Goal: Task Accomplishment & Management: Complete application form

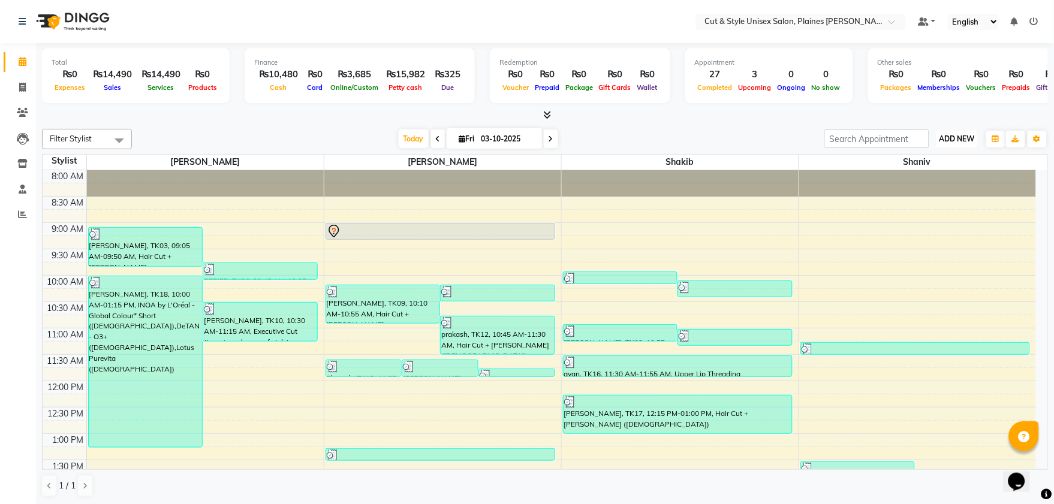
click at [948, 134] on span "ADD NEW" at bounding box center [957, 138] width 35 height 9
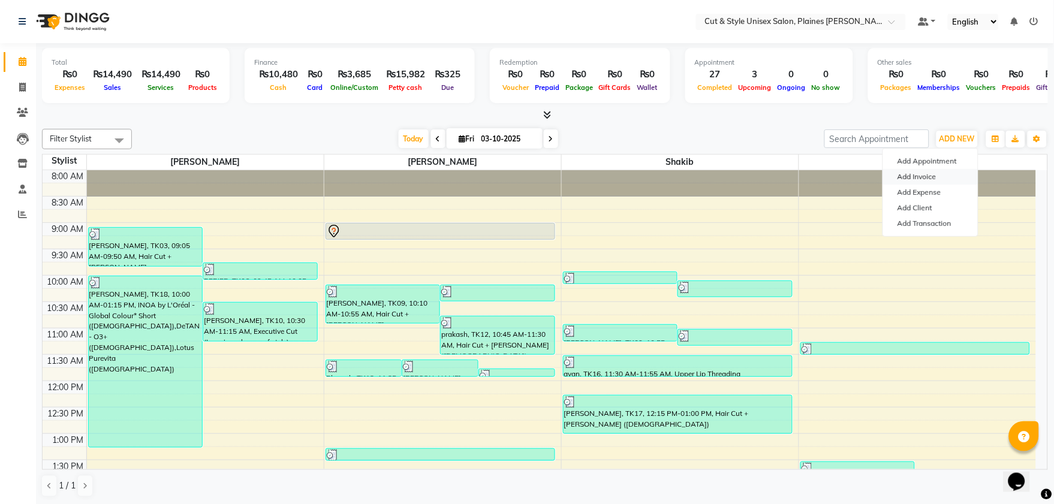
click at [928, 174] on link "Add Invoice" at bounding box center [931, 177] width 95 height 16
select select "service"
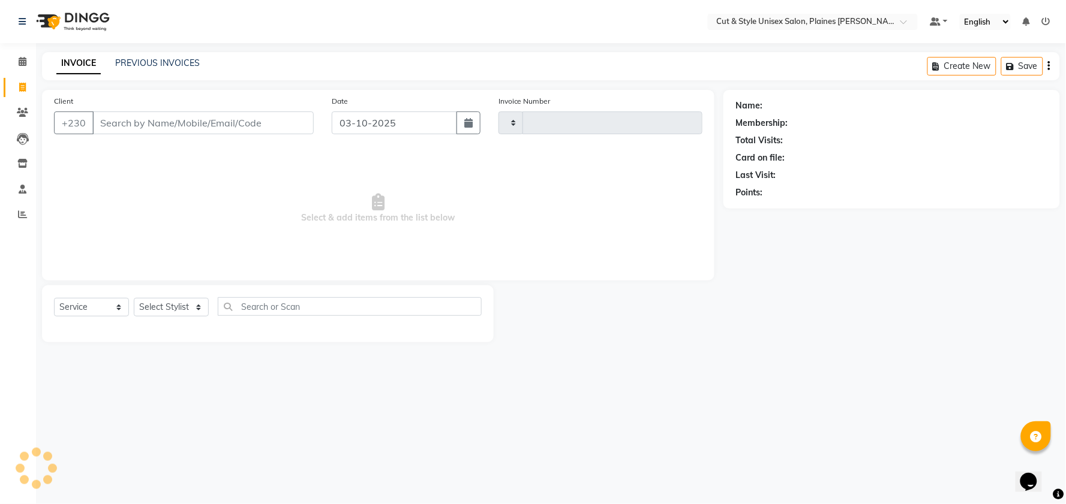
type input "4448"
select select "7731"
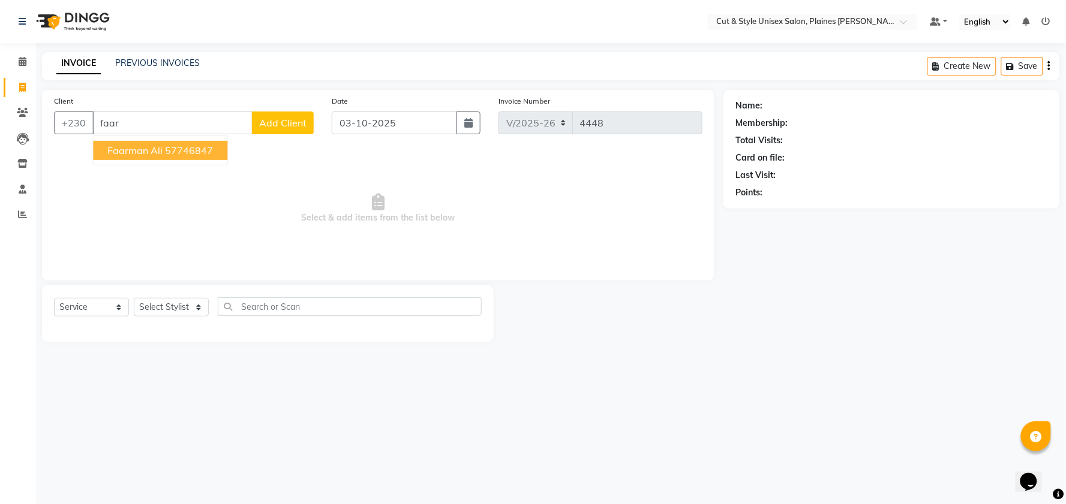
click at [212, 154] on ngb-highlight "57746847" at bounding box center [189, 151] width 48 height 12
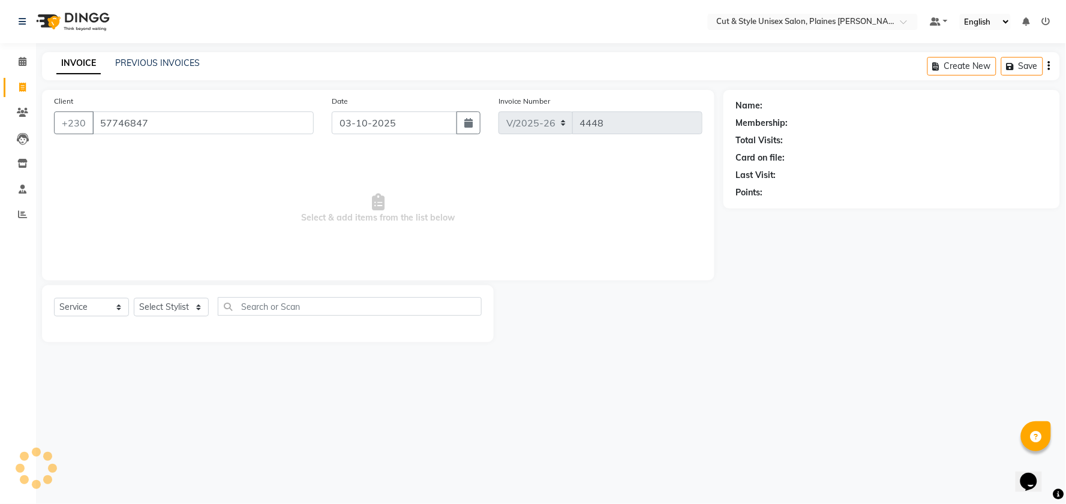
type input "57746847"
drag, startPoint x: 201, startPoint y: 308, endPoint x: 200, endPoint y: 315, distance: 7.3
click at [200, 308] on select "Select Stylist [PERSON_NAME] Manager [PERSON_NAME]" at bounding box center [171, 307] width 75 height 19
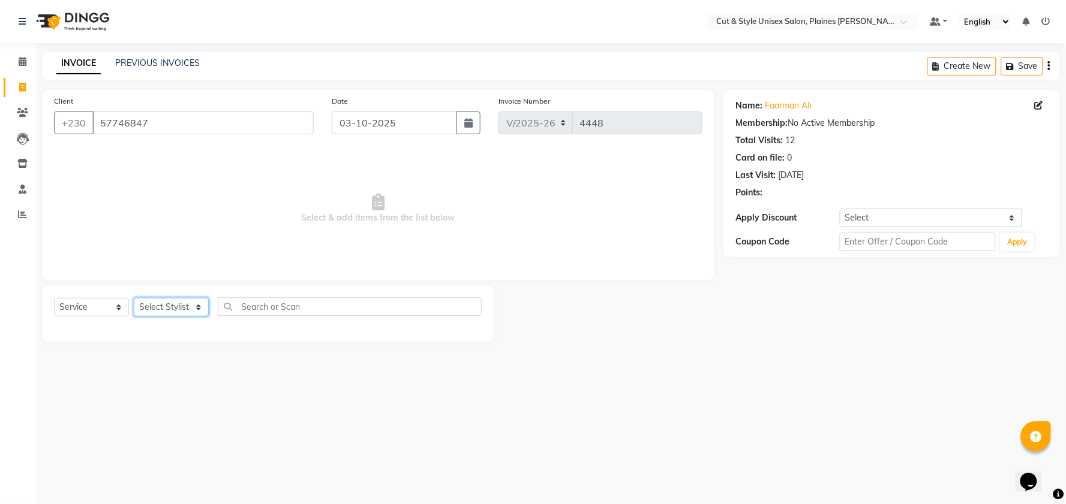
select select "68909"
click at [134, 299] on select "Select Stylist [PERSON_NAME] Manager [PERSON_NAME]" at bounding box center [171, 307] width 75 height 19
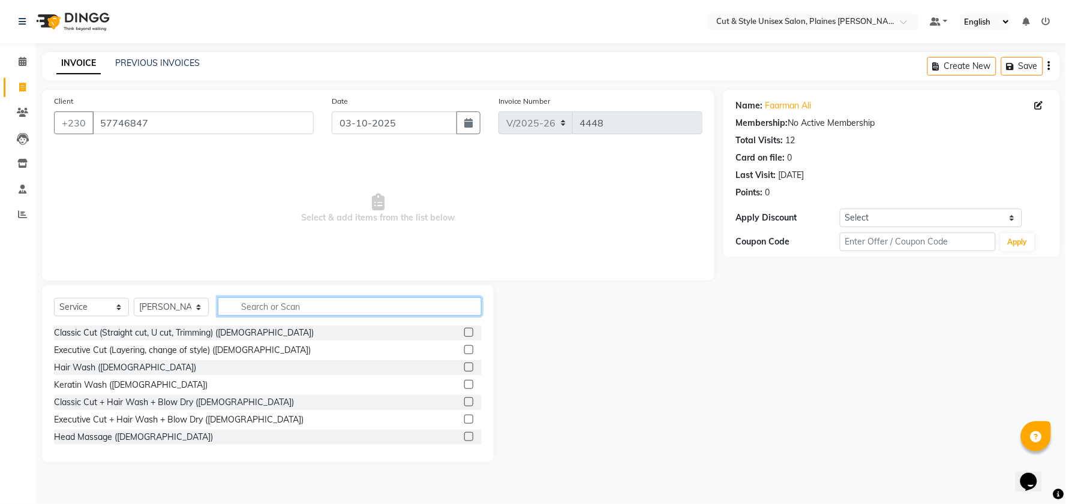
click at [246, 307] on input "text" at bounding box center [350, 307] width 264 height 19
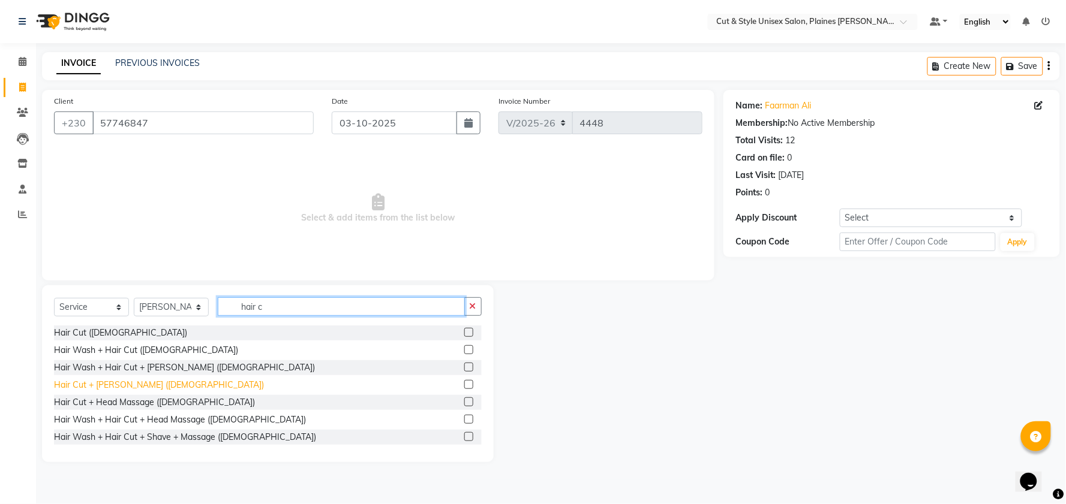
type input "hair c"
click at [133, 387] on div "Hair Cut + [PERSON_NAME] ([DEMOGRAPHIC_DATA])" at bounding box center [159, 385] width 210 height 13
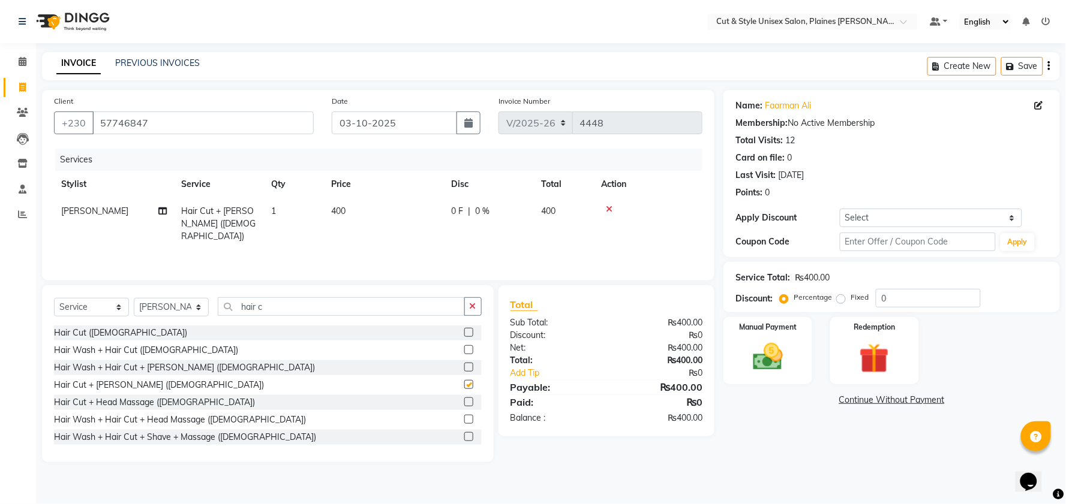
checkbox input "false"
click at [747, 350] on img at bounding box center [768, 357] width 50 height 36
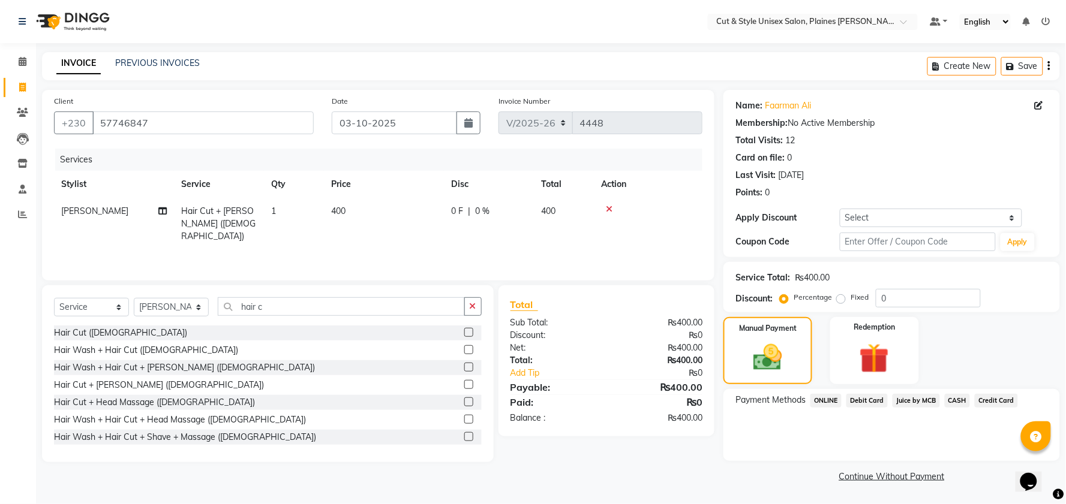
click at [858, 404] on span "Debit Card" at bounding box center [866, 401] width 41 height 14
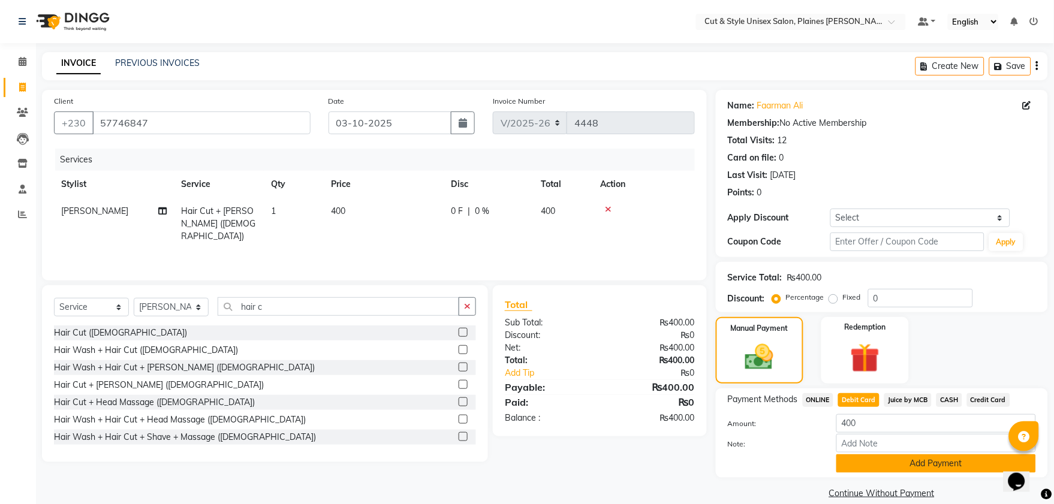
scroll to position [16, 0]
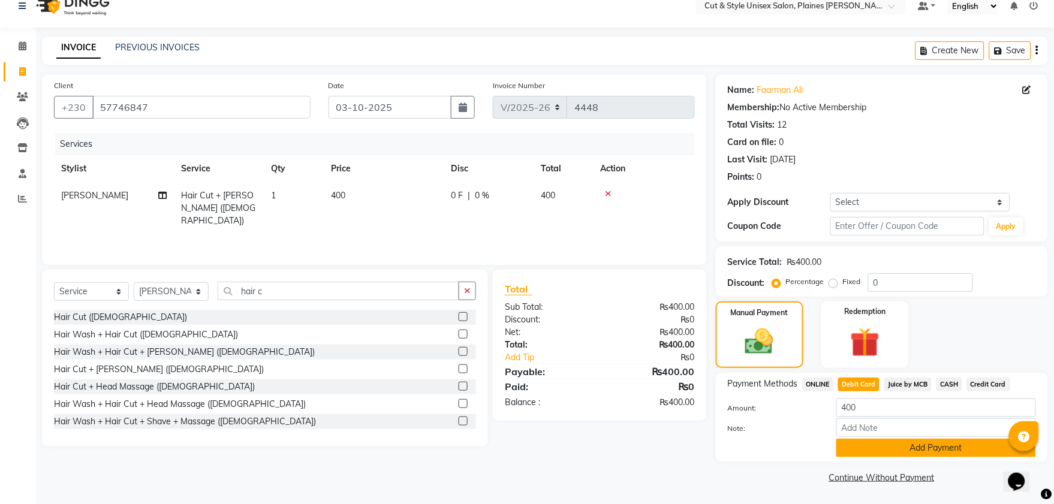
click at [869, 447] on button "Add Payment" at bounding box center [937, 448] width 200 height 19
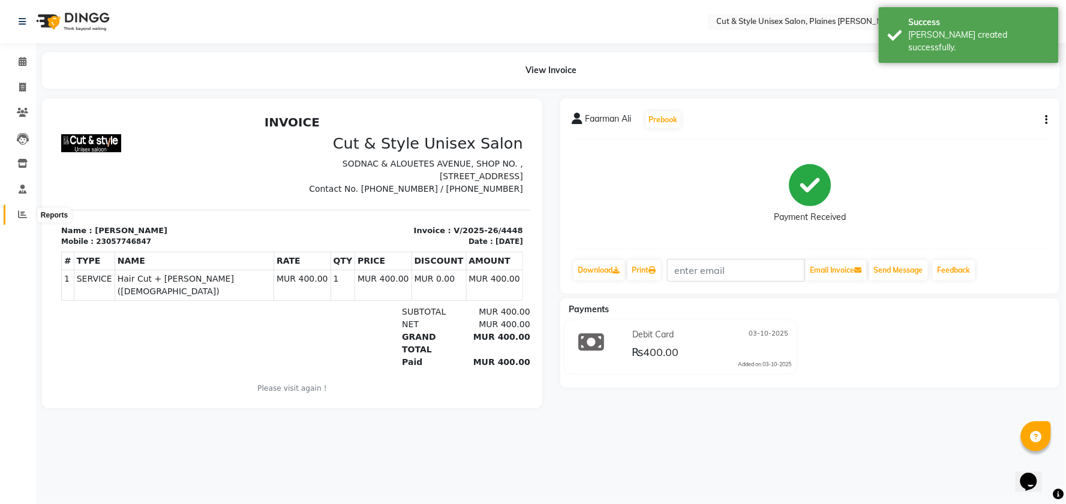
click at [22, 217] on icon at bounding box center [22, 214] width 9 height 9
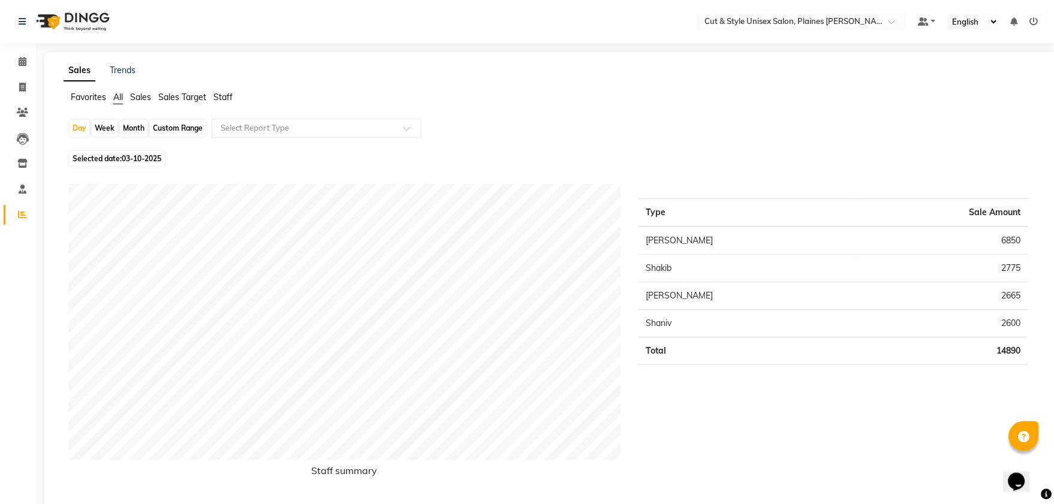
click at [46, 23] on img at bounding box center [72, 22] width 82 height 34
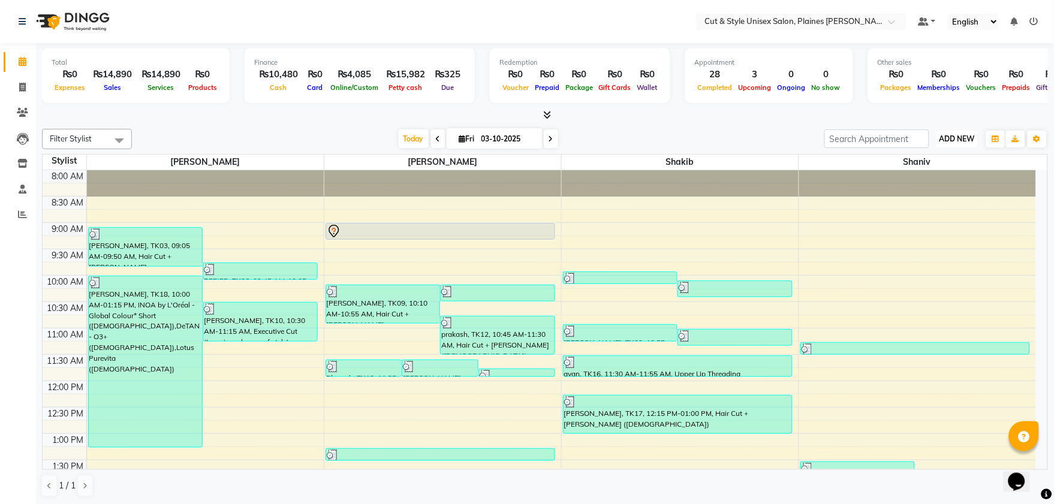
click at [955, 134] on span "ADD NEW" at bounding box center [957, 138] width 35 height 9
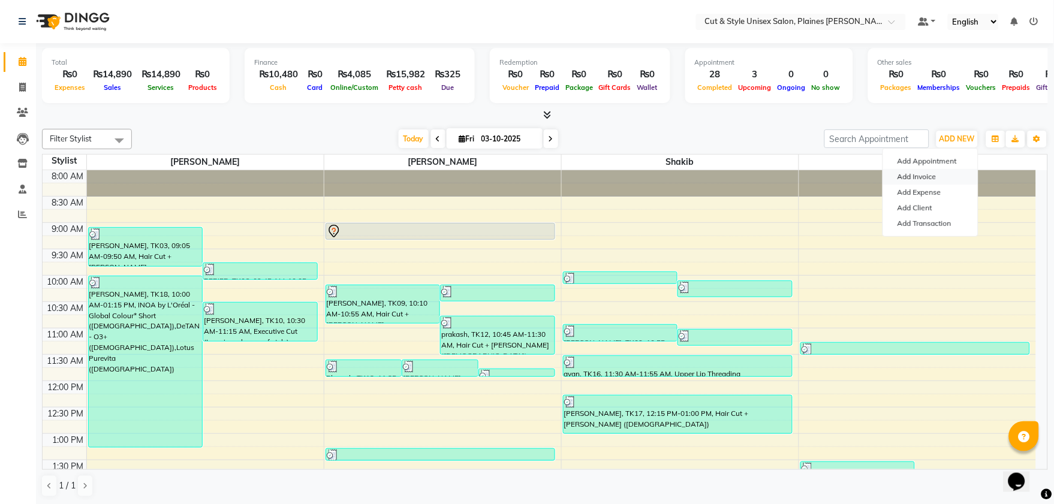
click at [934, 178] on link "Add Invoice" at bounding box center [931, 177] width 95 height 16
select select "service"
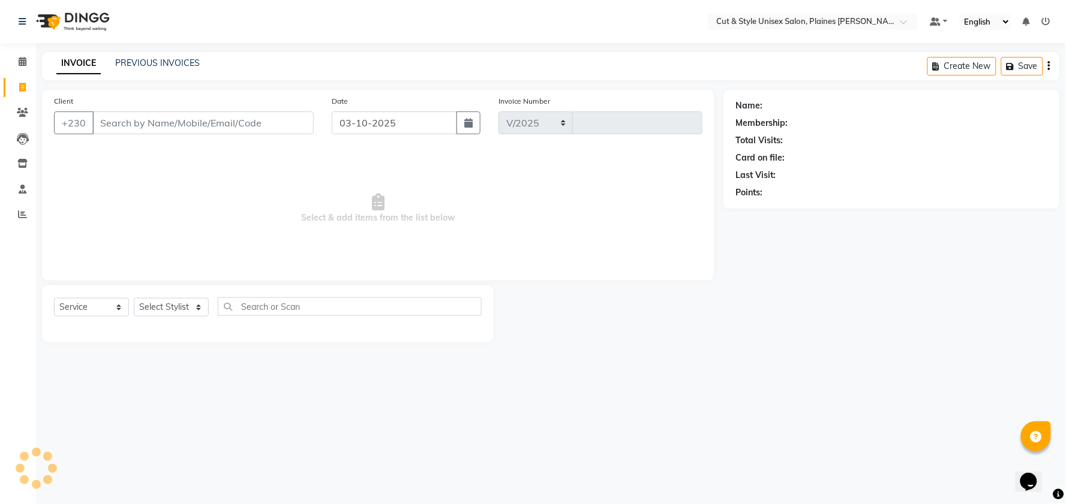
select select "7731"
type input "4449"
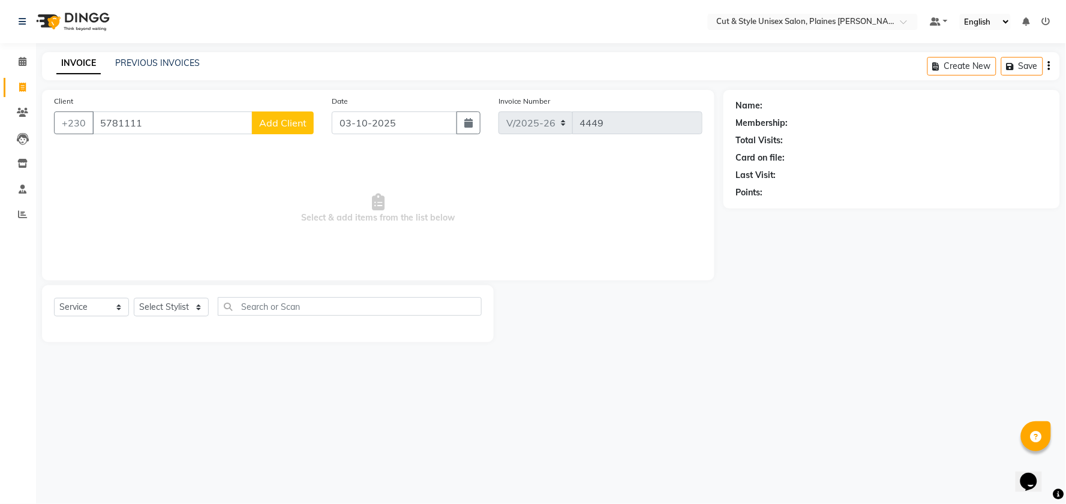
click at [117, 120] on input "5781111" at bounding box center [172, 123] width 160 height 23
type input "57891111"
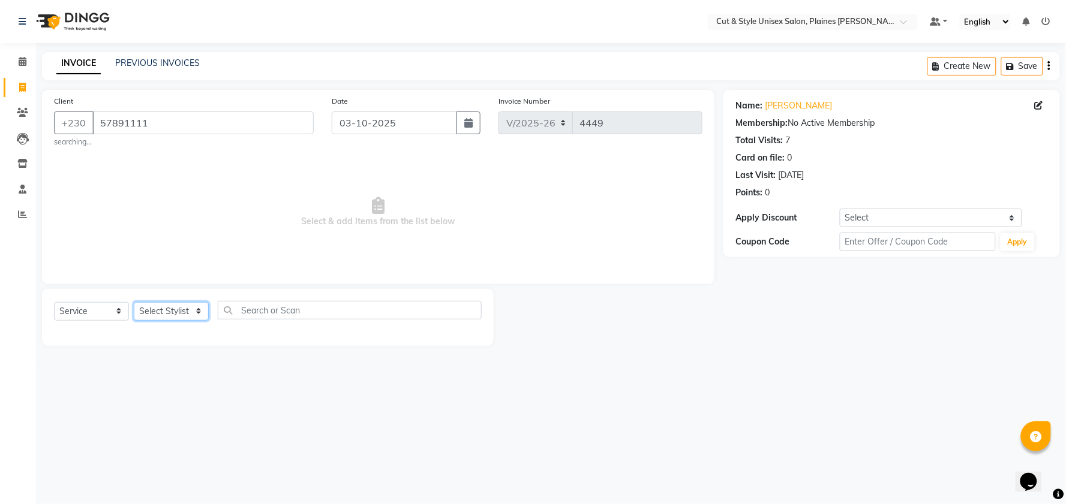
drag, startPoint x: 184, startPoint y: 307, endPoint x: 185, endPoint y: 318, distance: 11.5
click at [185, 309] on select "Select Stylist [PERSON_NAME] Manager [PERSON_NAME]" at bounding box center [171, 311] width 75 height 19
select select "68910"
click at [134, 302] on select "Select Stylist [PERSON_NAME] Manager [PERSON_NAME]" at bounding box center [171, 311] width 75 height 19
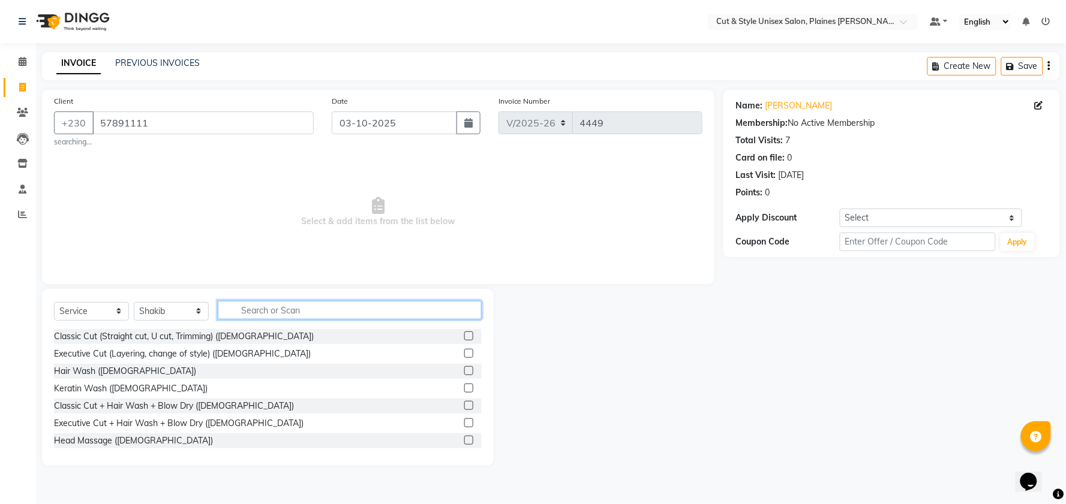
click at [247, 312] on input "text" at bounding box center [350, 310] width 264 height 19
type input "cut"
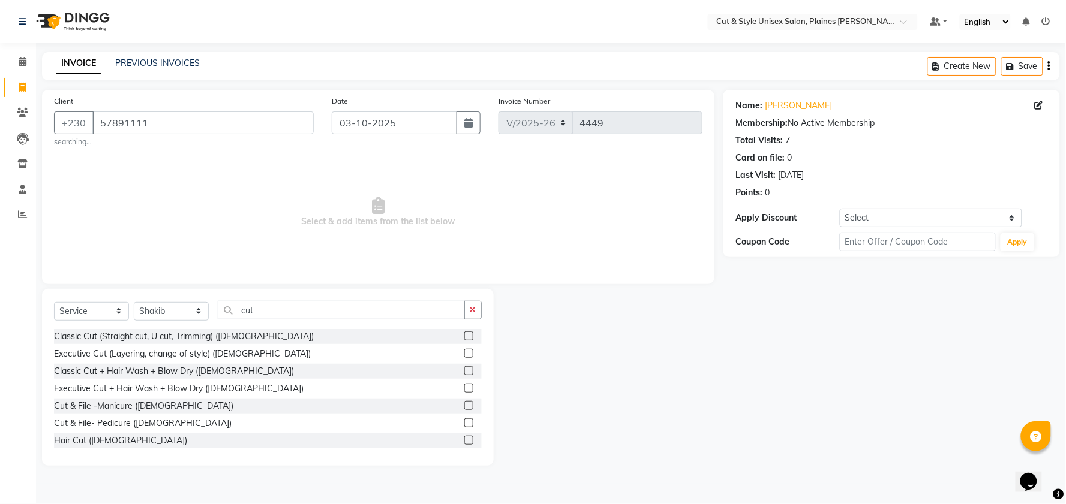
click at [104, 449] on div "Classic Cut (Straight cut, U cut, Trimming) ([DEMOGRAPHIC_DATA]) Executive Cut …" at bounding box center [268, 389] width 428 height 120
click at [106, 444] on div "Hair Cut ([DEMOGRAPHIC_DATA])" at bounding box center [120, 441] width 133 height 13
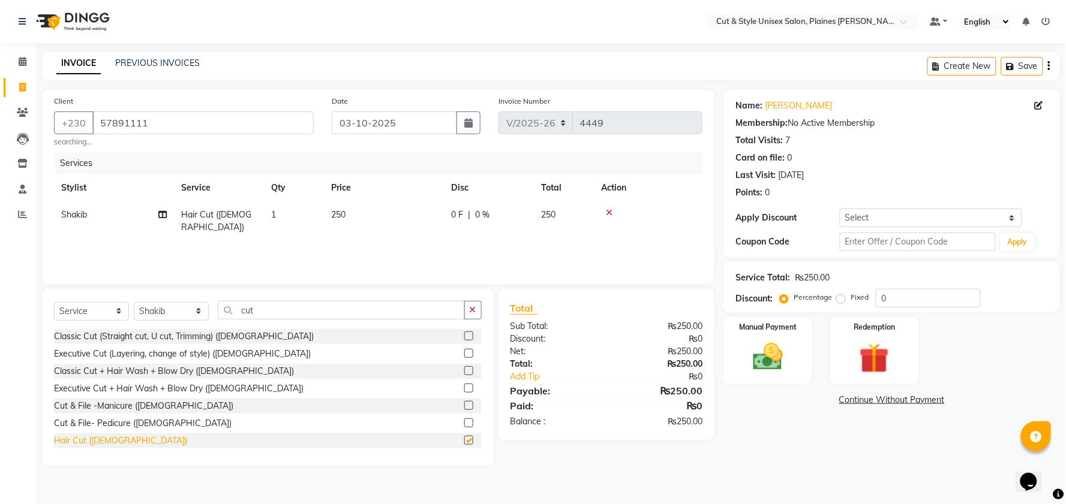
checkbox input "false"
click at [298, 308] on input "cut" at bounding box center [341, 310] width 247 height 19
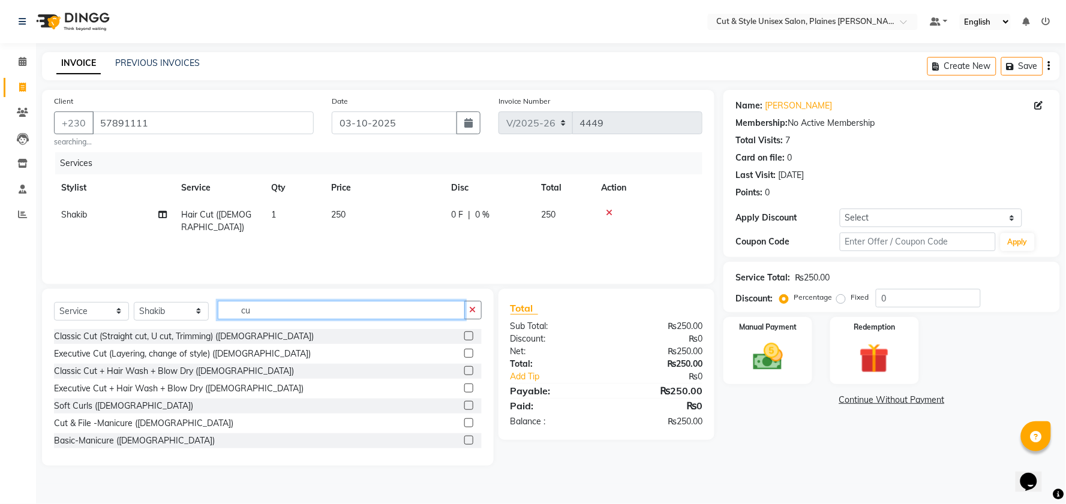
type input "c"
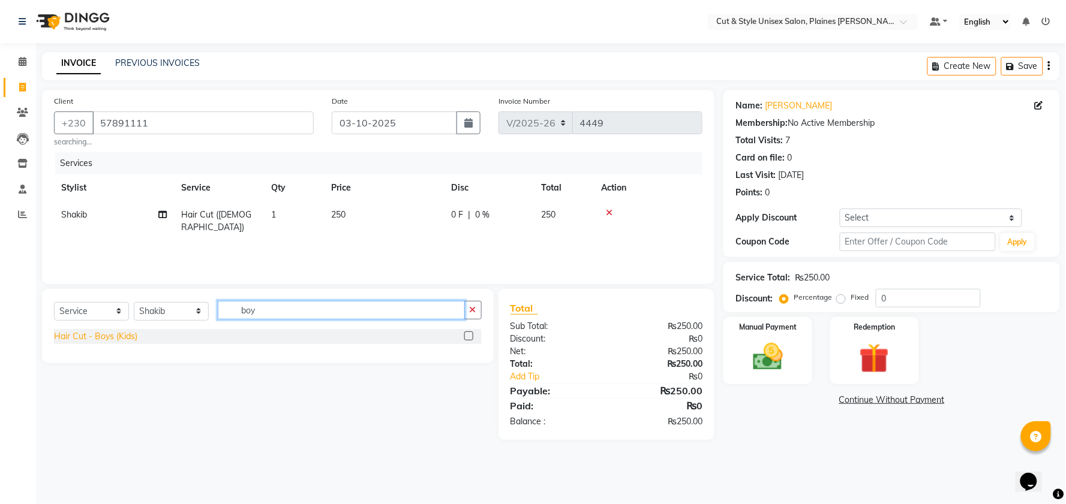
type input "boy"
click at [126, 332] on div "Hair Cut - Boys (Kids)" at bounding box center [95, 336] width 83 height 13
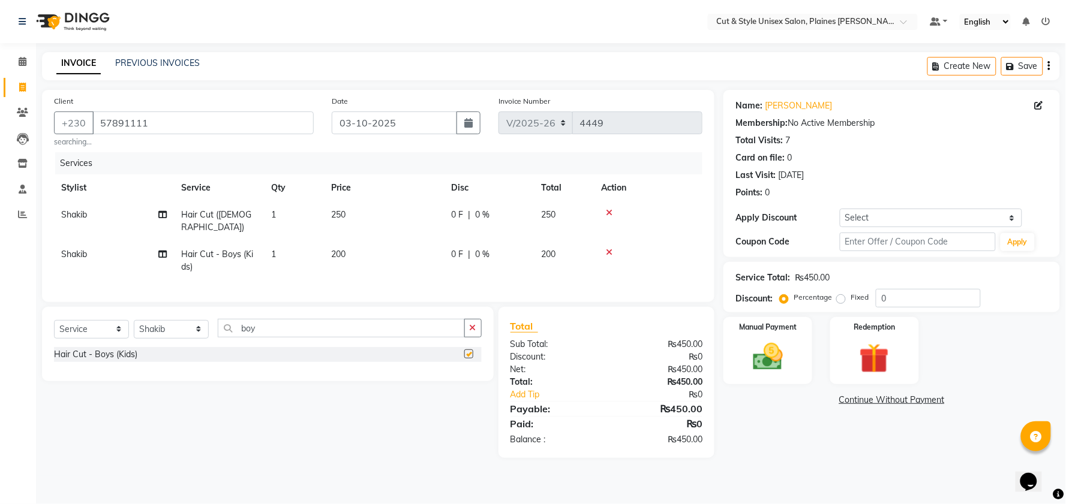
checkbox input "false"
click at [761, 366] on img at bounding box center [768, 357] width 50 height 36
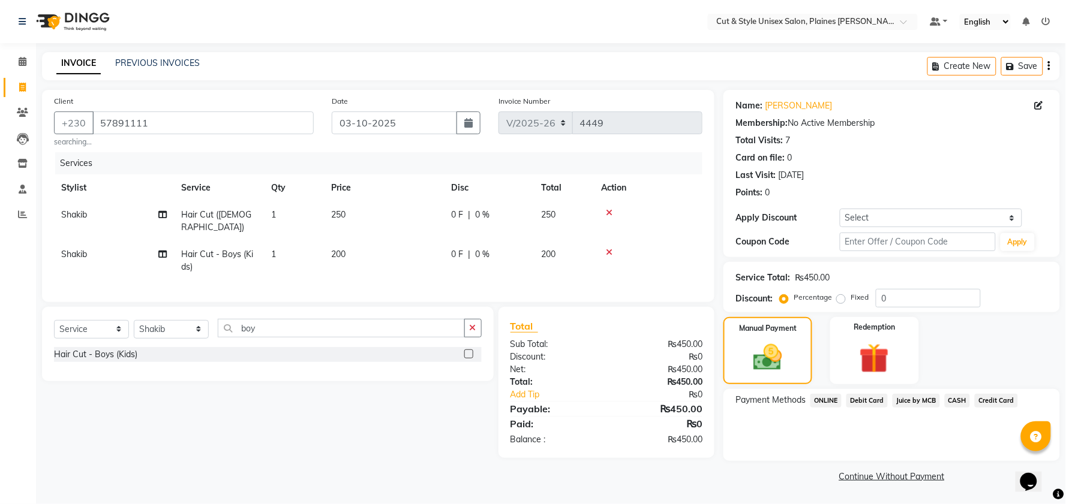
click at [960, 398] on span "CASH" at bounding box center [958, 401] width 26 height 14
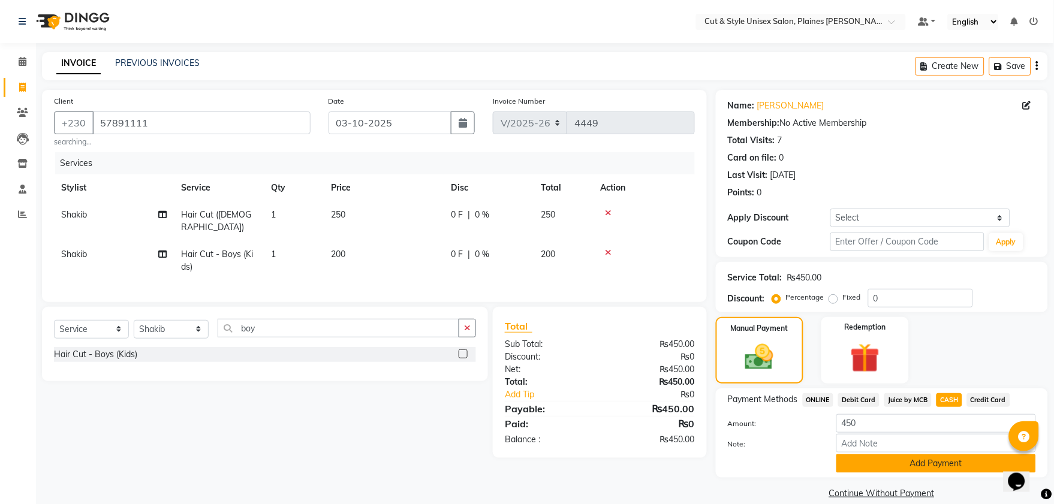
click at [936, 462] on button "Add Payment" at bounding box center [937, 464] width 200 height 19
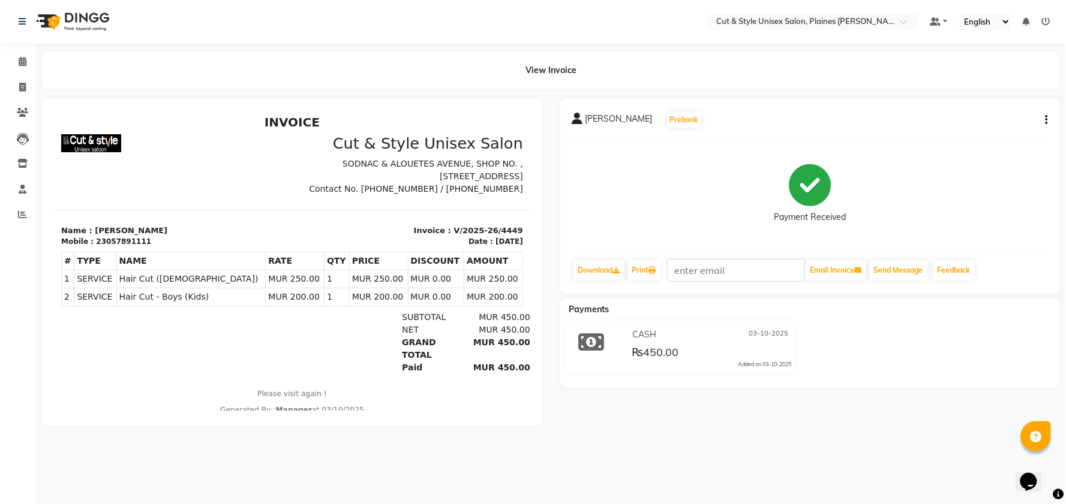
click at [78, 14] on img at bounding box center [72, 22] width 82 height 34
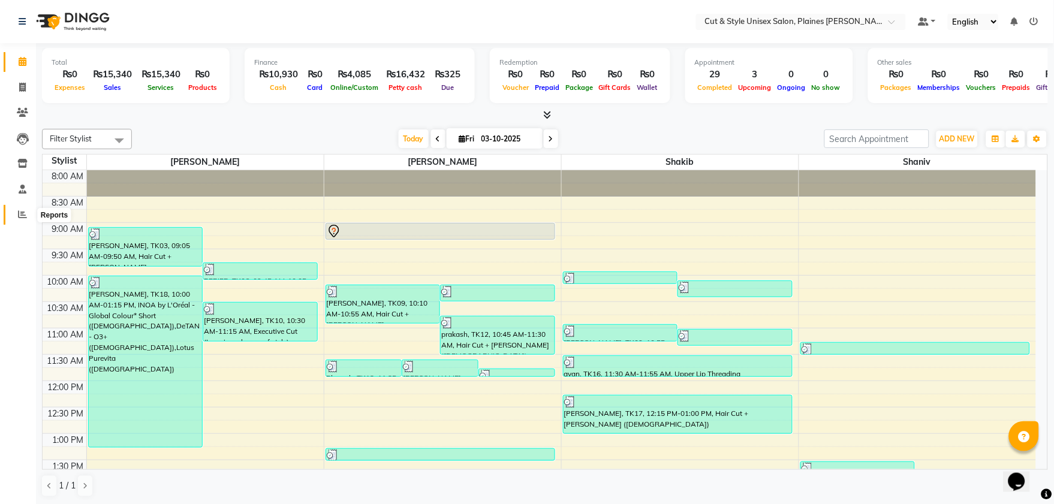
click at [15, 217] on span at bounding box center [22, 215] width 21 height 14
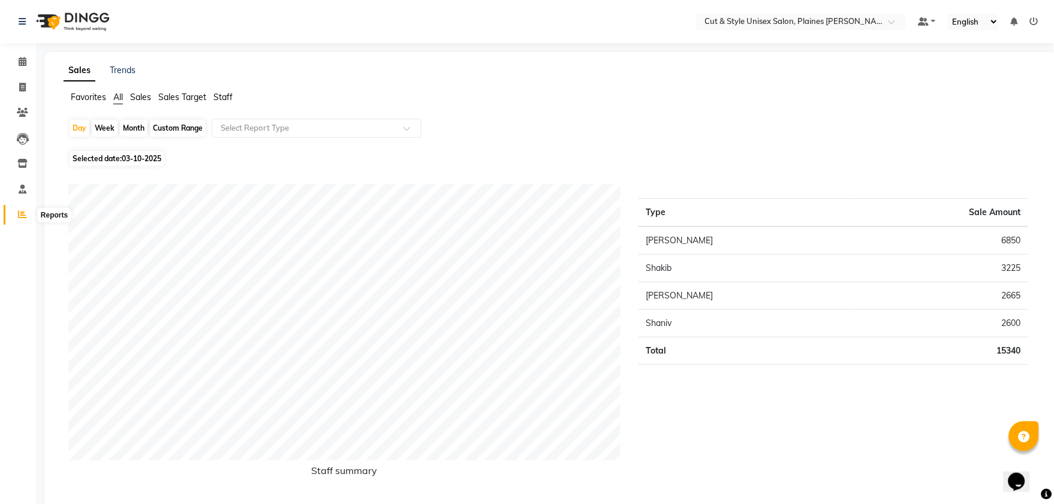
click at [18, 213] on icon at bounding box center [22, 214] width 9 height 9
click at [46, 24] on img at bounding box center [72, 22] width 82 height 34
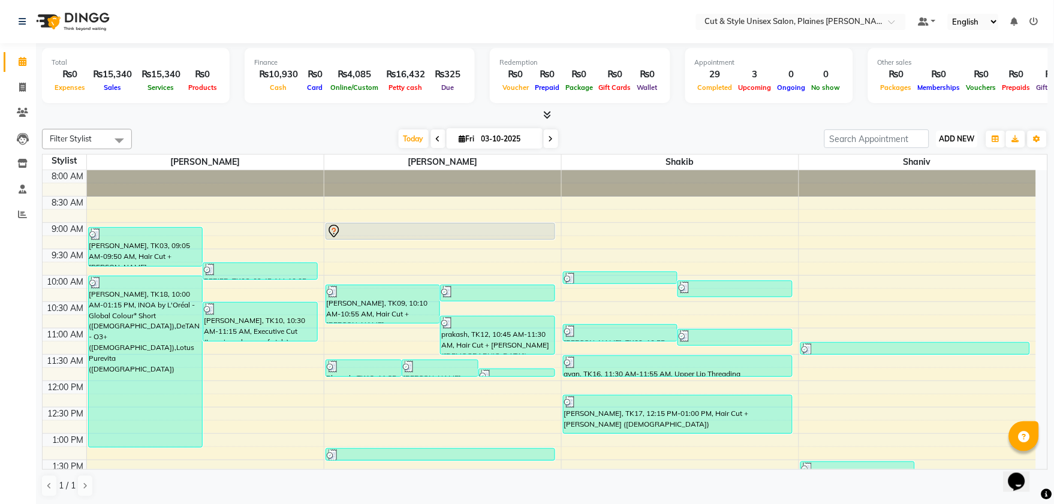
click at [951, 131] on button "ADD NEW Toggle Dropdown" at bounding box center [957, 139] width 41 height 17
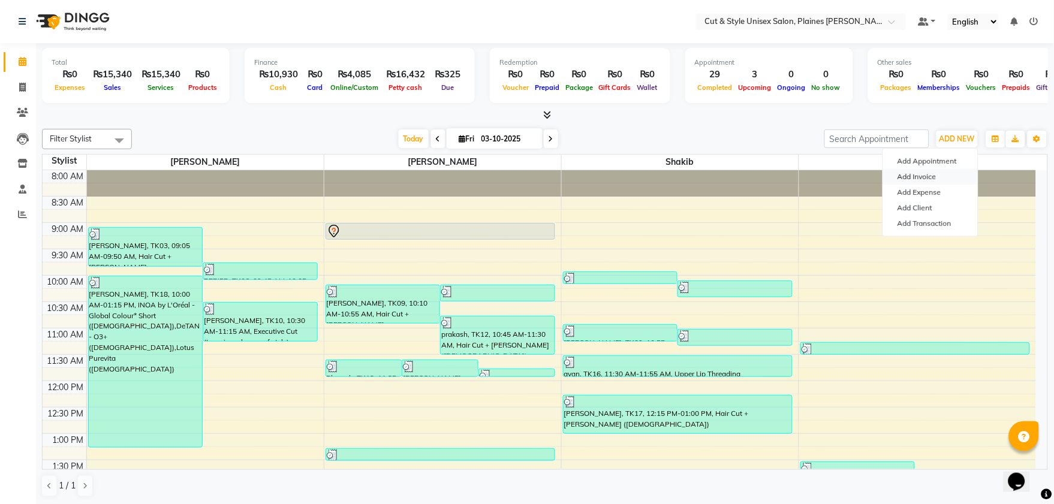
click at [934, 172] on link "Add Invoice" at bounding box center [931, 177] width 95 height 16
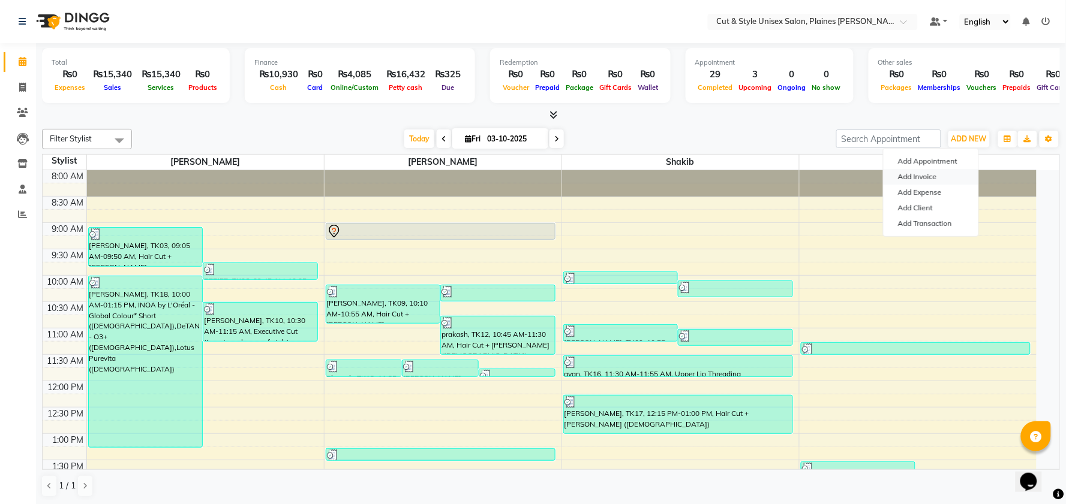
select select "service"
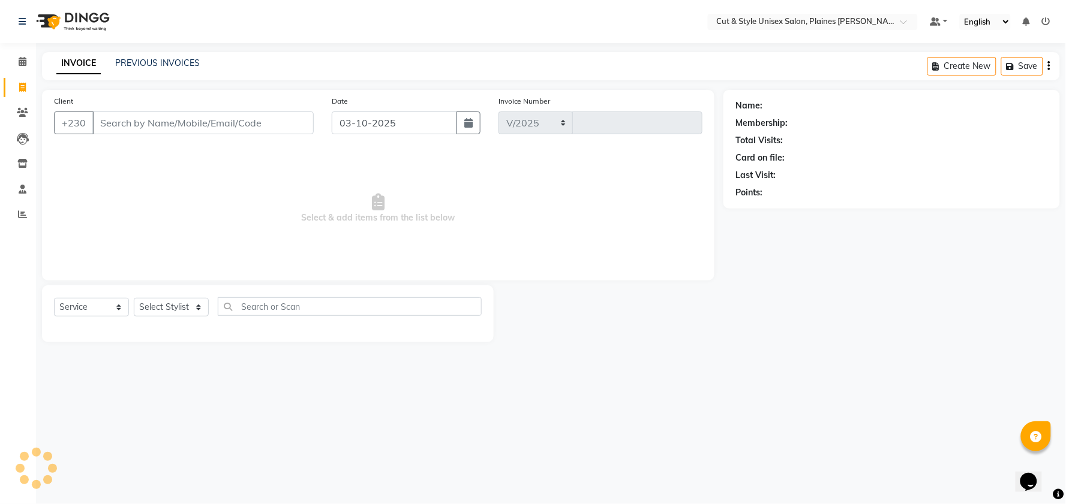
select select "7731"
type input "4450"
click at [179, 312] on select "Select Stylist" at bounding box center [171, 307] width 75 height 19
click at [134, 299] on select "Select Stylist [PERSON_NAME] Manager [PERSON_NAME]" at bounding box center [171, 307] width 75 height 19
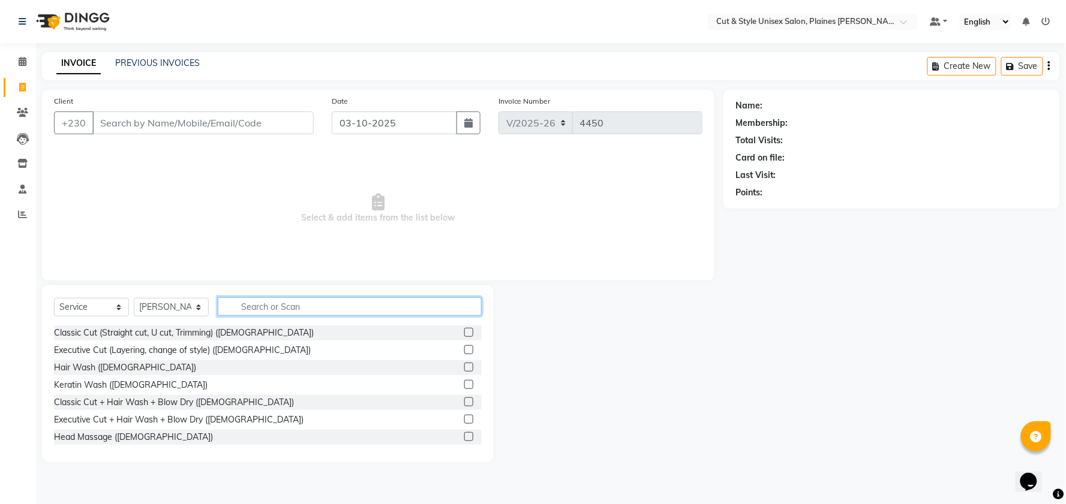
click at [245, 306] on input "text" at bounding box center [350, 307] width 264 height 19
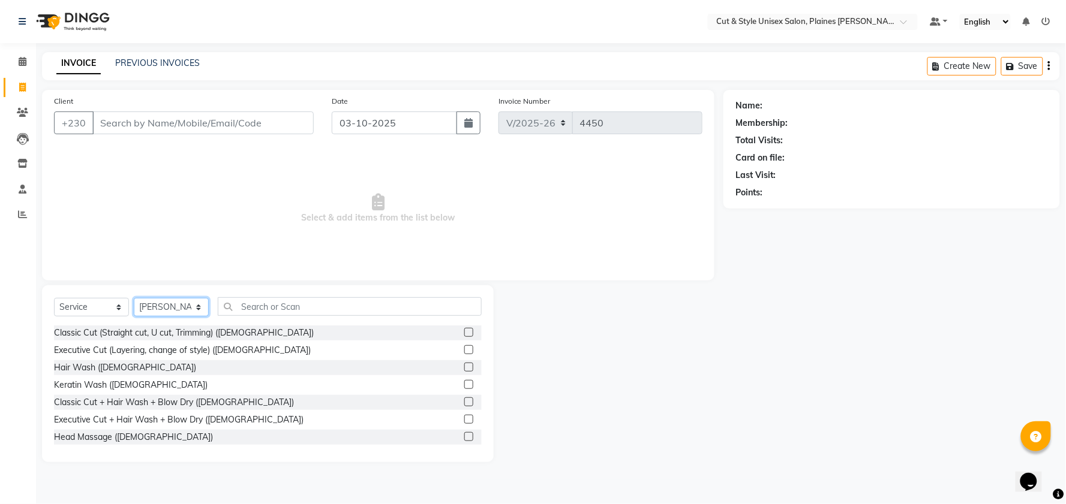
click at [183, 305] on select "Select Stylist [PERSON_NAME] Manager [PERSON_NAME]" at bounding box center [171, 307] width 75 height 19
select select "68910"
click at [134, 299] on select "Select Stylist [PERSON_NAME] Manager [PERSON_NAME]" at bounding box center [171, 307] width 75 height 19
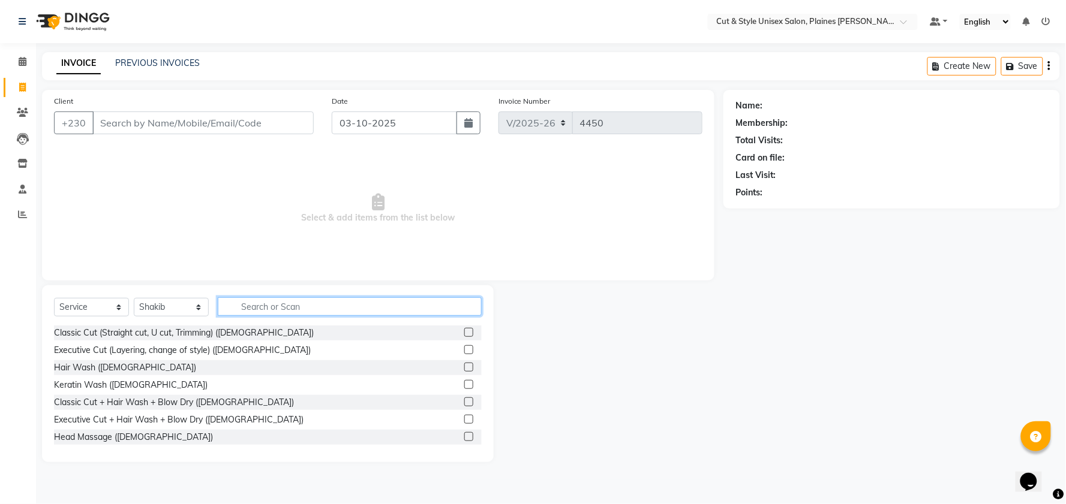
click at [264, 312] on input "text" at bounding box center [350, 307] width 264 height 19
click at [280, 303] on input "text" at bounding box center [350, 307] width 264 height 19
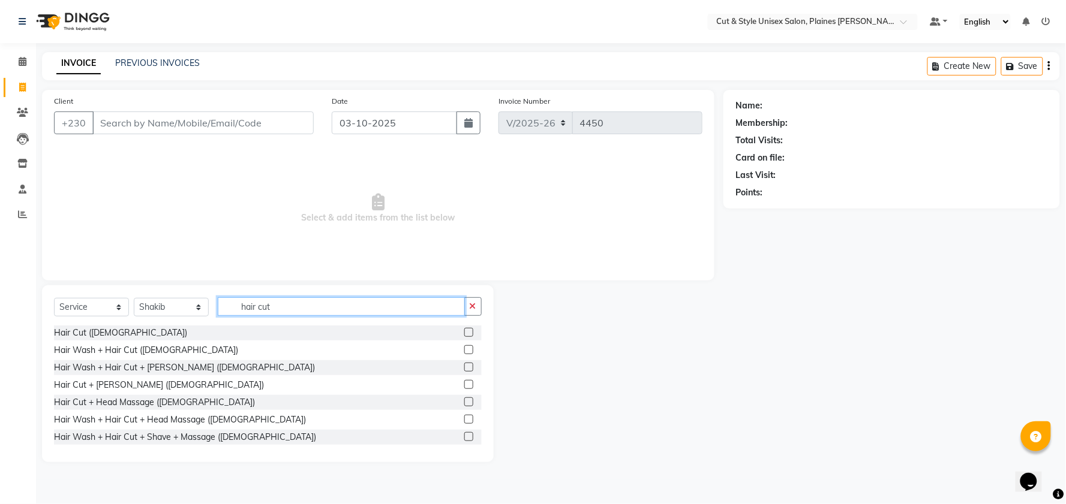
type input "hair cut"
click at [464, 383] on label at bounding box center [468, 384] width 9 height 9
click at [464, 383] on input "checkbox" at bounding box center [468, 385] width 8 height 8
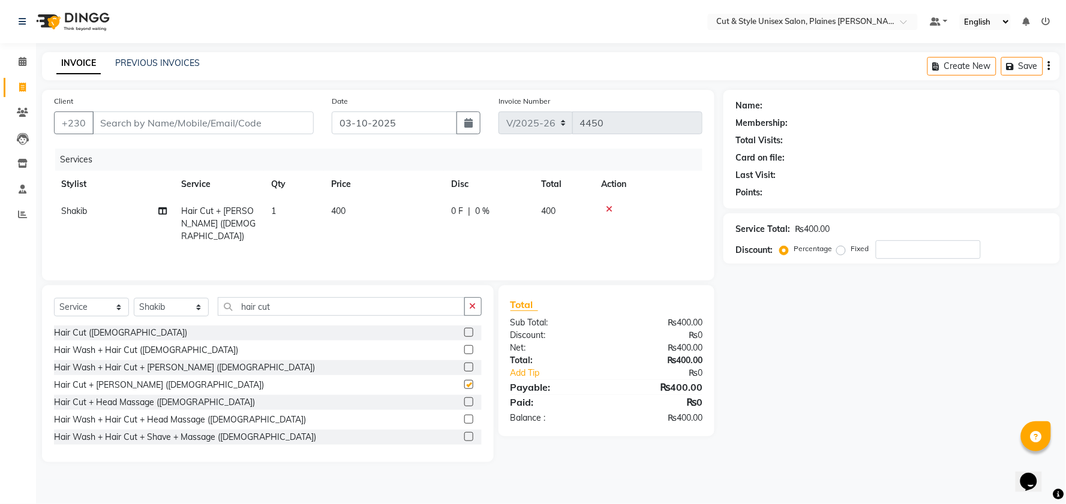
checkbox input "false"
click at [211, 120] on input "Client" at bounding box center [202, 123] width 221 height 23
click at [146, 120] on input "Client" at bounding box center [202, 123] width 221 height 23
type input "5"
type input "0"
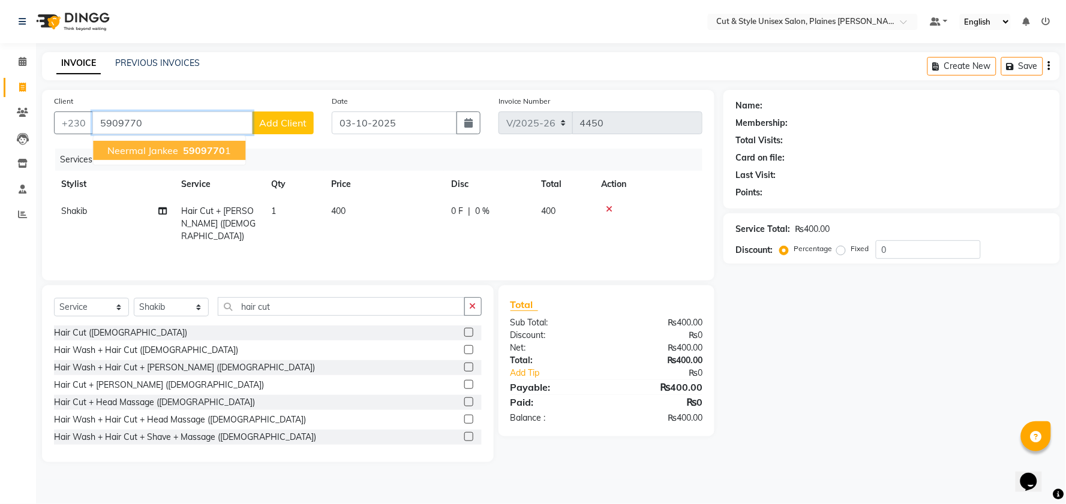
click at [212, 151] on span "5909770" at bounding box center [204, 151] width 42 height 12
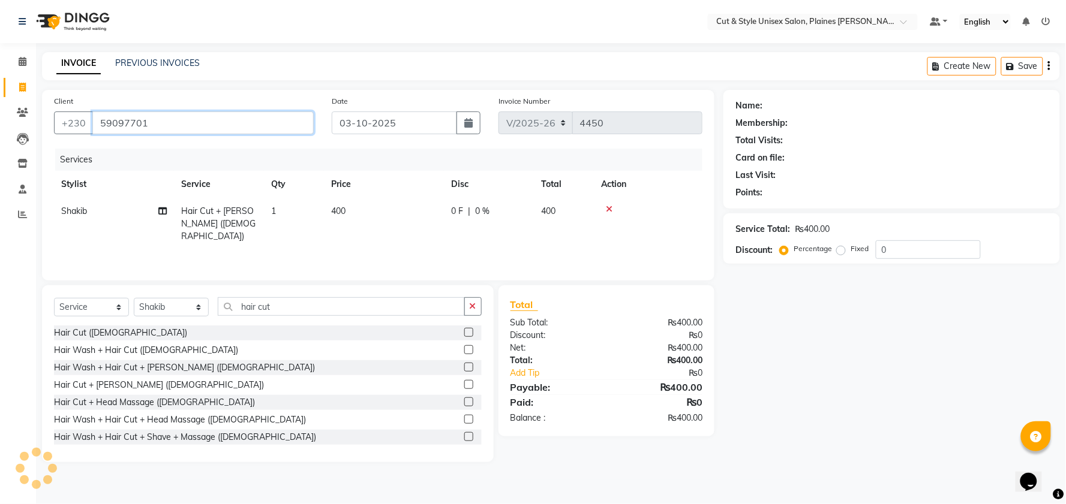
type input "59097701"
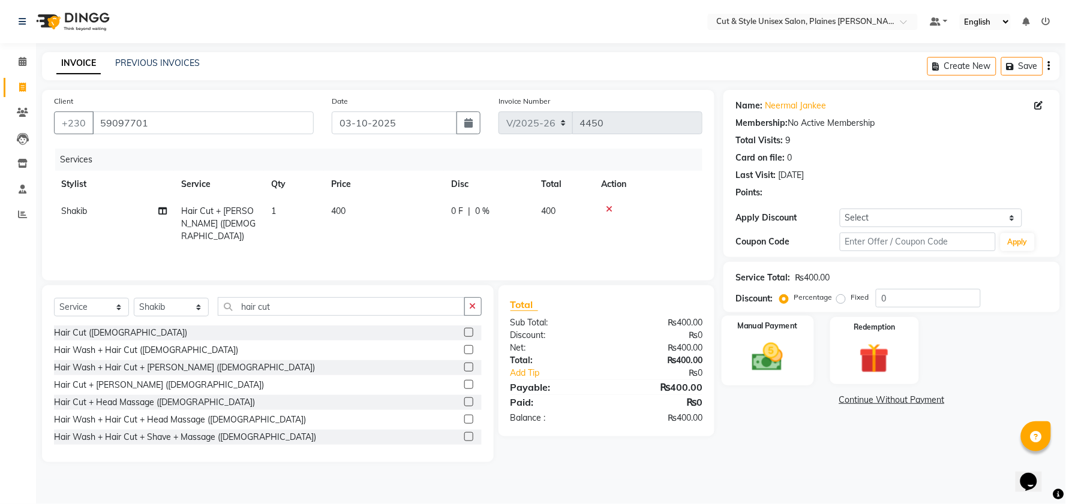
click at [781, 345] on img at bounding box center [768, 357] width 50 height 36
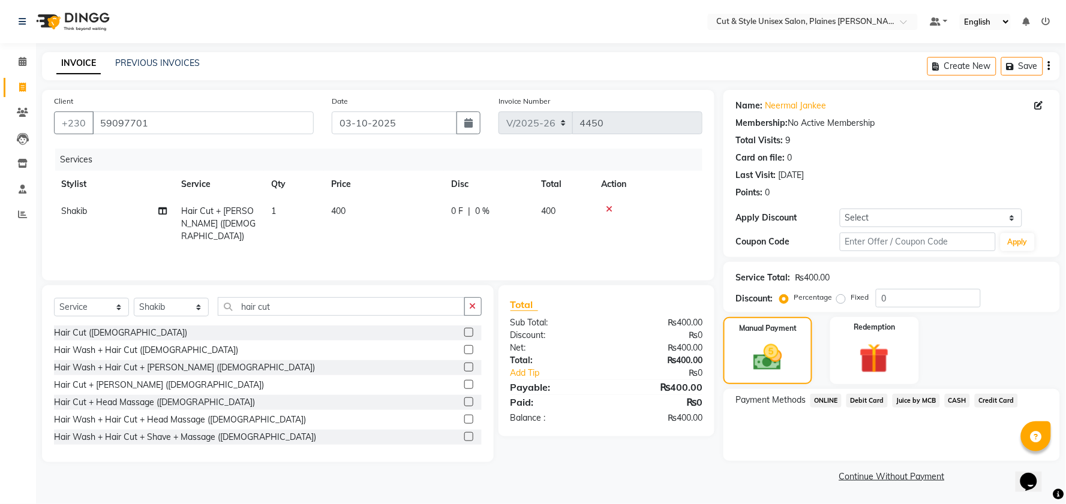
click at [949, 400] on span "CASH" at bounding box center [958, 401] width 26 height 14
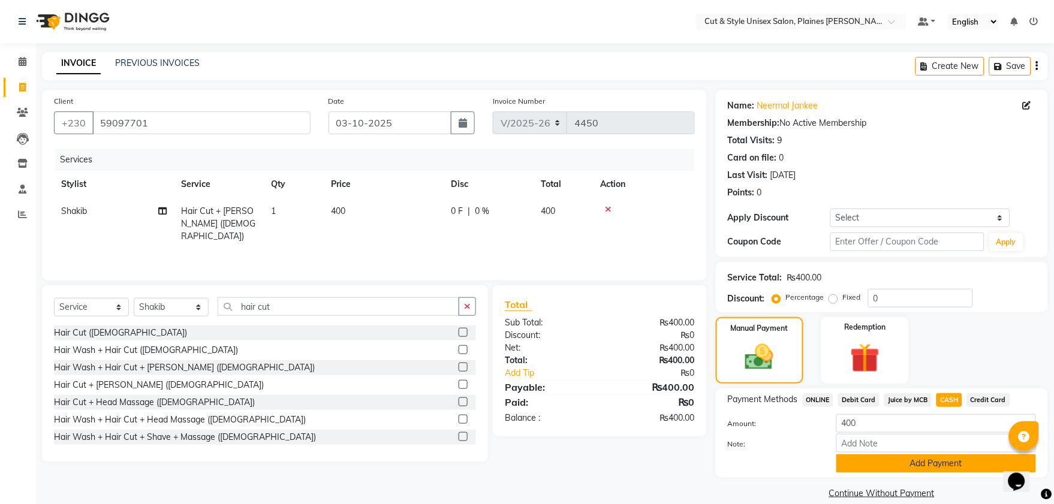
click at [910, 465] on button "Add Payment" at bounding box center [937, 464] width 200 height 19
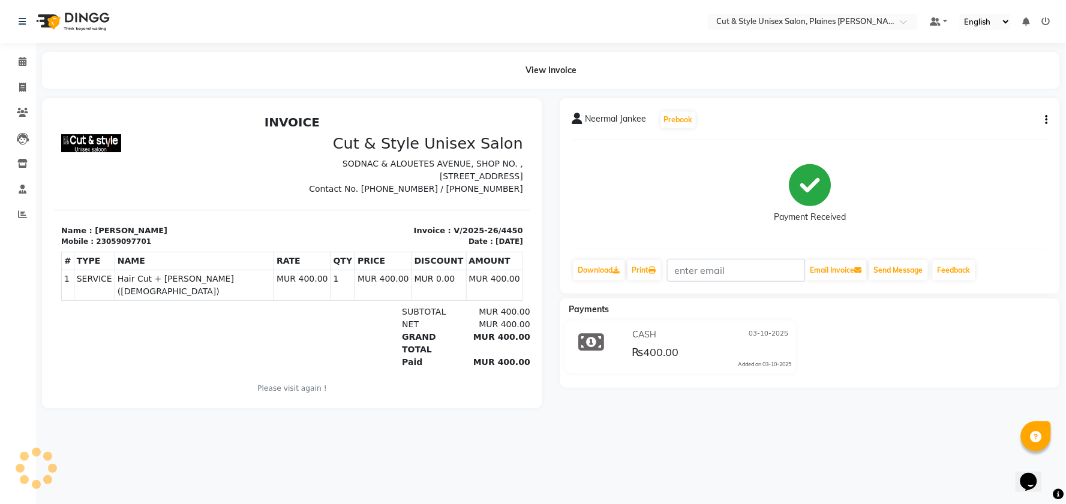
click at [100, 16] on img at bounding box center [72, 22] width 82 height 34
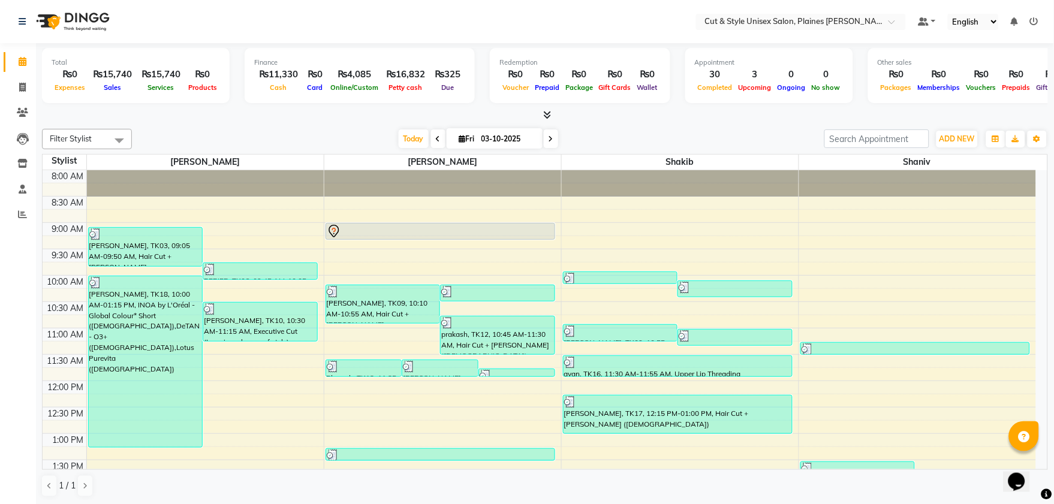
click at [976, 221] on td at bounding box center [561, 215] width 950 height 13
click at [1002, 248] on div "8:00 AM 8:30 AM 9:00 AM 9:30 AM 10:00 AM 10:30 AM 11:00 AM 11:30 AM 12:00 PM 12…" at bounding box center [540, 513] width 994 height 686
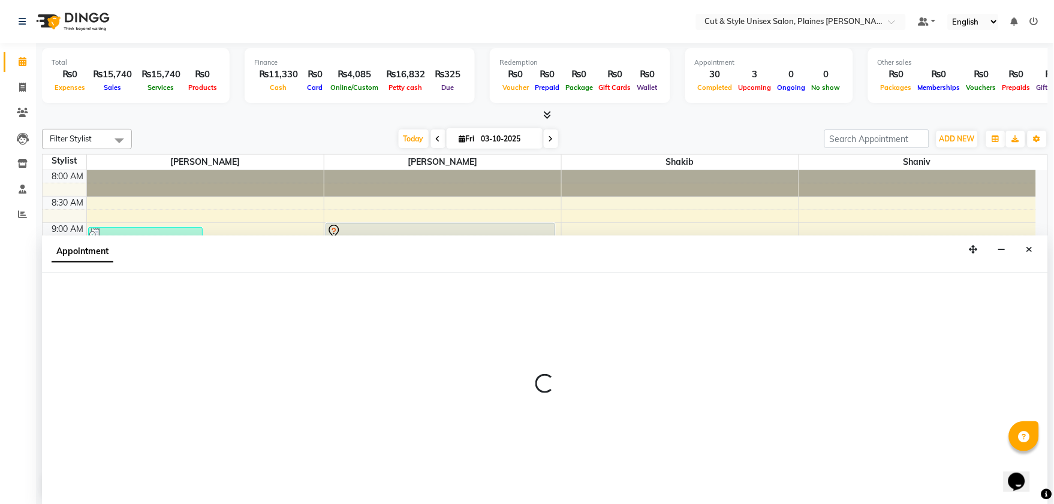
select select "68911"
select select "tentative"
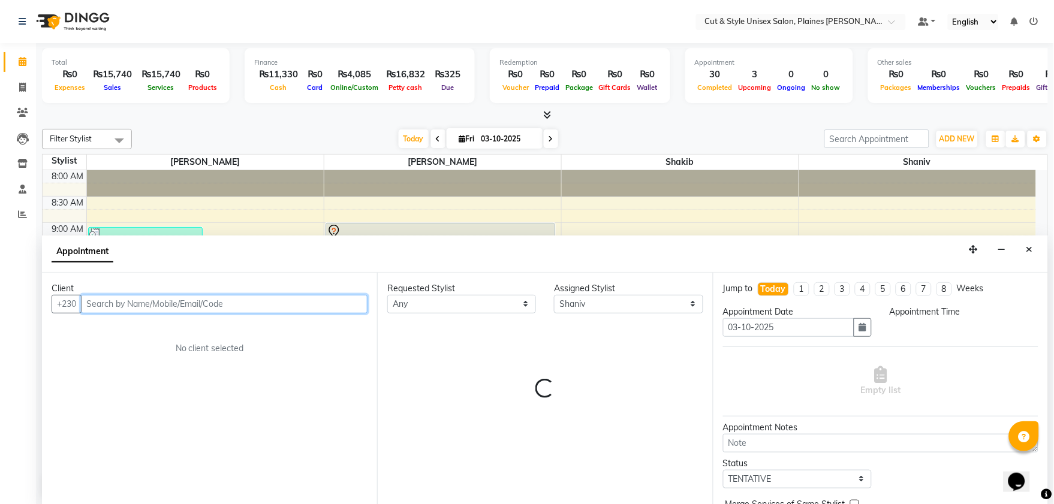
select select "555"
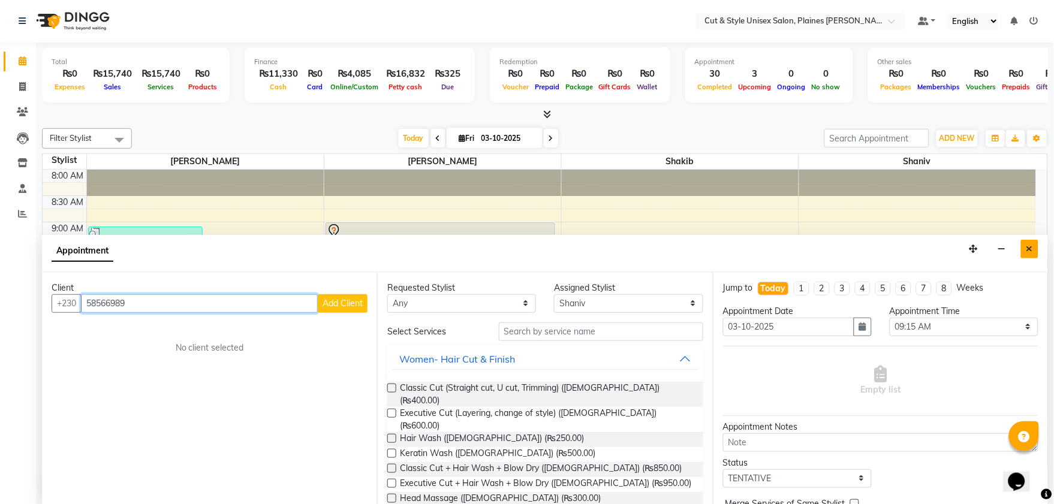
type input "58566989"
click at [1035, 249] on button "Close" at bounding box center [1029, 249] width 17 height 19
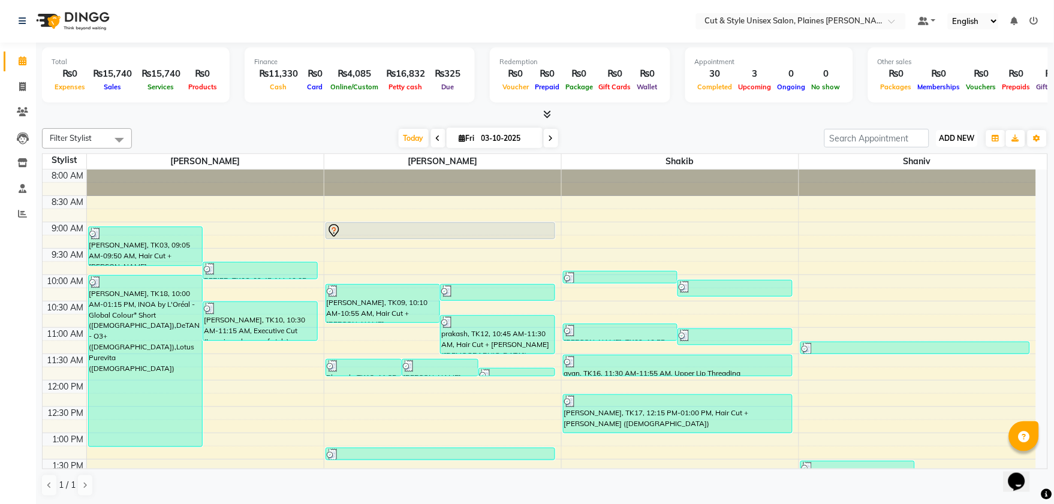
click at [955, 140] on span "ADD NEW" at bounding box center [957, 138] width 35 height 9
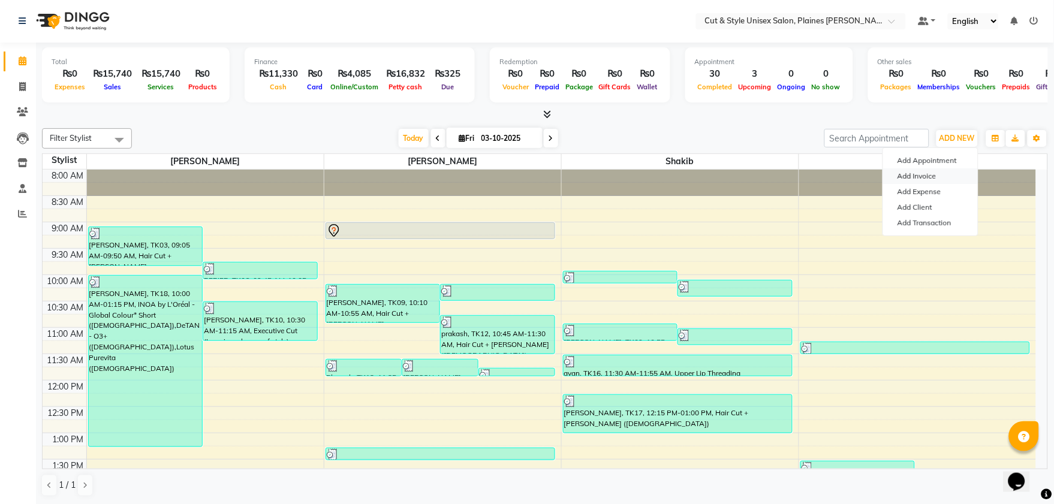
click at [924, 173] on link "Add Invoice" at bounding box center [931, 177] width 95 height 16
select select "service"
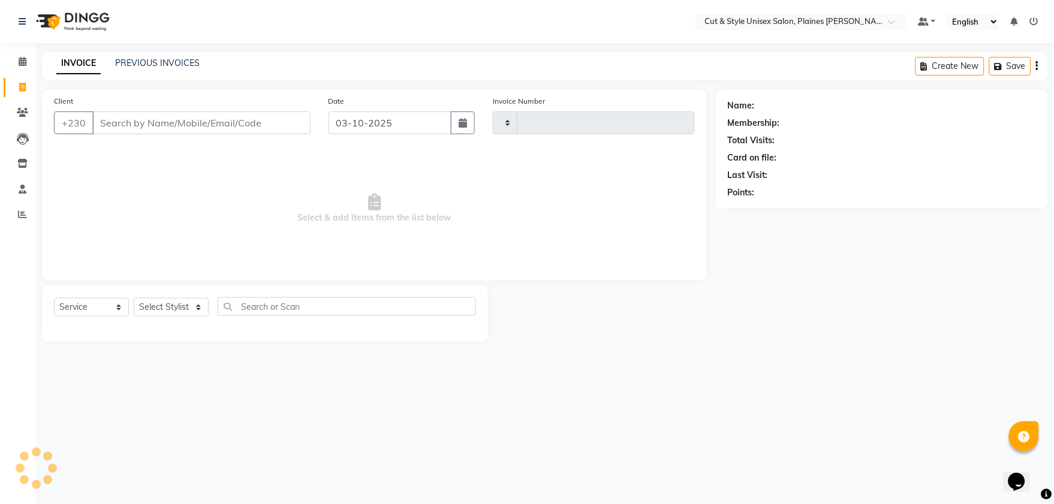
type input "4451"
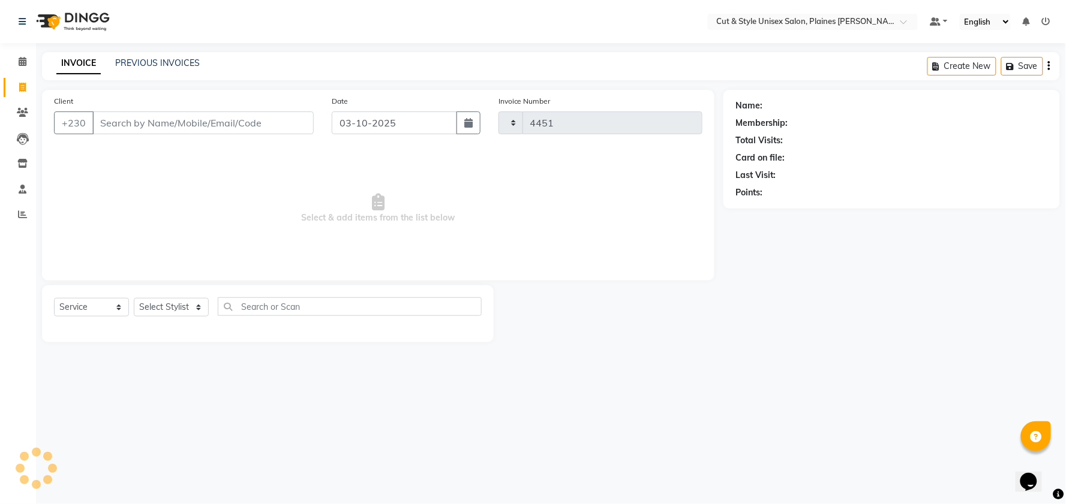
select select "7731"
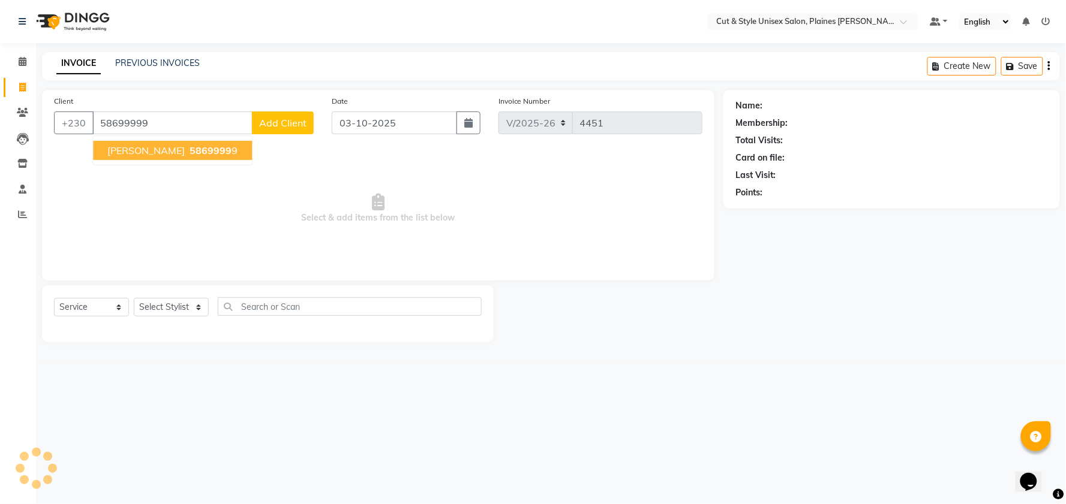
type input "58699999"
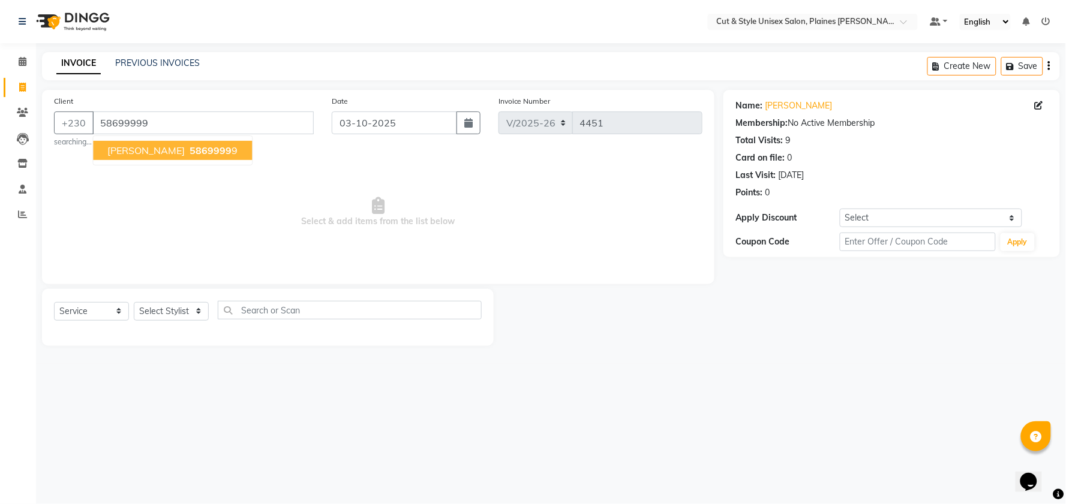
click at [160, 157] on button "[PERSON_NAME] 5869999 9" at bounding box center [172, 150] width 159 height 19
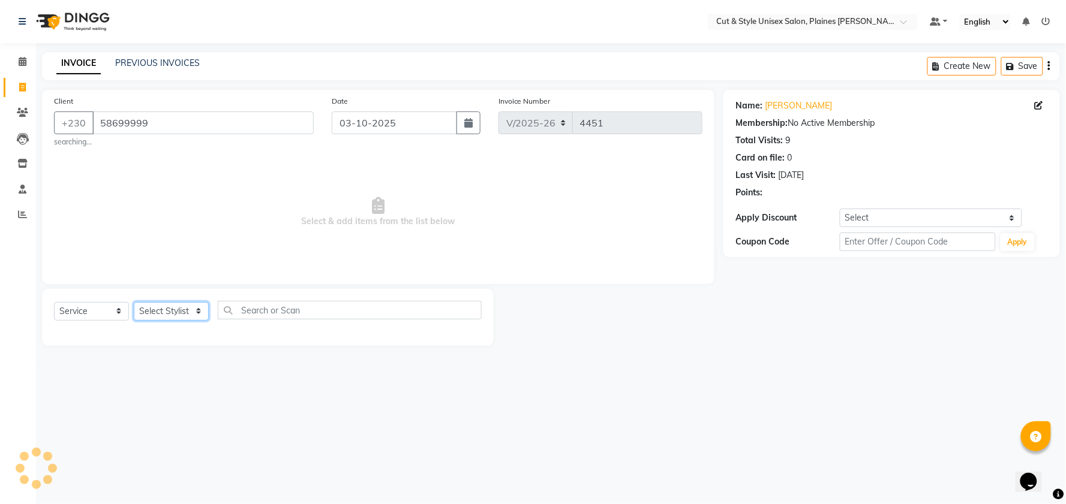
click at [170, 318] on select "Select Stylist [PERSON_NAME] Manager [PERSON_NAME]" at bounding box center [171, 311] width 75 height 19
select select "68911"
click at [134, 302] on select "Select Stylist [PERSON_NAME] Manager [PERSON_NAME]" at bounding box center [171, 311] width 75 height 19
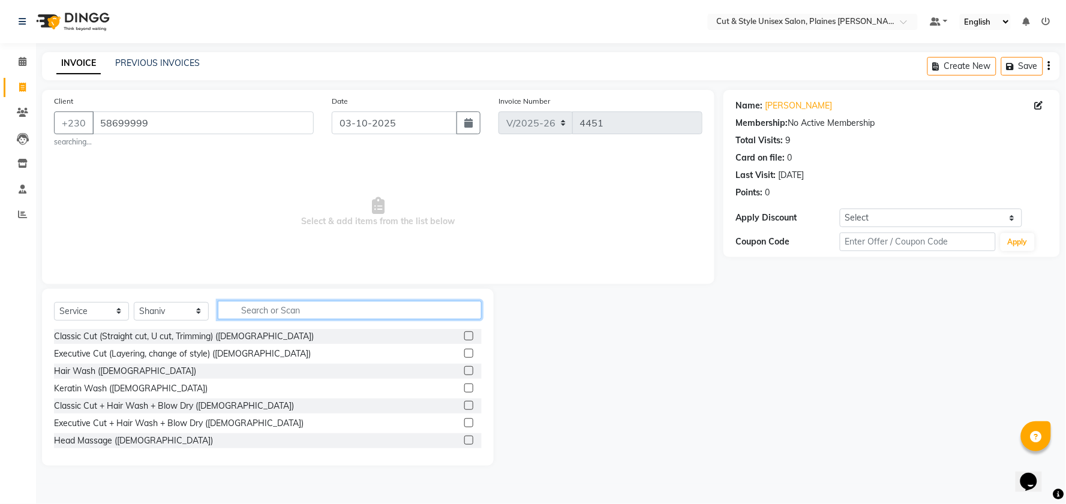
click at [308, 312] on input "text" at bounding box center [350, 310] width 264 height 19
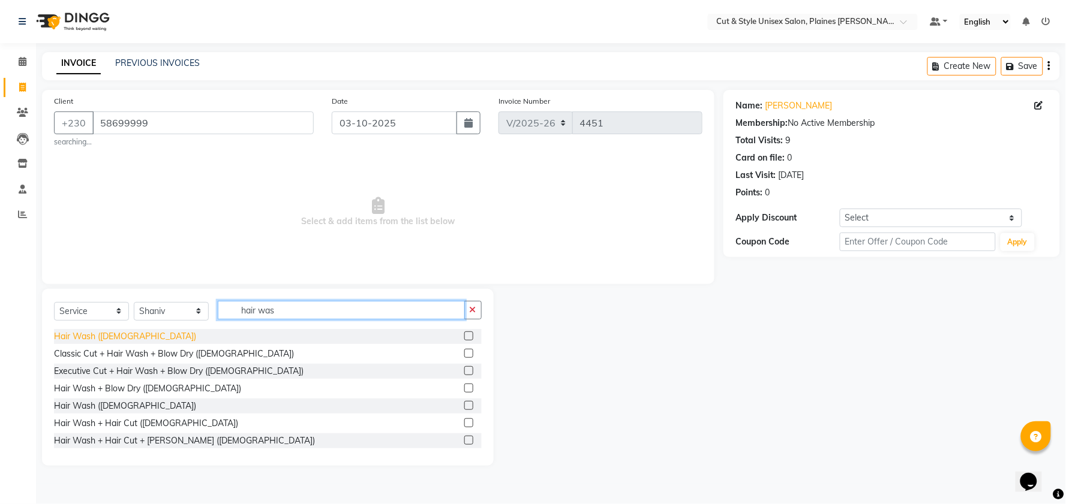
type input "hair was"
click at [112, 338] on div "Hair Wash ([DEMOGRAPHIC_DATA])" at bounding box center [125, 336] width 142 height 13
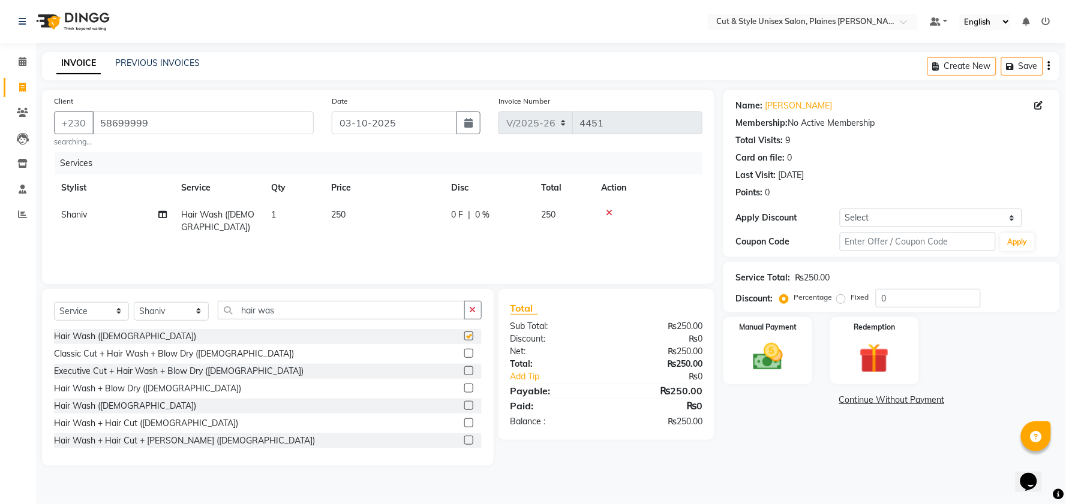
checkbox input "false"
click at [772, 347] on img at bounding box center [768, 357] width 50 height 36
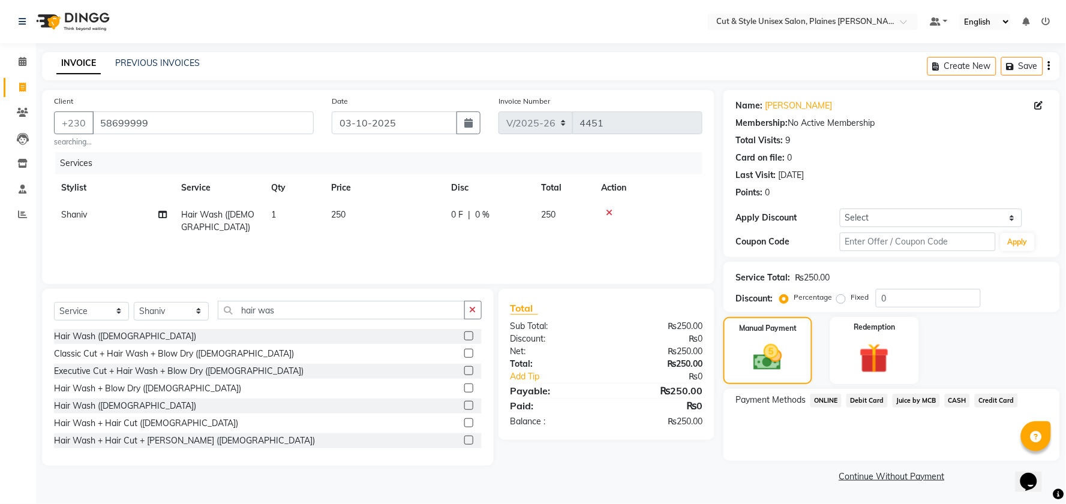
click at [957, 396] on span "CASH" at bounding box center [958, 401] width 26 height 14
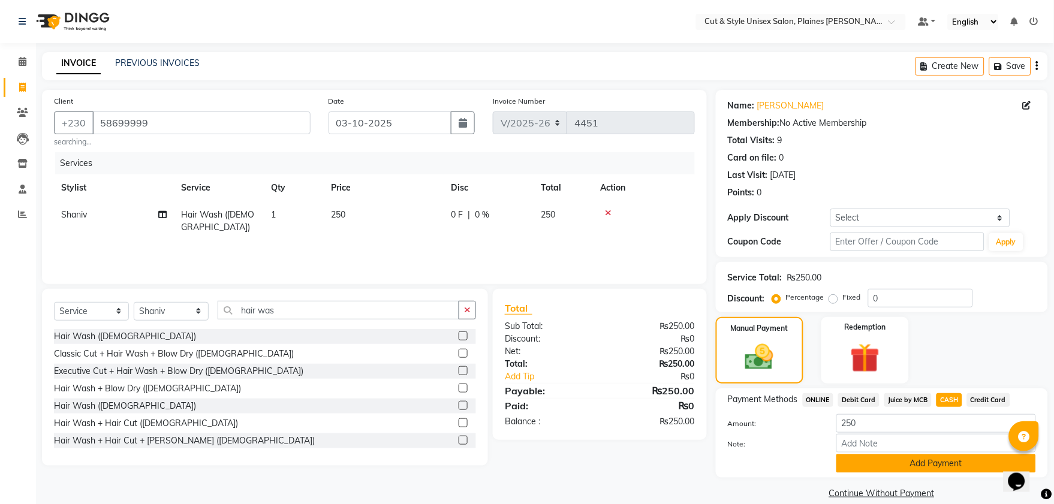
click at [887, 455] on button "Add Payment" at bounding box center [937, 464] width 200 height 19
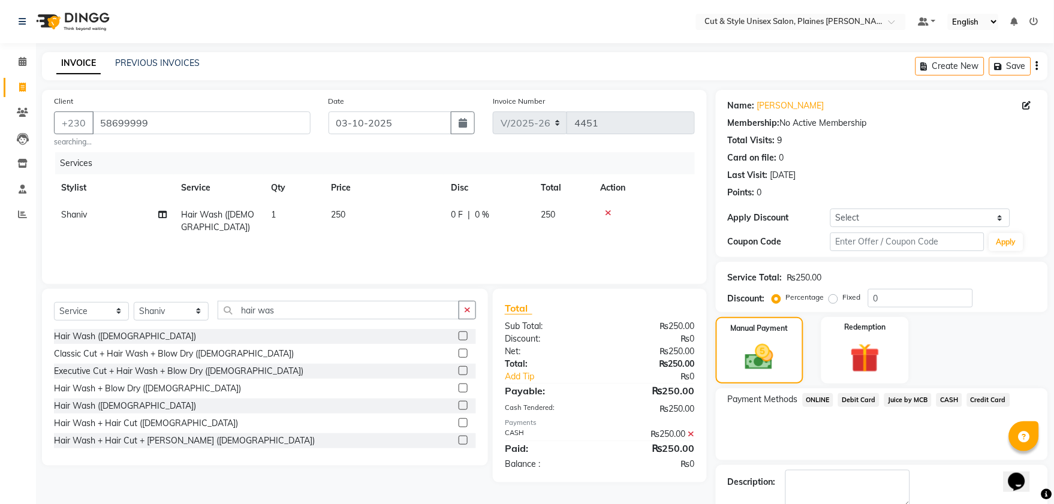
scroll to position [16, 0]
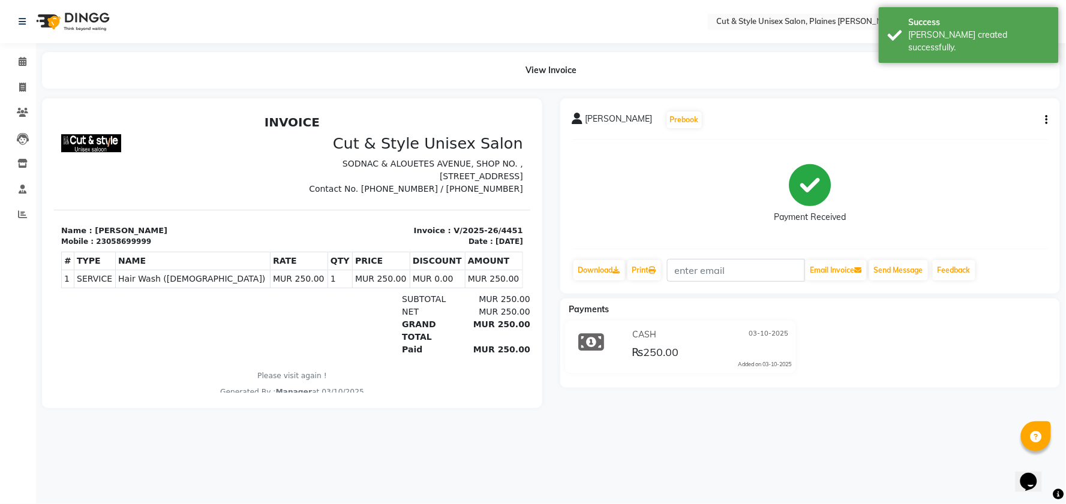
click at [59, 17] on img at bounding box center [72, 22] width 82 height 34
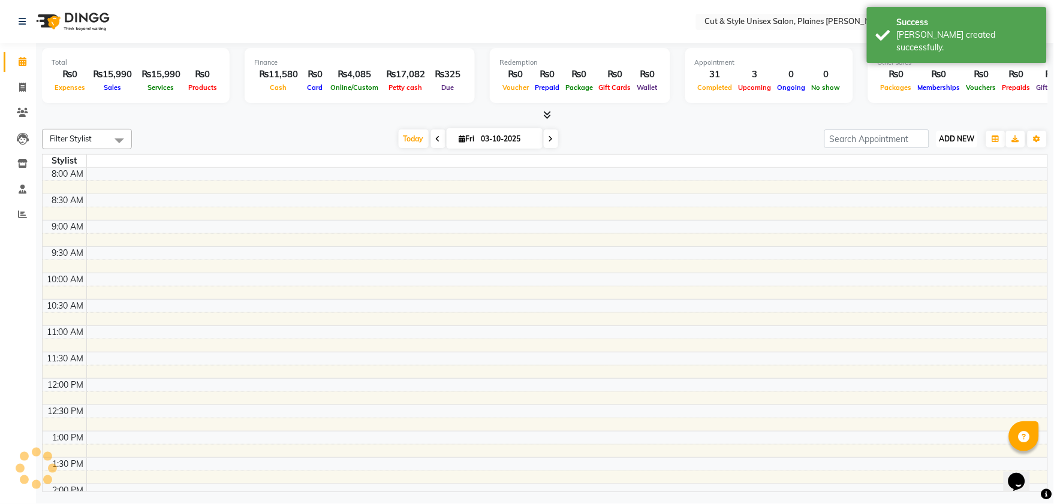
click at [964, 140] on span "ADD NEW" at bounding box center [957, 138] width 35 height 9
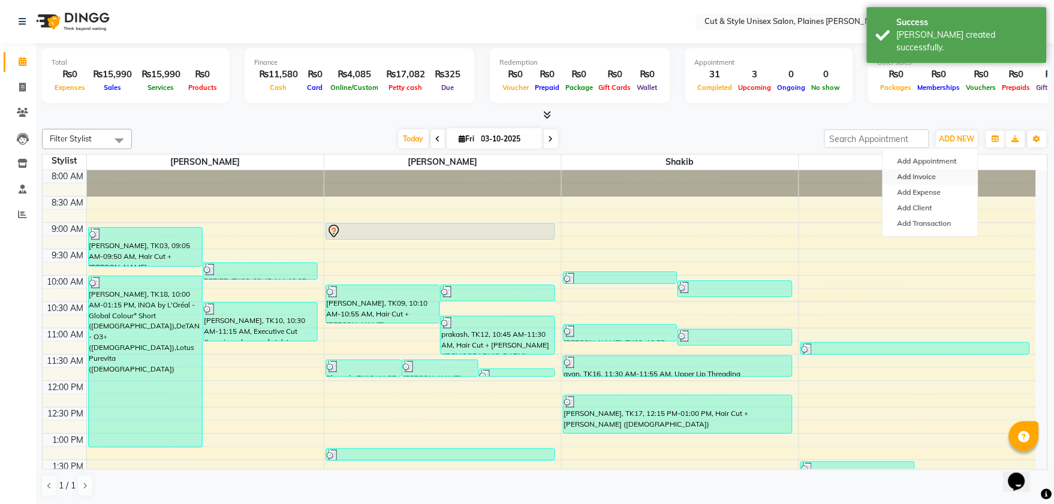
click at [924, 172] on link "Add Invoice" at bounding box center [931, 177] width 95 height 16
select select "service"
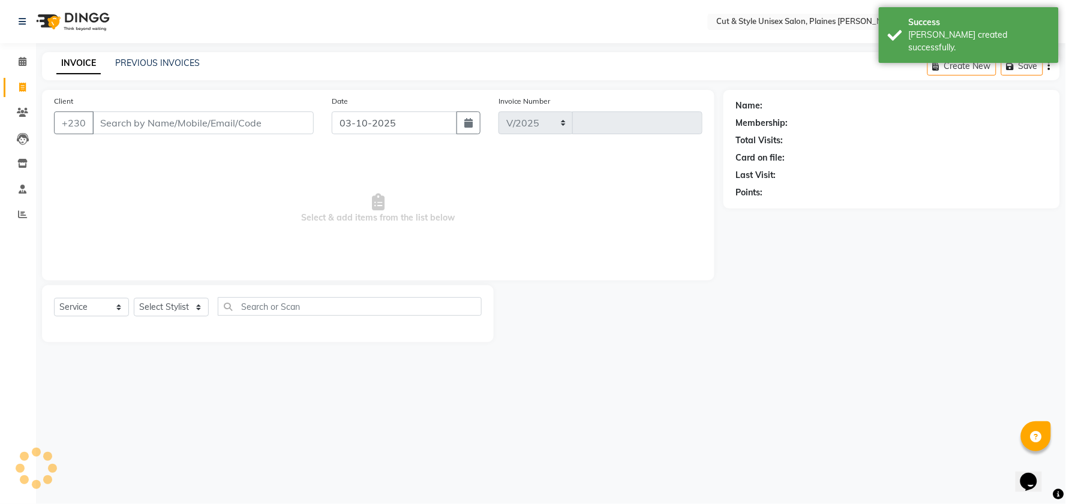
select select "7731"
type input "4452"
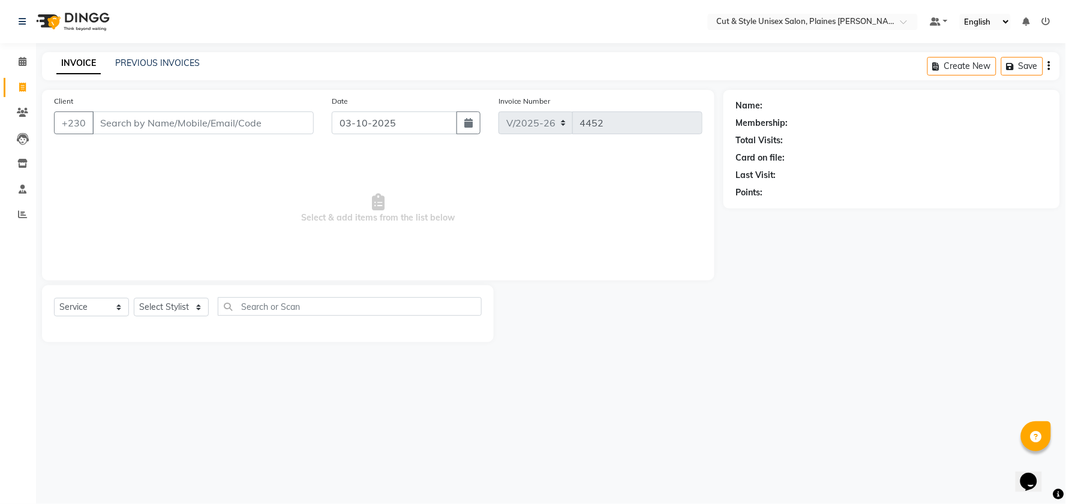
type input "5"
type input "58274045"
click at [290, 126] on span "Add Client" at bounding box center [282, 123] width 47 height 12
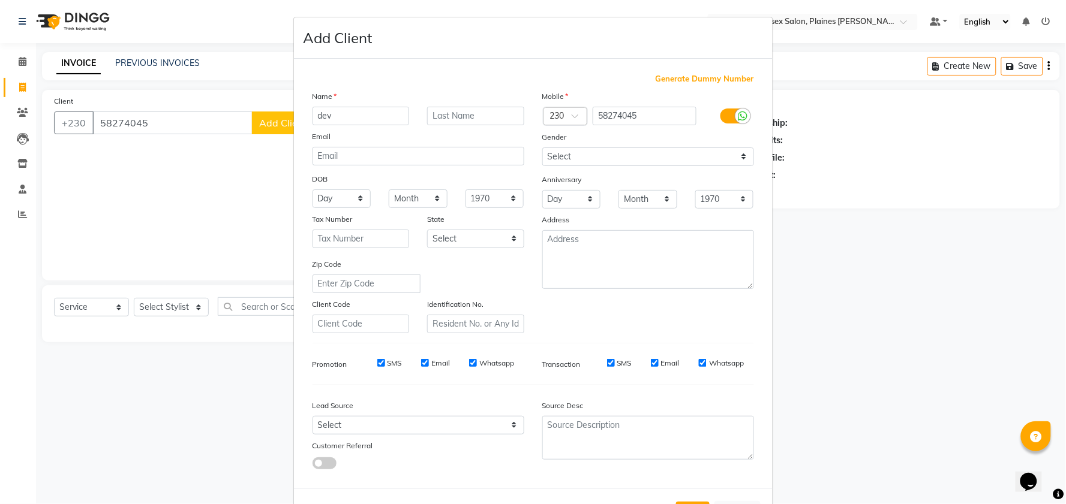
type input "dev"
click at [459, 115] on input "text" at bounding box center [475, 116] width 97 height 19
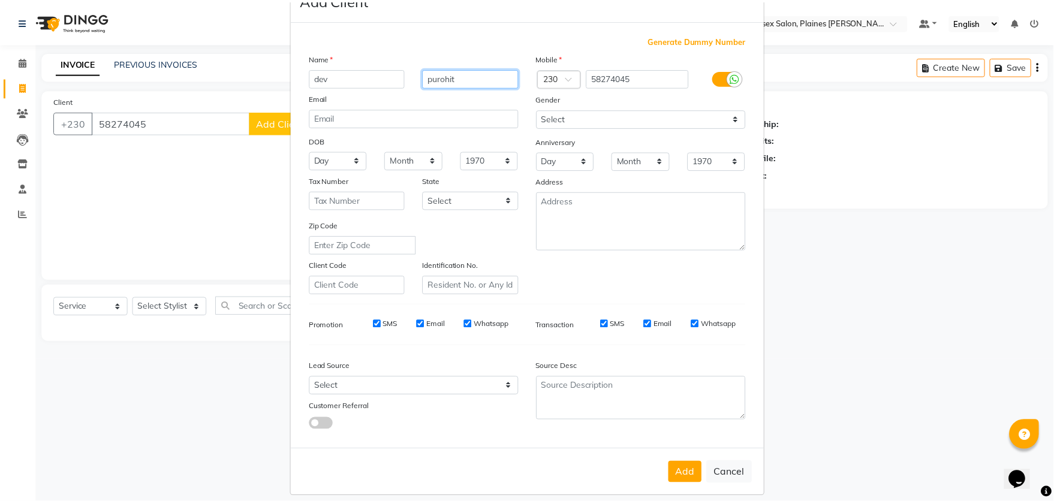
scroll to position [50, 0]
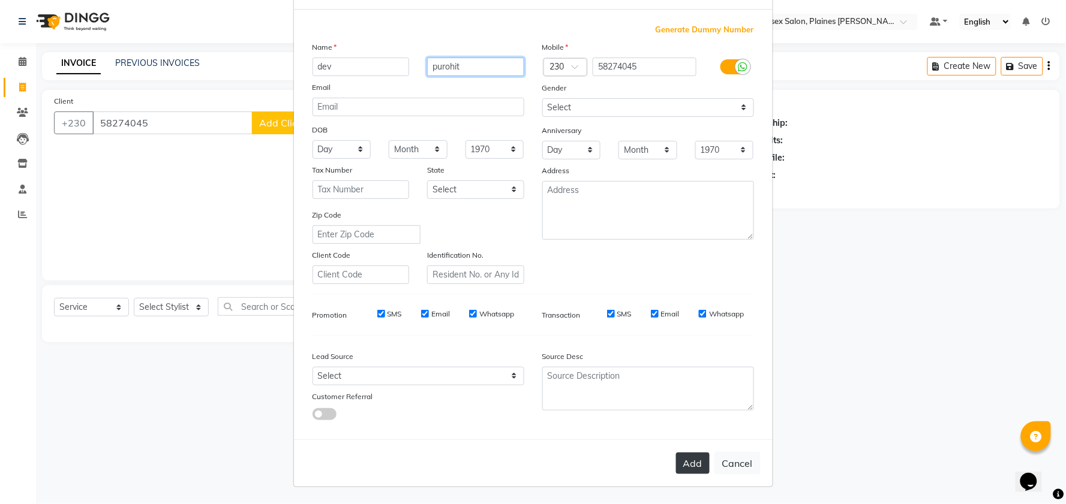
type input "purohit"
click at [691, 463] on button "Add" at bounding box center [693, 464] width 34 height 22
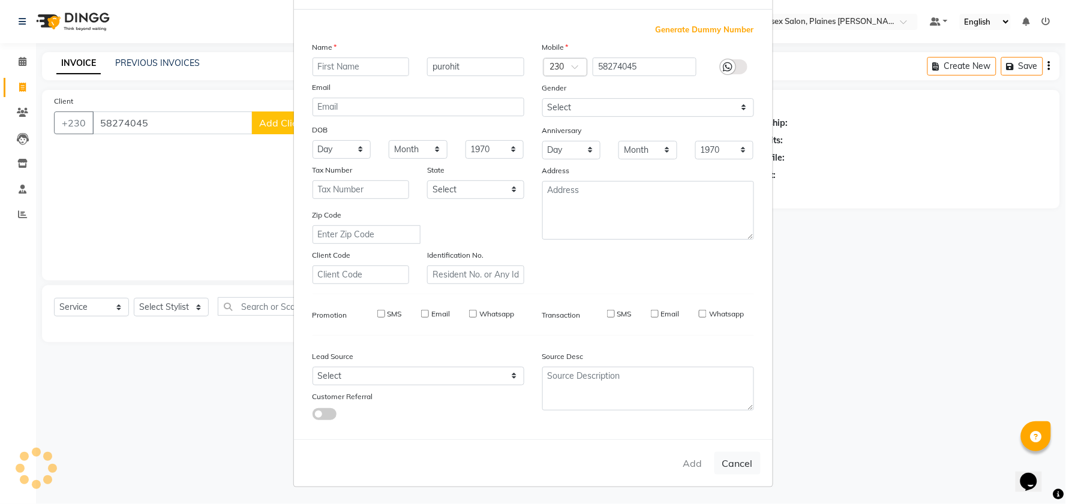
select select
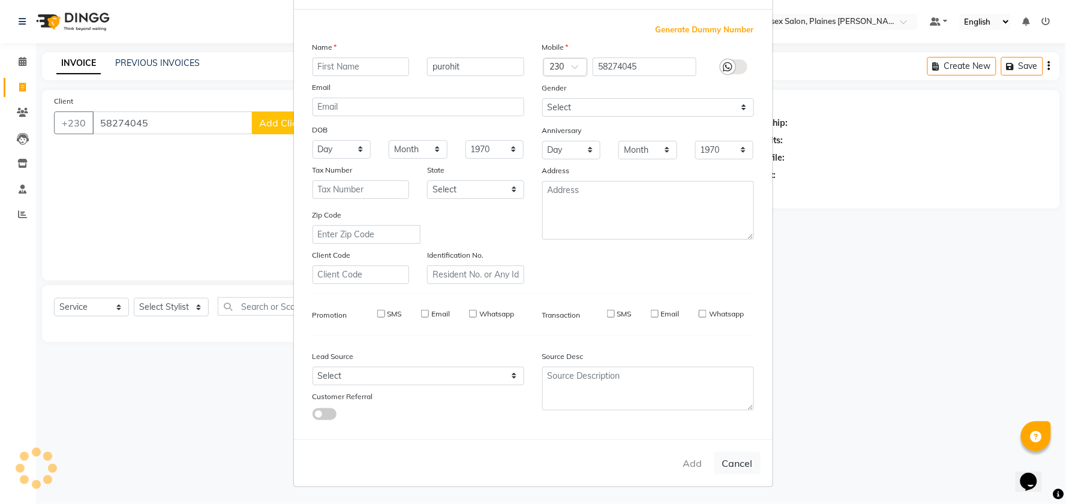
select select
checkbox input "false"
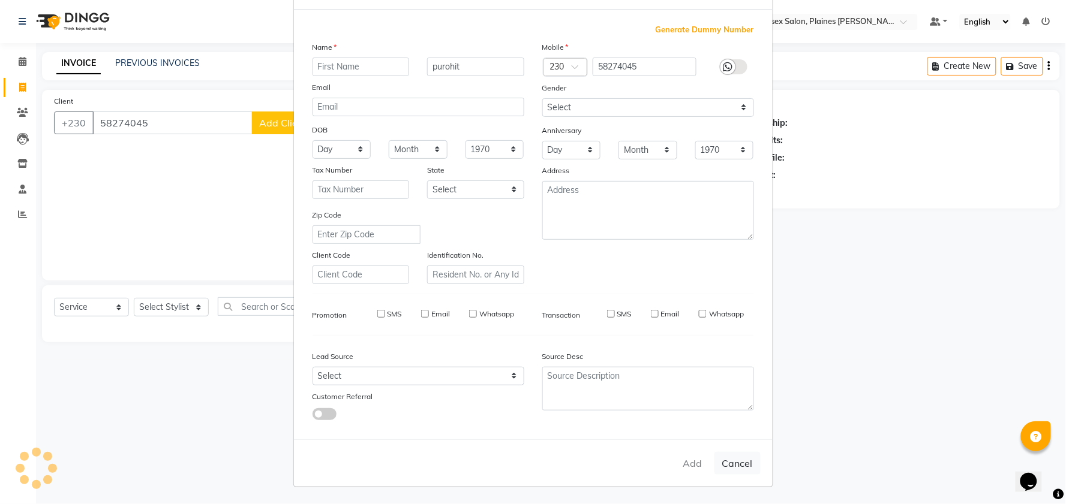
checkbox input "false"
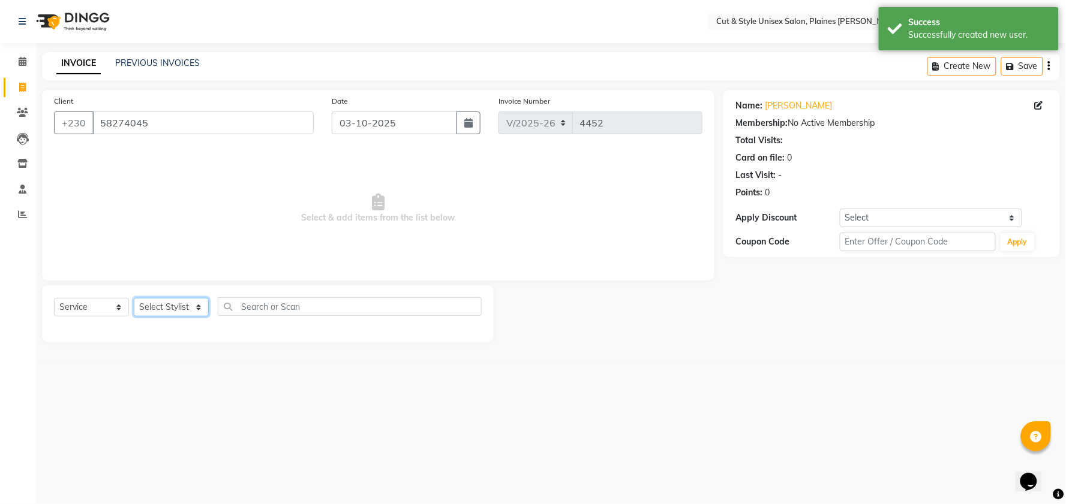
click at [172, 316] on select "Select Stylist [PERSON_NAME] Manager [PERSON_NAME]" at bounding box center [171, 307] width 75 height 19
select select "68910"
click at [134, 299] on select "Select Stylist [PERSON_NAME] Manager [PERSON_NAME]" at bounding box center [171, 307] width 75 height 19
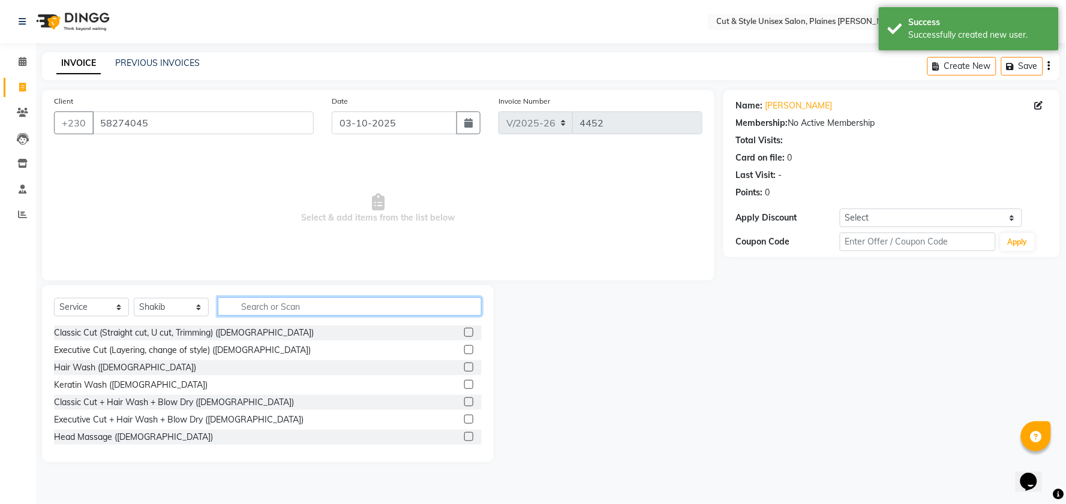
click at [284, 311] on input "text" at bounding box center [350, 307] width 264 height 19
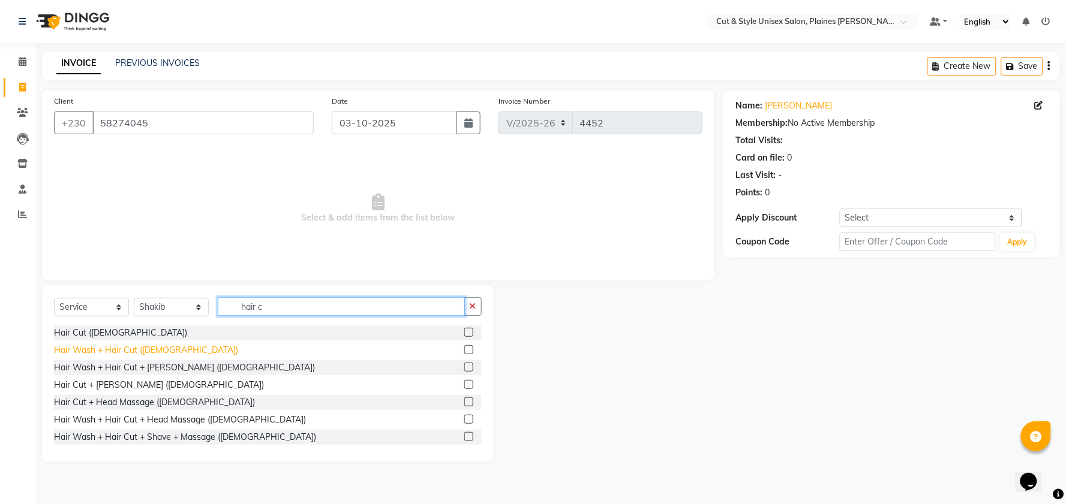
type input "hair c"
click at [112, 348] on div "Hair Wash + Hair Cut ([DEMOGRAPHIC_DATA])" at bounding box center [146, 350] width 184 height 13
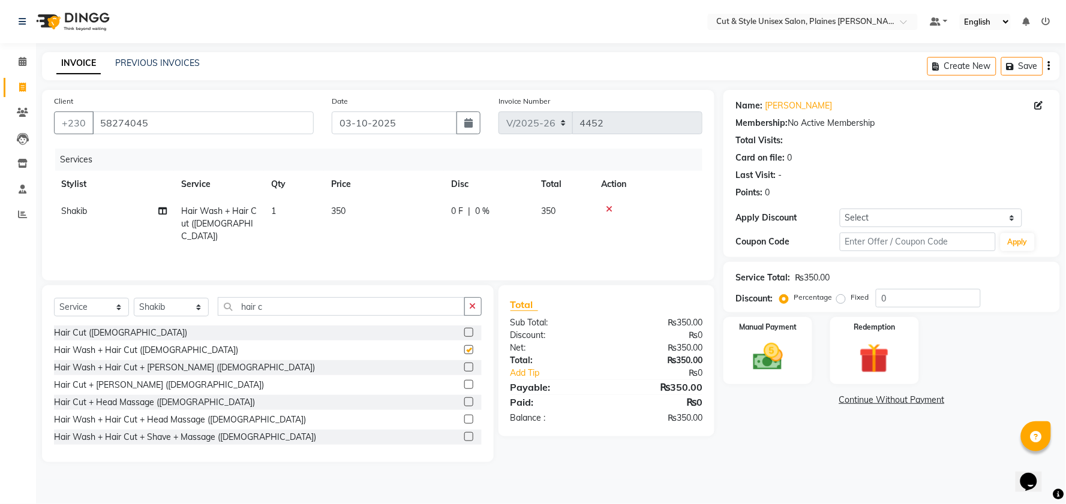
checkbox input "false"
click at [775, 354] on img at bounding box center [768, 357] width 50 height 36
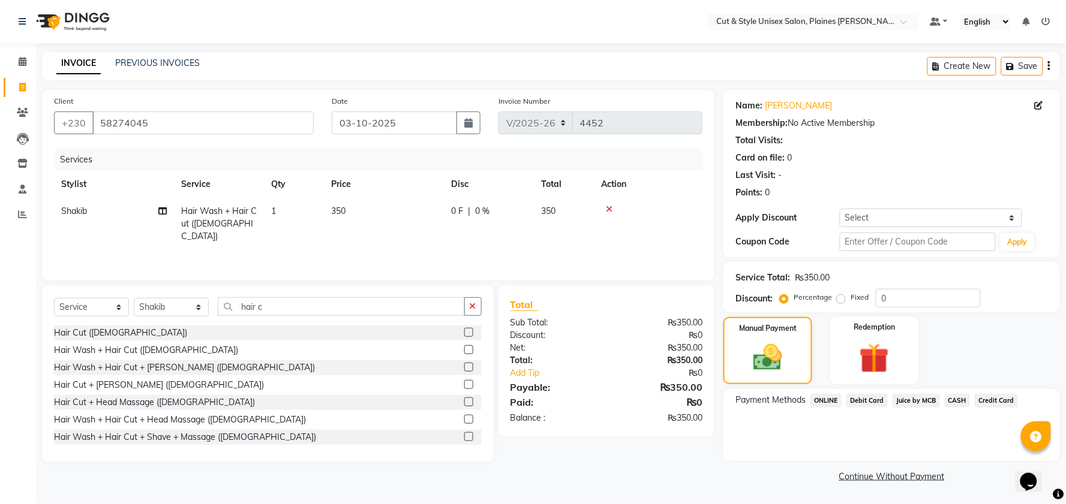
click at [955, 404] on span "CASH" at bounding box center [958, 401] width 26 height 14
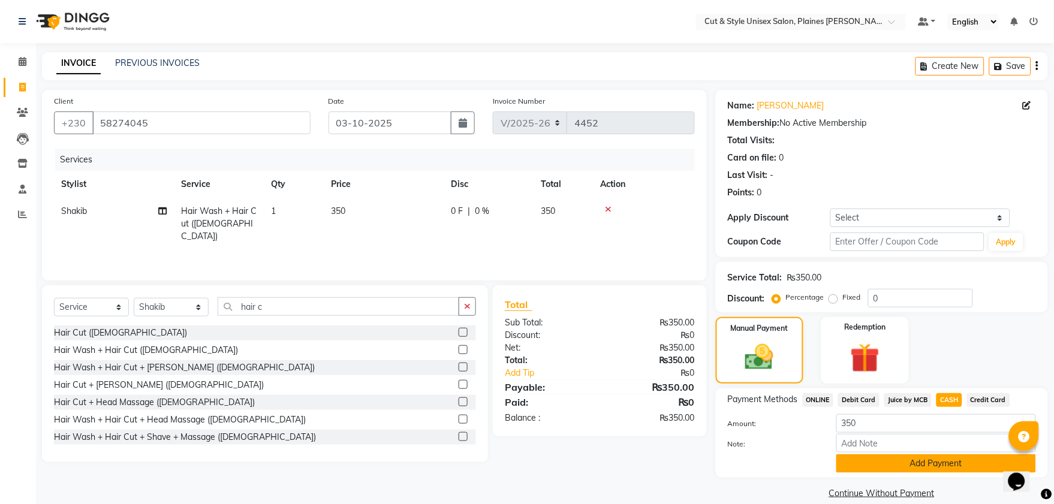
click at [919, 455] on button "Add Payment" at bounding box center [937, 464] width 200 height 19
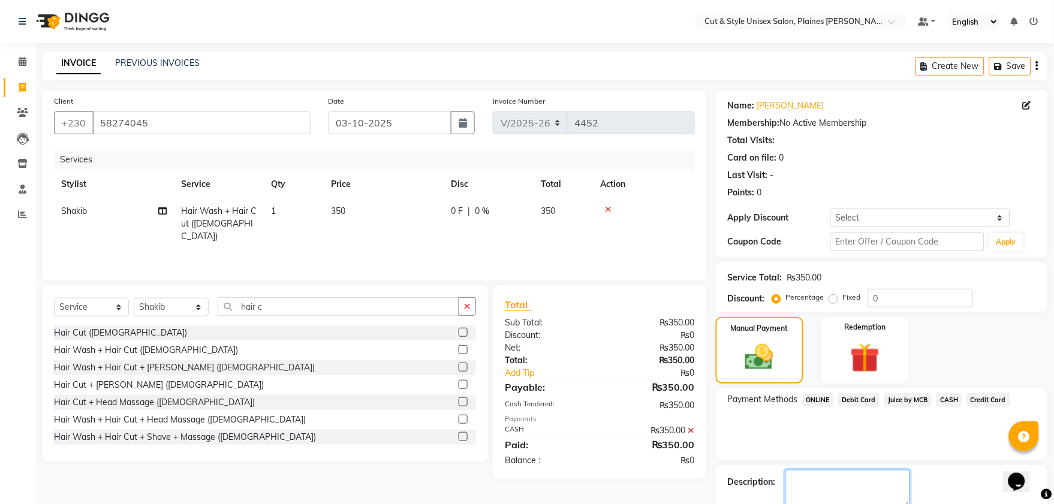
click at [888, 478] on textarea at bounding box center [848, 488] width 125 height 37
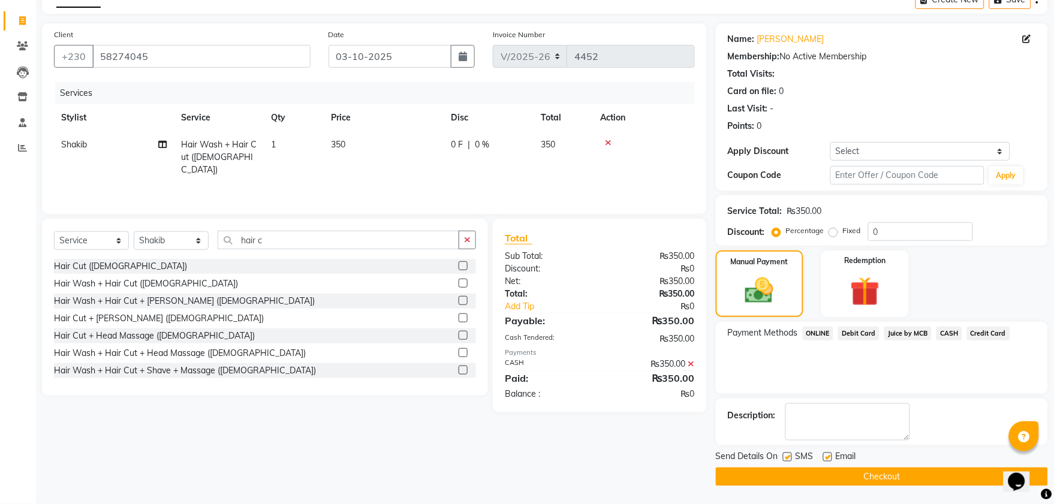
click at [858, 480] on button "Checkout" at bounding box center [882, 477] width 332 height 19
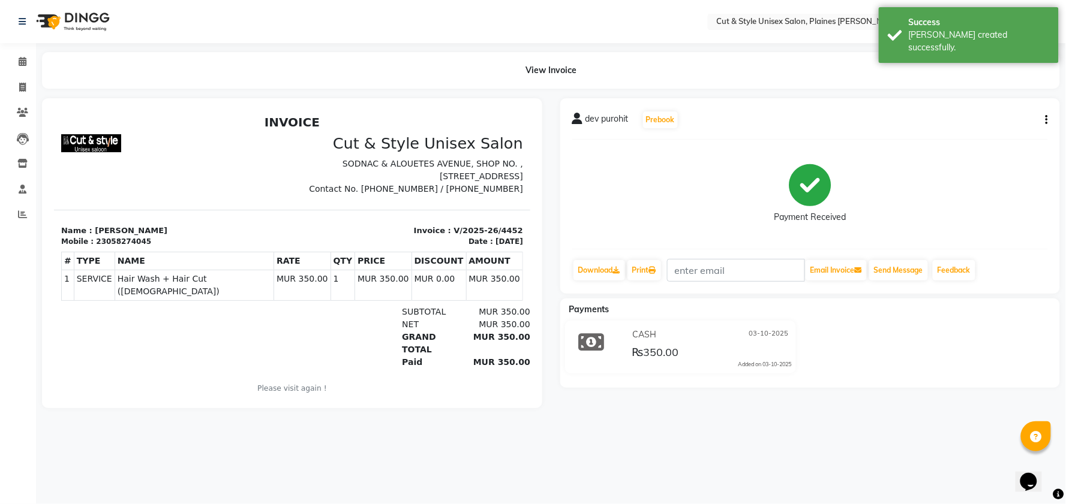
click at [42, 25] on img at bounding box center [72, 22] width 82 height 34
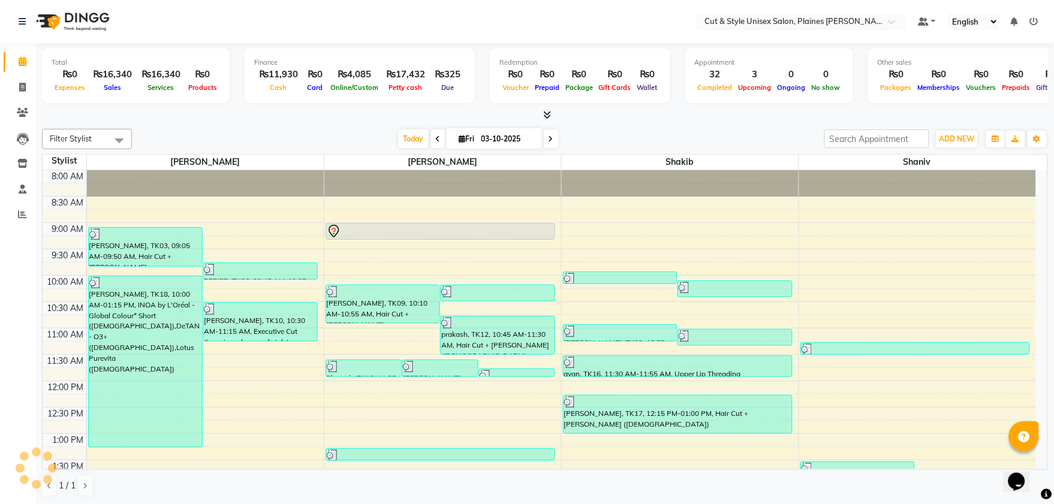
click at [50, 25] on img at bounding box center [72, 22] width 82 height 34
click at [20, 214] on icon at bounding box center [22, 214] width 9 height 9
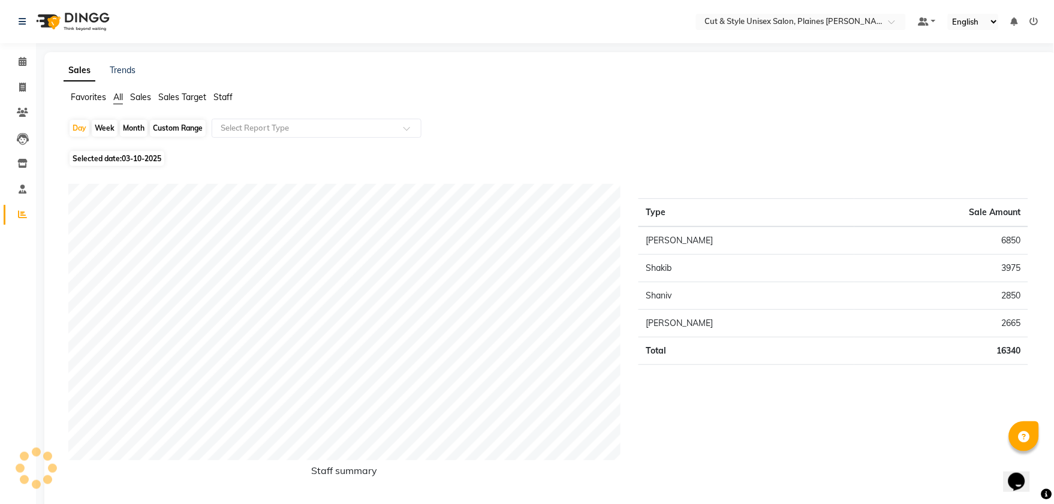
click at [59, 27] on img at bounding box center [72, 22] width 82 height 34
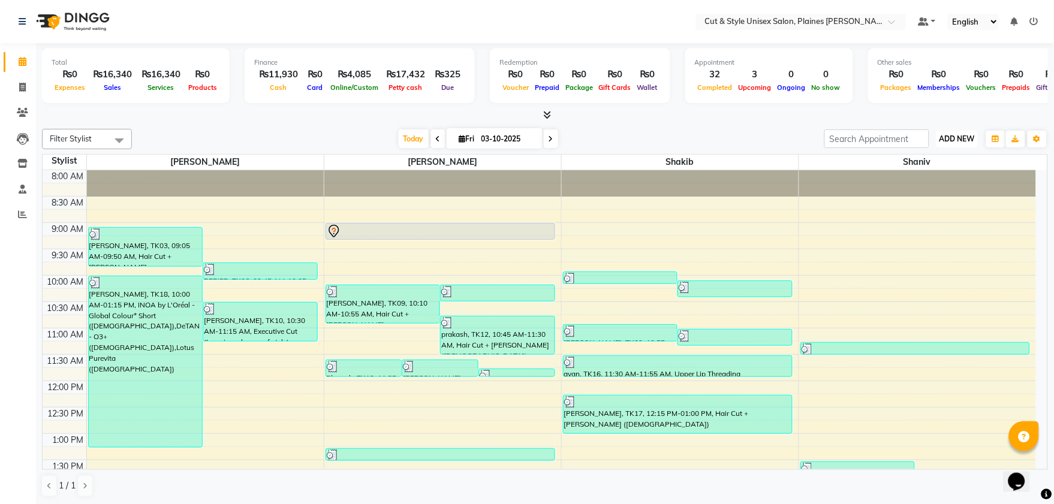
click at [951, 139] on span "ADD NEW" at bounding box center [957, 138] width 35 height 9
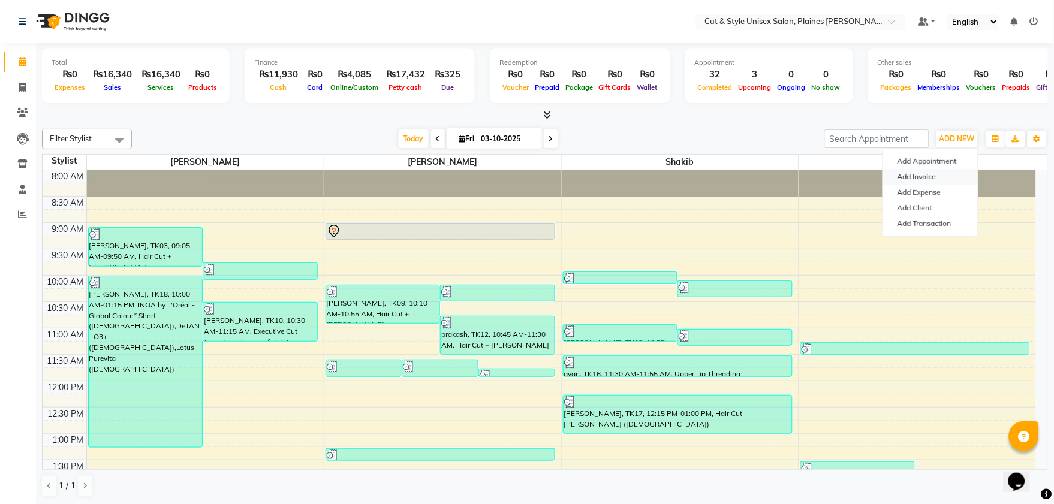
click at [931, 170] on link "Add Invoice" at bounding box center [931, 177] width 95 height 16
select select "service"
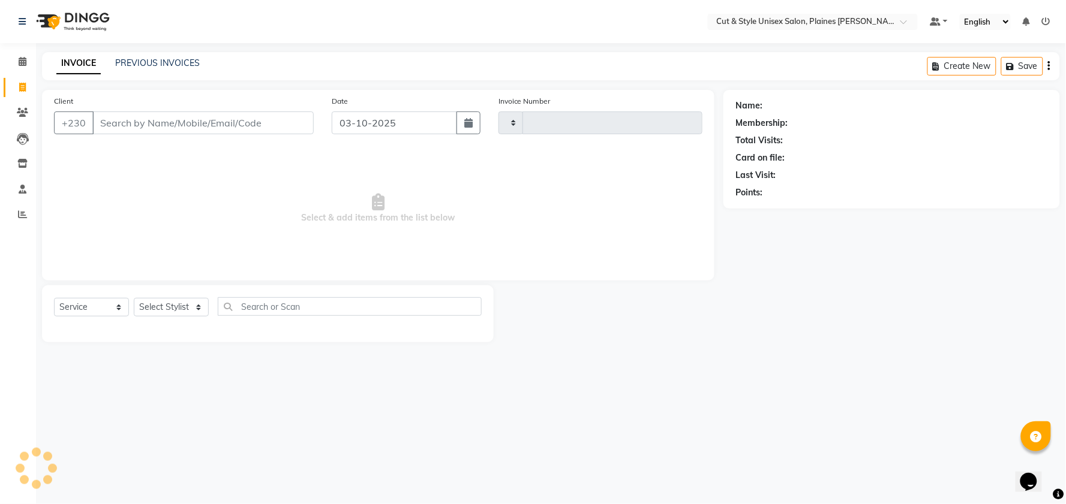
type input "4453"
select select "7731"
click at [151, 304] on select "Select Stylist" at bounding box center [171, 307] width 75 height 19
select select "68908"
click at [134, 299] on select "Select Stylist [PERSON_NAME] Manager [PERSON_NAME]" at bounding box center [171, 307] width 75 height 19
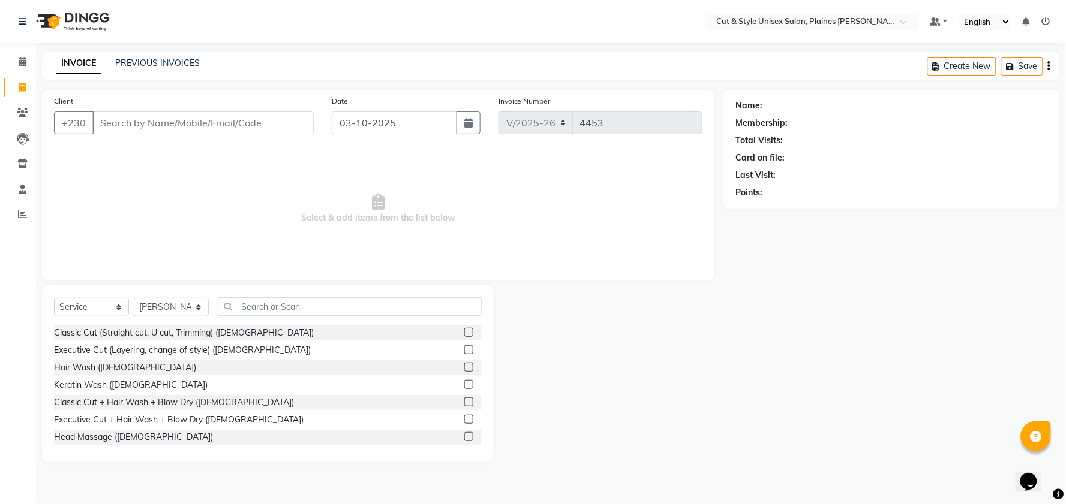
click at [464, 351] on label at bounding box center [468, 349] width 9 height 9
click at [464, 351] on input "checkbox" at bounding box center [468, 351] width 8 height 8
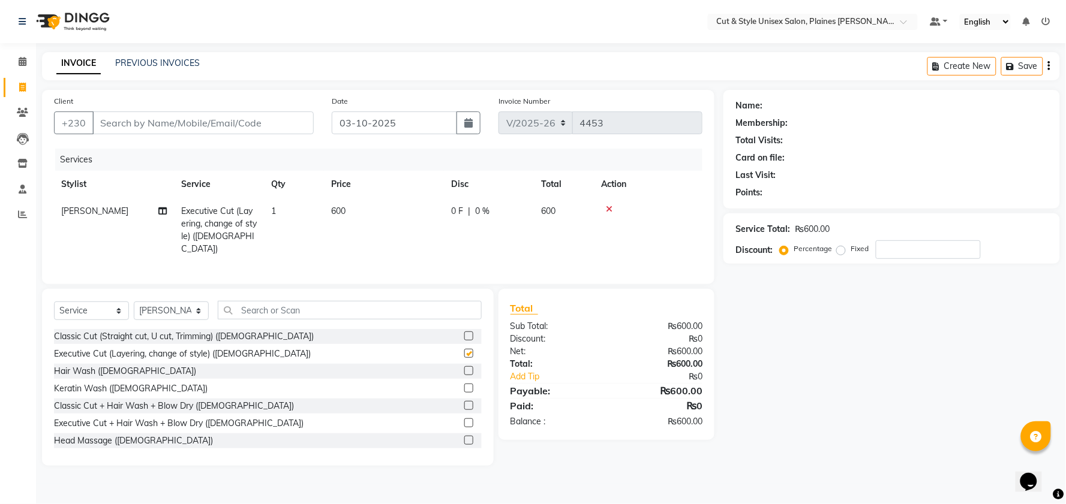
checkbox input "false"
click at [176, 307] on select "Select Stylist [PERSON_NAME] Manager [PERSON_NAME]" at bounding box center [171, 311] width 75 height 19
select select "68911"
click at [134, 302] on select "Select Stylist [PERSON_NAME] Manager [PERSON_NAME]" at bounding box center [171, 311] width 75 height 19
click at [464, 368] on label at bounding box center [468, 370] width 9 height 9
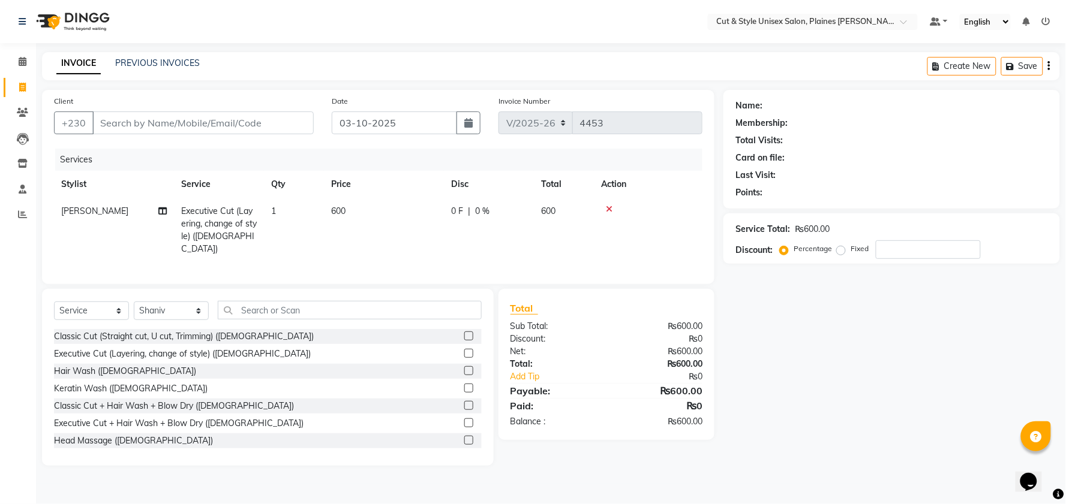
click at [464, 368] on input "checkbox" at bounding box center [468, 372] width 8 height 8
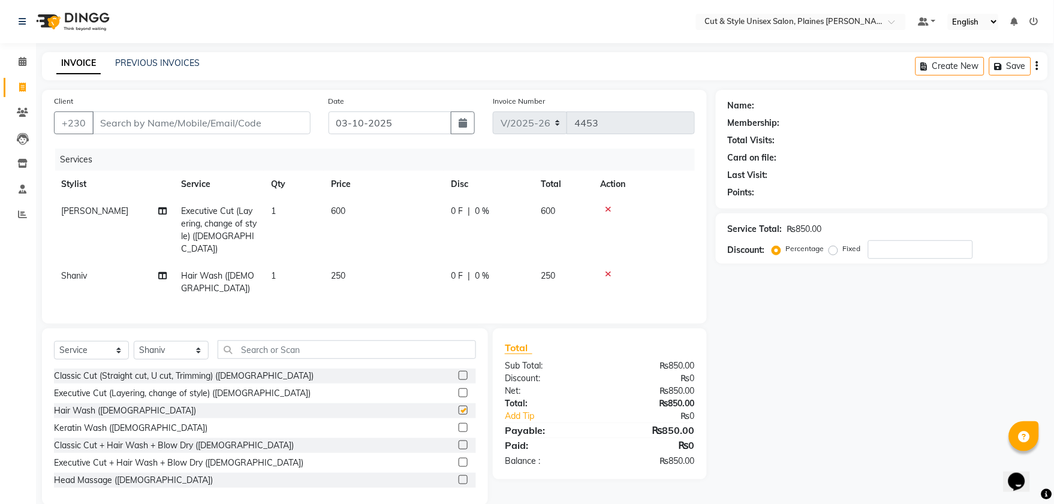
checkbox input "false"
click at [172, 351] on select "Select Stylist [PERSON_NAME] Manager [PERSON_NAME]" at bounding box center [171, 350] width 75 height 19
select select "68909"
click at [134, 341] on select "Select Stylist [PERSON_NAME] Manager [PERSON_NAME]" at bounding box center [171, 350] width 75 height 19
click at [272, 350] on input "text" at bounding box center [347, 350] width 259 height 19
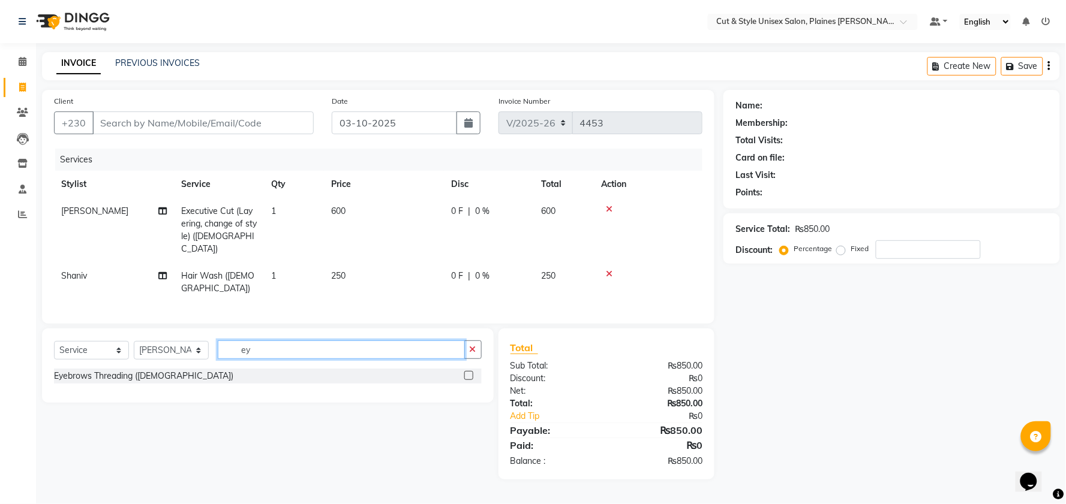
type input "ey"
click at [467, 371] on label at bounding box center [468, 375] width 9 height 9
click at [467, 372] on input "checkbox" at bounding box center [468, 376] width 8 height 8
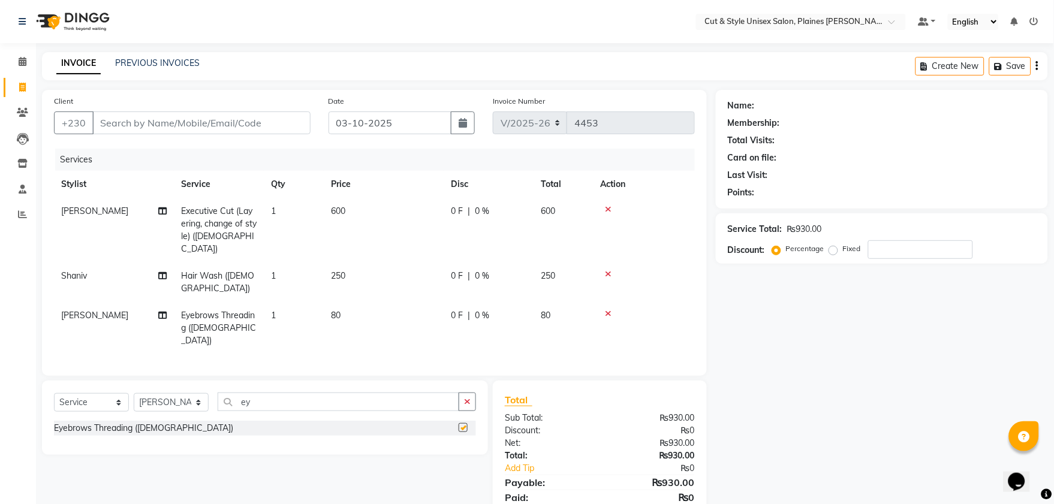
checkbox input "false"
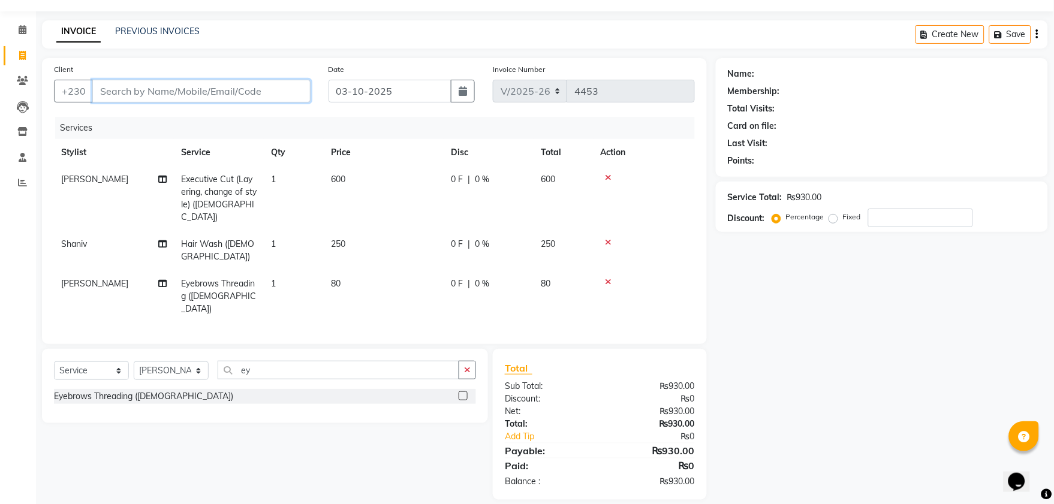
click at [196, 85] on input "Client" at bounding box center [201, 91] width 218 height 23
type input "5"
type input "0"
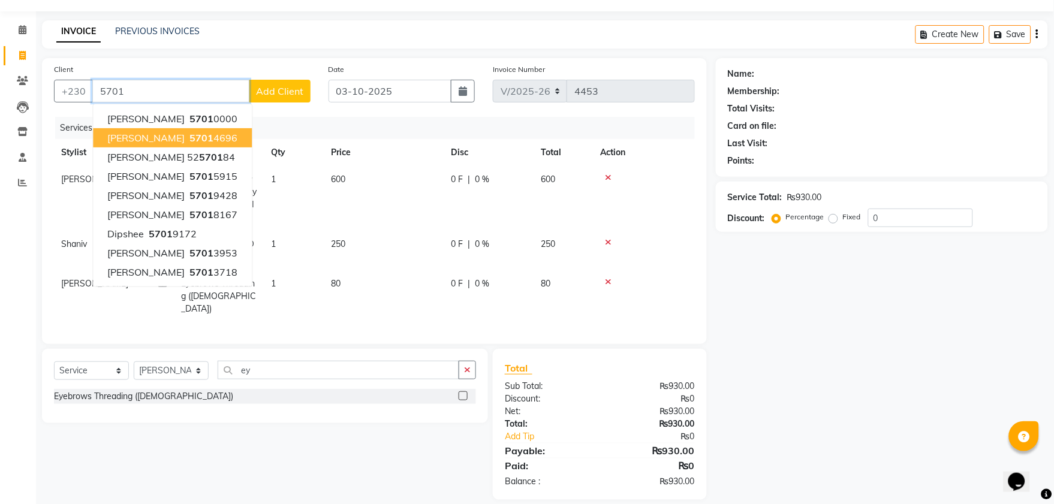
click at [238, 145] on button "[PERSON_NAME] 5701 4696" at bounding box center [172, 137] width 159 height 19
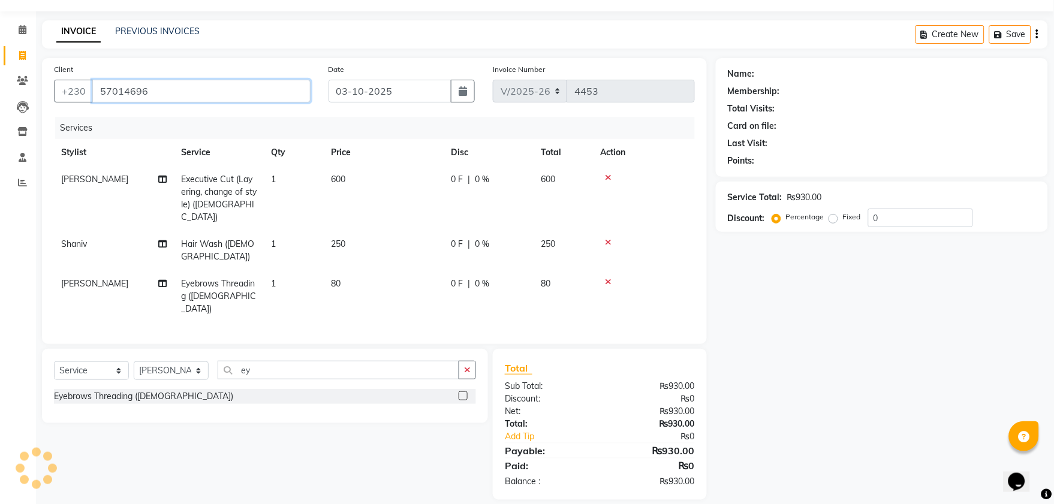
type input "57014696"
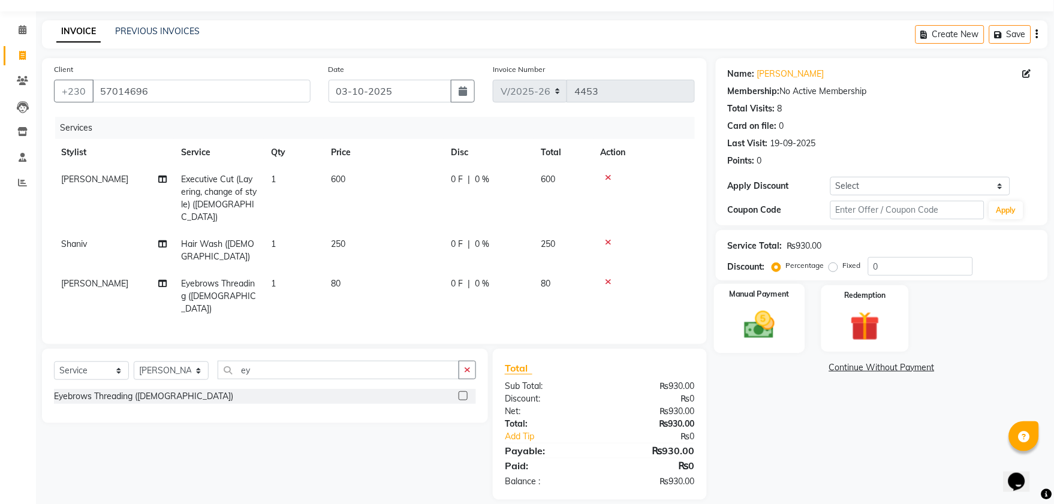
click at [743, 333] on img at bounding box center [760, 325] width 50 height 35
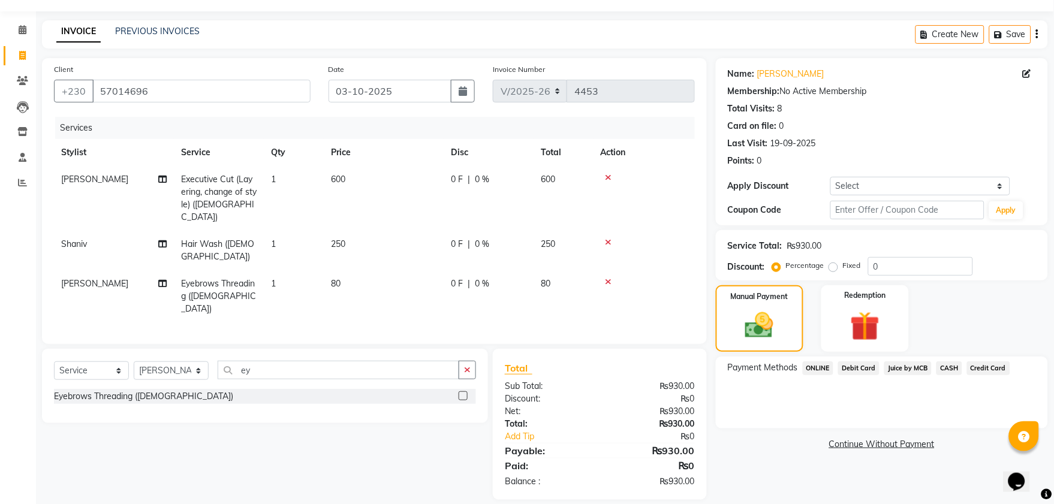
click at [870, 370] on span "Debit Card" at bounding box center [859, 369] width 41 height 14
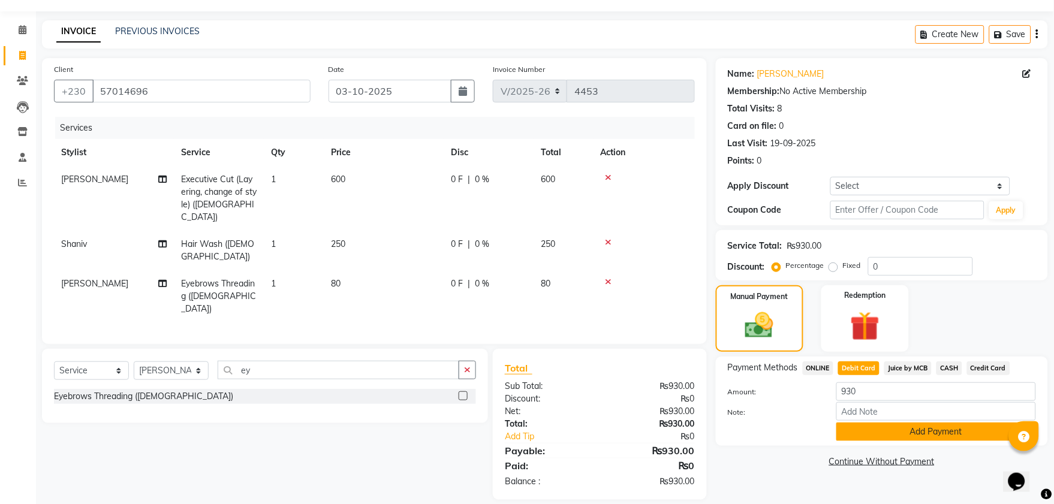
click at [880, 426] on button "Add Payment" at bounding box center [937, 432] width 200 height 19
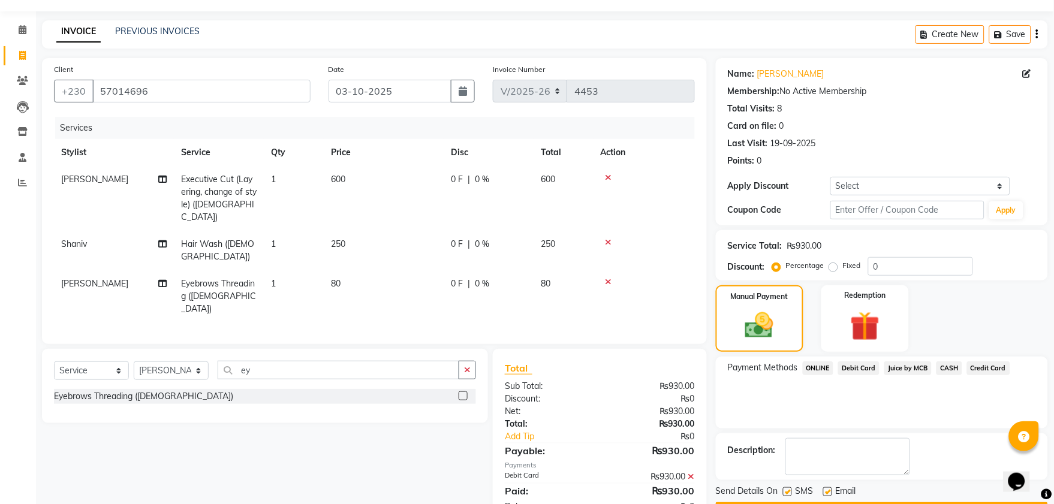
click at [910, 503] on button "Checkout" at bounding box center [882, 512] width 332 height 19
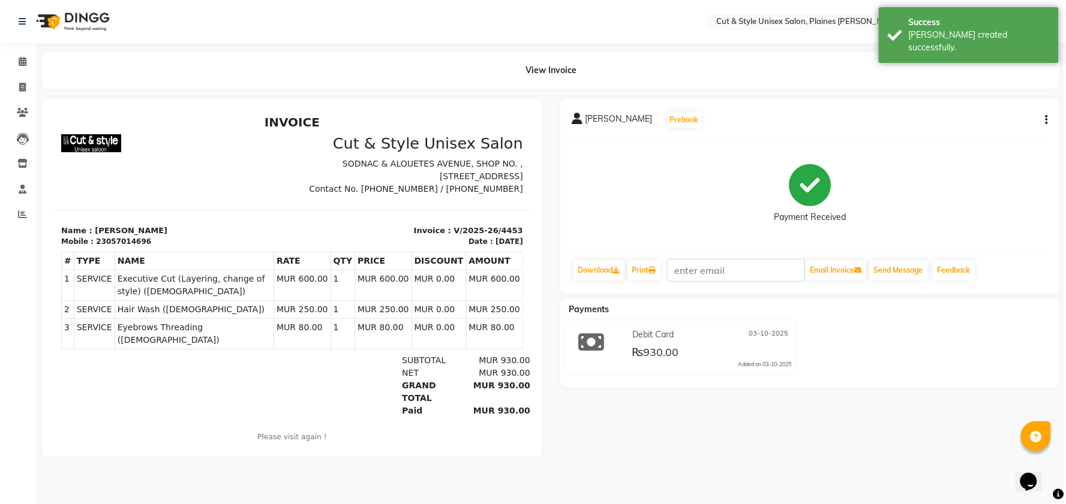
click at [92, 25] on img at bounding box center [72, 22] width 82 height 34
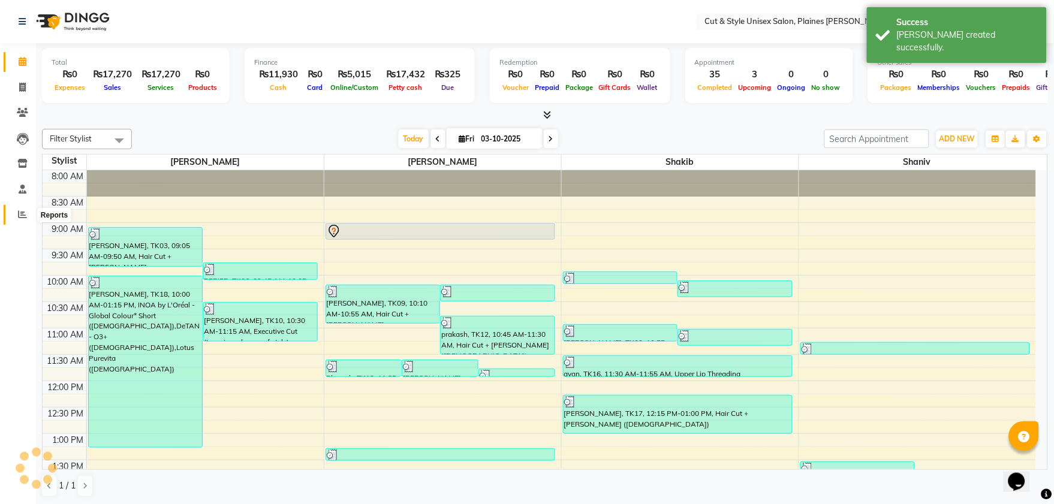
click at [24, 213] on icon at bounding box center [22, 214] width 9 height 9
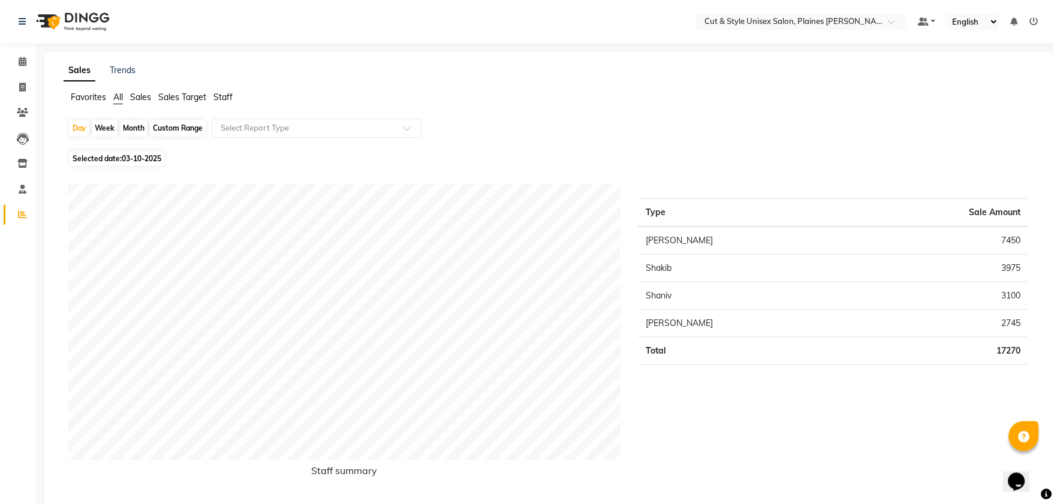
click at [98, 22] on img at bounding box center [72, 22] width 82 height 34
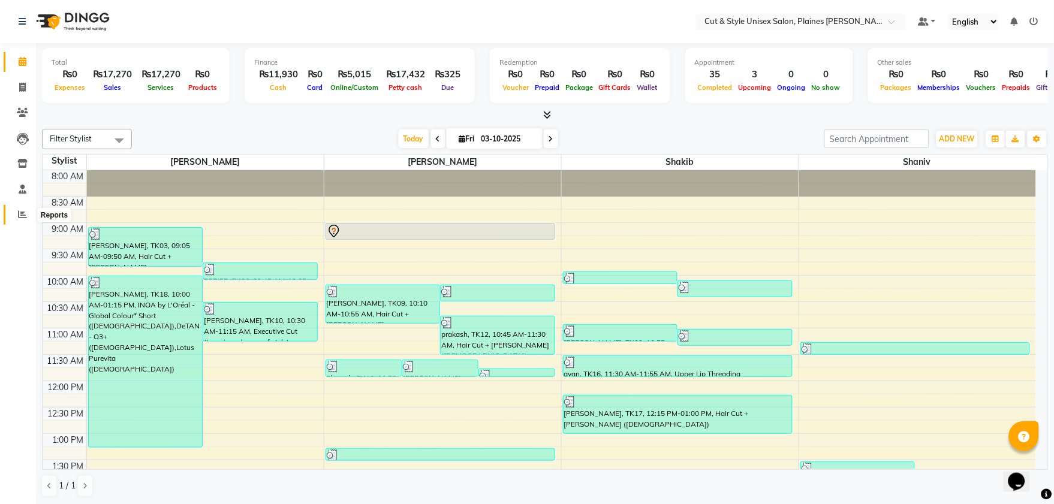
click at [23, 218] on icon at bounding box center [22, 214] width 9 height 9
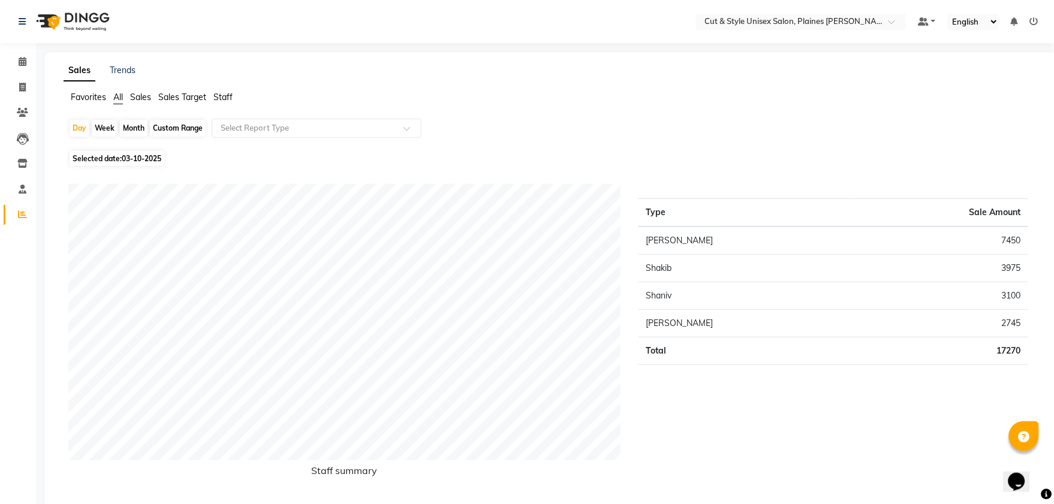
drag, startPoint x: 49, startPoint y: 25, endPoint x: 58, endPoint y: 13, distance: 14.2
click at [50, 23] on img at bounding box center [72, 22] width 82 height 34
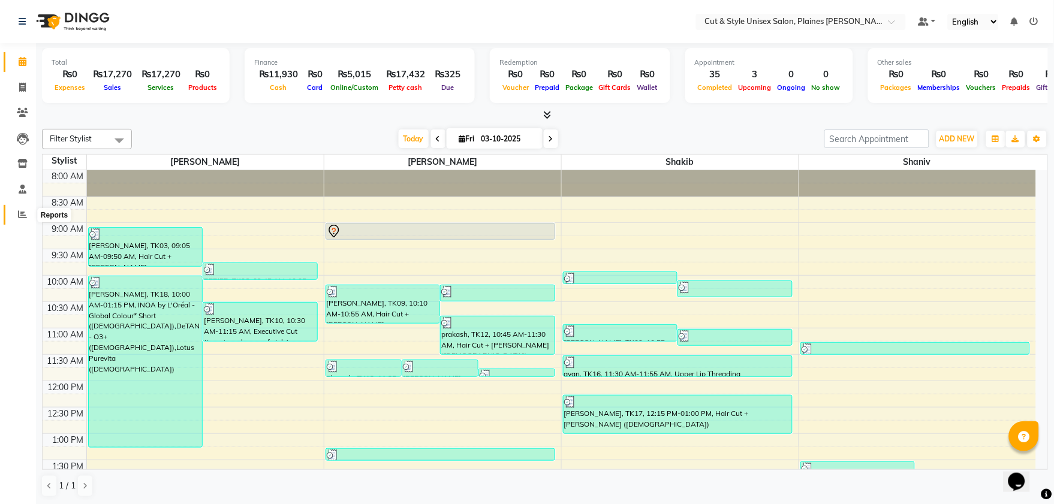
click at [21, 212] on icon at bounding box center [22, 214] width 9 height 9
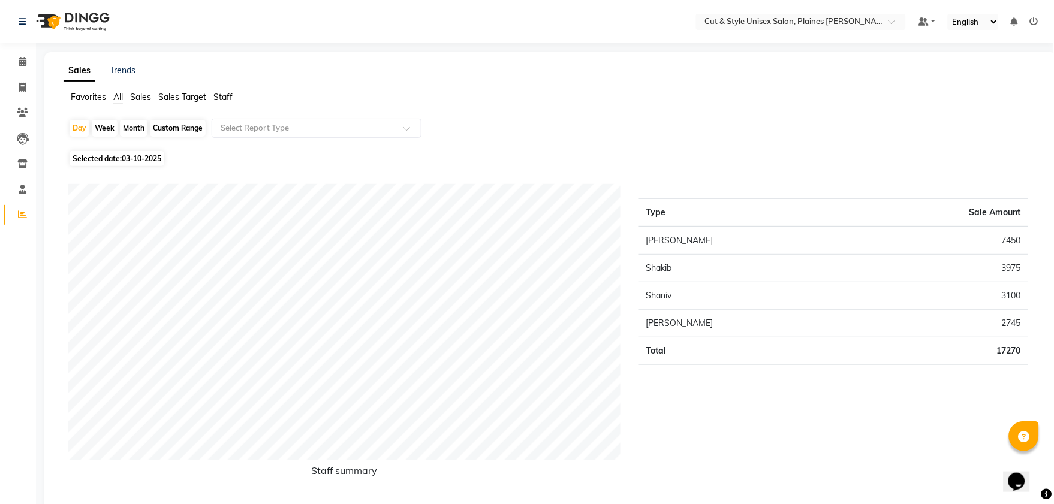
click at [85, 17] on img at bounding box center [72, 22] width 82 height 34
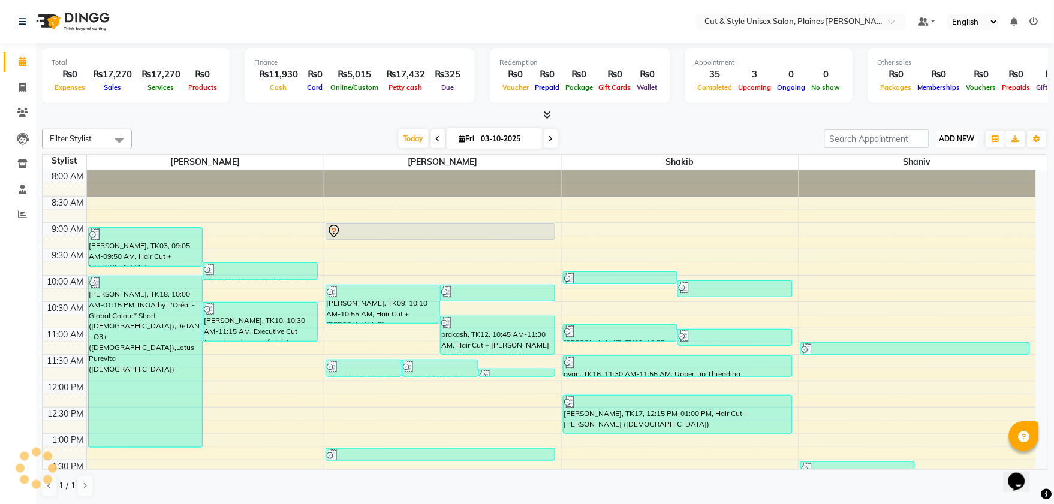
click at [951, 138] on span "ADD NEW" at bounding box center [957, 138] width 35 height 9
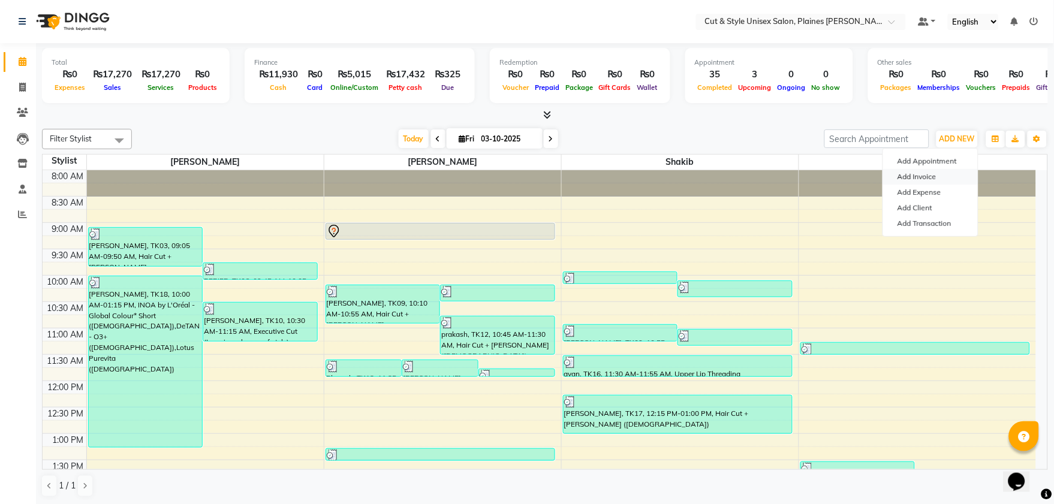
click at [930, 176] on link "Add Invoice" at bounding box center [931, 177] width 95 height 16
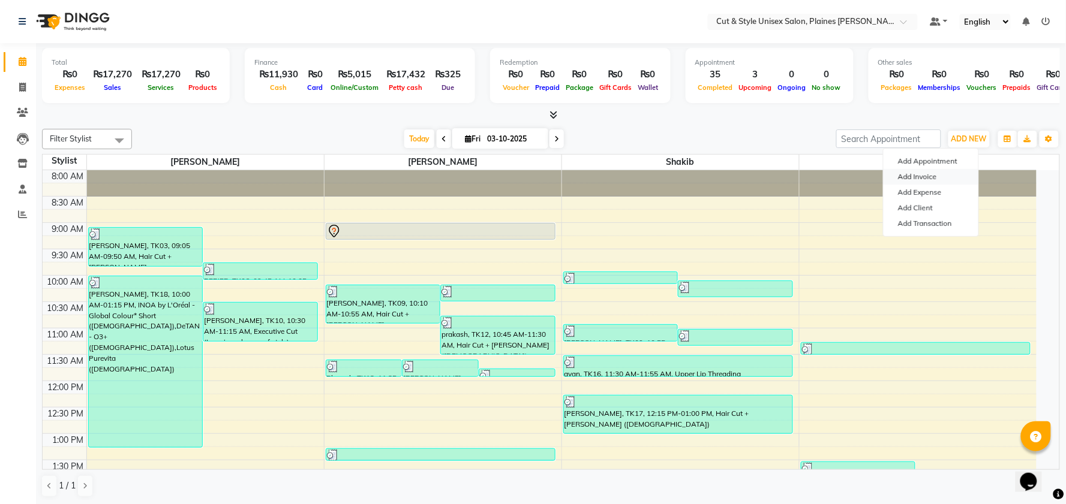
select select "service"
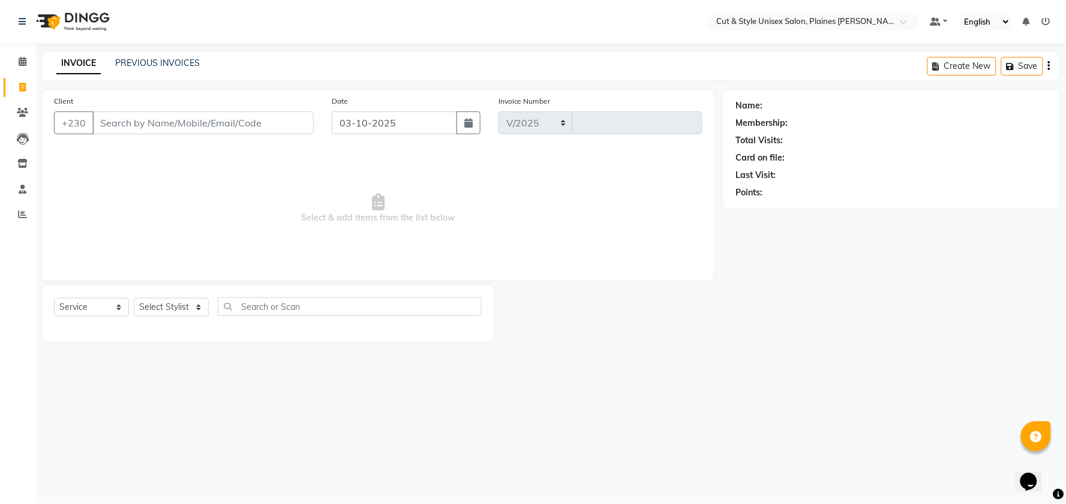
select select "7731"
type input "4454"
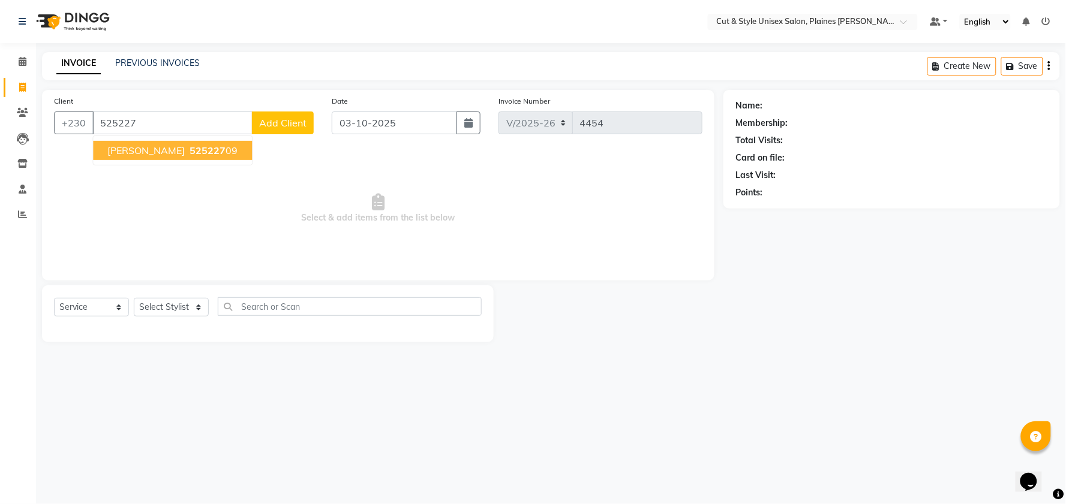
click at [155, 152] on span "[PERSON_NAME]" at bounding box center [145, 151] width 77 height 12
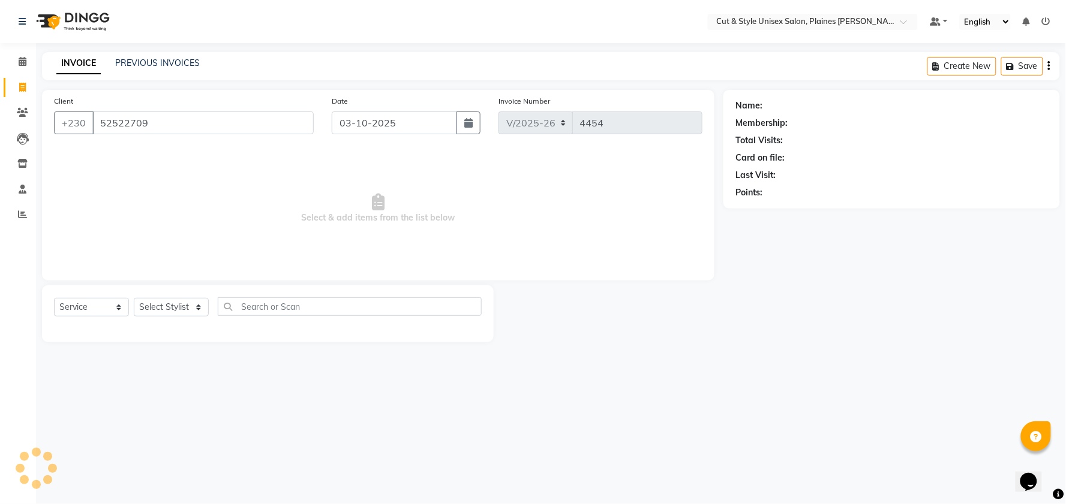
type input "52522709"
click at [190, 312] on select "Select Stylist [PERSON_NAME] Manager [PERSON_NAME]" at bounding box center [171, 307] width 75 height 19
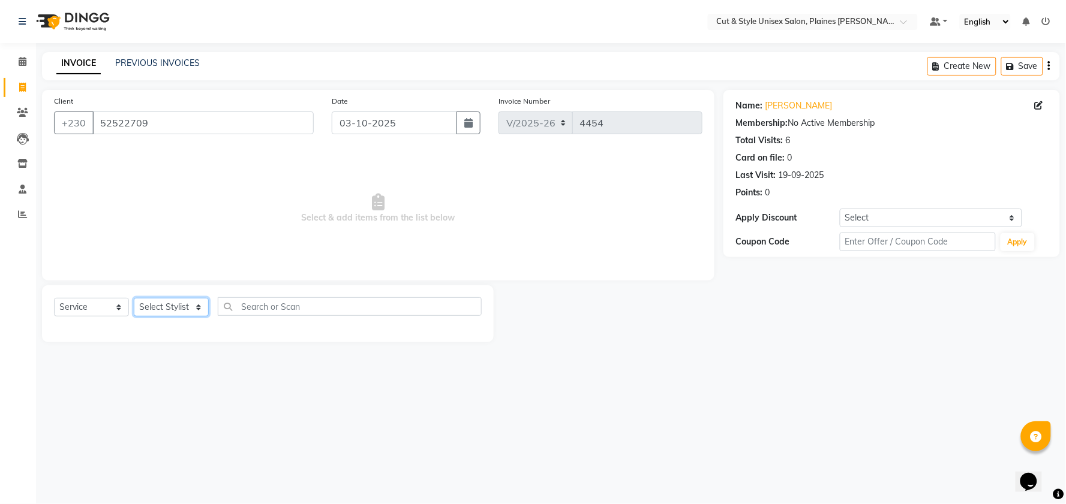
select select "68910"
click at [134, 299] on select "Select Stylist [PERSON_NAME] Manager [PERSON_NAME]" at bounding box center [171, 307] width 75 height 19
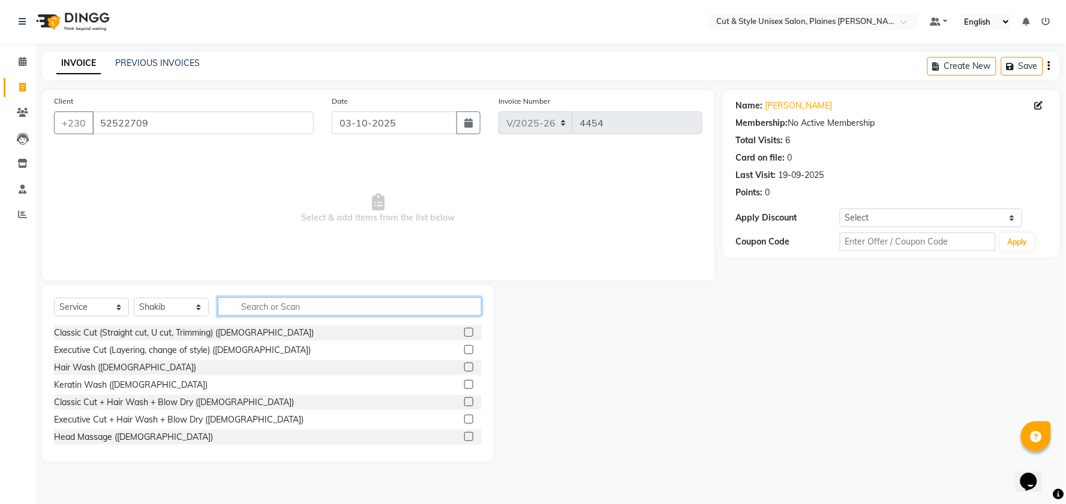
click at [289, 303] on input "text" at bounding box center [350, 307] width 264 height 19
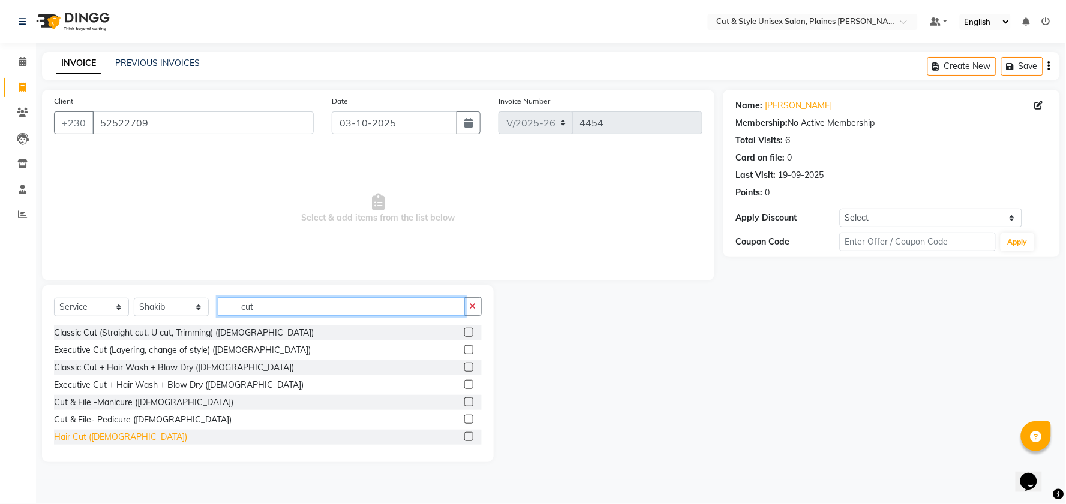
type input "cut"
click at [98, 436] on div "Hair Cut ([DEMOGRAPHIC_DATA])" at bounding box center [120, 437] width 133 height 13
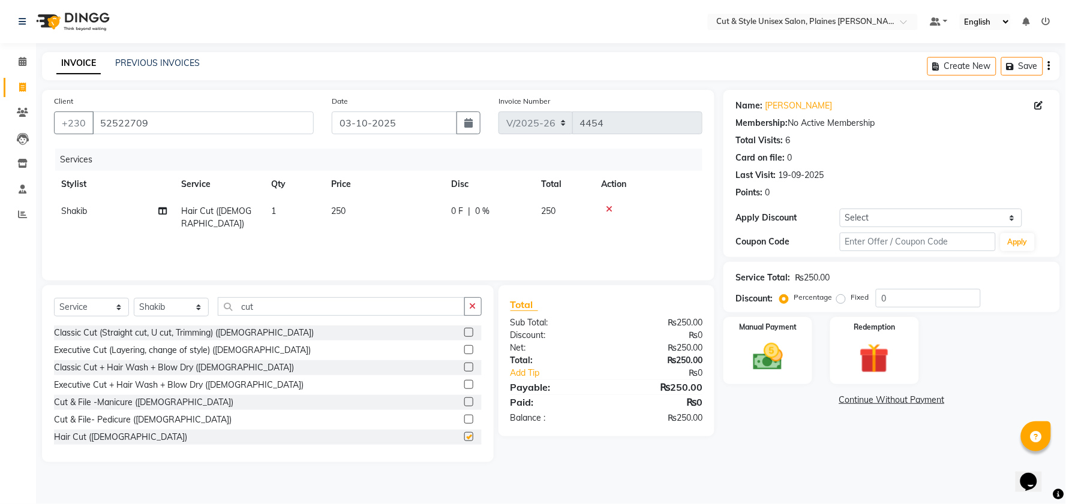
checkbox input "false"
click at [768, 360] on img at bounding box center [768, 357] width 50 height 36
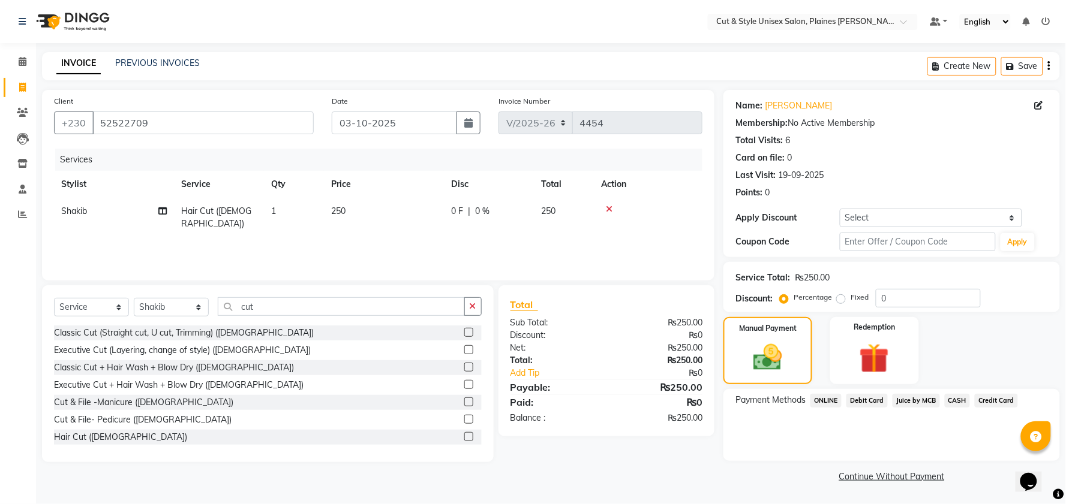
click at [854, 403] on span "Debit Card" at bounding box center [866, 401] width 41 height 14
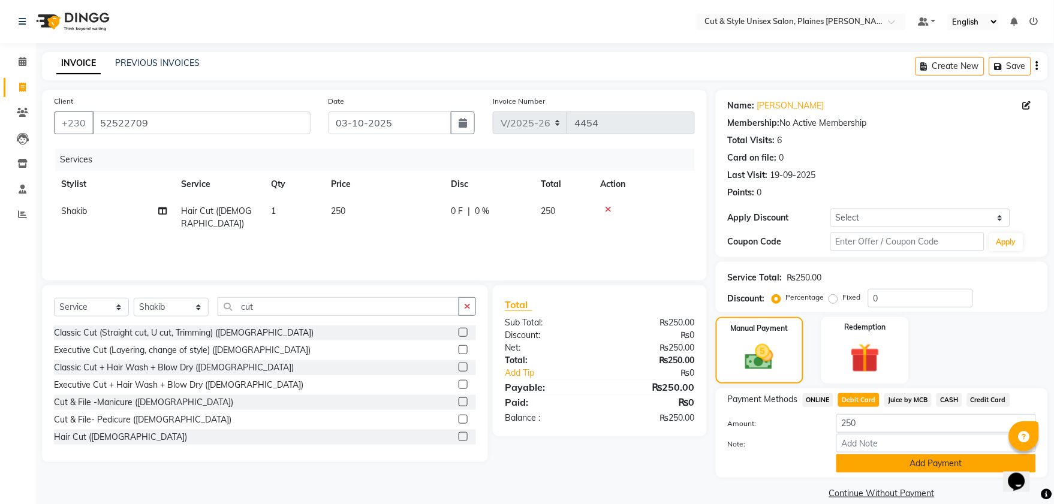
click at [880, 465] on button "Add Payment" at bounding box center [937, 464] width 200 height 19
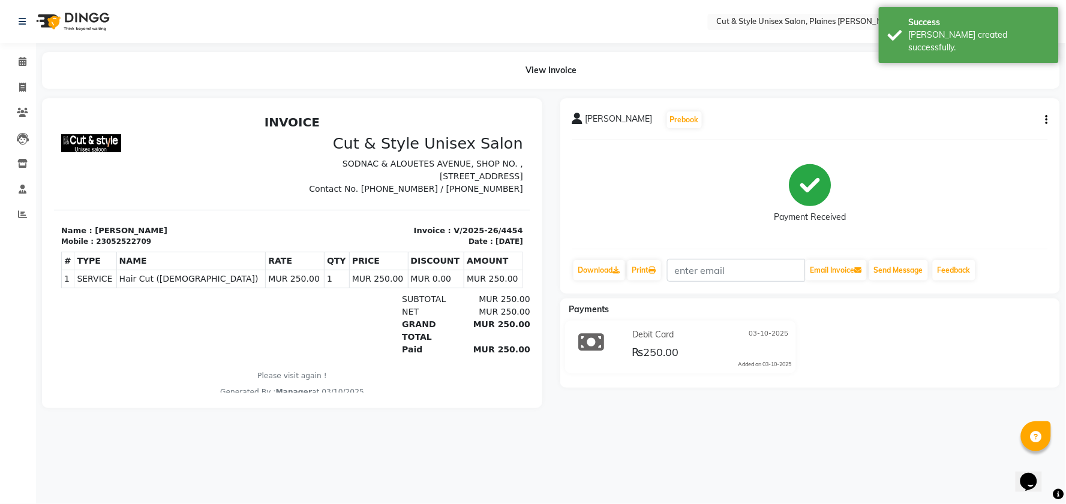
click at [86, 22] on img at bounding box center [72, 22] width 82 height 34
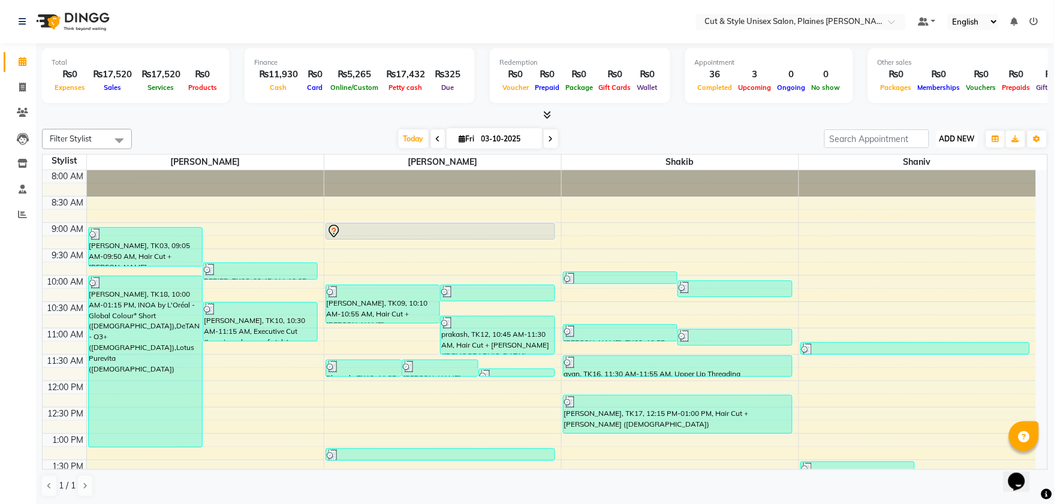
drag, startPoint x: 963, startPoint y: 136, endPoint x: 957, endPoint y: 139, distance: 6.7
click at [961, 137] on span "ADD NEW" at bounding box center [957, 138] width 35 height 9
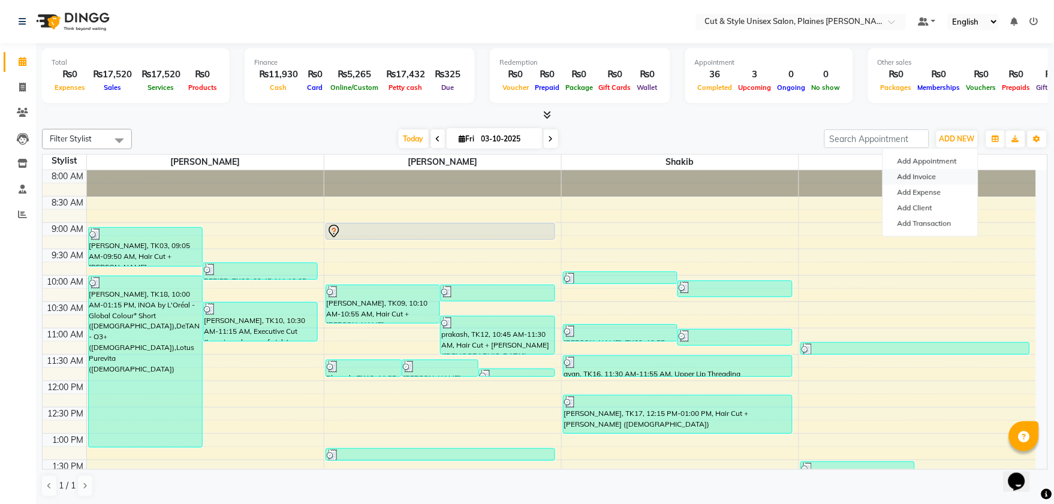
click at [931, 176] on link "Add Invoice" at bounding box center [931, 177] width 95 height 16
select select "service"
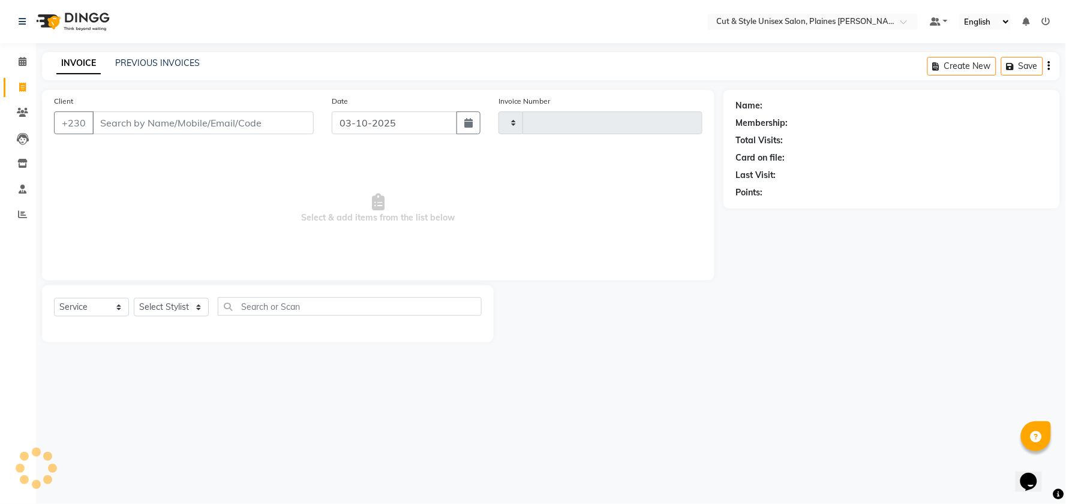
type input "4455"
select select "7731"
click at [191, 309] on select "Select Stylist" at bounding box center [171, 307] width 75 height 19
click at [86, 26] on img at bounding box center [72, 22] width 82 height 34
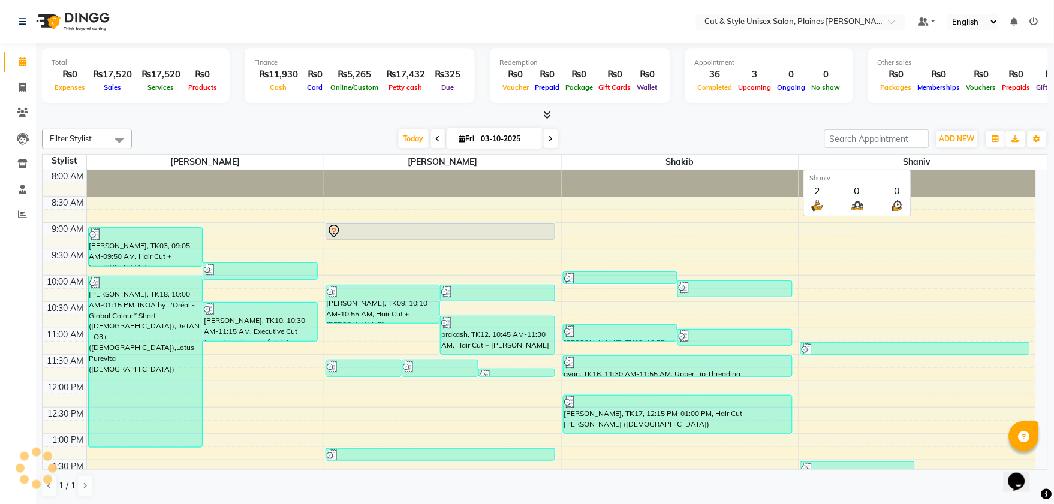
scroll to position [366, 0]
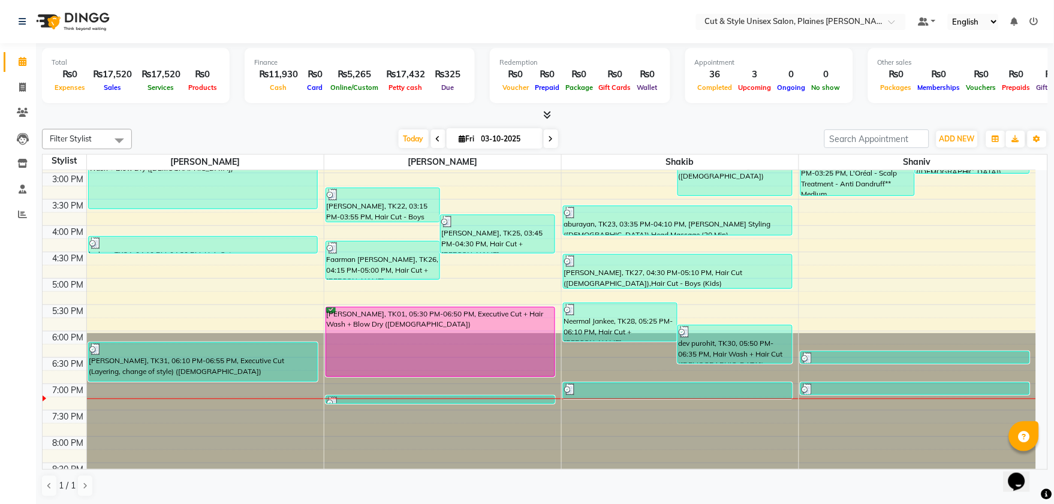
click at [552, 136] on span at bounding box center [551, 139] width 14 height 19
type input "04-10-2025"
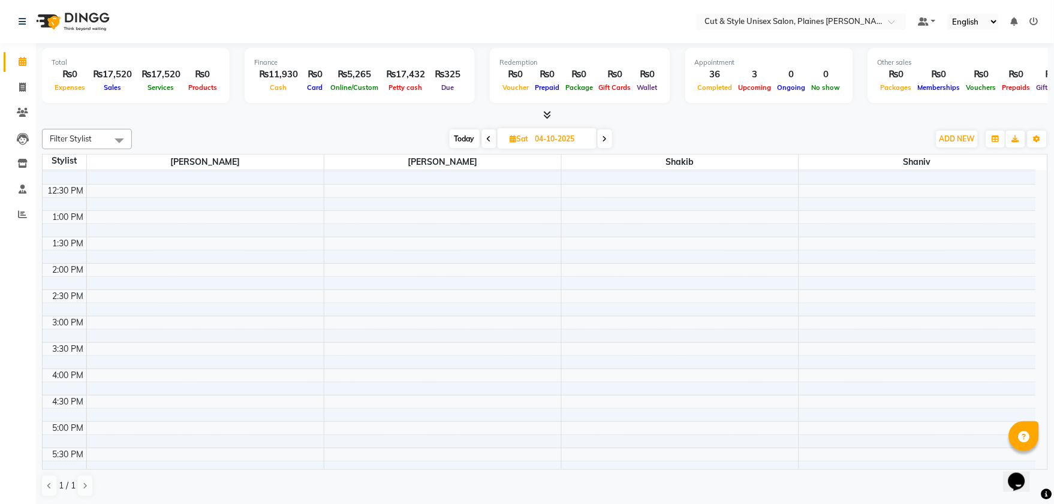
scroll to position [190, 0]
click at [92, 172] on div "8:00 AM 8:30 AM 9:00 AM 9:30 AM 10:00 AM 10:30 AM 11:00 AM 11:30 AM 12:00 PM 12…" at bounding box center [540, 324] width 994 height 686
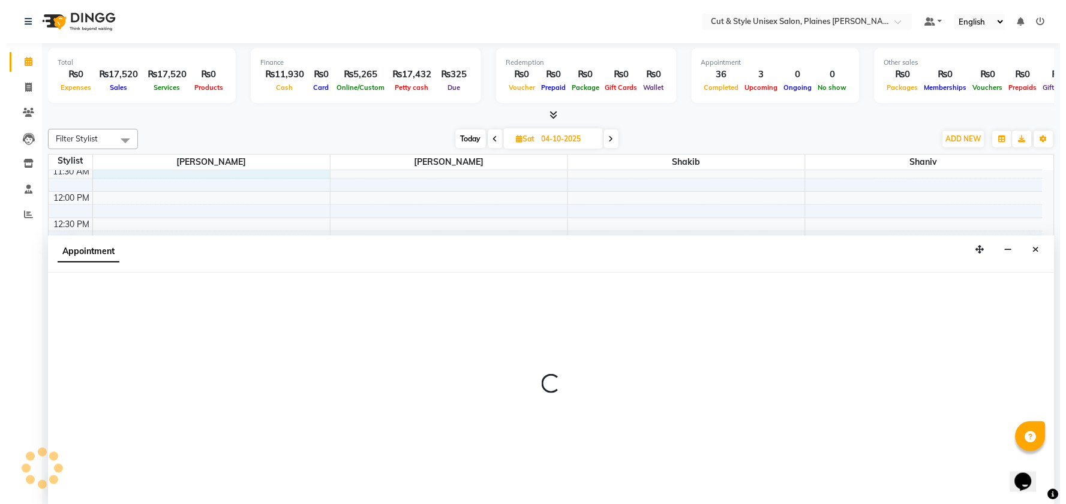
scroll to position [1, 0]
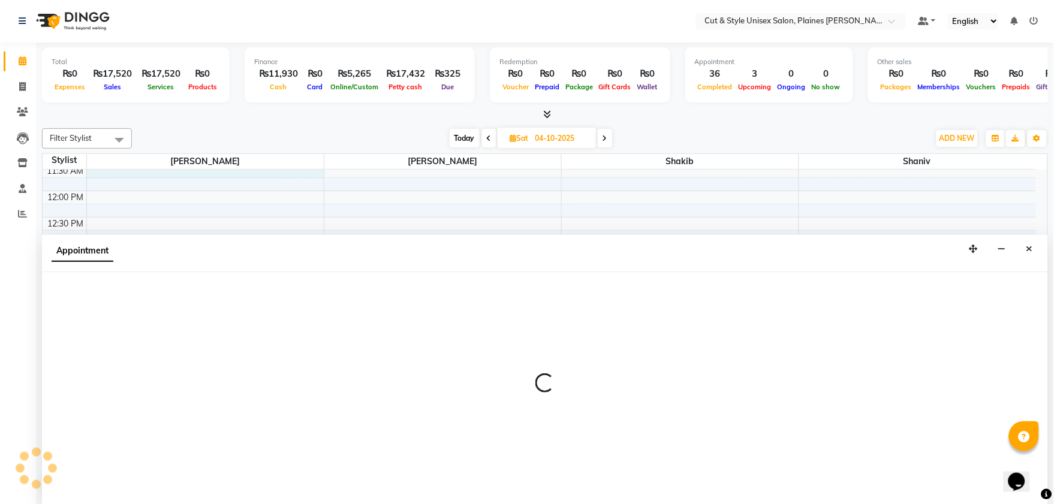
select select "68908"
select select "tentative"
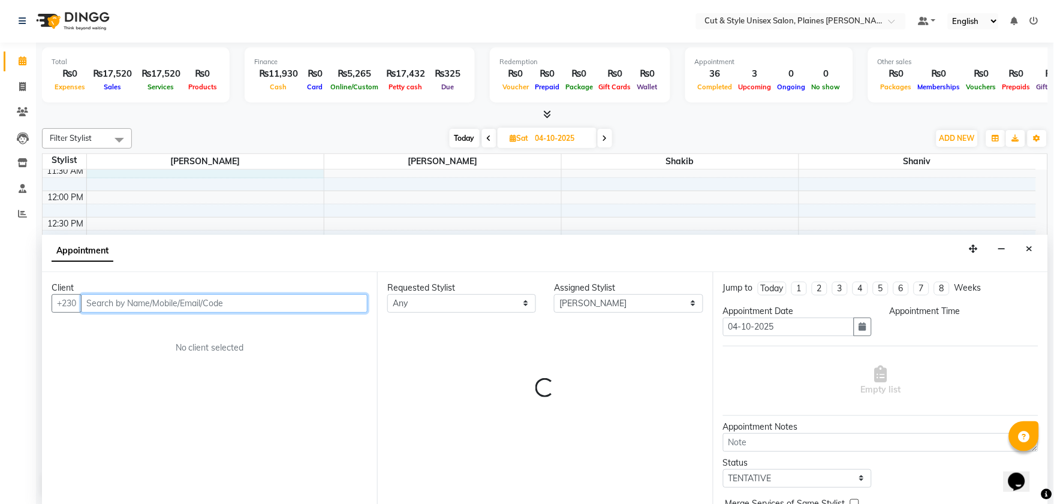
select select "690"
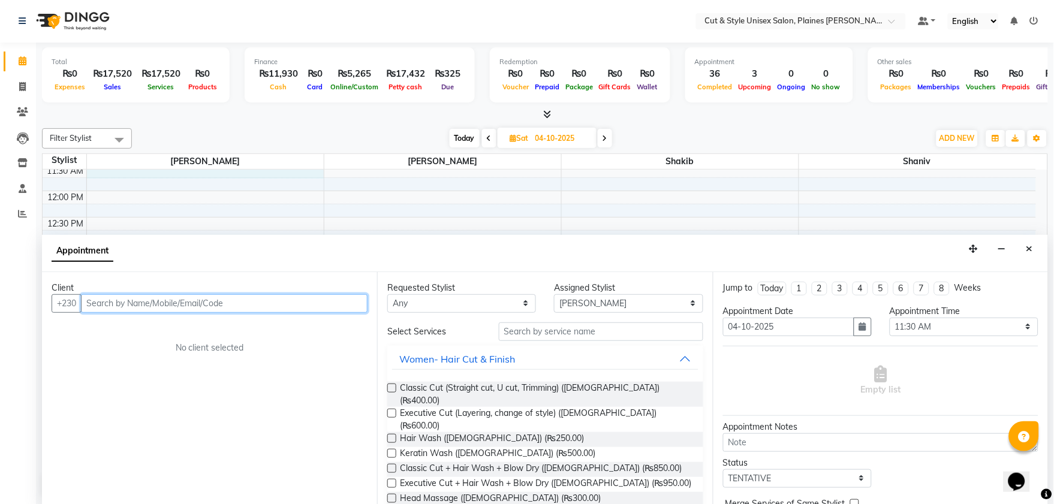
click at [312, 303] on input "text" at bounding box center [224, 304] width 287 height 19
type input "58566989"
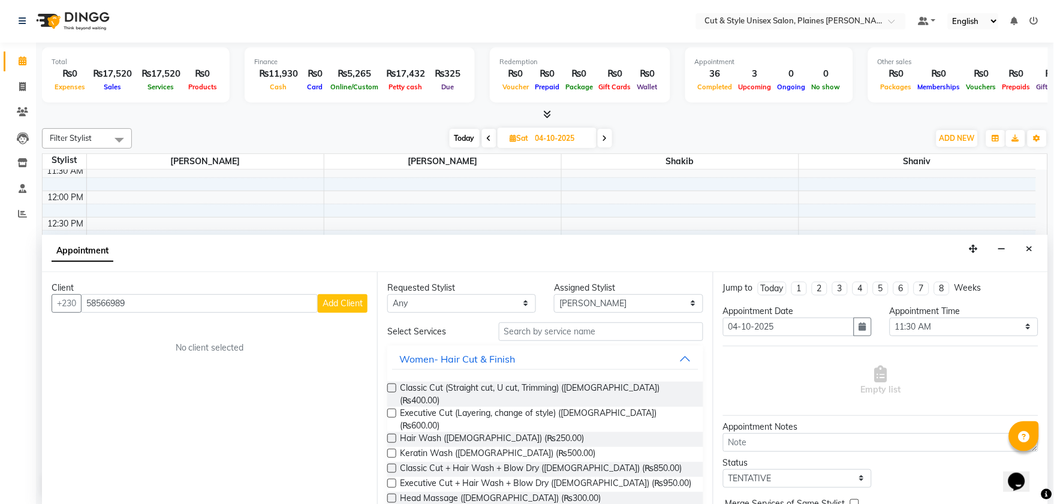
click at [342, 304] on span "Add Client" at bounding box center [343, 303] width 40 height 11
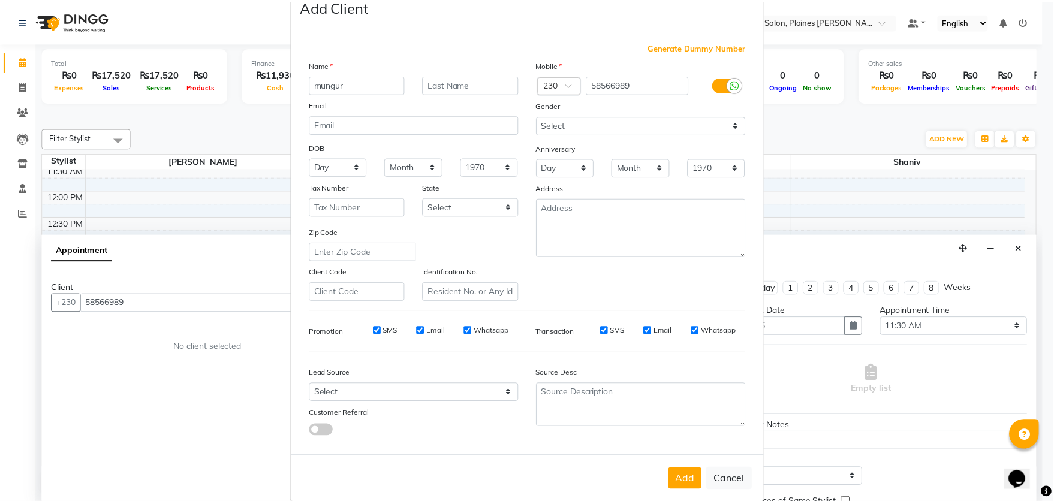
scroll to position [50, 0]
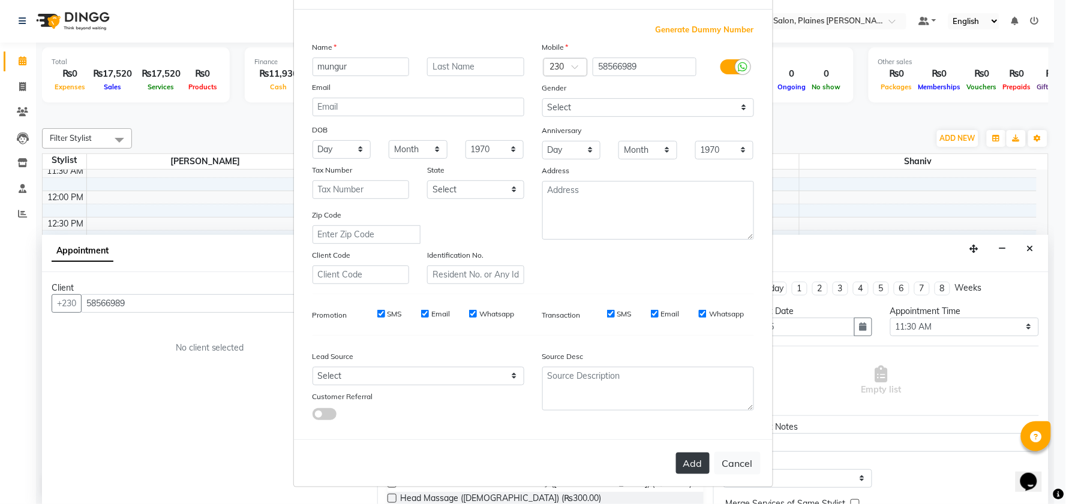
type input "mungur"
click at [676, 458] on button "Add" at bounding box center [693, 464] width 34 height 22
select select
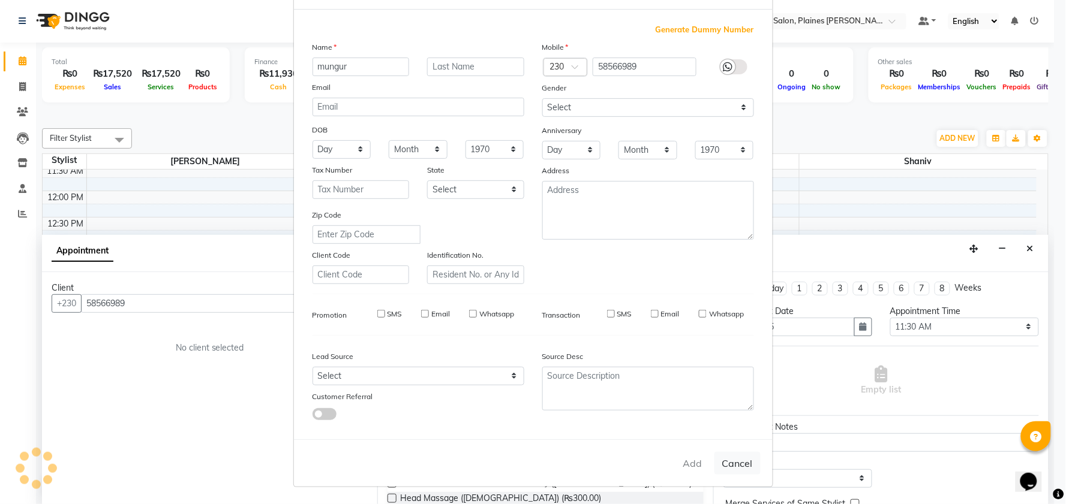
select select
checkbox input "false"
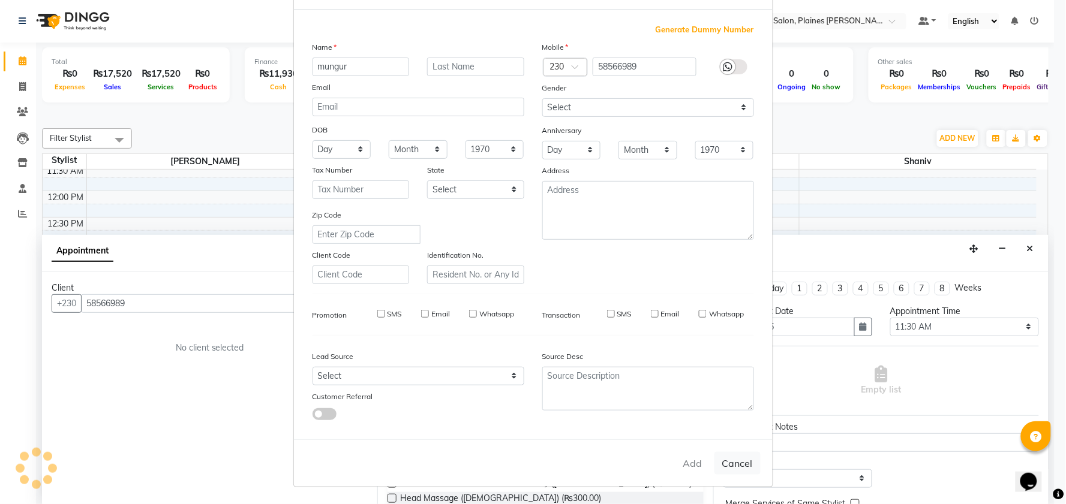
checkbox input "false"
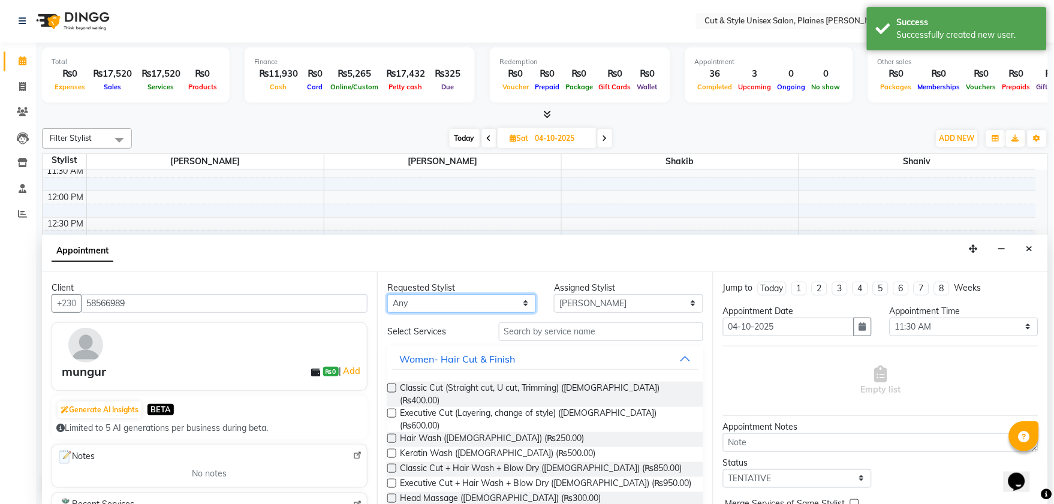
click at [501, 305] on select "Any [PERSON_NAME]" at bounding box center [461, 304] width 149 height 19
select select "68909"
click at [387, 295] on select "Any [PERSON_NAME]" at bounding box center [461, 304] width 149 height 19
select select "68909"
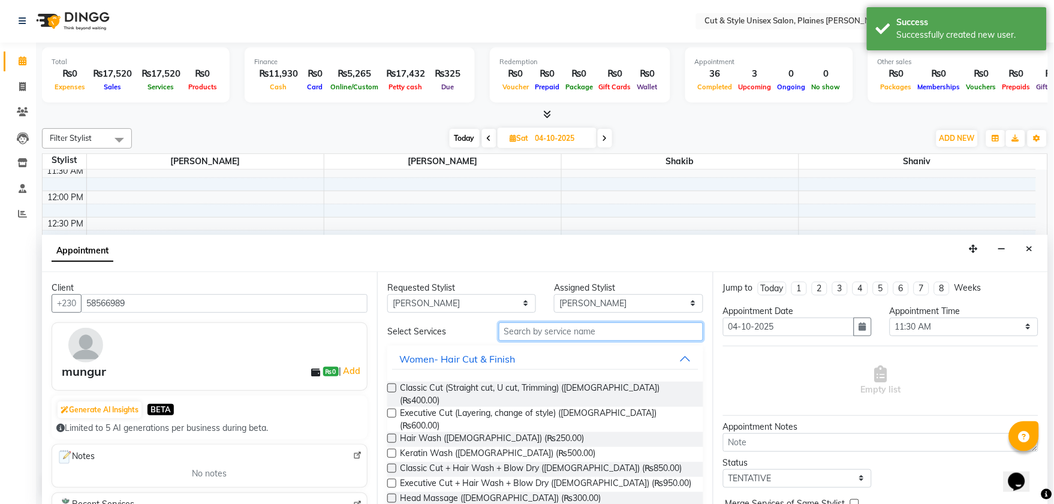
click at [579, 333] on input "text" at bounding box center [601, 332] width 205 height 19
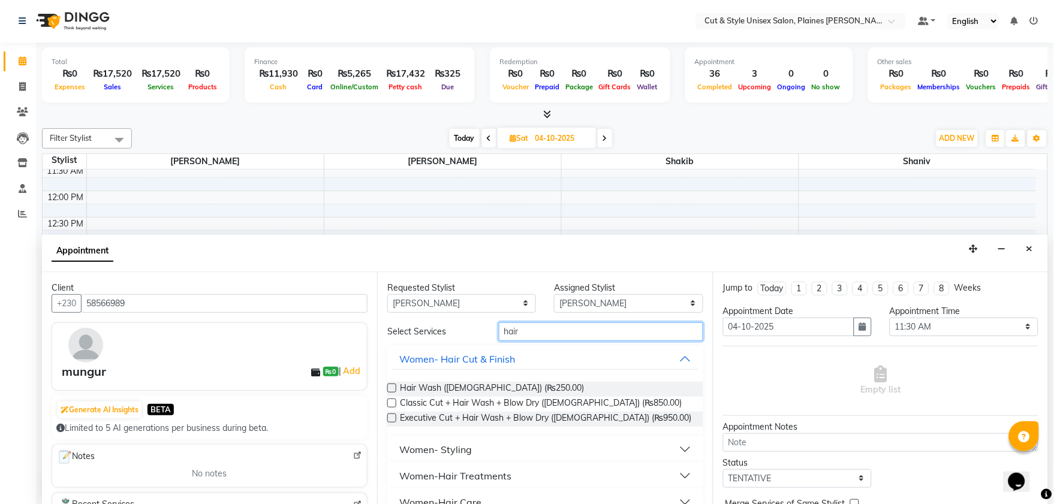
type input "hair"
click at [458, 450] on div "Women- Styling" at bounding box center [435, 450] width 73 height 14
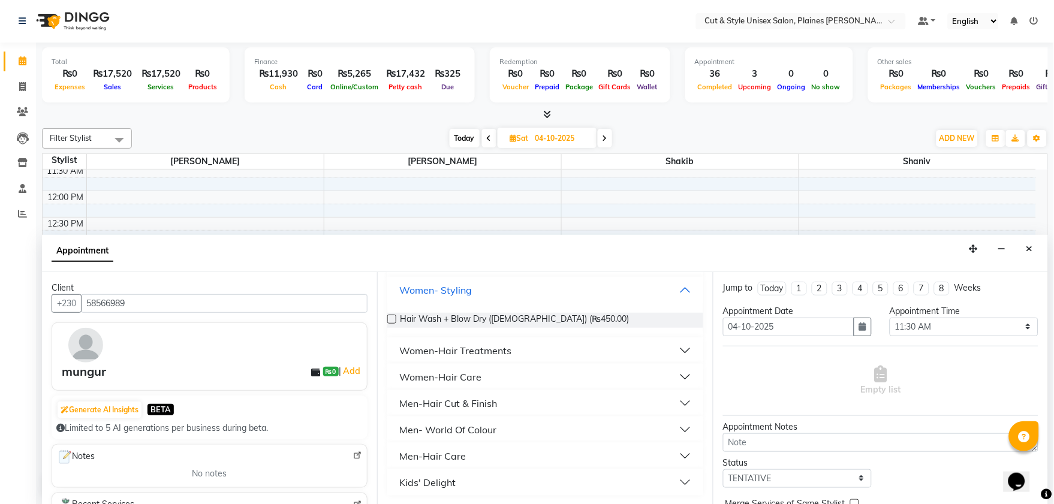
scroll to position [93, 0]
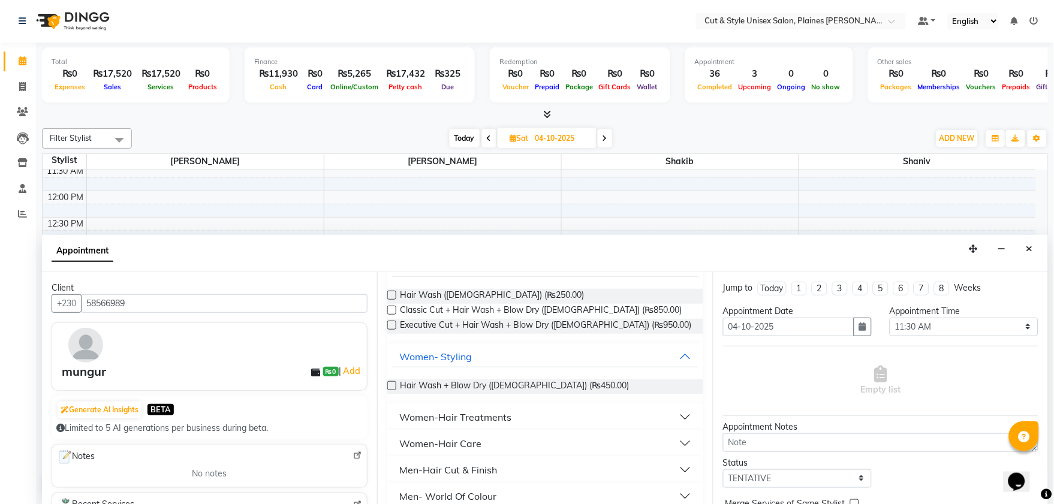
click at [459, 440] on div "Women-Hair Care" at bounding box center [440, 444] width 82 height 14
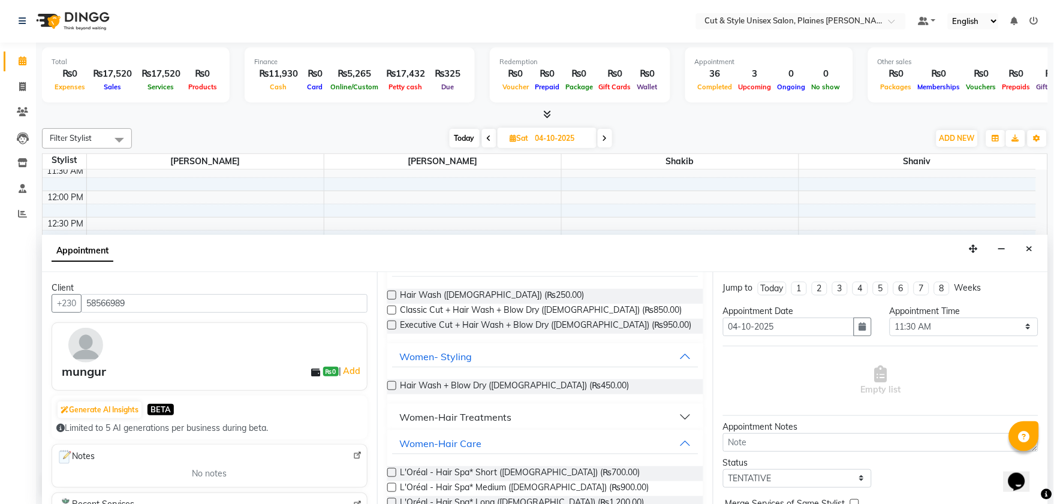
click at [457, 416] on div "Women-Hair Treatments" at bounding box center [455, 417] width 112 height 14
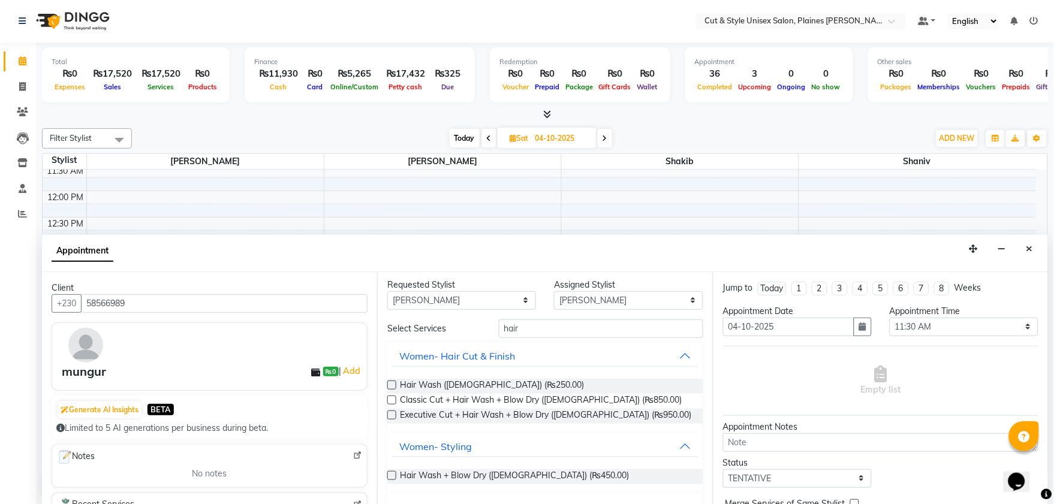
scroll to position [0, 0]
click at [392, 500] on button "Women-Hair Treatments" at bounding box center [545, 511] width 306 height 22
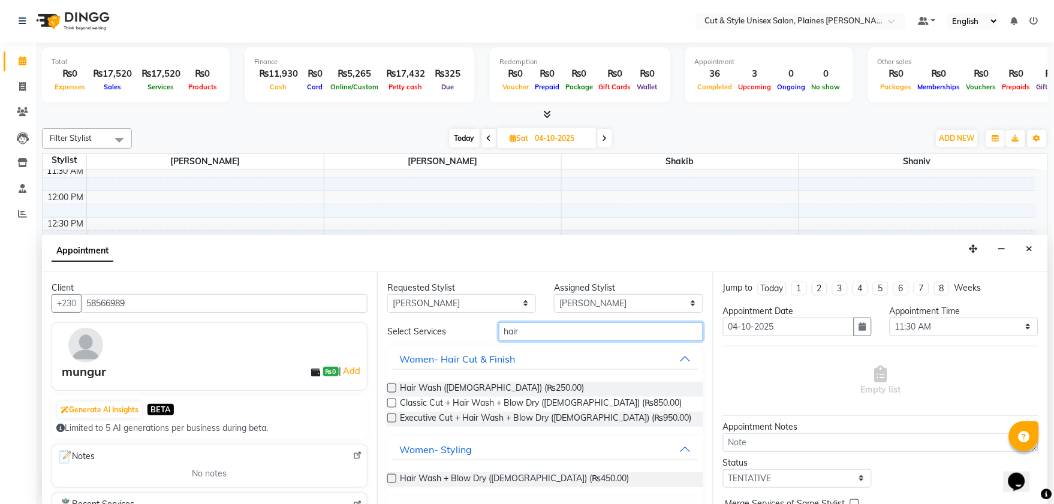
click at [524, 339] on input "hair" at bounding box center [601, 332] width 205 height 19
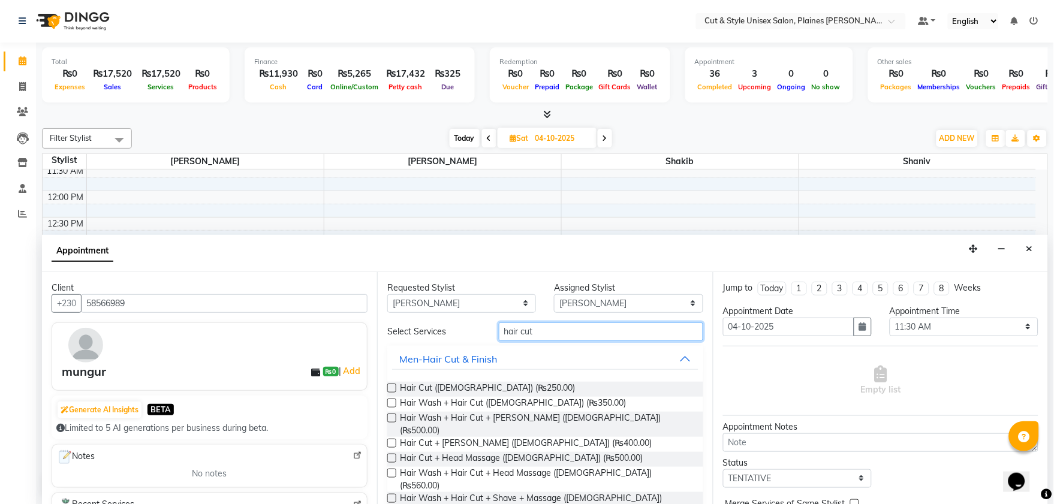
click at [559, 326] on input "hair cut" at bounding box center [601, 332] width 205 height 19
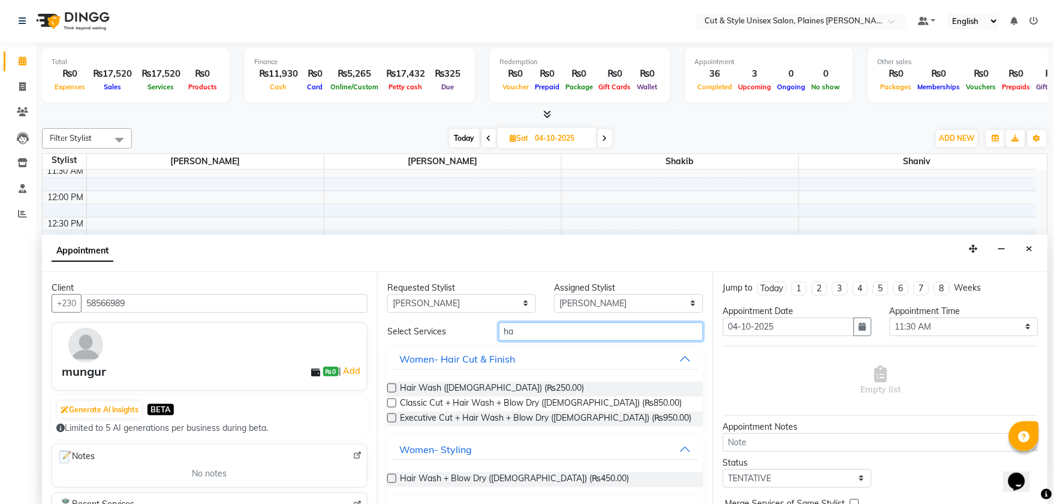
type input "h"
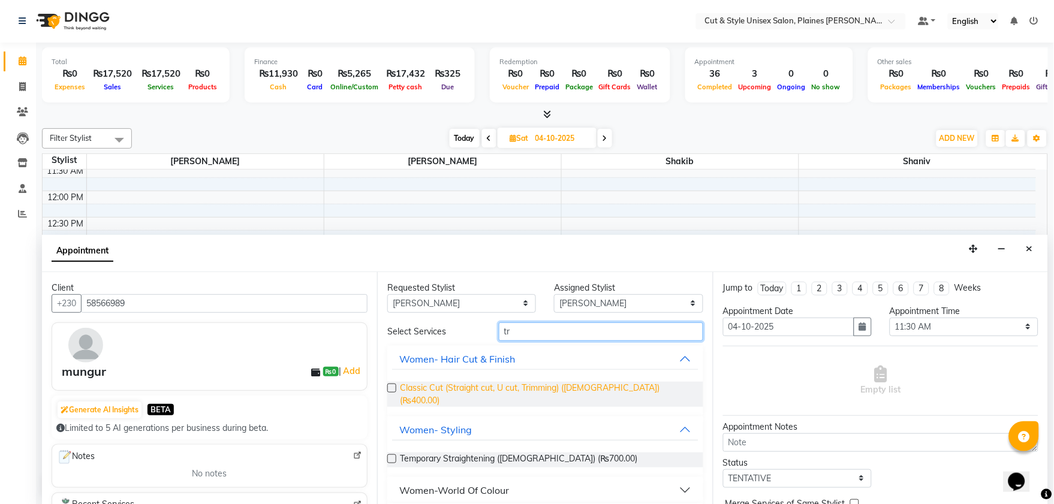
type input "tr"
click at [504, 390] on span "Classic Cut (Straight cut, U cut, Trimming) ([DEMOGRAPHIC_DATA]) (₨400.00)" at bounding box center [546, 394] width 293 height 25
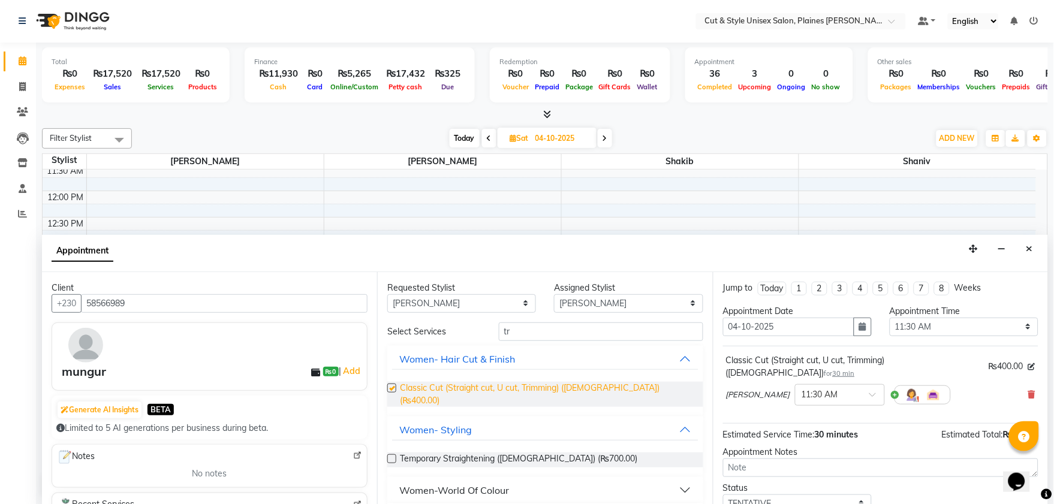
checkbox input "false"
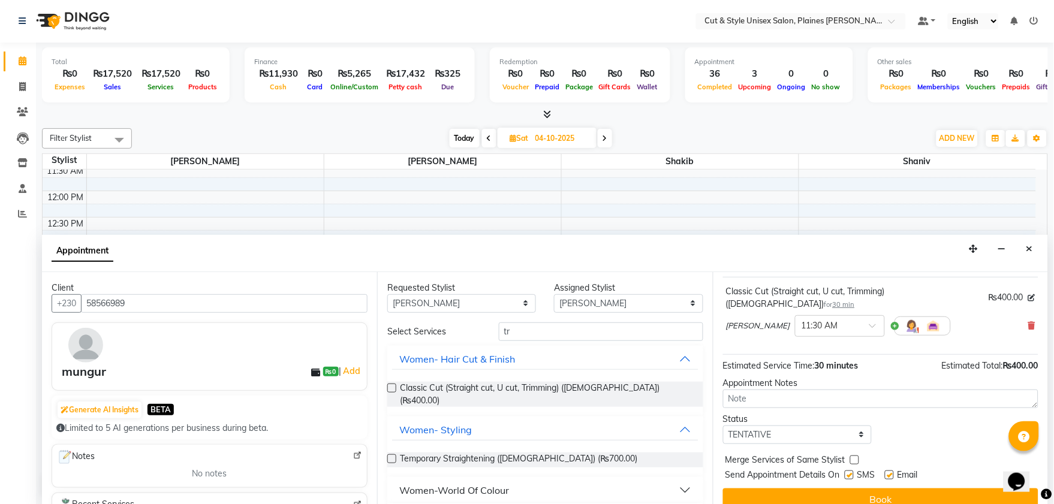
scroll to position [71, 0]
click at [816, 487] on button "Book" at bounding box center [880, 498] width 315 height 22
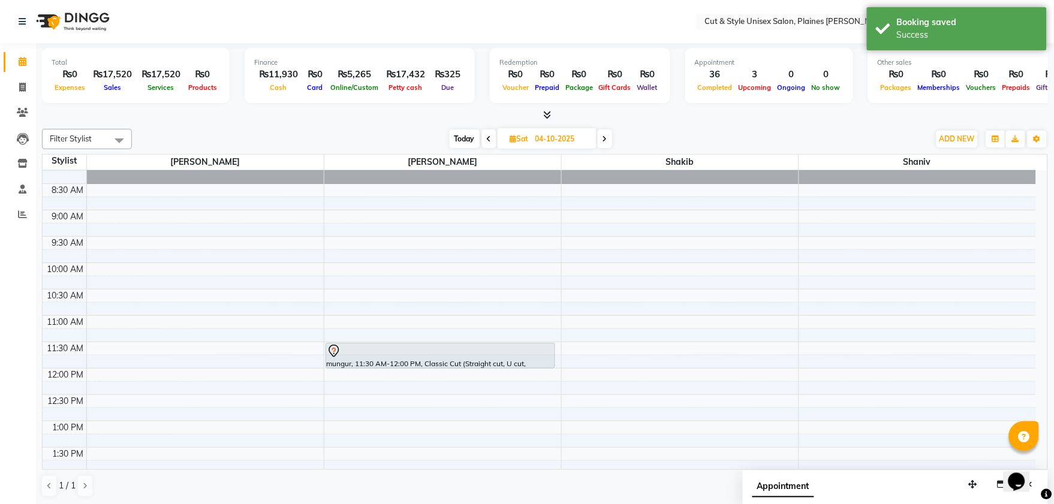
scroll to position [0, 0]
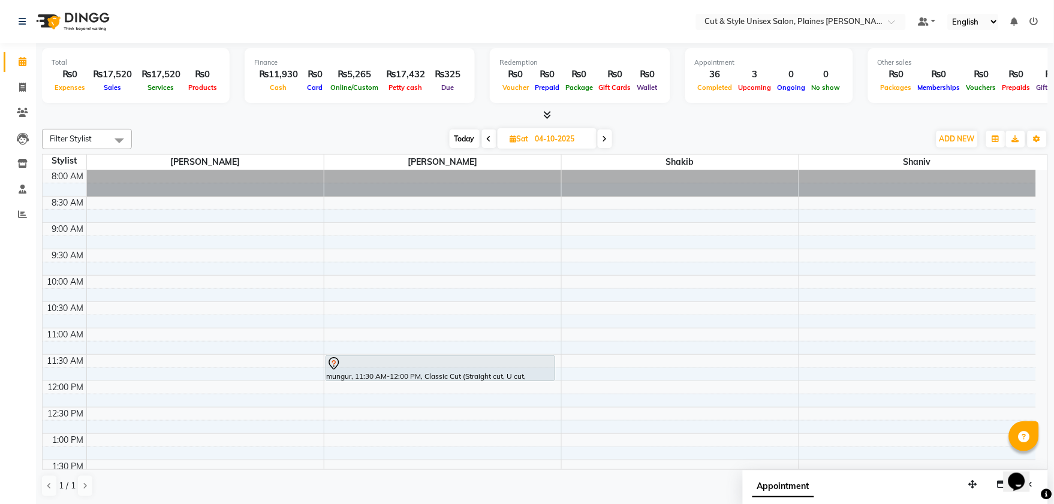
click at [454, 135] on span "Today" at bounding box center [465, 139] width 30 height 19
type input "03-10-2025"
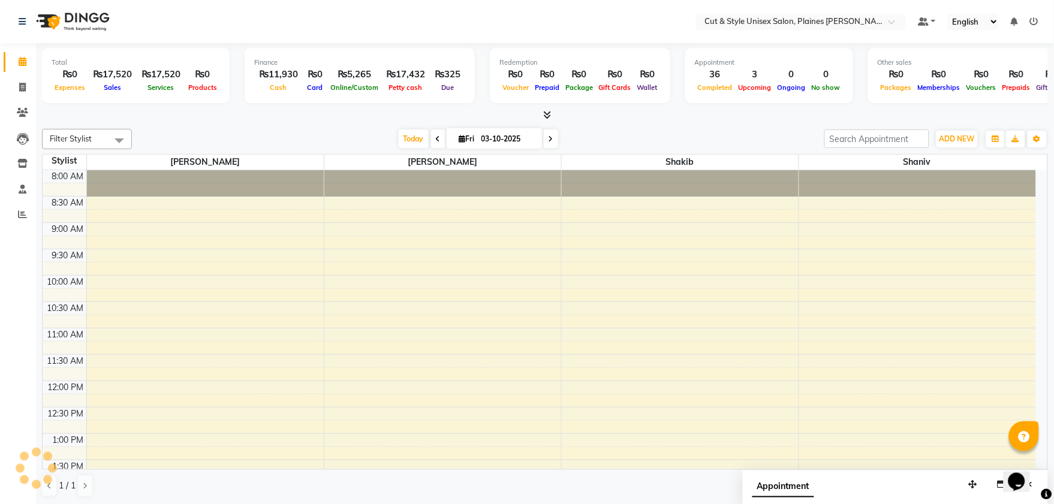
scroll to position [390, 0]
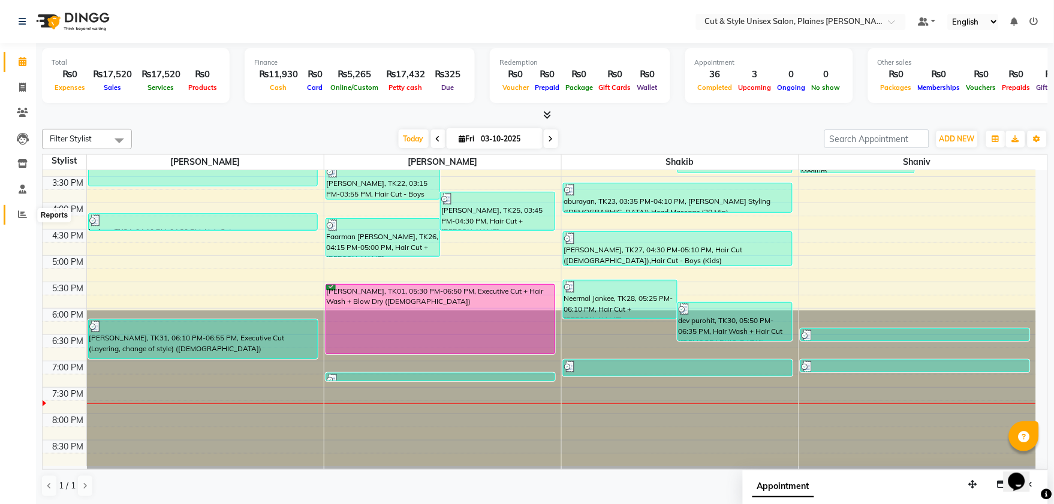
click at [19, 214] on icon at bounding box center [22, 214] width 9 height 9
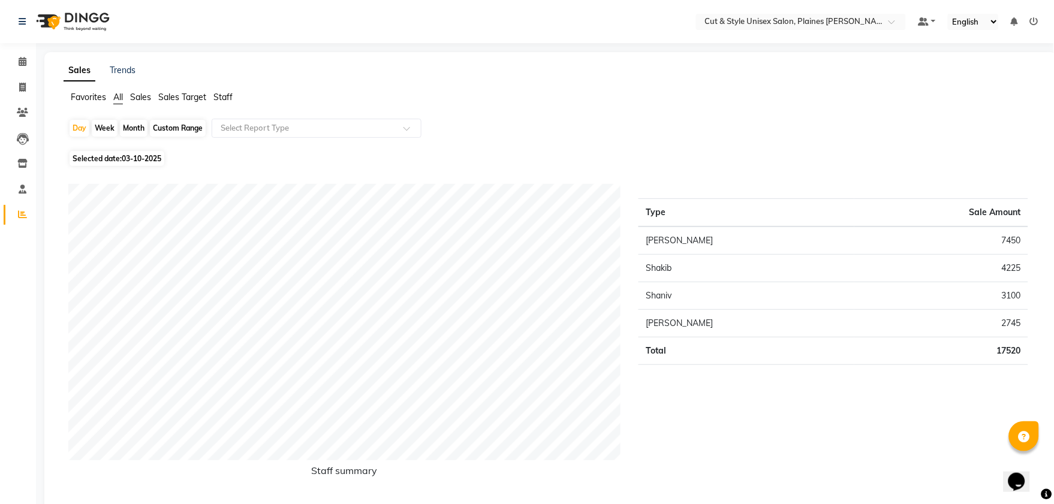
click at [53, 19] on img at bounding box center [72, 22] width 82 height 34
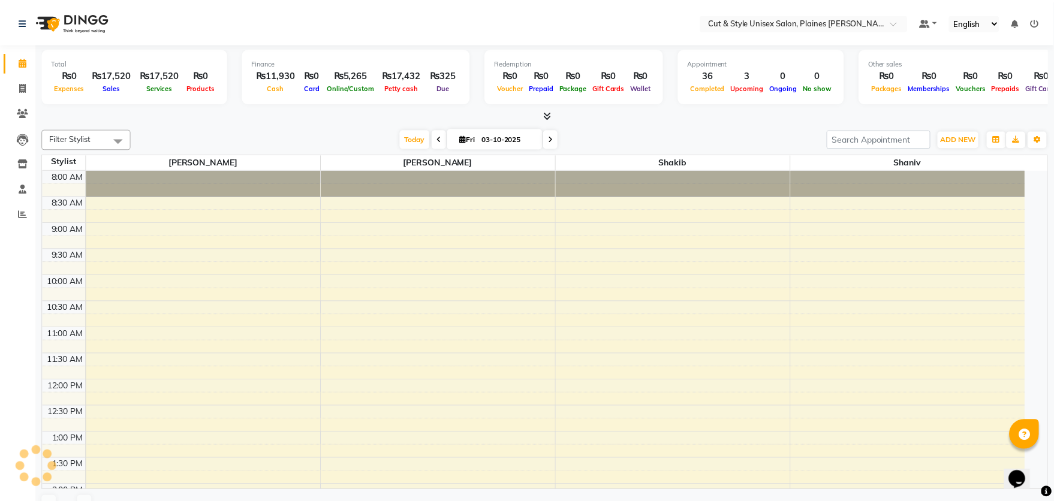
scroll to position [364, 0]
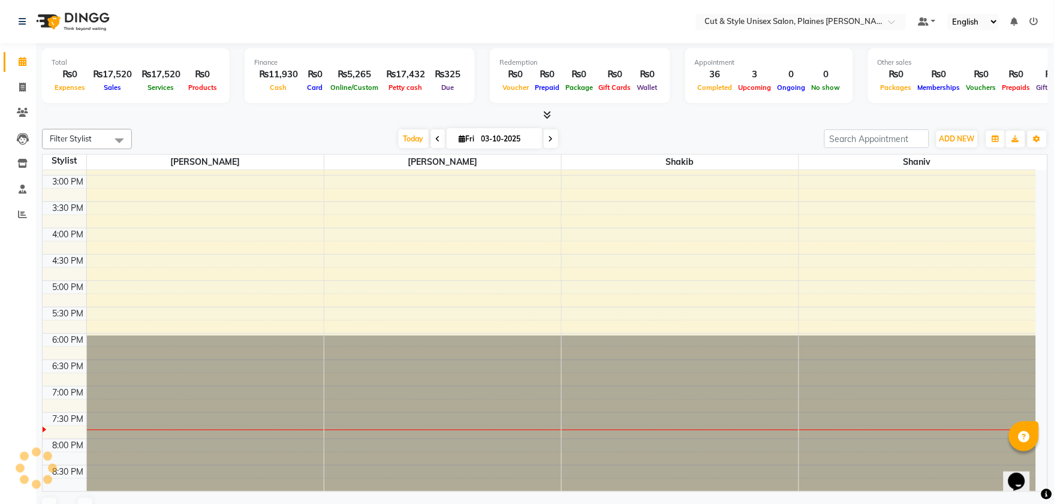
click at [980, 137] on div "ADD NEW Toggle Dropdown Add Appointment Add Invoice Add Expense Add Client Add …" at bounding box center [937, 139] width 224 height 19
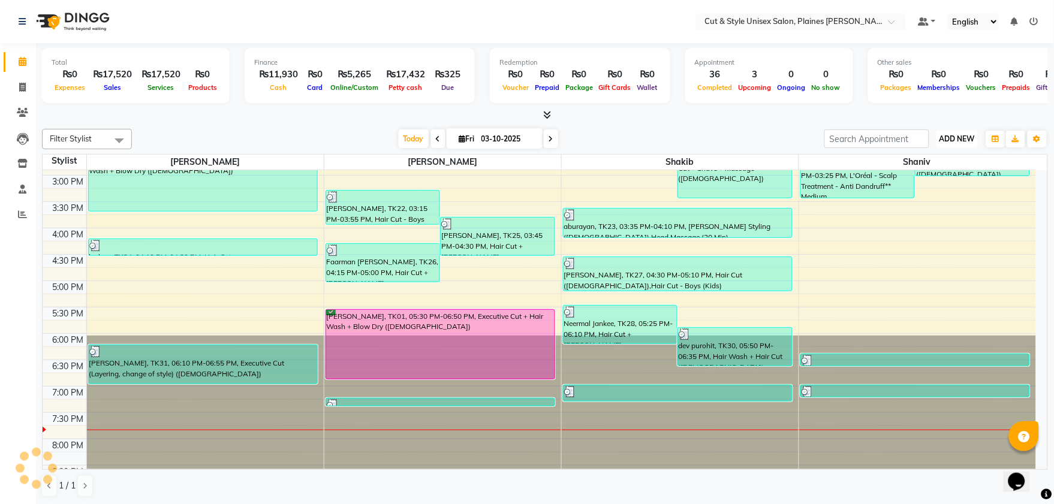
click at [961, 138] on span "ADD NEW" at bounding box center [957, 138] width 35 height 9
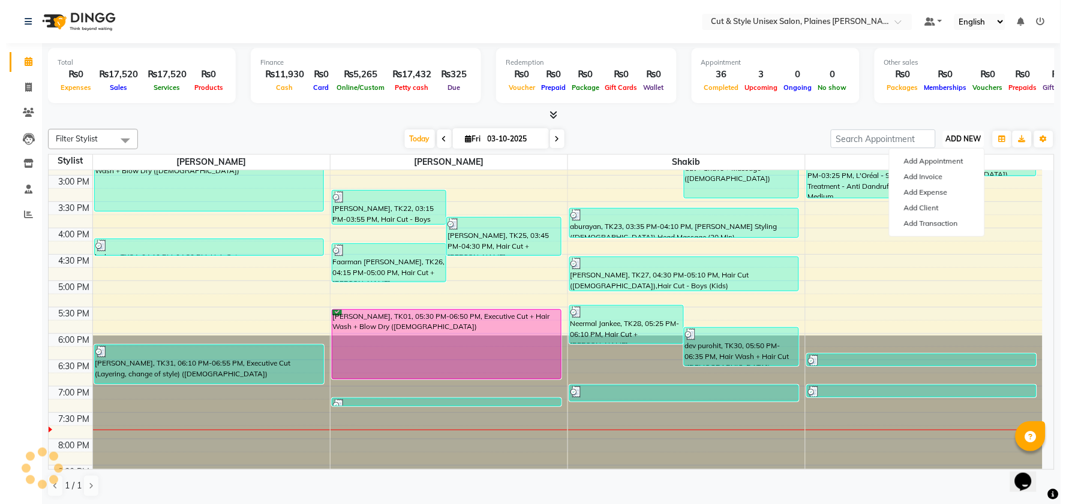
scroll to position [0, 0]
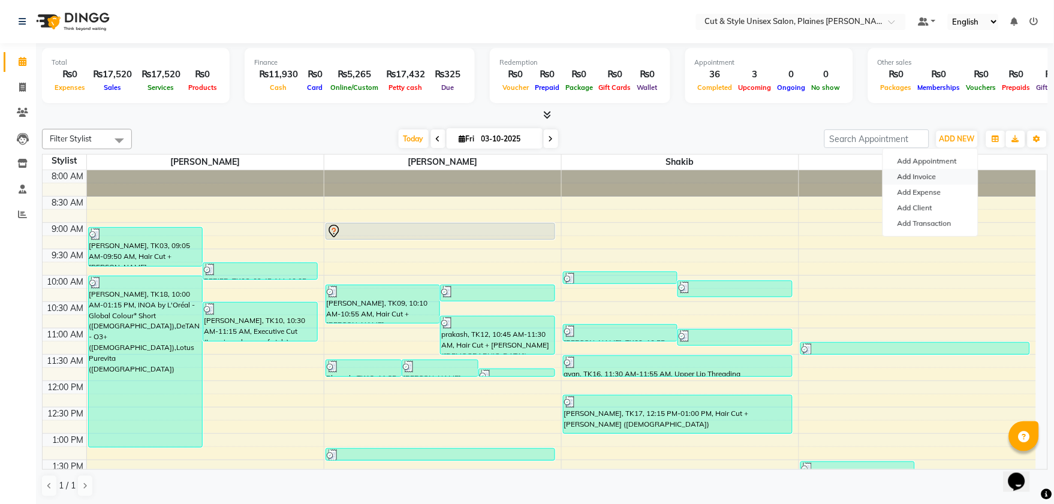
click at [912, 177] on link "Add Invoice" at bounding box center [931, 177] width 95 height 16
select select "service"
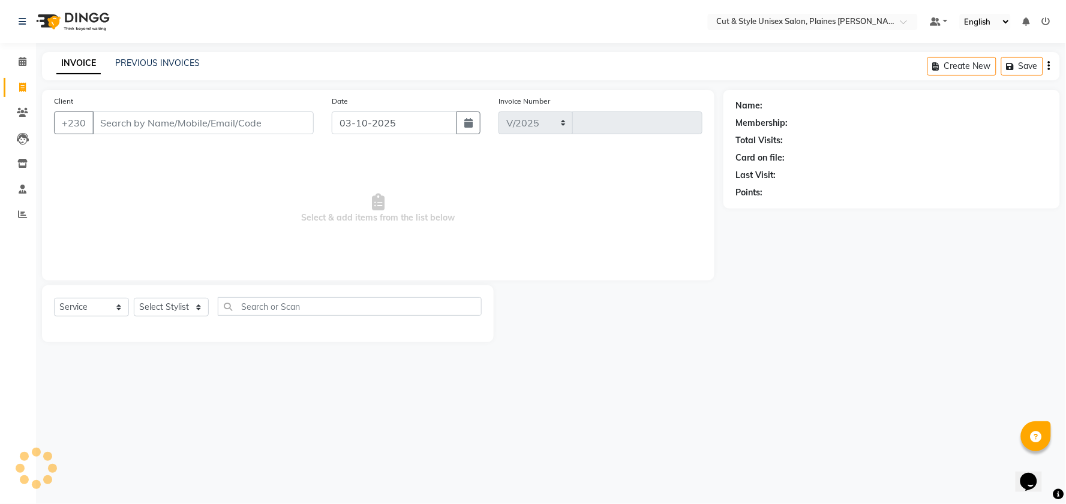
select select "7731"
type input "4455"
click at [199, 303] on select "Select Stylist" at bounding box center [171, 307] width 75 height 19
select select "68909"
click at [134, 299] on select "Select Stylist [PERSON_NAME] Manager [PERSON_NAME]" at bounding box center [171, 307] width 75 height 19
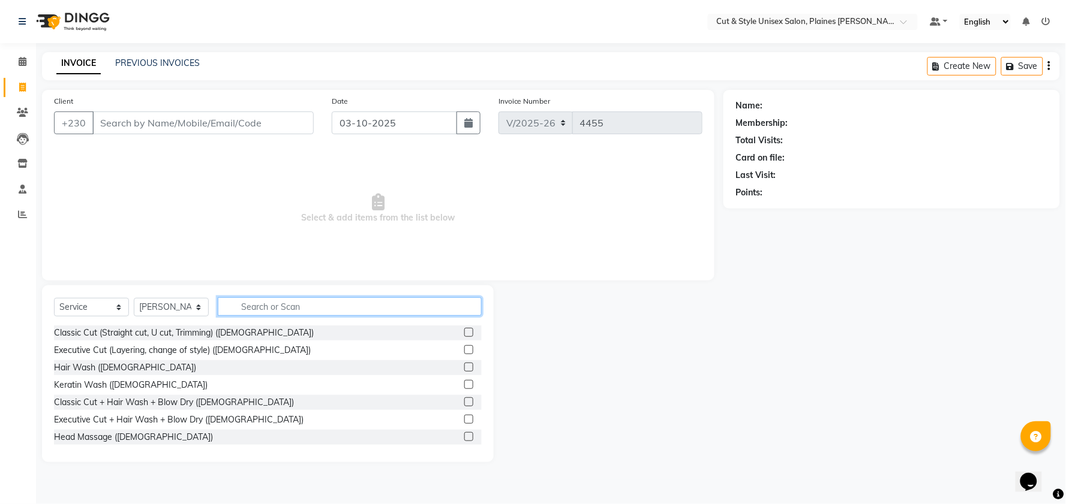
click at [265, 308] on input "text" at bounding box center [350, 307] width 264 height 19
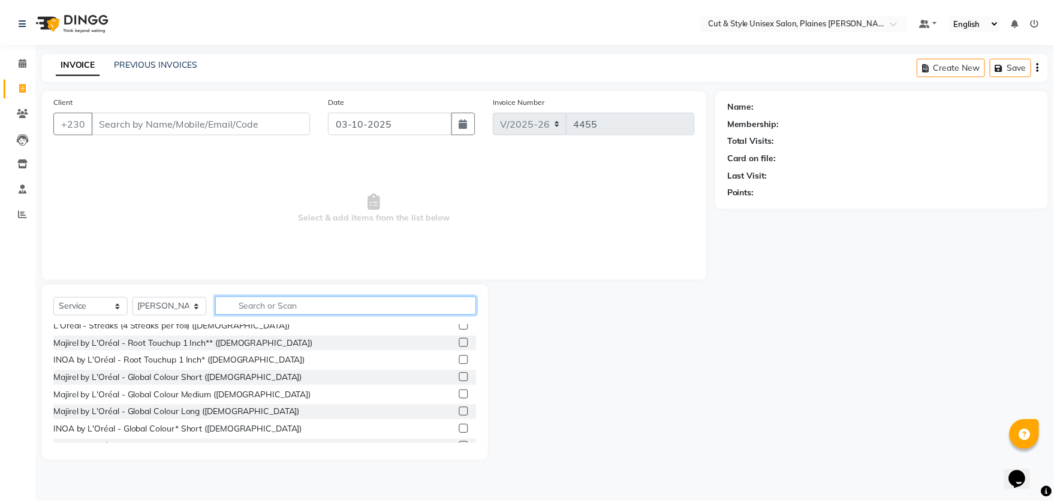
scroll to position [200, 0]
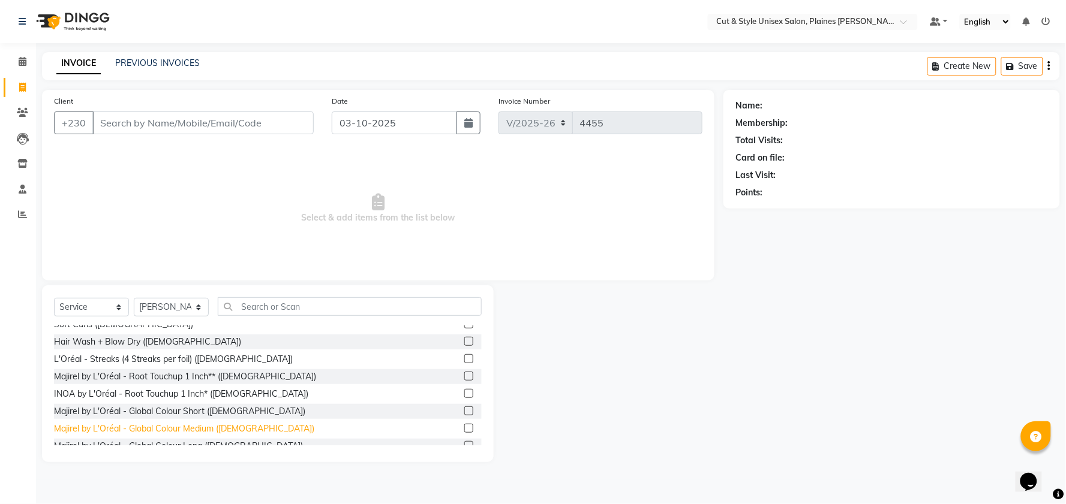
click at [180, 425] on div "Majirel by L'Oréal - Global Colour Medium ([DEMOGRAPHIC_DATA])" at bounding box center [184, 429] width 260 height 13
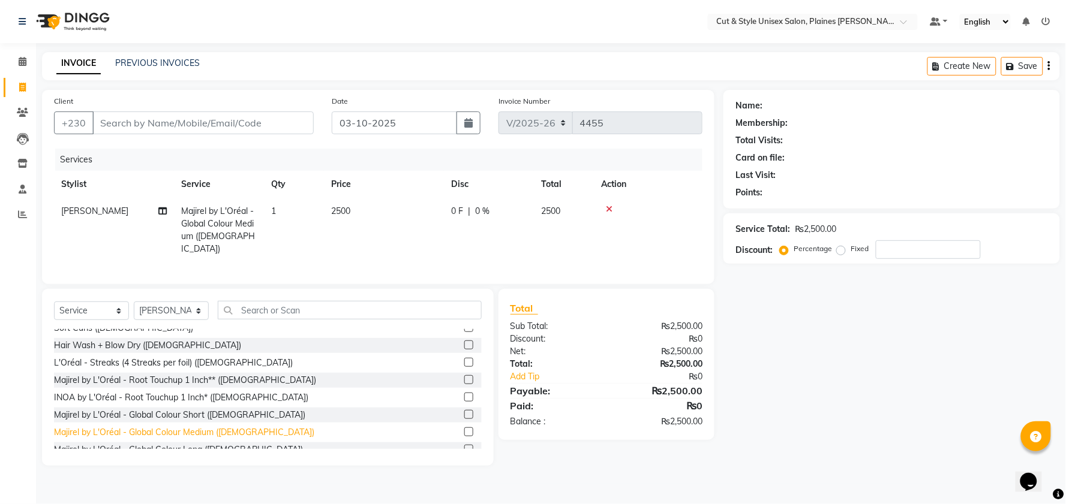
click at [180, 426] on div "Majirel by L'Oréal - Global Colour Medium ([DEMOGRAPHIC_DATA])" at bounding box center [184, 432] width 260 height 13
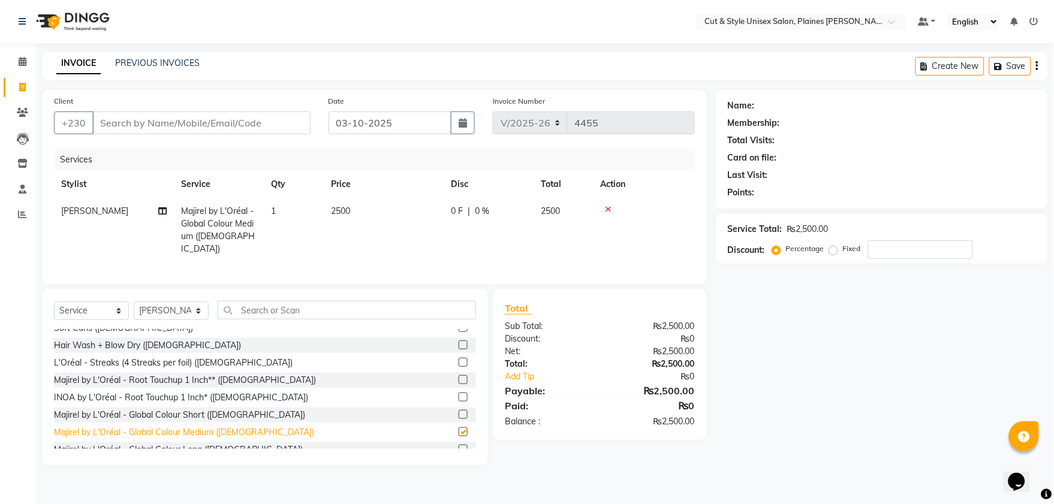
checkbox input "false"
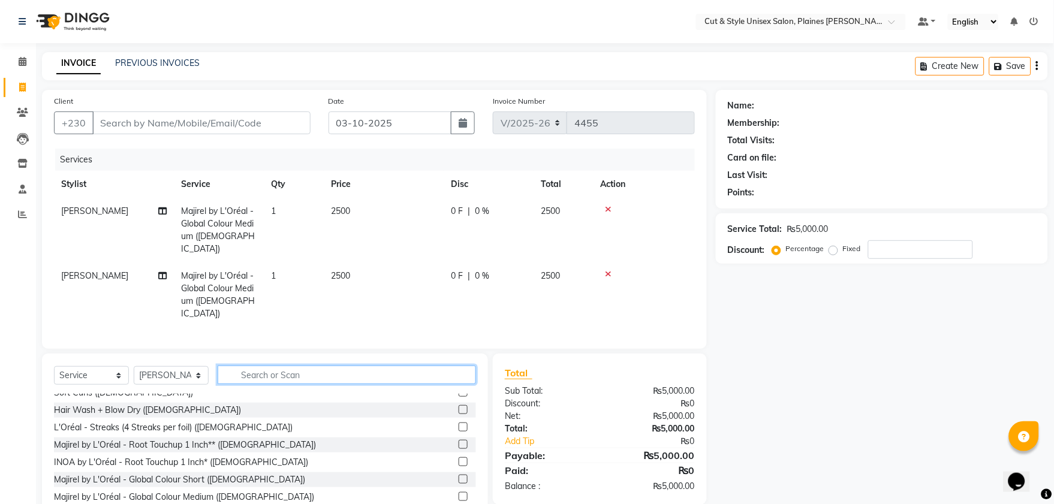
click at [252, 366] on input "text" at bounding box center [347, 375] width 259 height 19
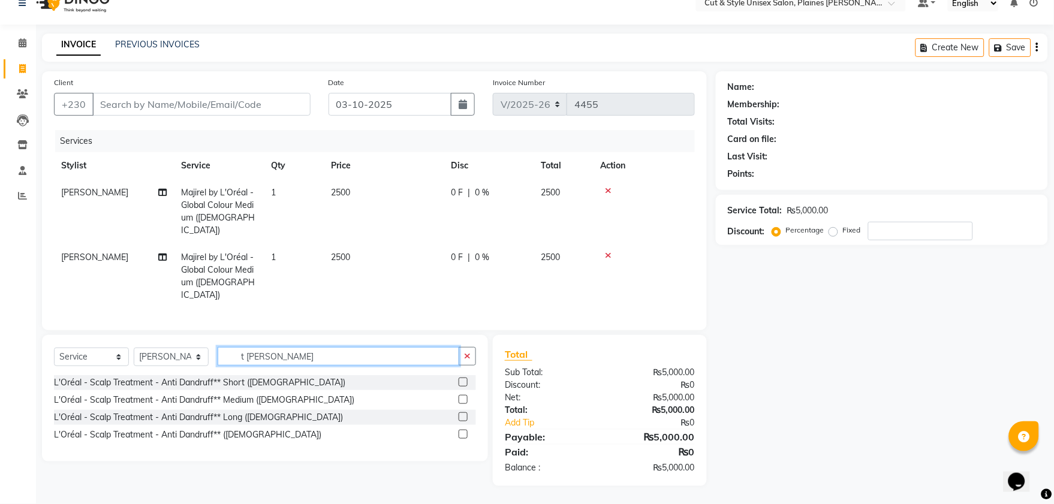
scroll to position [0, 0]
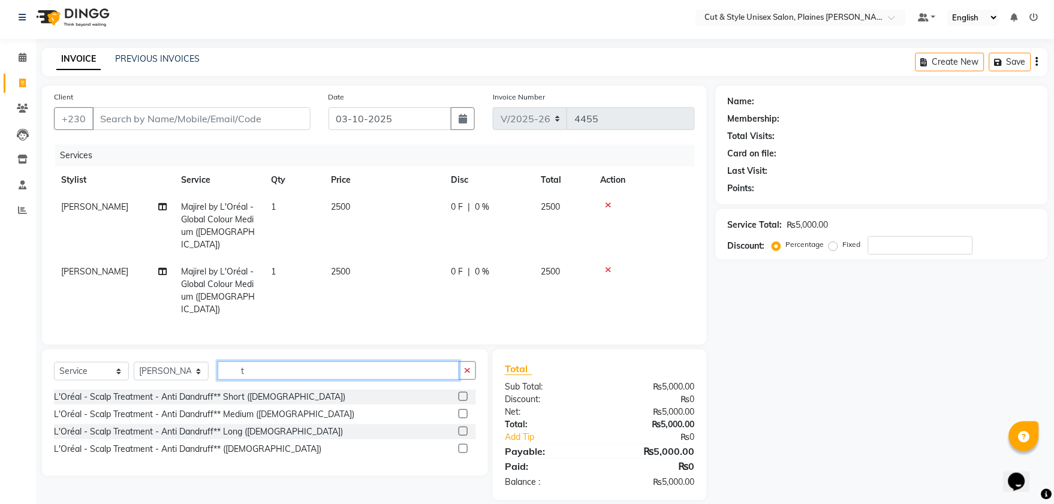
type input "t"
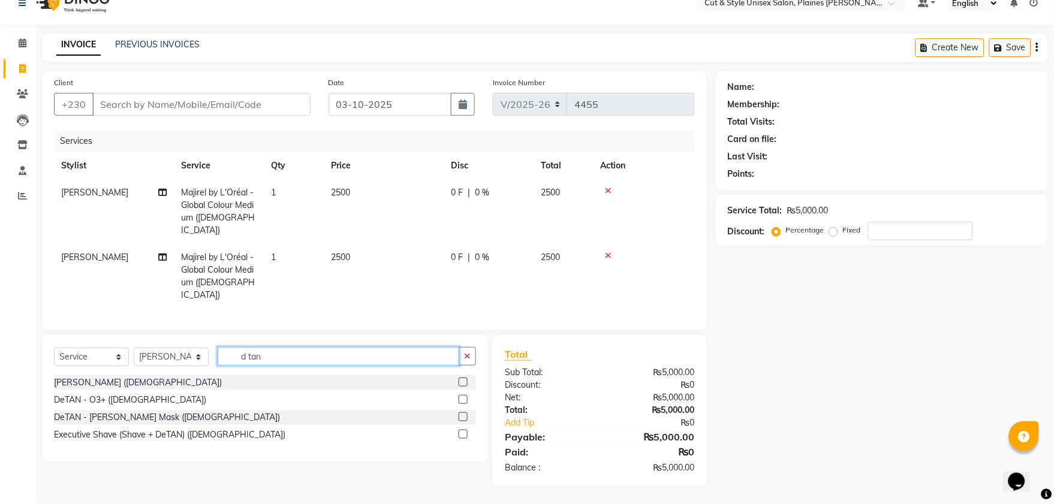
scroll to position [4, 0]
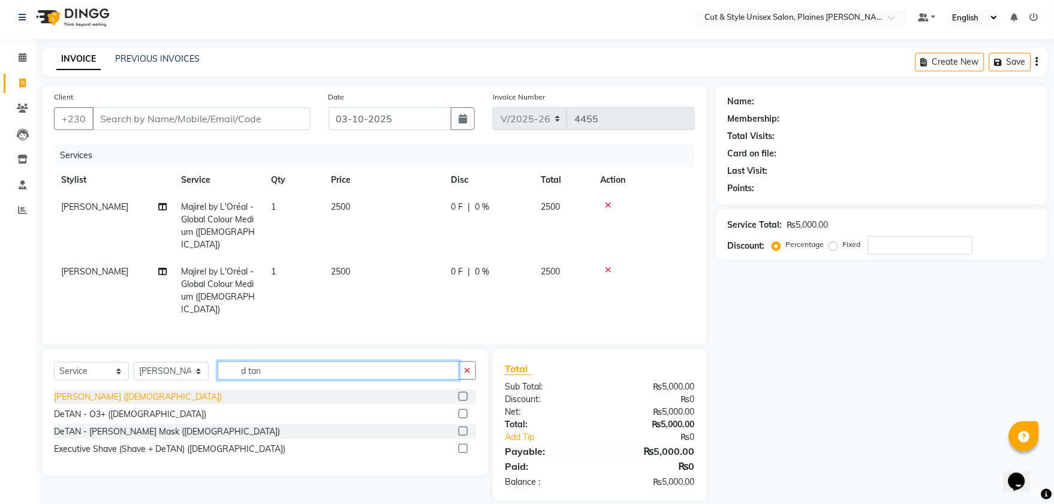
type input "d tan"
click at [133, 391] on div "[PERSON_NAME] ([DEMOGRAPHIC_DATA])" at bounding box center [138, 397] width 168 height 13
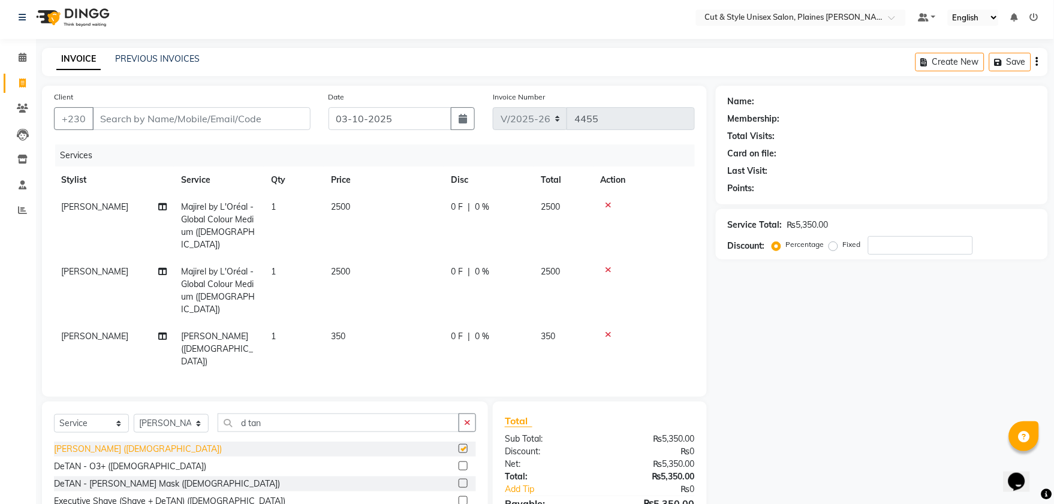
checkbox input "false"
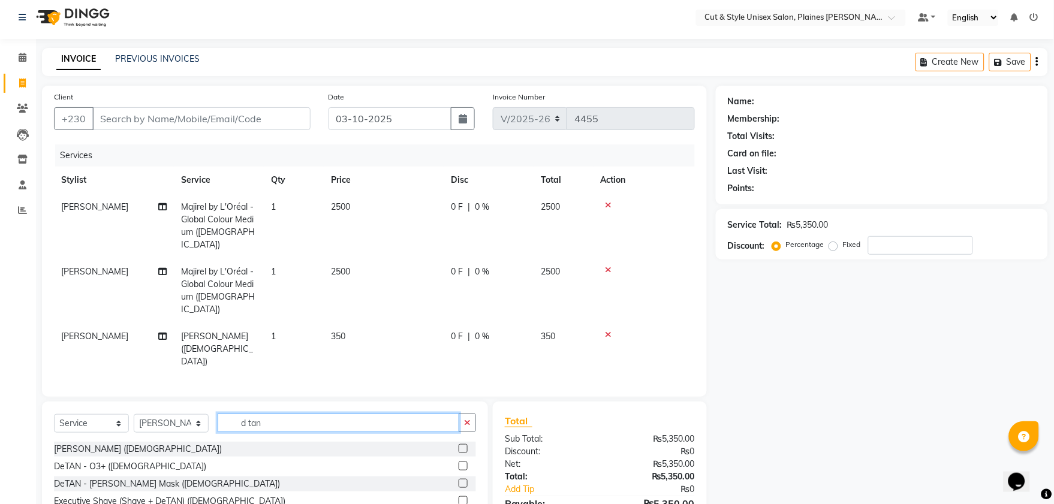
click at [277, 414] on input "d tan" at bounding box center [339, 423] width 242 height 19
type input "d"
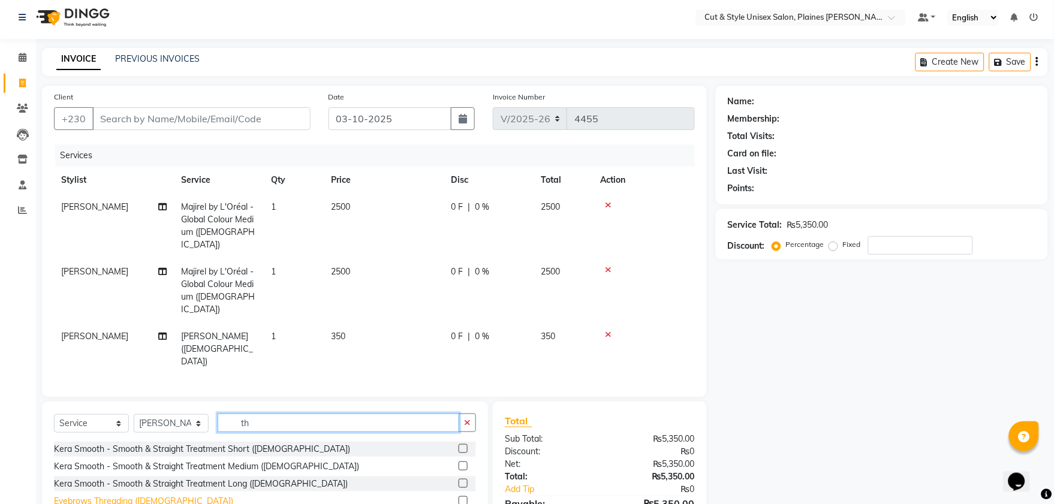
type input "th"
click at [139, 495] on div "Eyebrows Threading ([DEMOGRAPHIC_DATA])" at bounding box center [143, 501] width 179 height 13
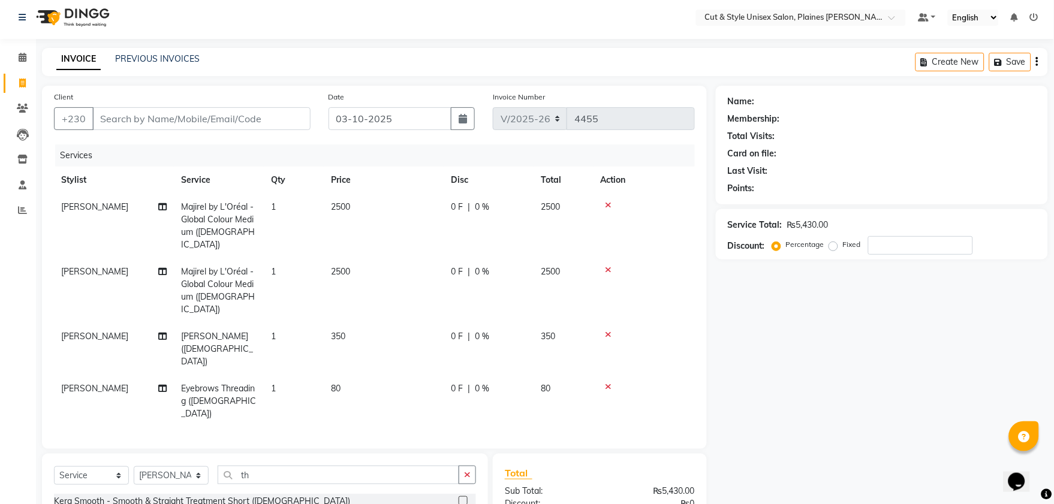
checkbox input "false"
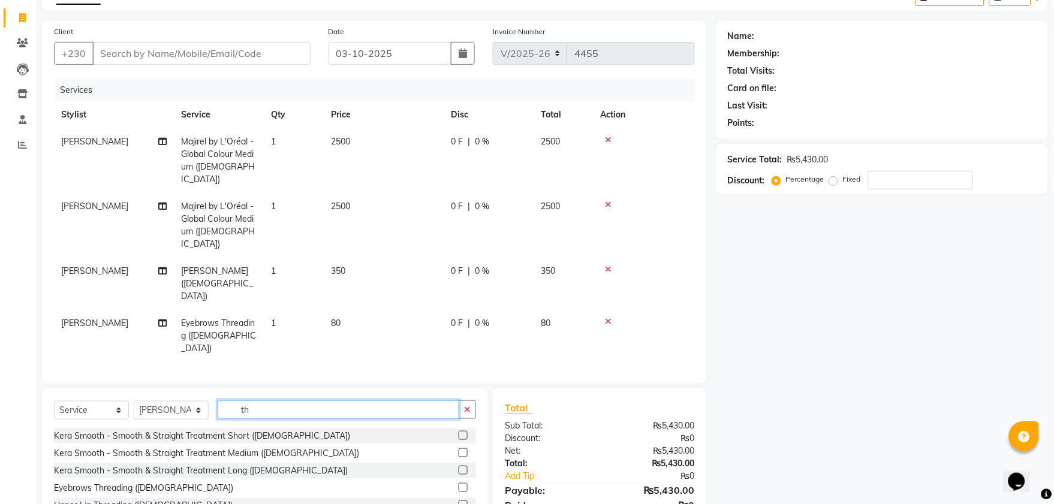
click at [262, 401] on input "th" at bounding box center [339, 410] width 242 height 19
type input "t"
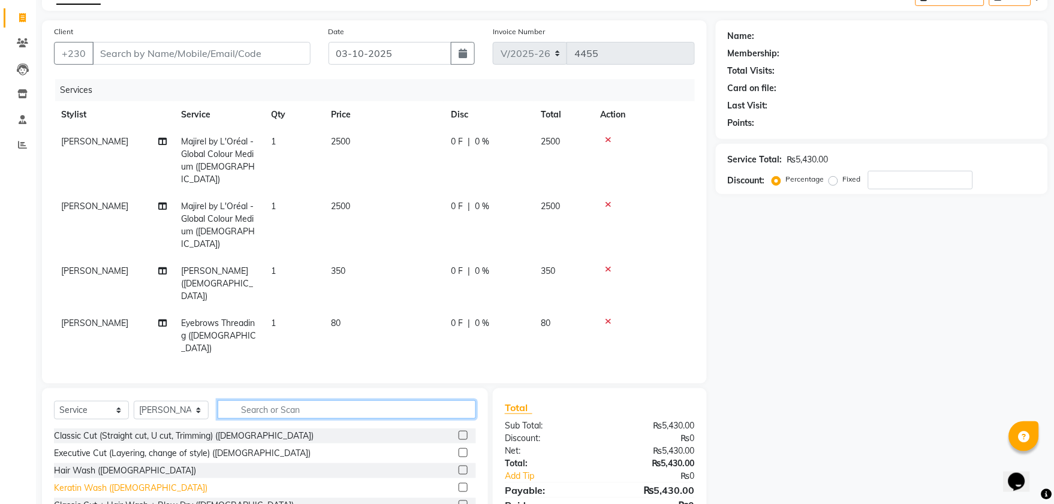
scroll to position [67, 0]
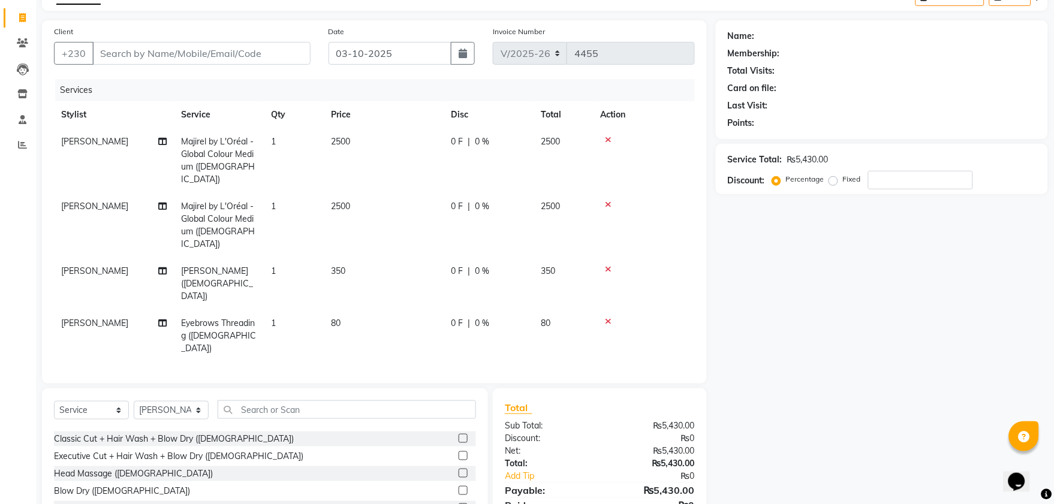
click at [114, 485] on div "Blow Dry ([DEMOGRAPHIC_DATA])" at bounding box center [122, 491] width 136 height 13
checkbox input "false"
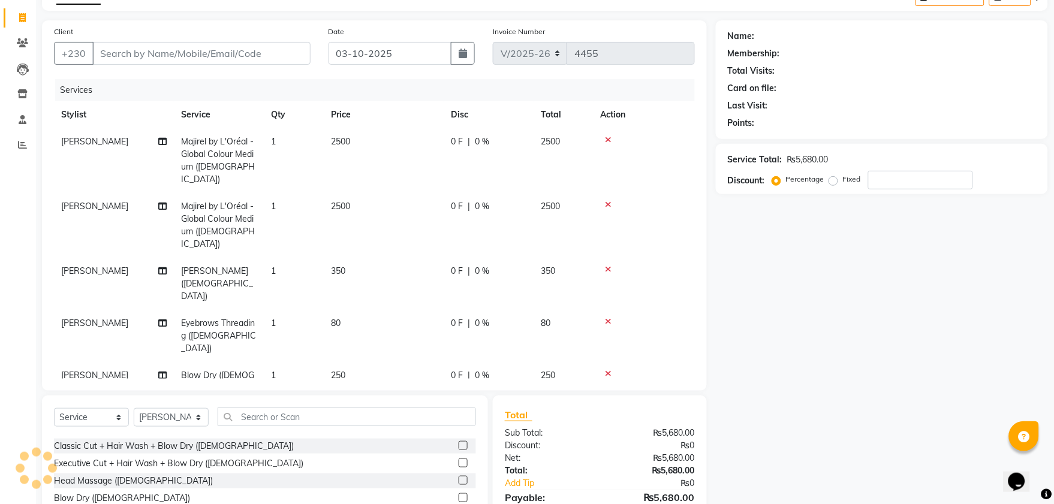
scroll to position [136, 0]
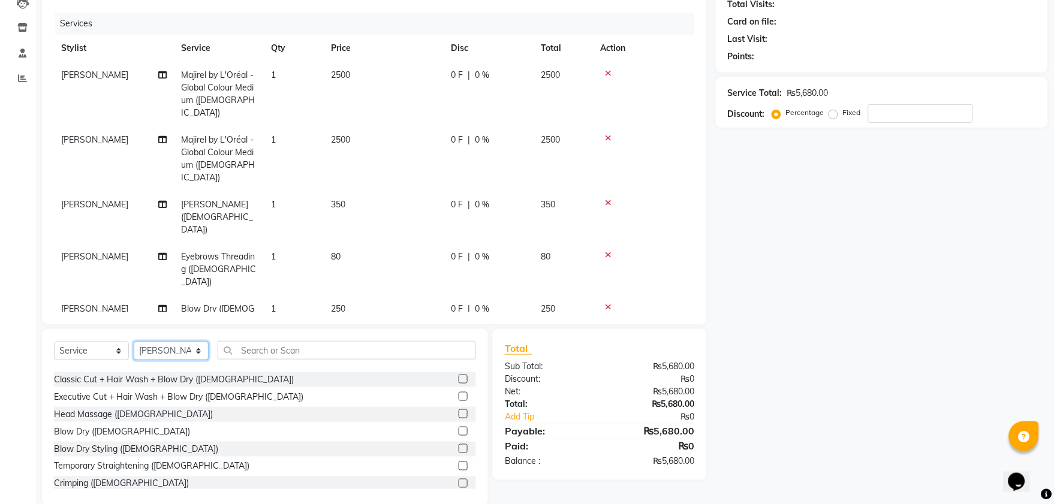
click at [199, 342] on select "Select Stylist [PERSON_NAME] Manager [PERSON_NAME]" at bounding box center [171, 351] width 75 height 19
select select "68911"
click at [134, 342] on select "Select Stylist [PERSON_NAME] Manager [PERSON_NAME]" at bounding box center [171, 351] width 75 height 19
click at [253, 341] on input "text" at bounding box center [347, 350] width 259 height 19
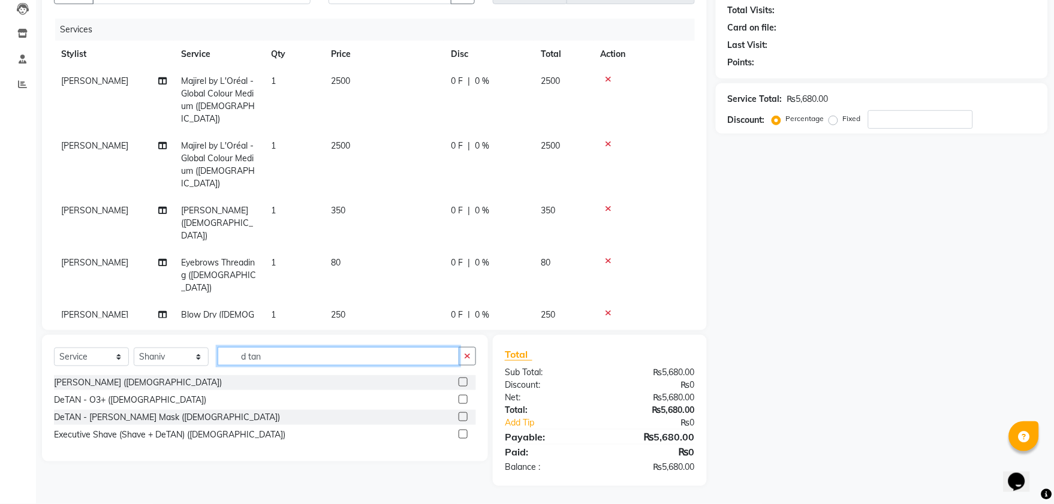
scroll to position [110, 0]
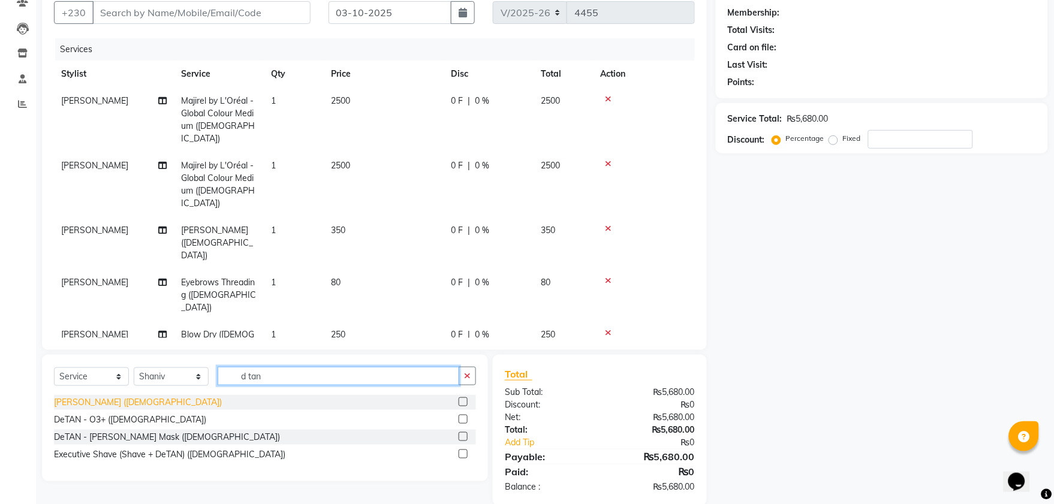
type input "d tan"
click at [133, 396] on div "[PERSON_NAME] ([DEMOGRAPHIC_DATA])" at bounding box center [138, 402] width 168 height 13
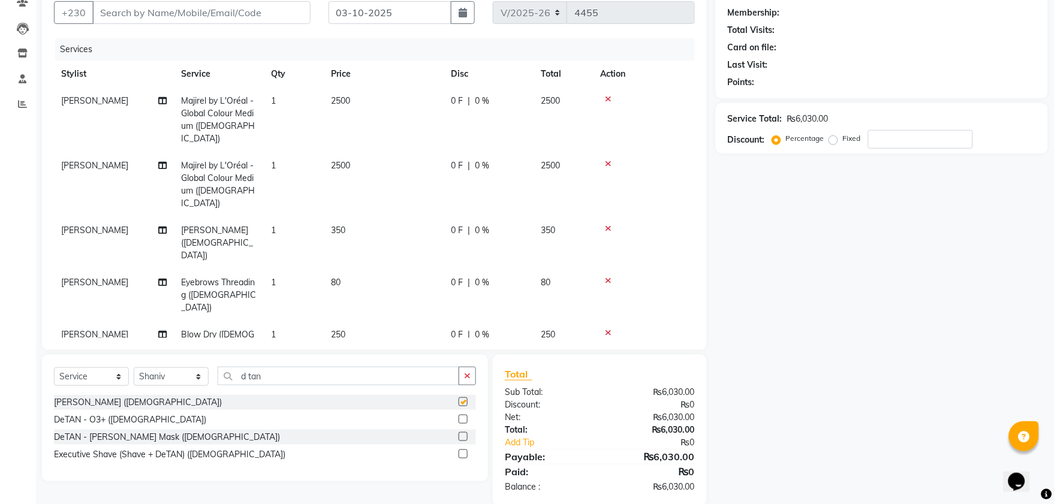
checkbox input "false"
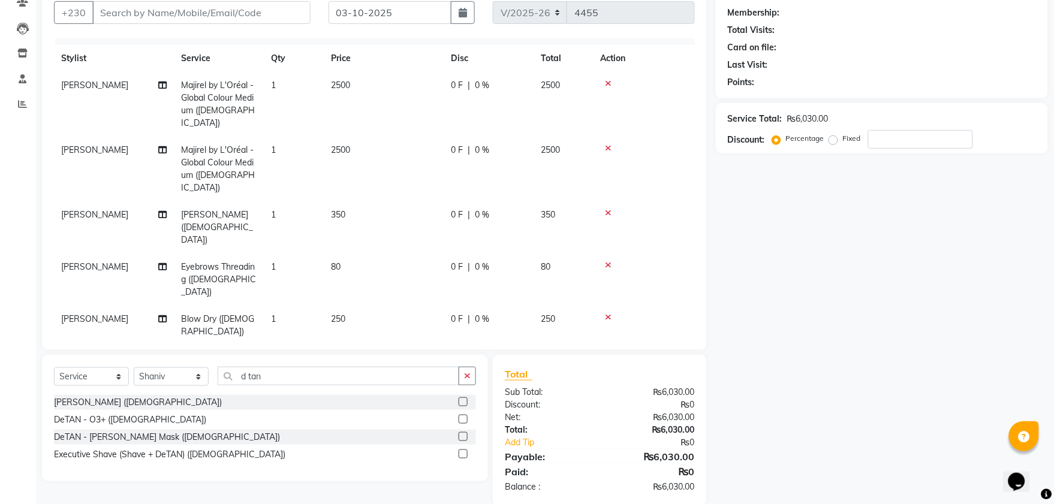
scroll to position [20, 0]
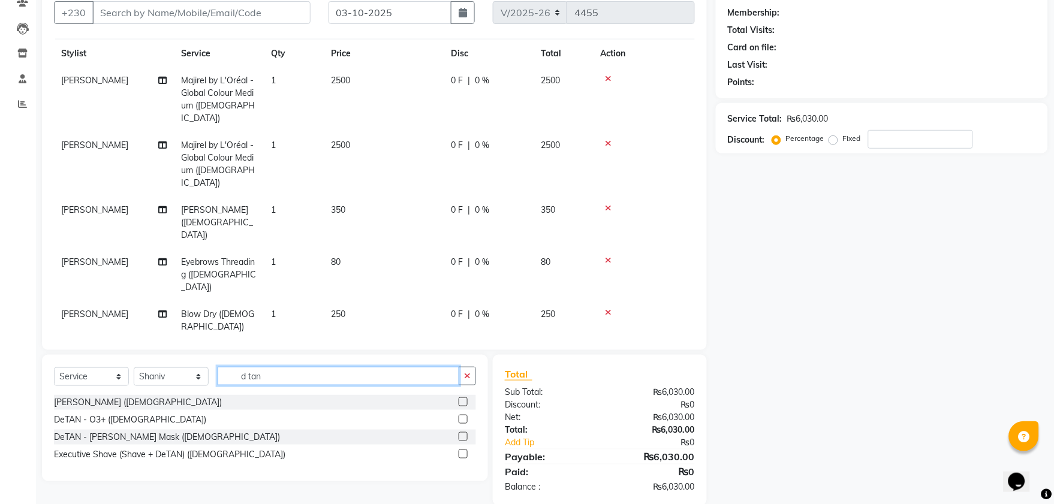
click at [272, 373] on input "d tan" at bounding box center [339, 376] width 242 height 19
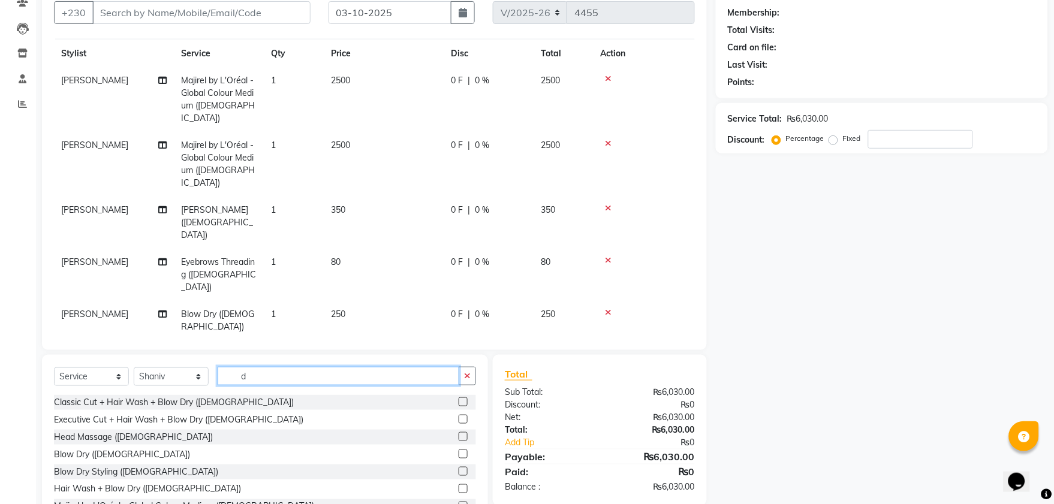
type input "d"
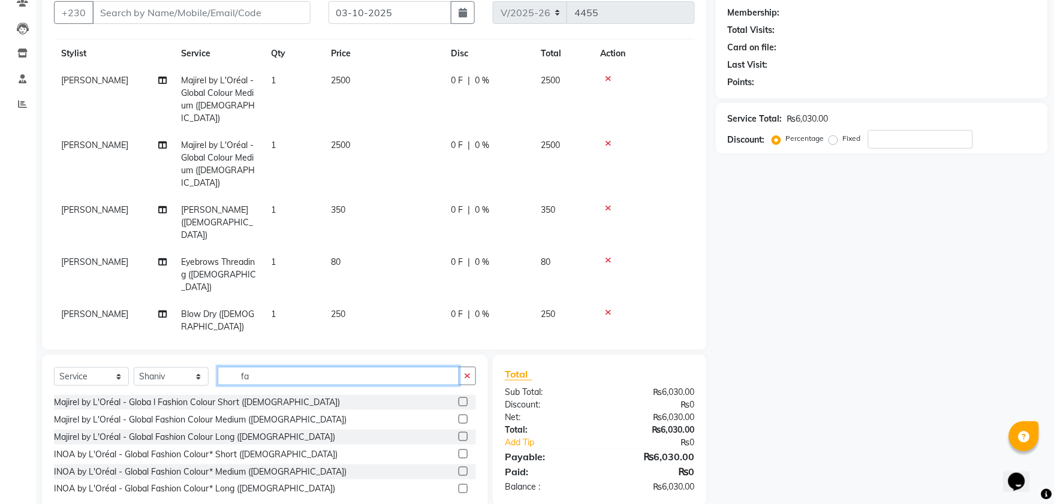
type input "f"
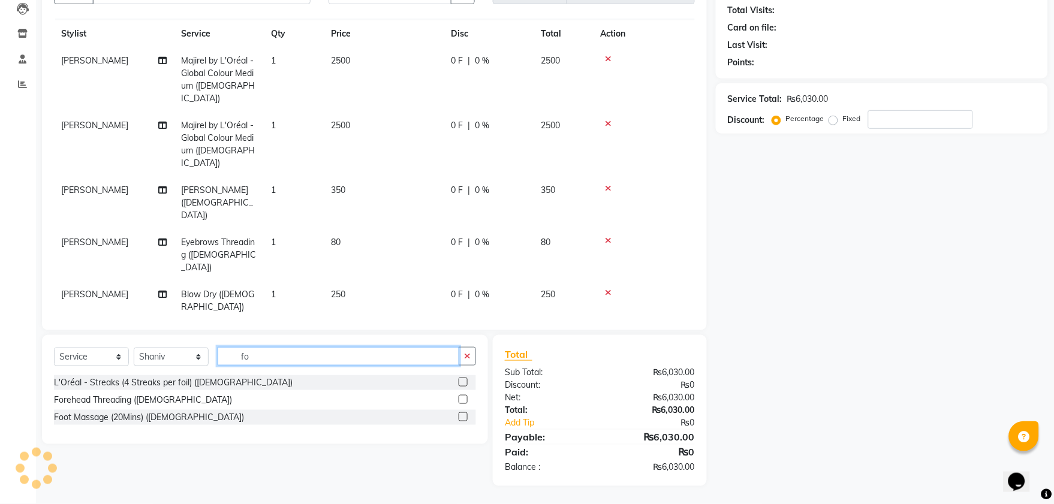
scroll to position [130, 0]
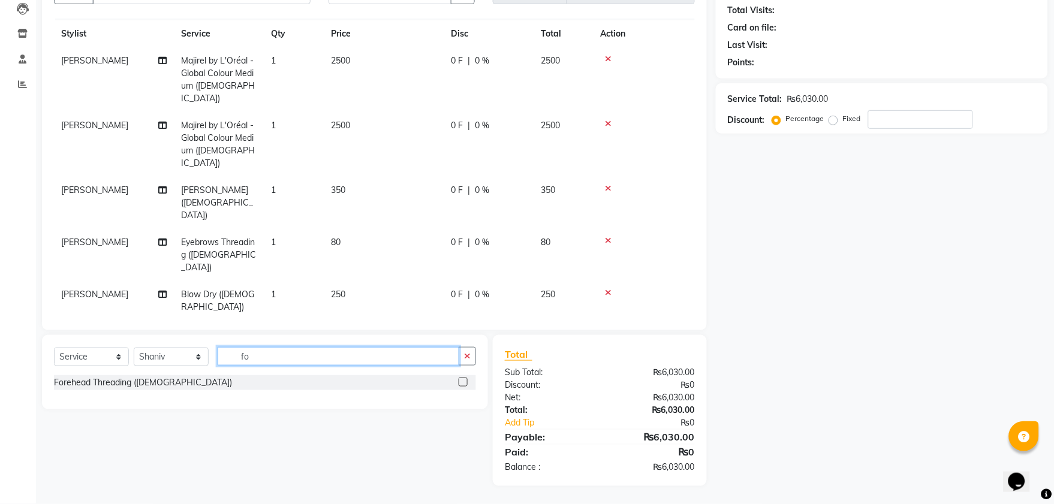
type input "f"
type input "blaste"
click at [97, 399] on div "Fruit Blaster ([DEMOGRAPHIC_DATA])" at bounding box center [128, 400] width 148 height 13
checkbox input "false"
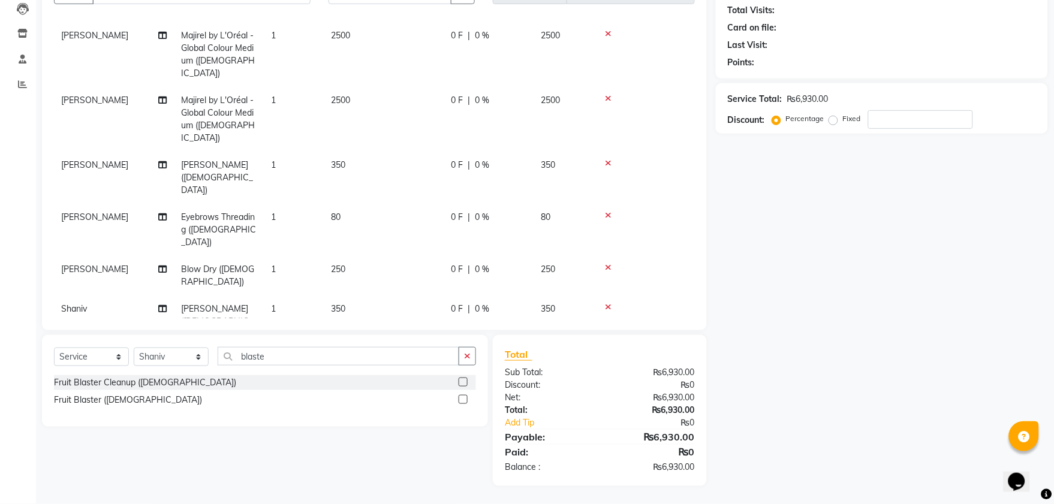
scroll to position [60, 0]
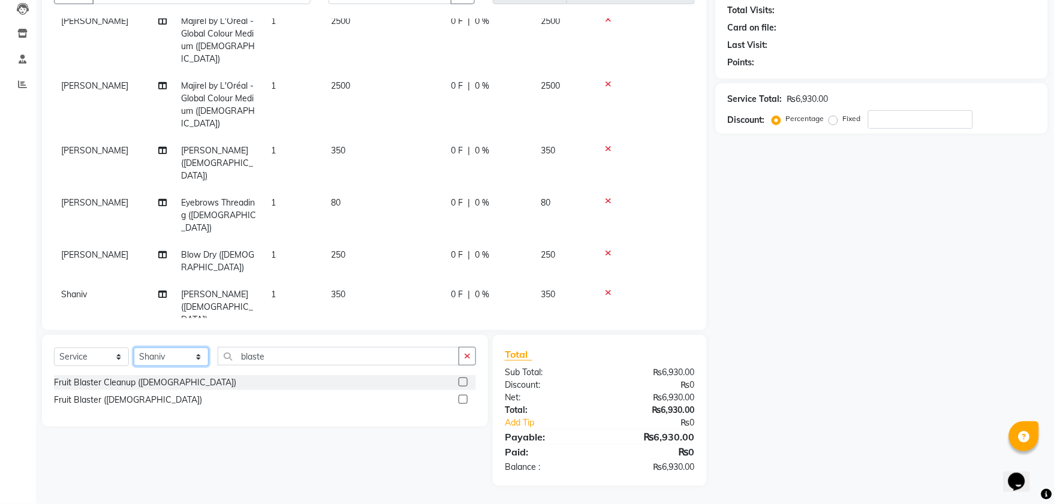
click at [196, 354] on select "Select Stylist [PERSON_NAME] Manager [PERSON_NAME]" at bounding box center [171, 357] width 75 height 19
select select "68908"
click at [134, 348] on select "Select Stylist [PERSON_NAME] Manager [PERSON_NAME]" at bounding box center [171, 357] width 75 height 19
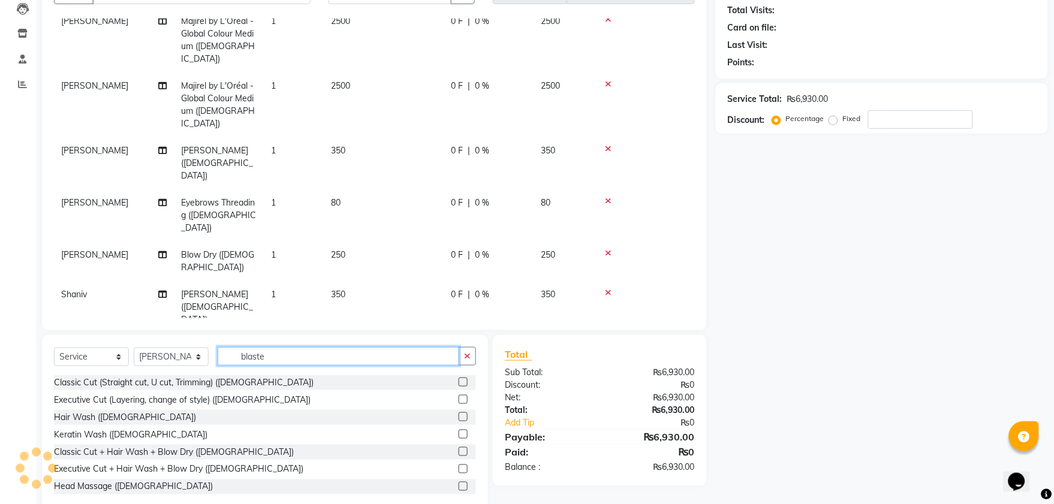
click at [278, 360] on input "blaste" at bounding box center [339, 356] width 242 height 19
type input "b"
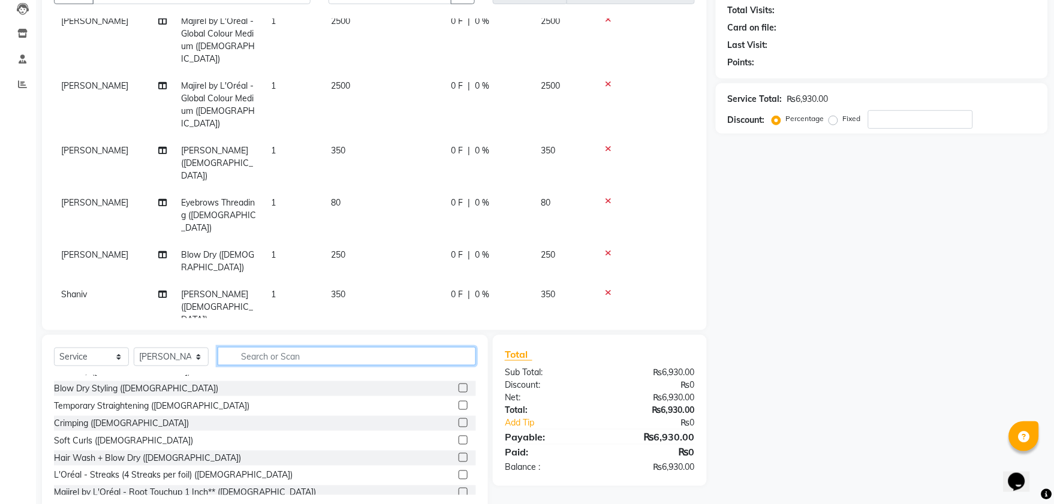
scroll to position [200, 0]
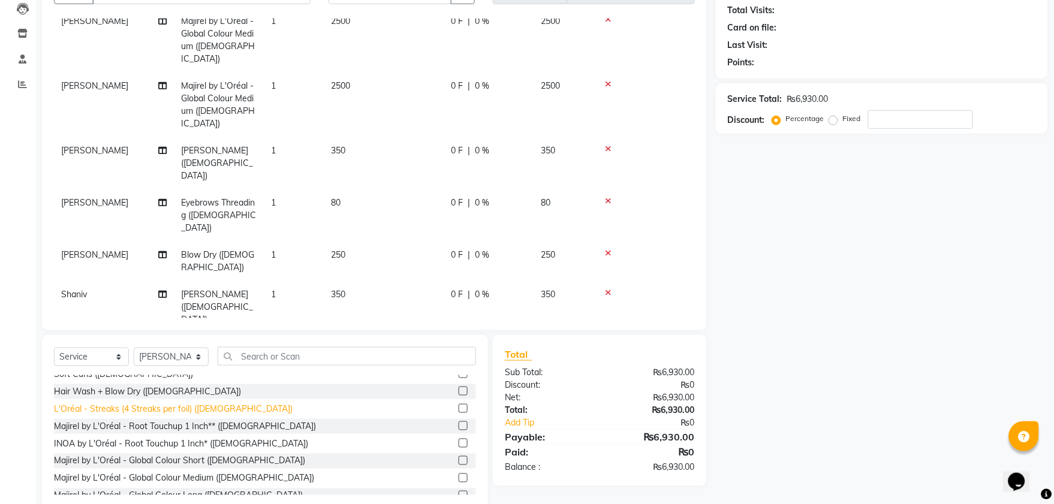
click at [170, 410] on div "L'Oréal - Streaks (4 Streaks per foil) ([DEMOGRAPHIC_DATA])" at bounding box center [173, 409] width 239 height 13
checkbox input "false"
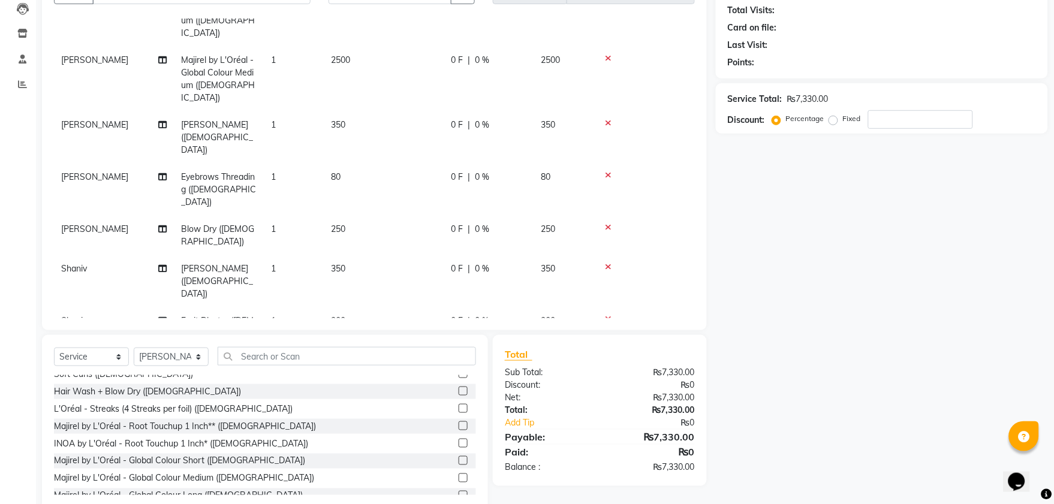
scroll to position [112, 0]
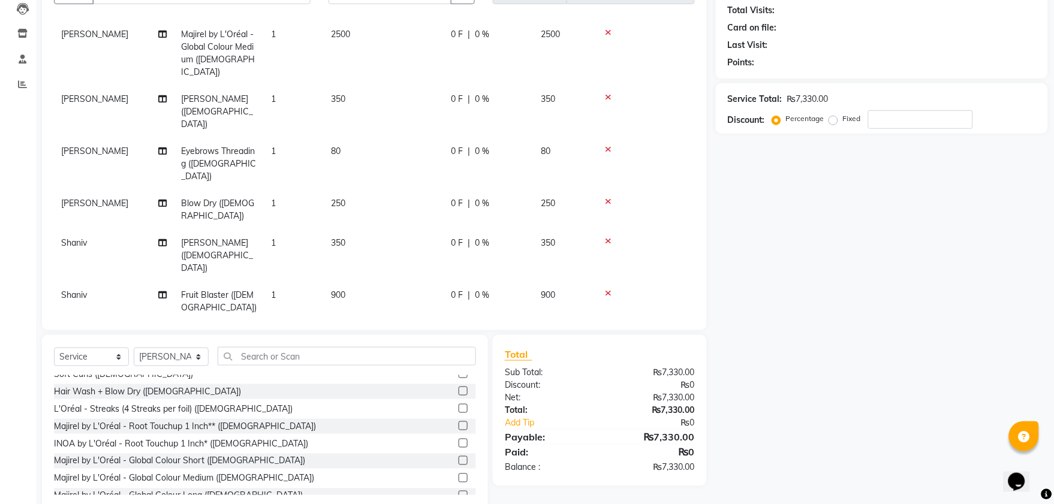
click at [342, 329] on span "400" at bounding box center [338, 334] width 14 height 11
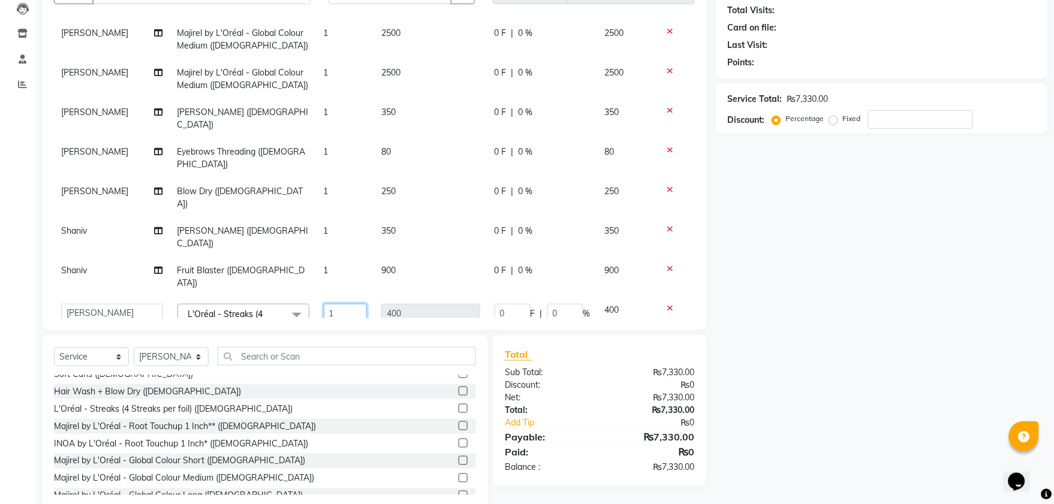
click at [336, 304] on input "1" at bounding box center [346, 313] width 44 height 19
type input "8"
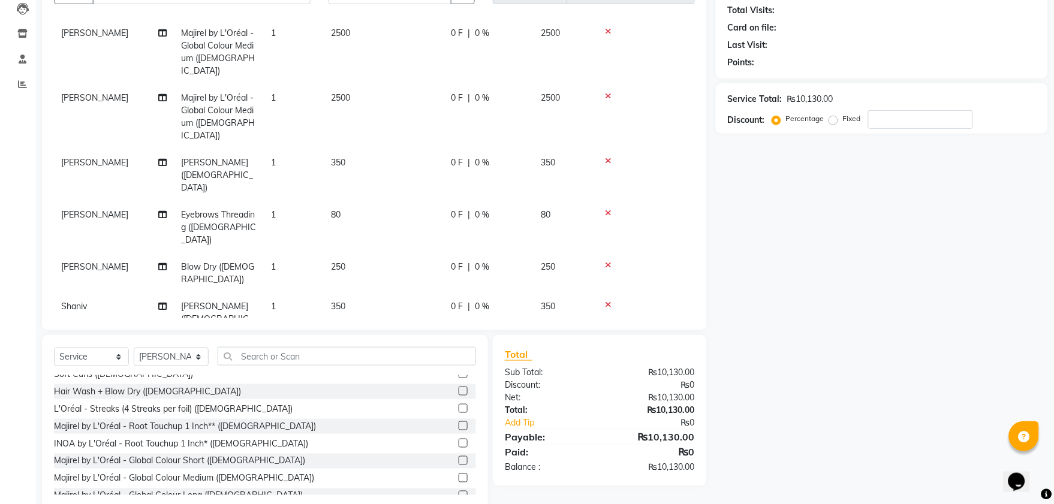
click at [596, 280] on tbody "[PERSON_NAME] by L'Oréal - Global Colour Medium ([DEMOGRAPHIC_DATA]) 1 2500 0 F…" at bounding box center [374, 235] width 641 height 430
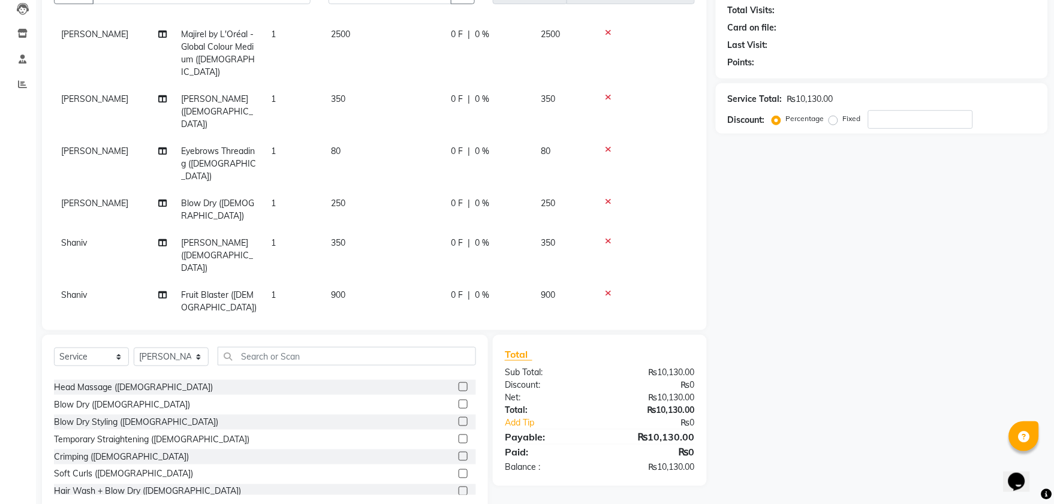
scroll to position [67, 0]
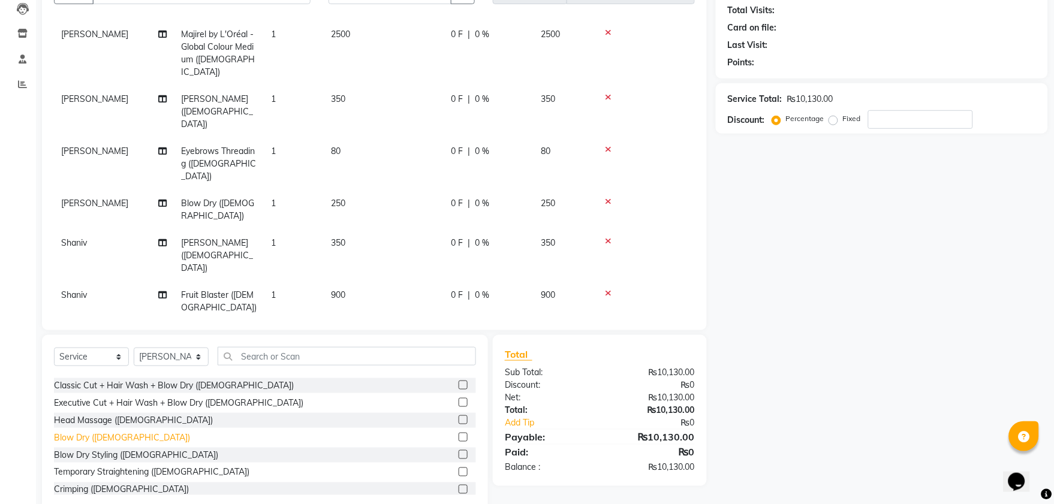
click at [110, 436] on div "Blow Dry ([DEMOGRAPHIC_DATA])" at bounding box center [122, 438] width 136 height 13
checkbox input "false"
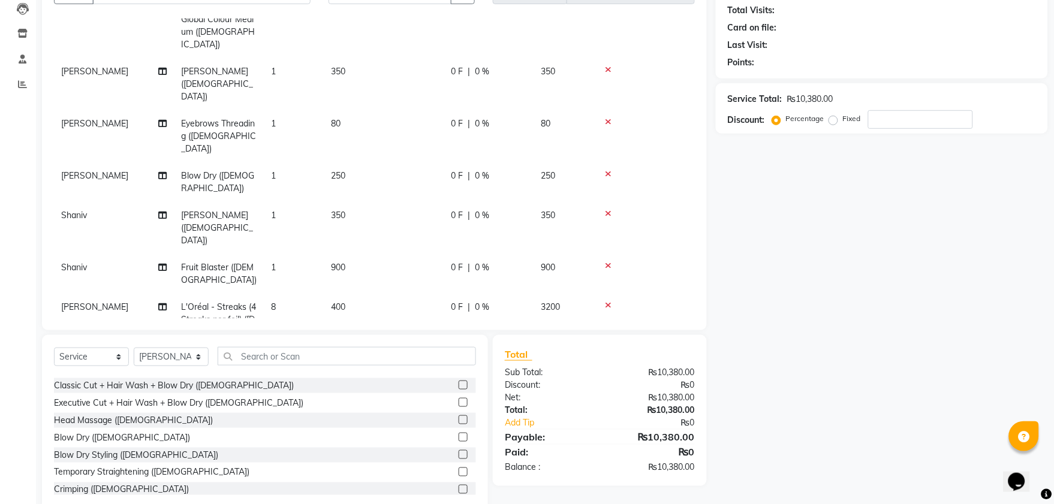
scroll to position [0, 0]
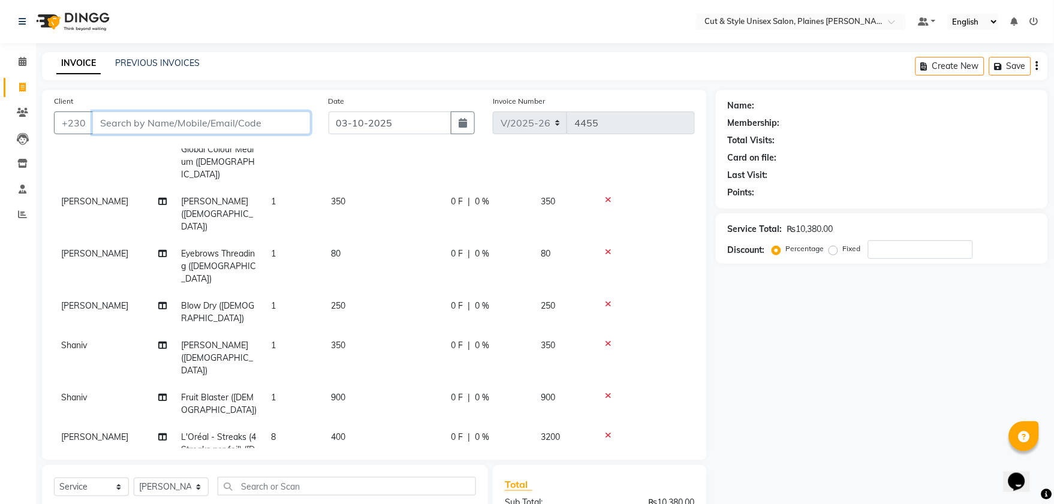
click at [160, 121] on input "Client" at bounding box center [201, 123] width 218 height 23
type input "5"
type input "0"
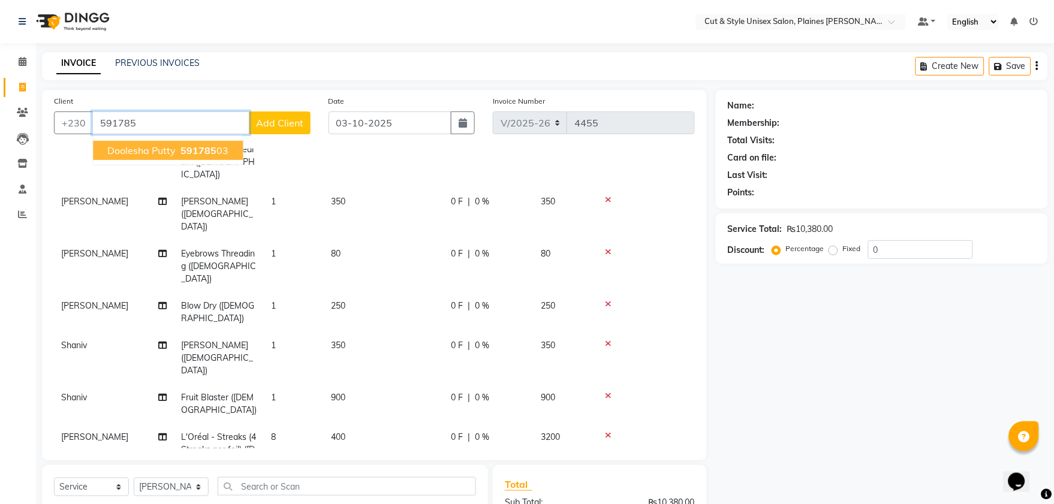
click at [142, 152] on span "Doolesha Putty" at bounding box center [141, 151] width 68 height 12
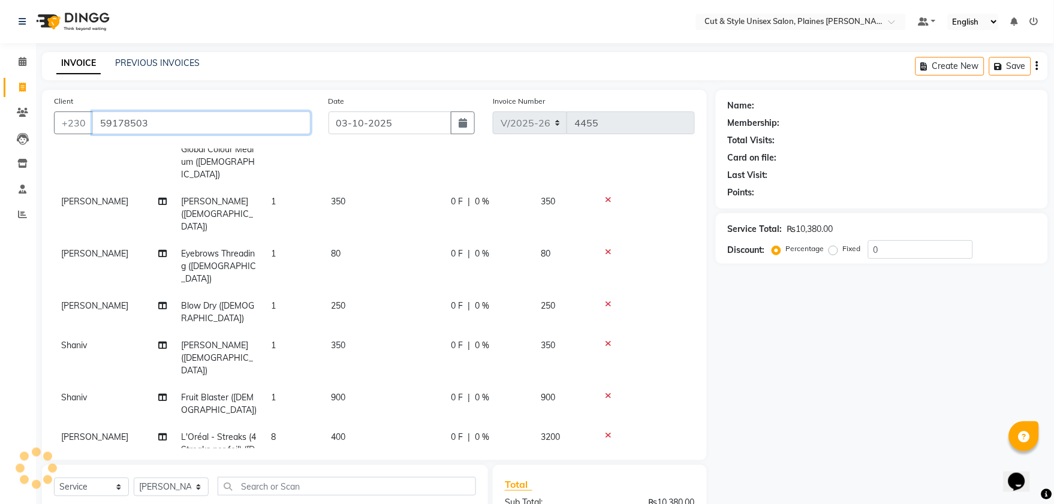
type input "59178503"
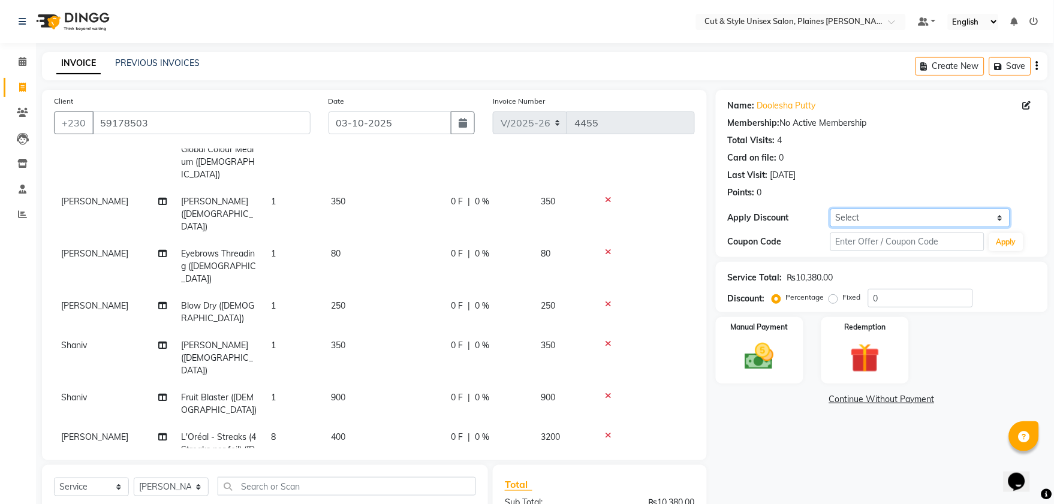
click at [1003, 215] on select "Select Coupon → Silver Coupon → Gold Coupon → Friends Coupon → Company" at bounding box center [921, 218] width 180 height 19
select select "1: Object"
click at [831, 209] on select "Select Coupon → Silver Coupon → Gold Coupon → Friends Coupon → Company" at bounding box center [921, 218] width 180 height 19
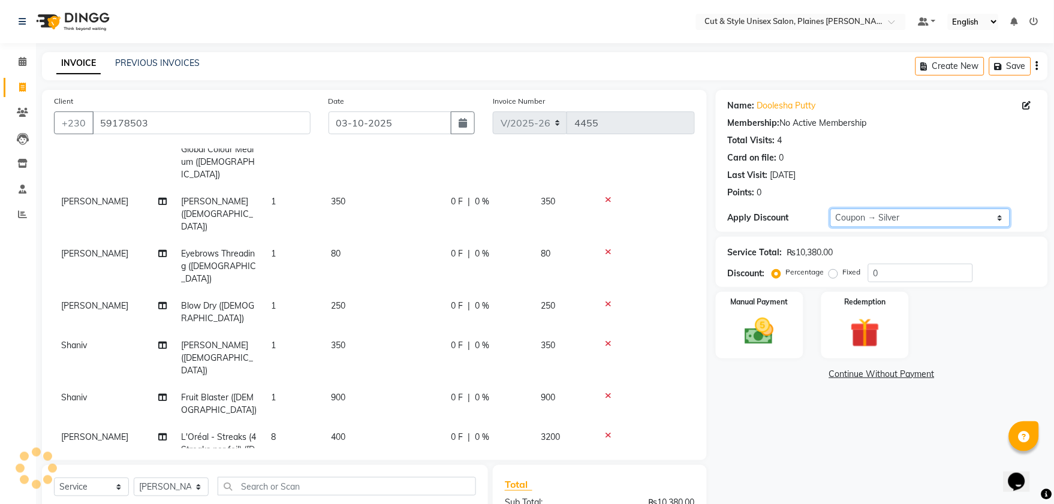
type input "10"
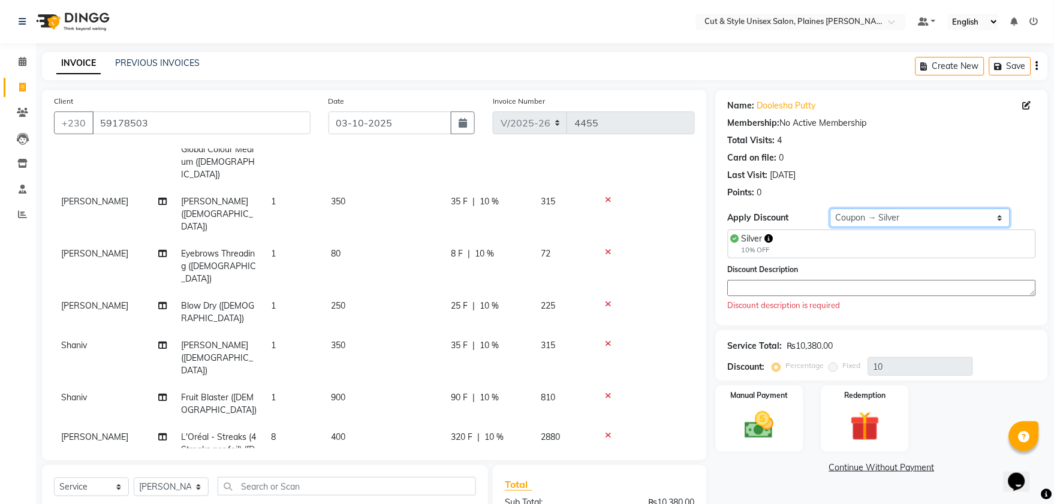
scroll to position [156, 0]
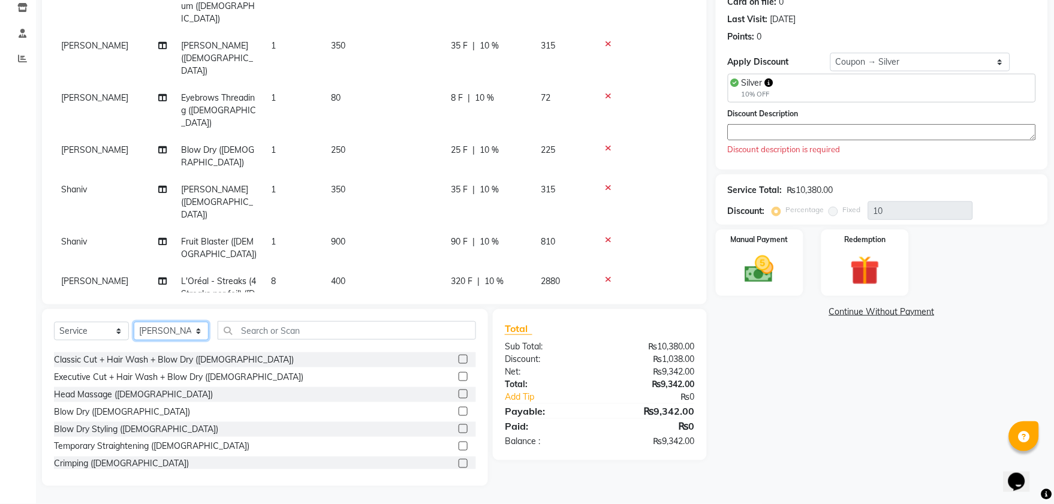
drag, startPoint x: 200, startPoint y: 332, endPoint x: 199, endPoint y: 338, distance: 6.1
click at [200, 332] on select "Select Stylist [PERSON_NAME] Manager [PERSON_NAME]" at bounding box center [171, 331] width 75 height 19
select select "68910"
click at [134, 323] on select "Select Stylist [PERSON_NAME] Manager [PERSON_NAME]" at bounding box center [171, 331] width 75 height 19
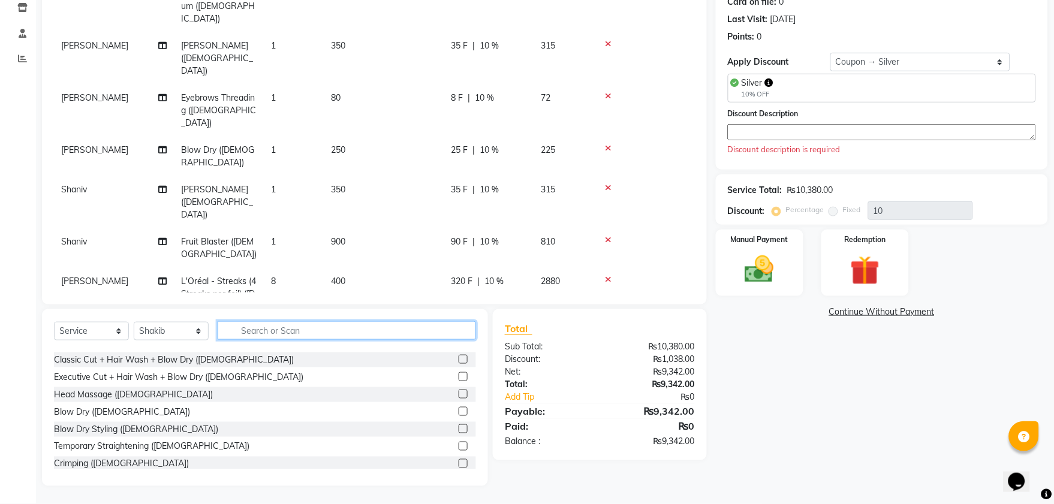
click at [257, 336] on input "text" at bounding box center [347, 330] width 259 height 19
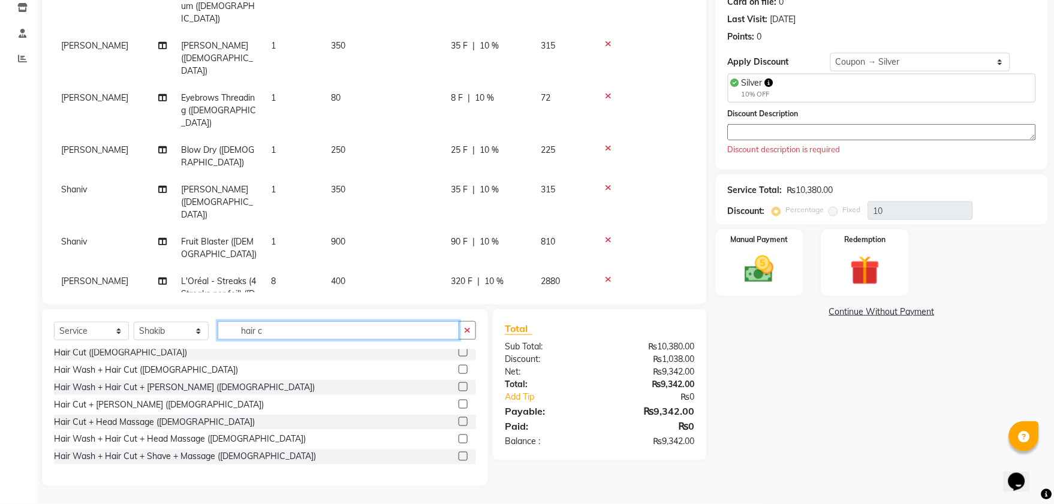
scroll to position [0, 0]
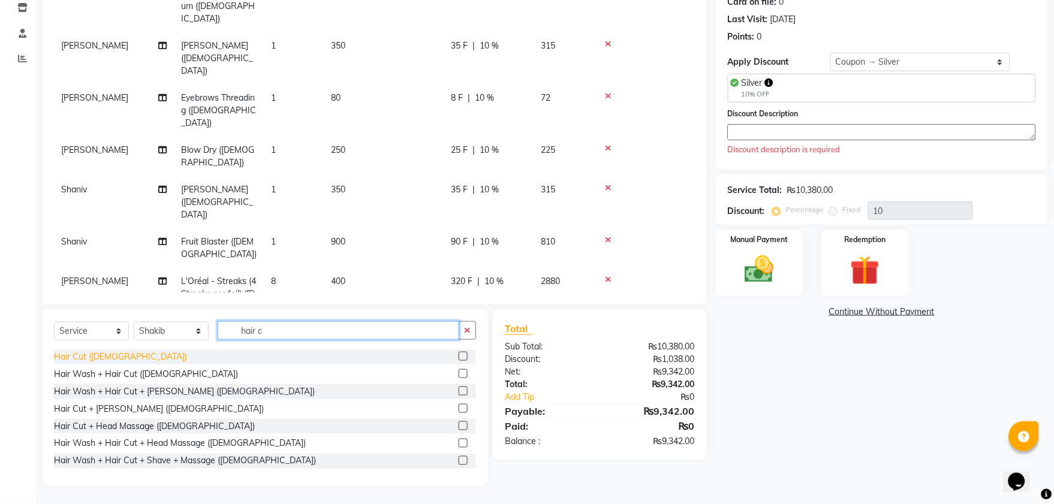
type input "hair c"
click at [103, 352] on div "Hair Cut ([DEMOGRAPHIC_DATA])" at bounding box center [120, 357] width 133 height 13
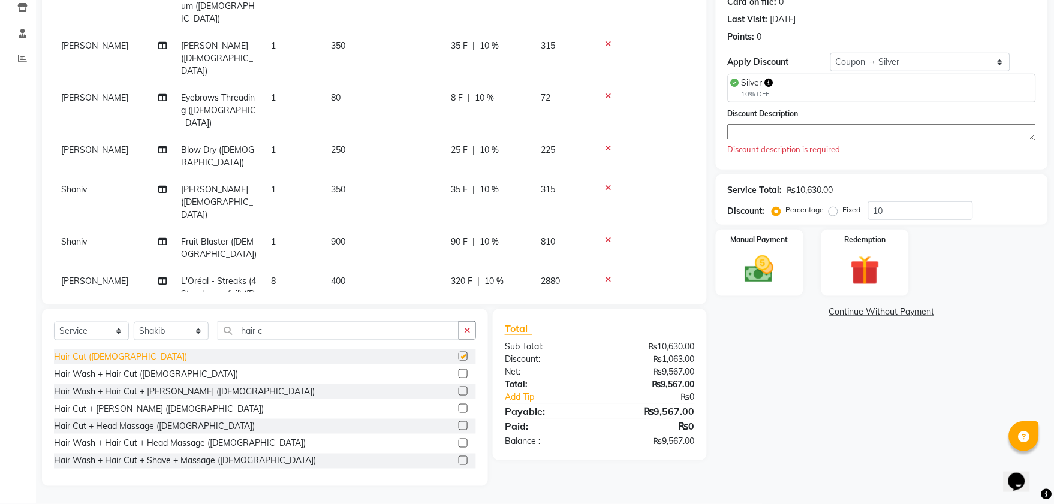
checkbox input "false"
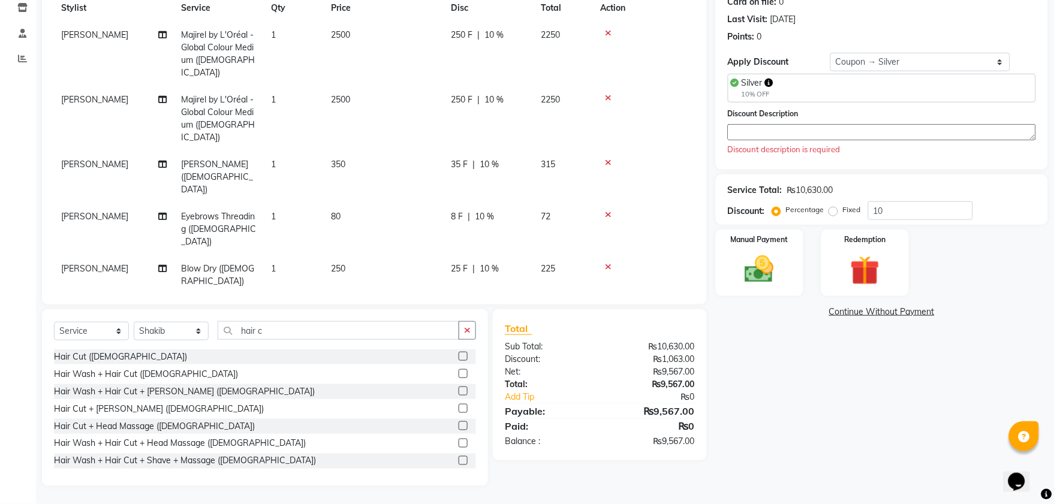
scroll to position [6, 0]
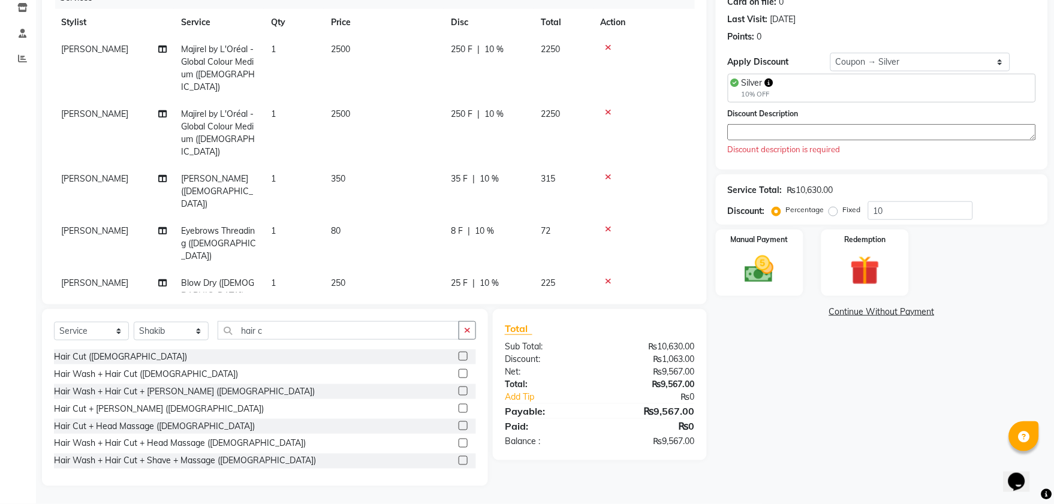
click at [608, 225] on icon at bounding box center [609, 229] width 7 height 8
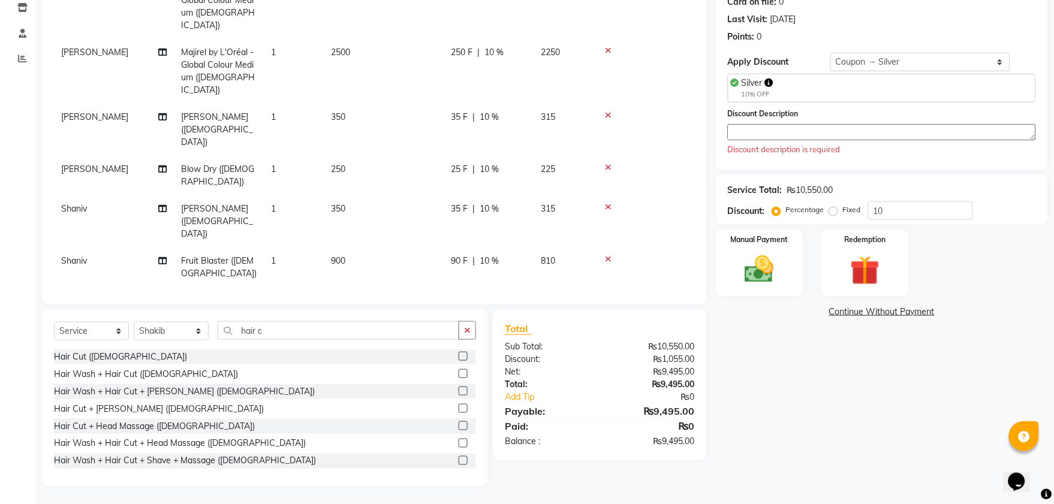
scroll to position [0, 0]
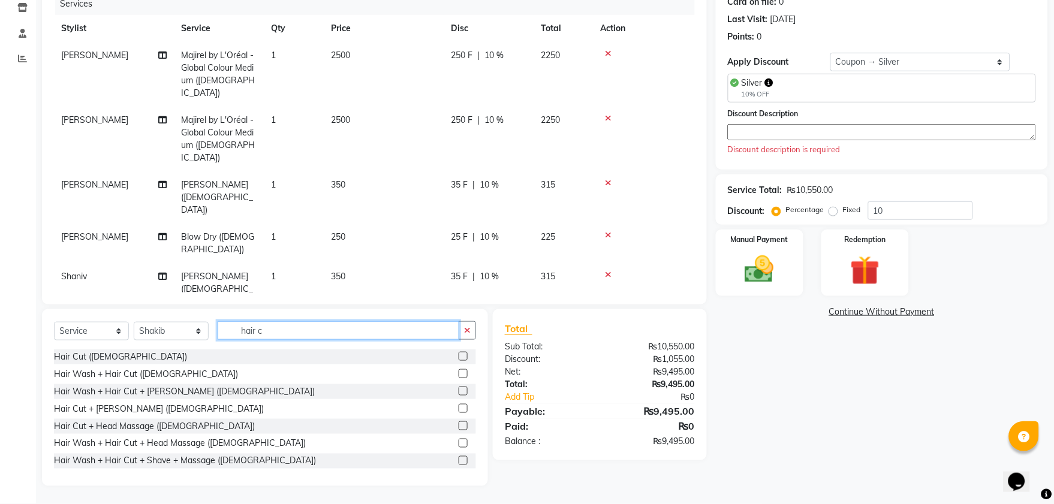
click at [271, 333] on input "hair c" at bounding box center [339, 330] width 242 height 19
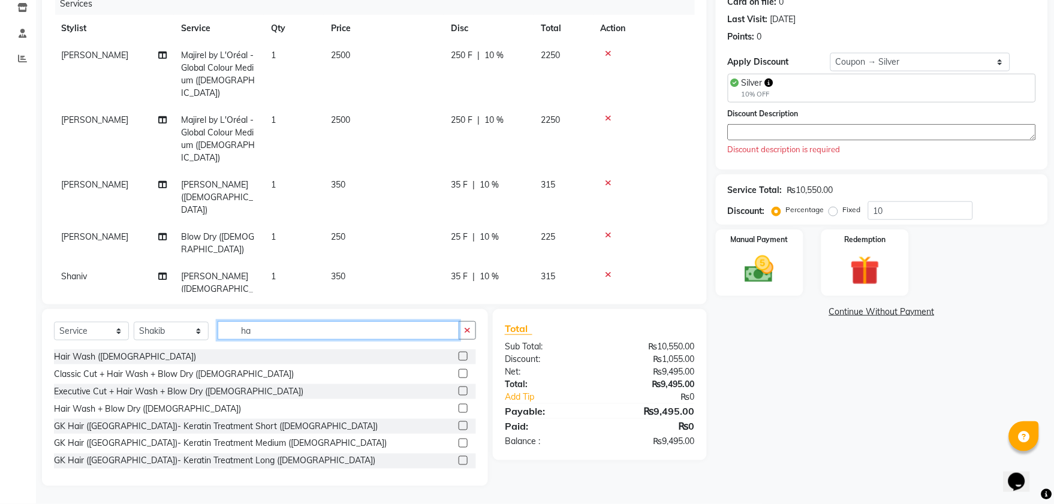
type input "h"
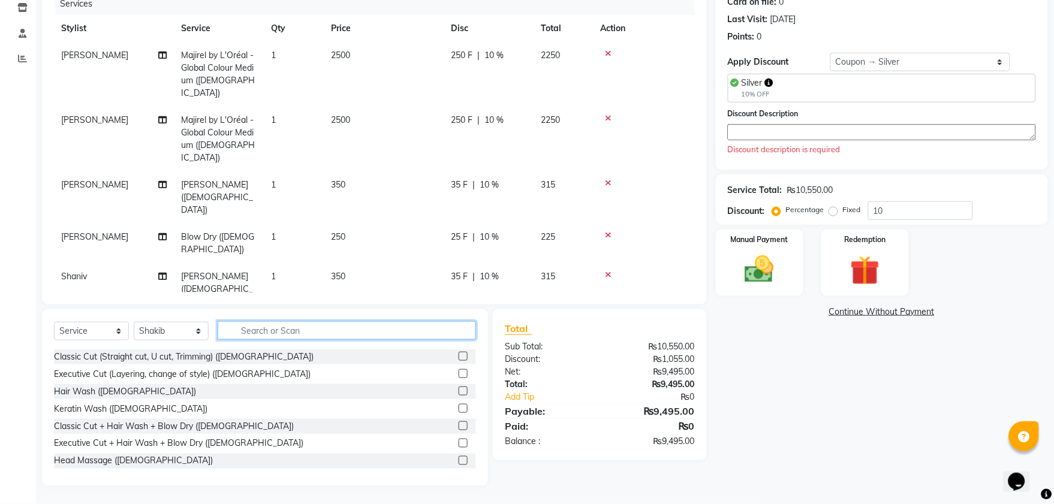
type input "t"
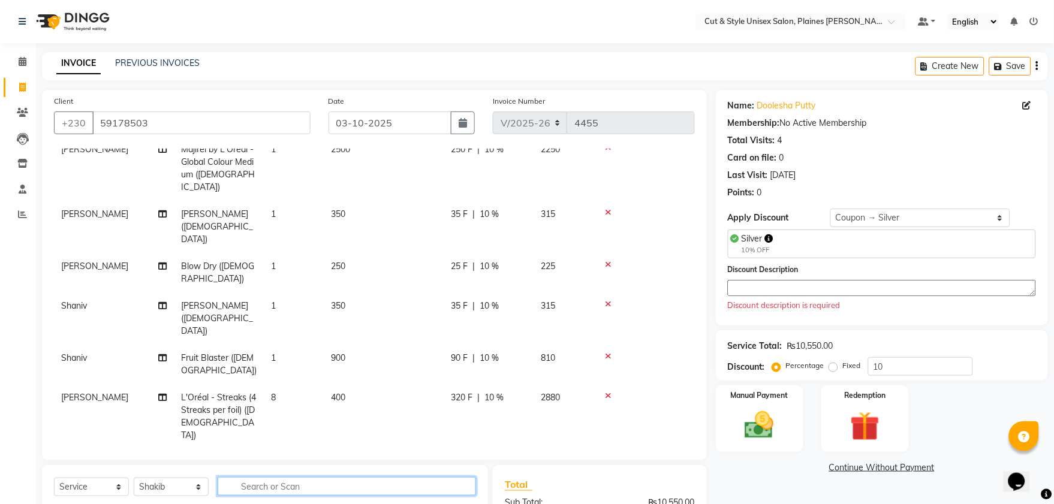
scroll to position [133, 0]
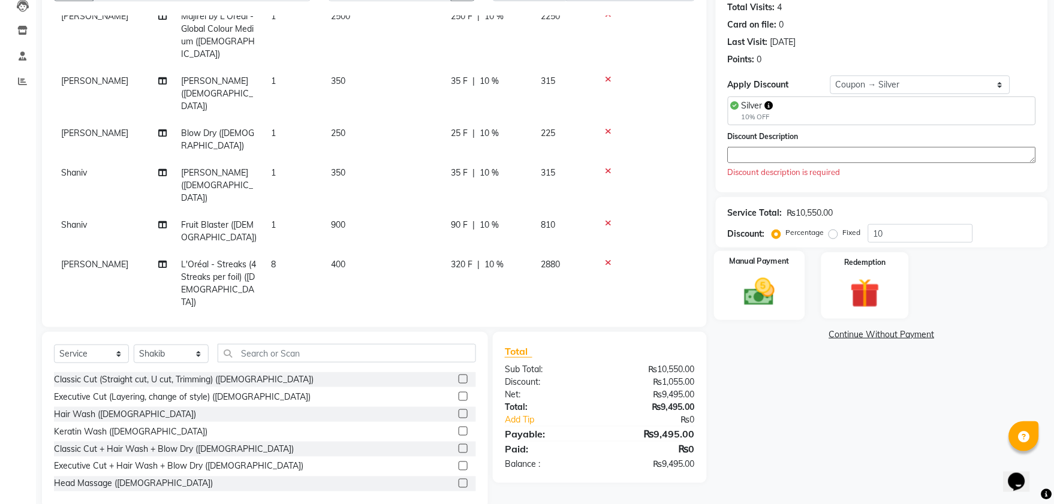
click at [776, 287] on img at bounding box center [760, 292] width 50 height 35
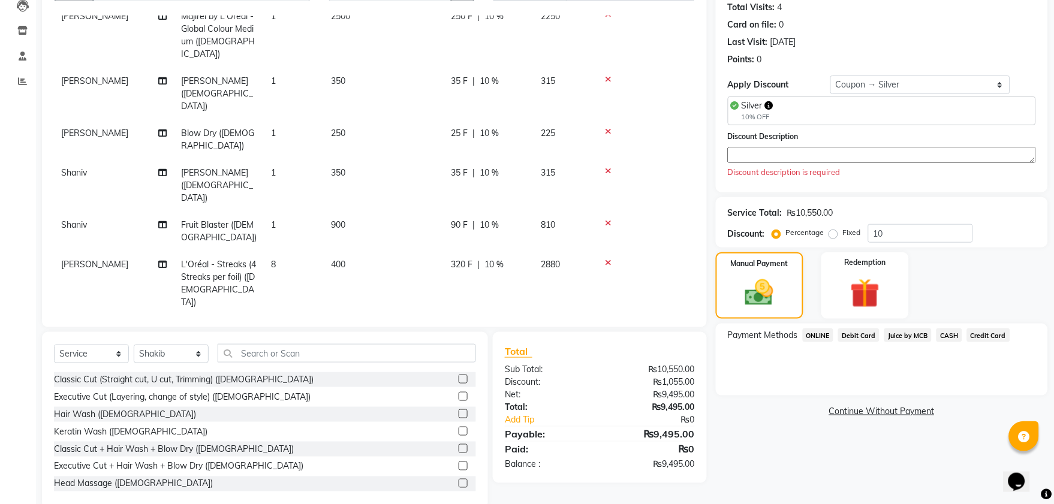
click at [943, 336] on span "CASH" at bounding box center [950, 336] width 26 height 14
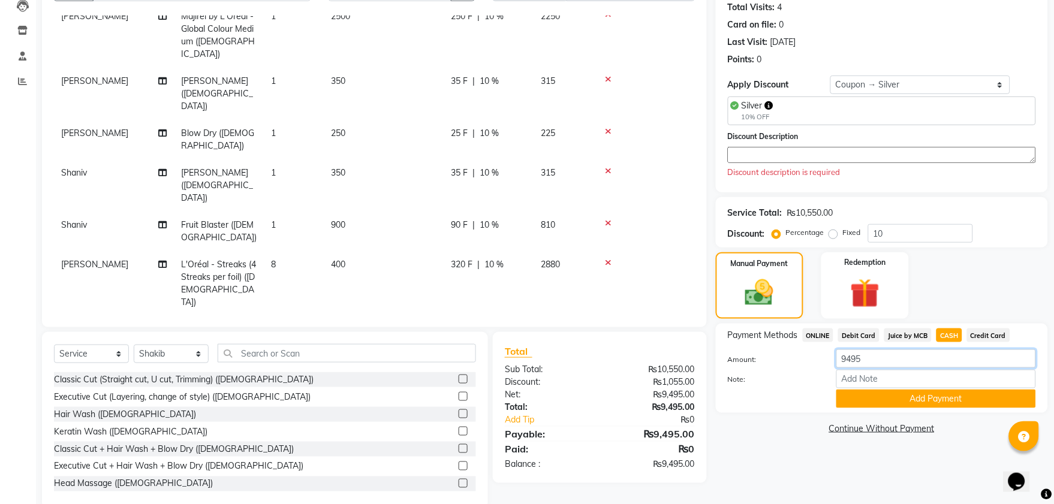
click at [874, 360] on input "9495" at bounding box center [937, 359] width 200 height 19
type input "9"
type input "3000"
click at [936, 403] on button "Add Payment" at bounding box center [937, 399] width 200 height 19
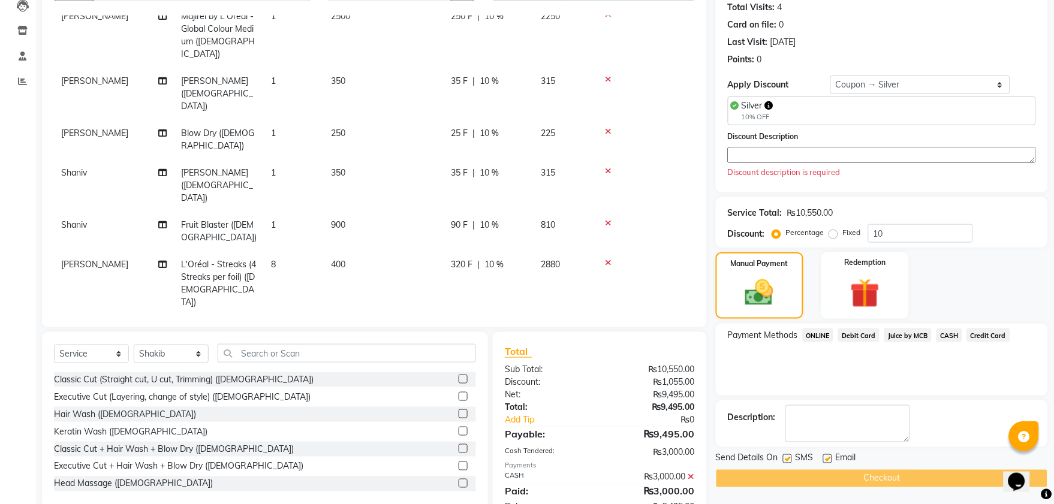
click at [849, 336] on span "Debit Card" at bounding box center [859, 336] width 41 height 14
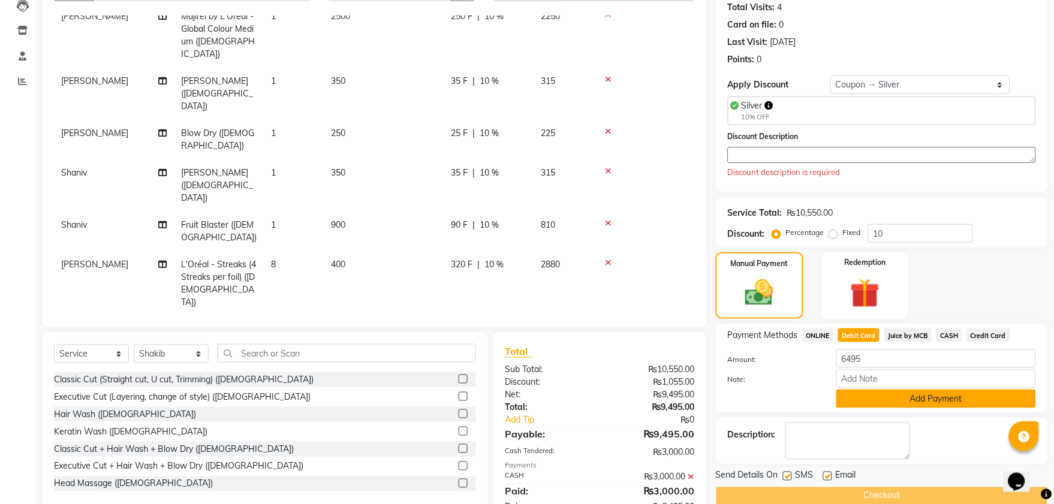
click at [903, 399] on button "Add Payment" at bounding box center [937, 399] width 200 height 19
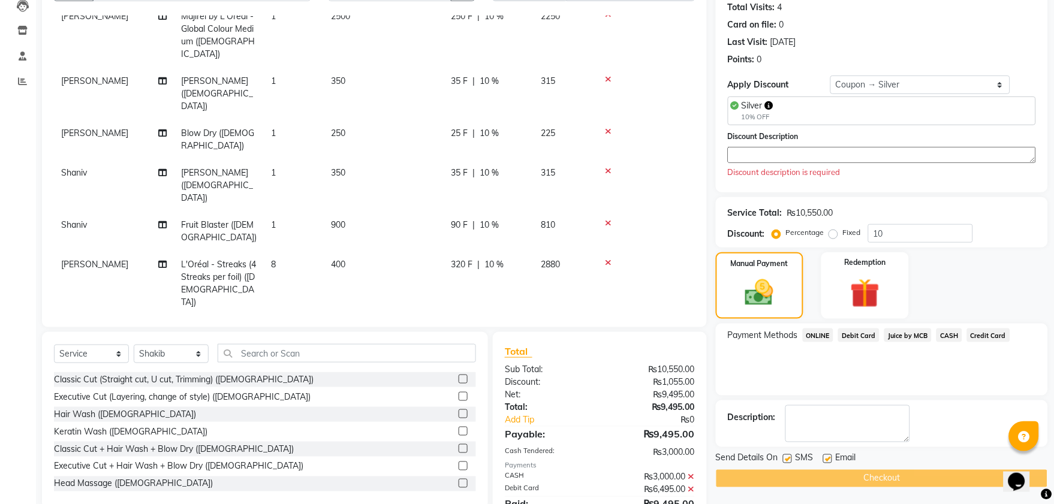
scroll to position [185, 0]
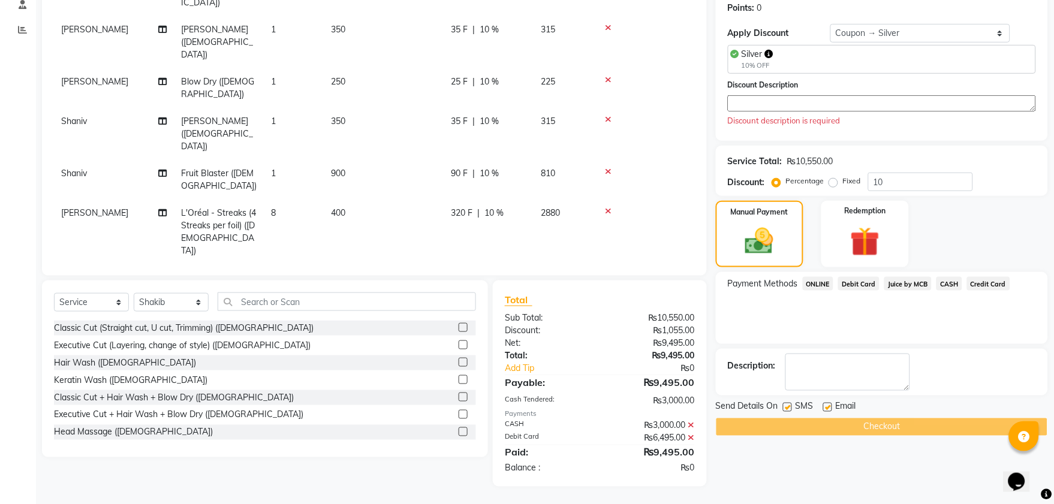
click at [768, 100] on textarea at bounding box center [882, 103] width 308 height 16
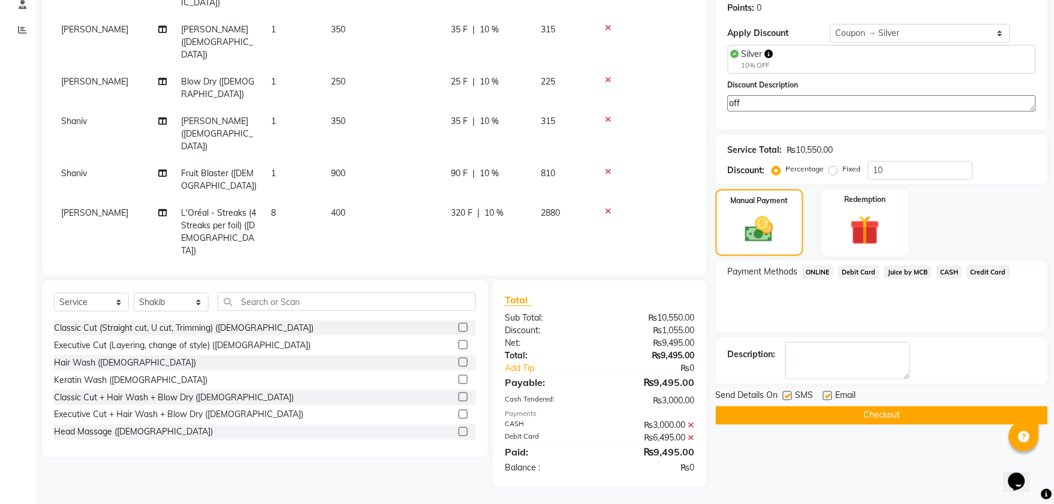
type textarea "off"
click at [839, 416] on button "Checkout" at bounding box center [882, 416] width 332 height 19
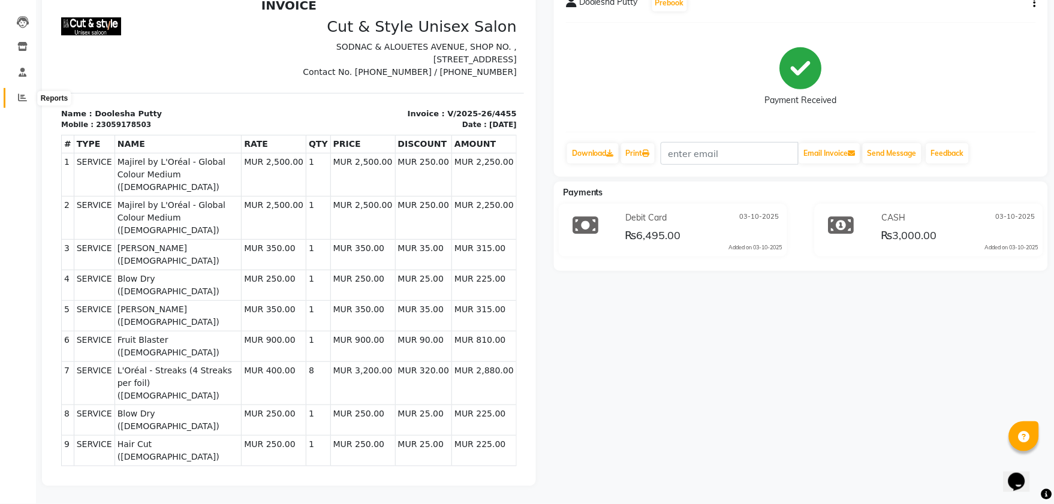
click at [20, 93] on icon at bounding box center [22, 97] width 9 height 9
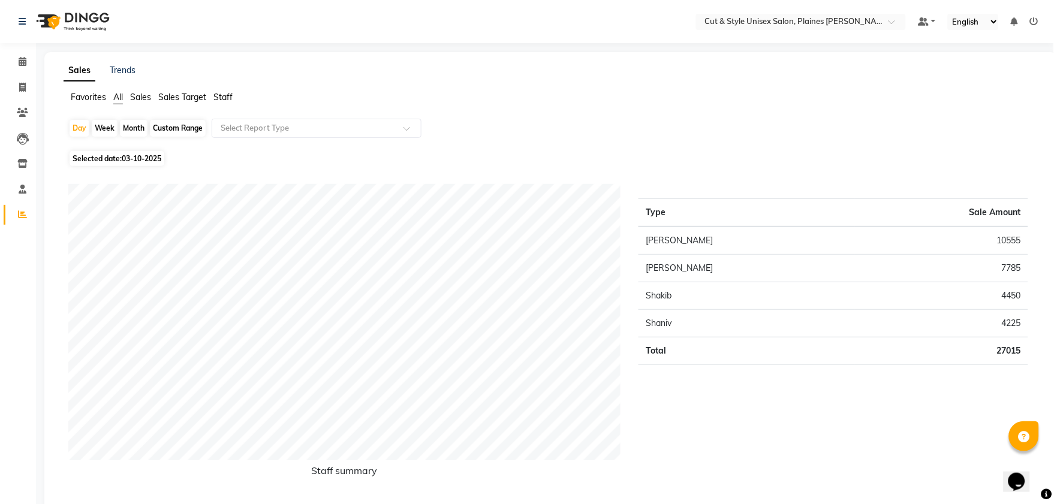
click at [102, 14] on img at bounding box center [72, 22] width 82 height 34
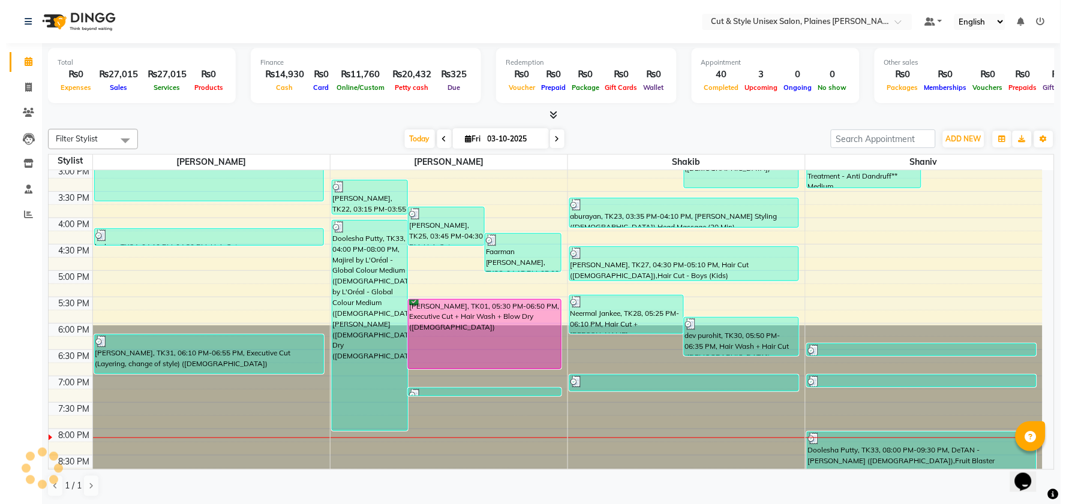
scroll to position [390, 0]
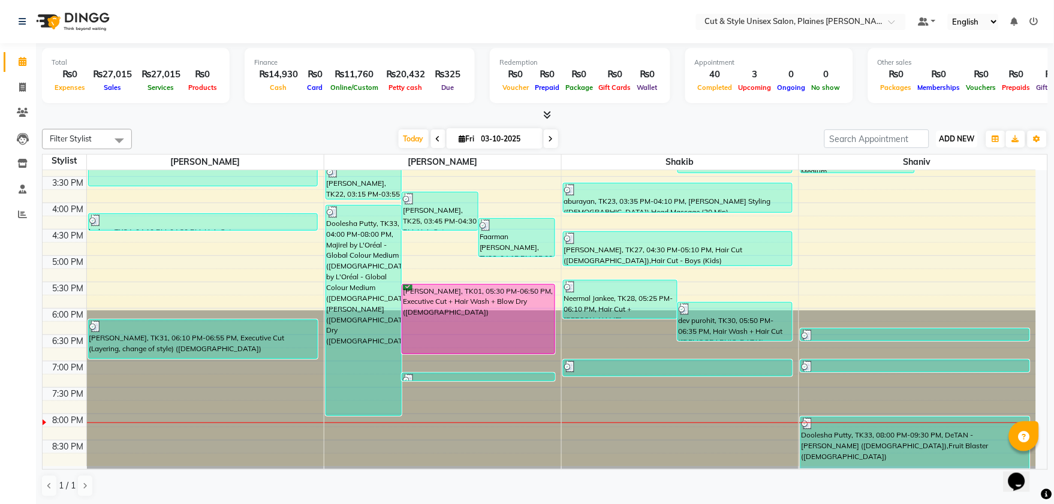
click at [950, 139] on span "ADD NEW" at bounding box center [957, 138] width 35 height 9
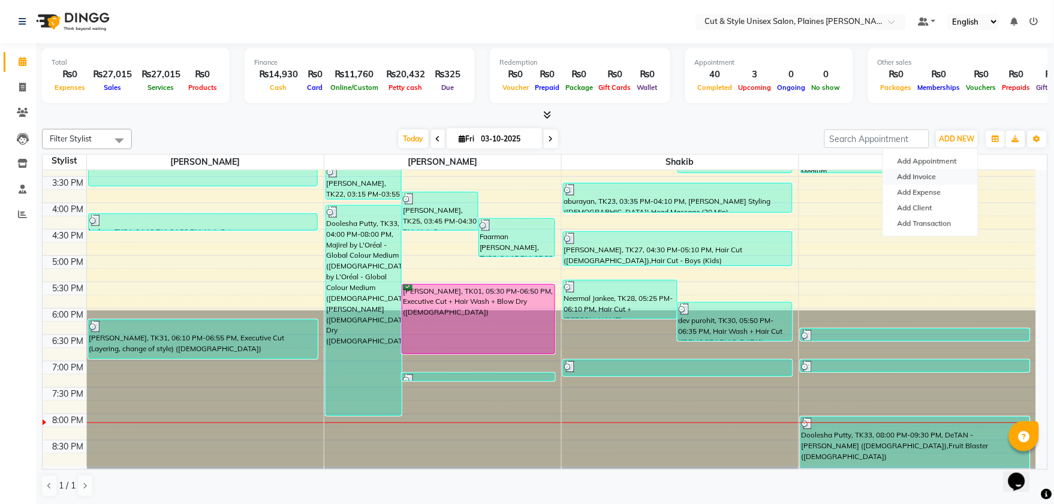
click at [931, 175] on link "Add Invoice" at bounding box center [931, 177] width 95 height 16
select select "service"
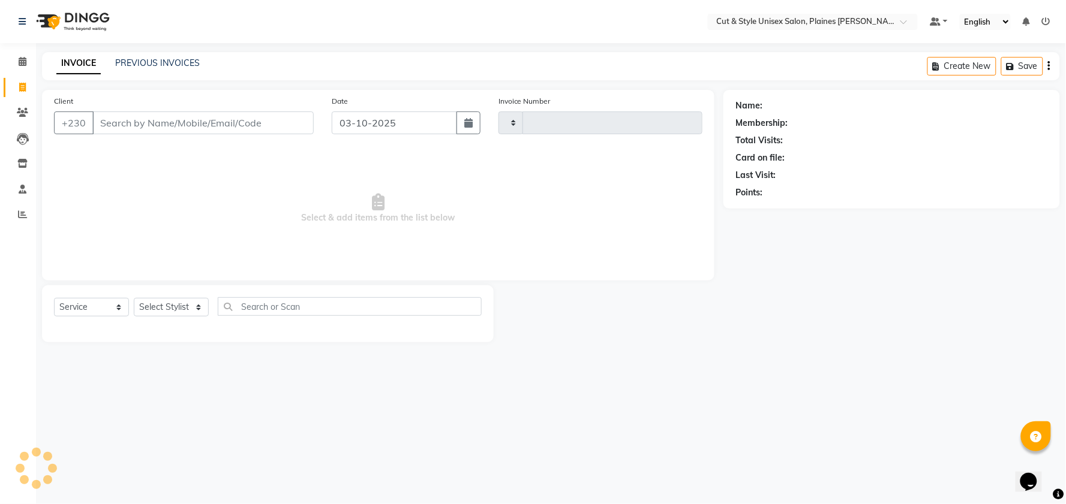
type input "4456"
select select "7731"
click at [151, 310] on select "Select Stylist" at bounding box center [171, 307] width 75 height 19
select select "68908"
click at [134, 299] on select "Select Stylist [PERSON_NAME] Manager [PERSON_NAME]" at bounding box center [171, 307] width 75 height 19
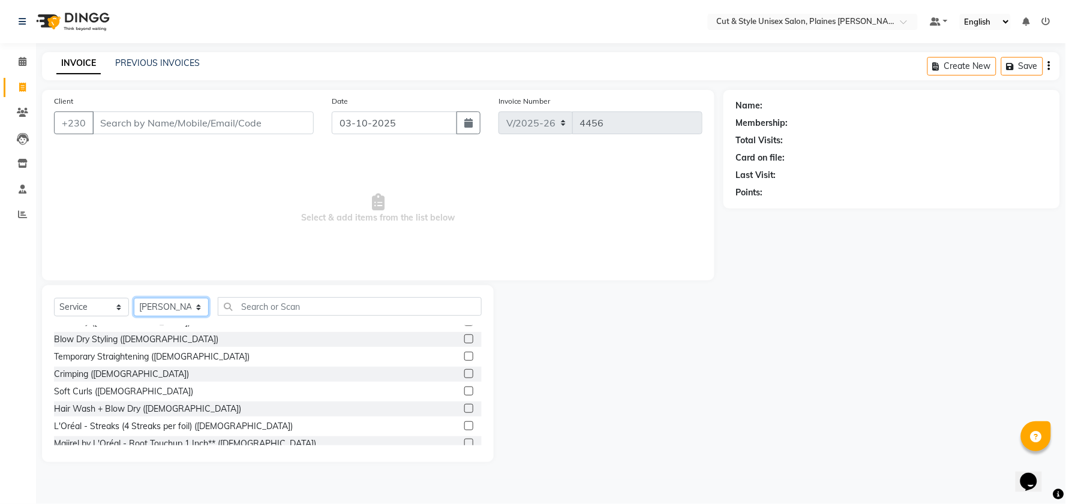
scroll to position [133, 0]
click at [464, 426] on label at bounding box center [468, 425] width 9 height 9
click at [464, 426] on input "checkbox" at bounding box center [468, 426] width 8 height 8
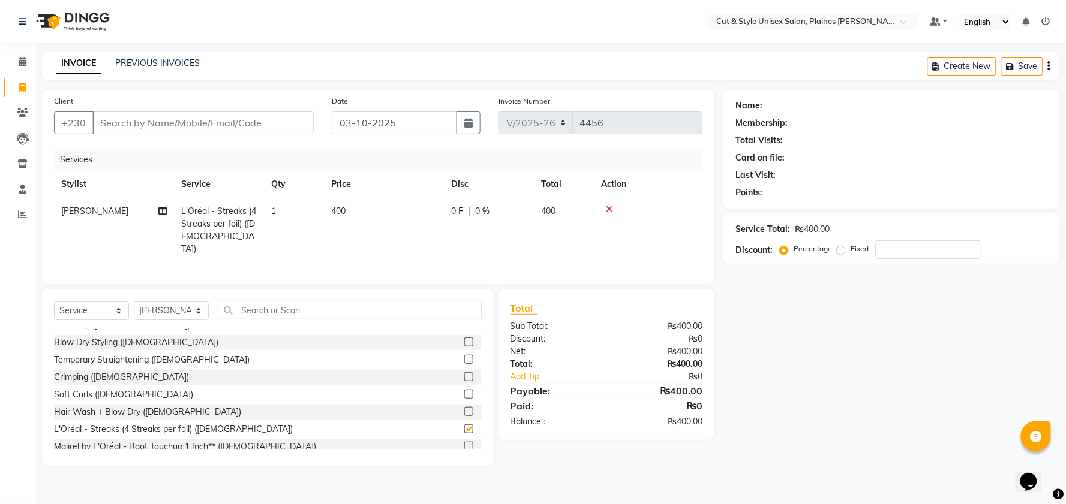
checkbox input "false"
click at [267, 207] on td "1" at bounding box center [294, 230] width 60 height 65
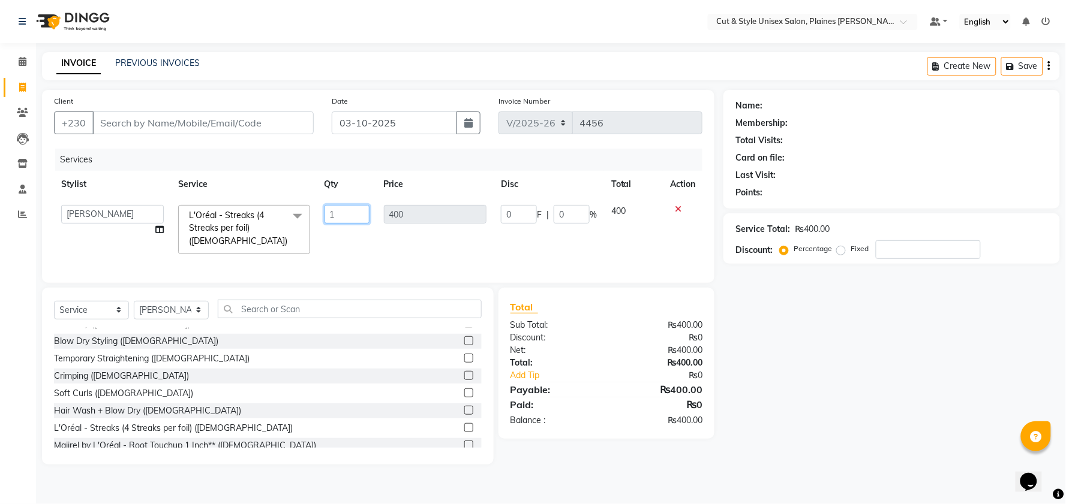
click at [346, 214] on input "1" at bounding box center [346, 214] width 45 height 19
type input "8"
click at [342, 217] on input "8" at bounding box center [346, 214] width 45 height 19
type input "9"
click at [336, 241] on tr "[PERSON_NAME] Manager [PERSON_NAME] L'Oréal - Streaks (4 Streaks per foil) ([DE…" at bounding box center [378, 230] width 648 height 64
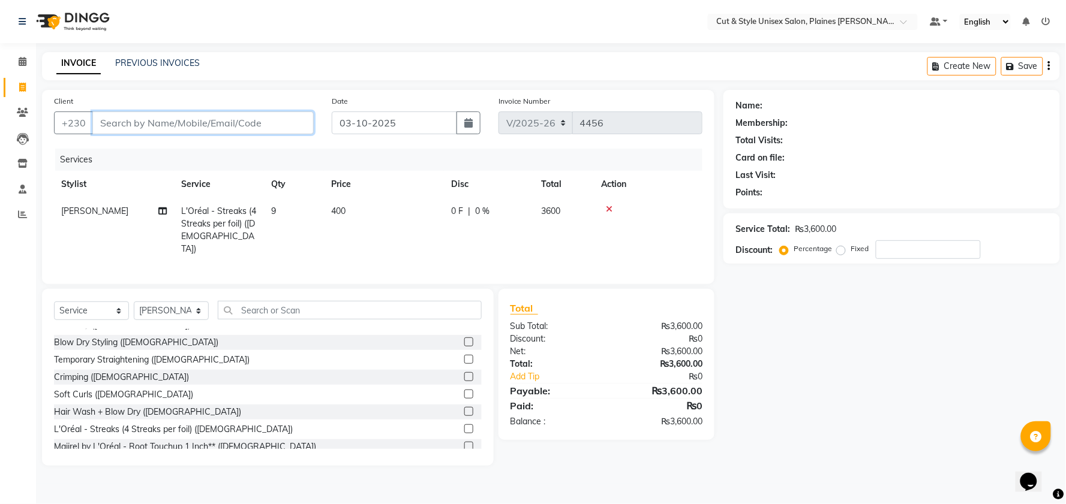
click at [166, 112] on input "Client" at bounding box center [202, 123] width 221 height 23
type input "d"
type input "0"
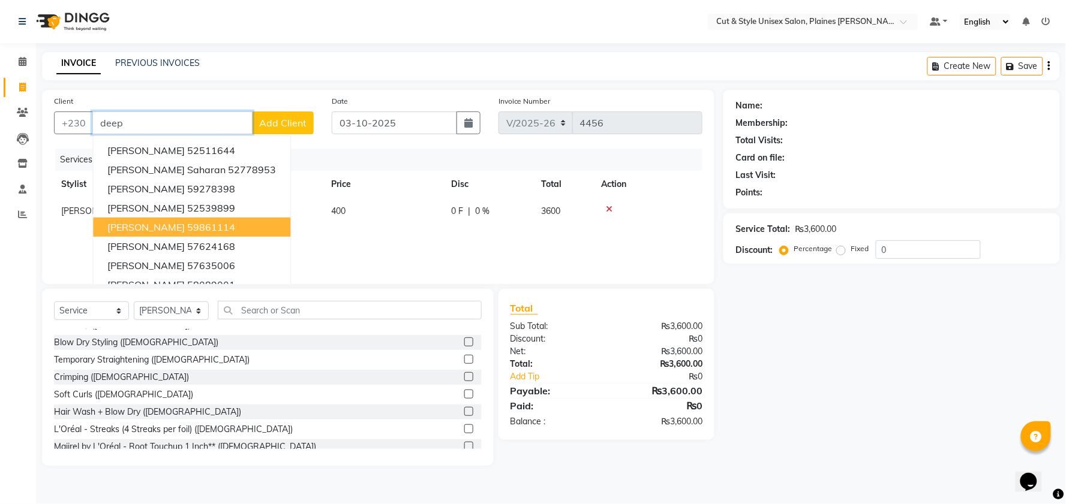
click at [172, 224] on span "[PERSON_NAME]" at bounding box center [145, 227] width 77 height 12
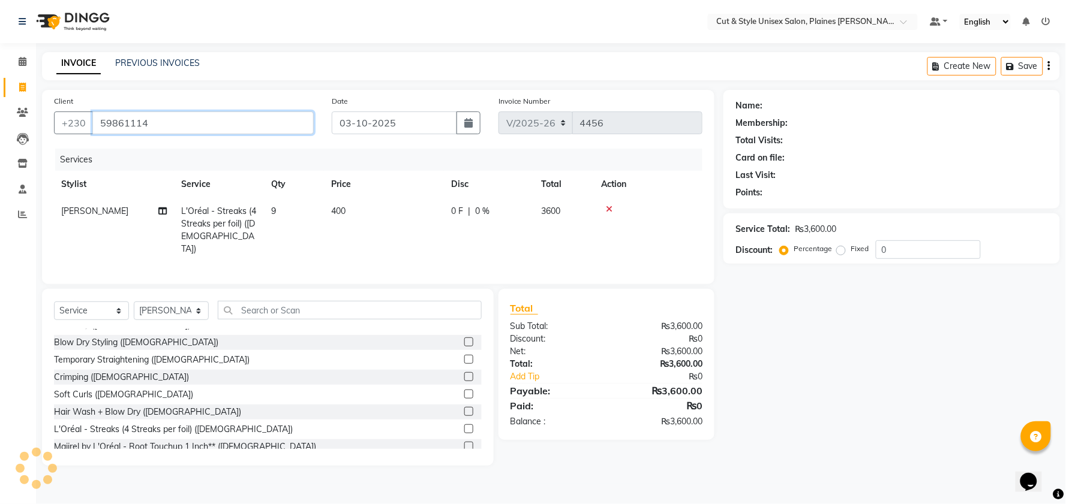
type input "59861114"
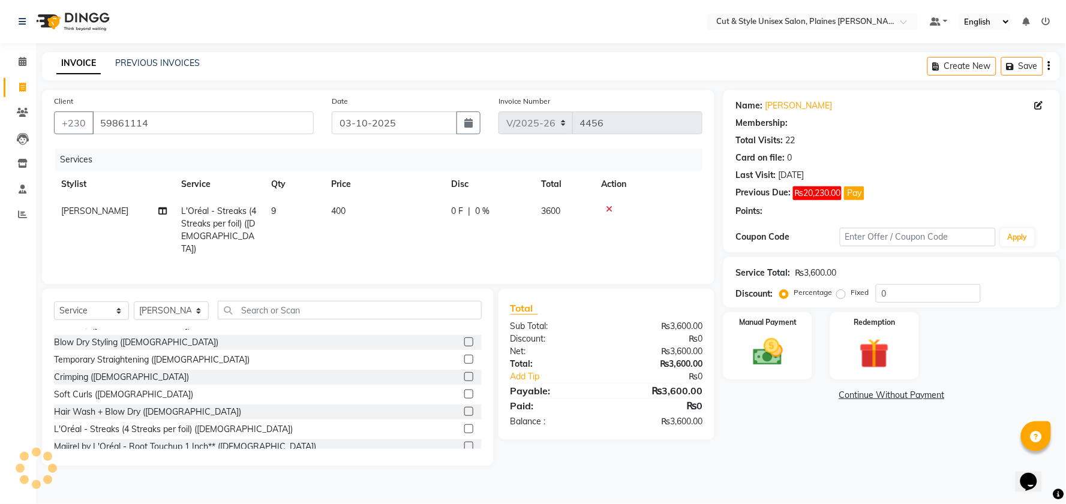
select select "1: Object"
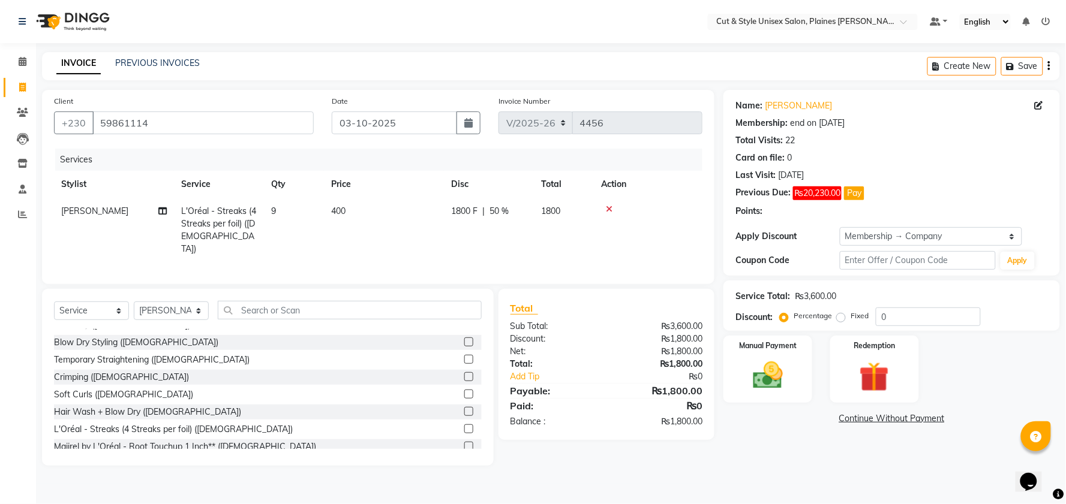
type input "50"
click at [158, 309] on select "Select Stylist [PERSON_NAME] Manager [PERSON_NAME]" at bounding box center [171, 311] width 75 height 19
select select "68911"
click at [134, 302] on select "Select Stylist [PERSON_NAME] Manager [PERSON_NAME]" at bounding box center [171, 311] width 75 height 19
click at [262, 311] on input "text" at bounding box center [350, 310] width 264 height 19
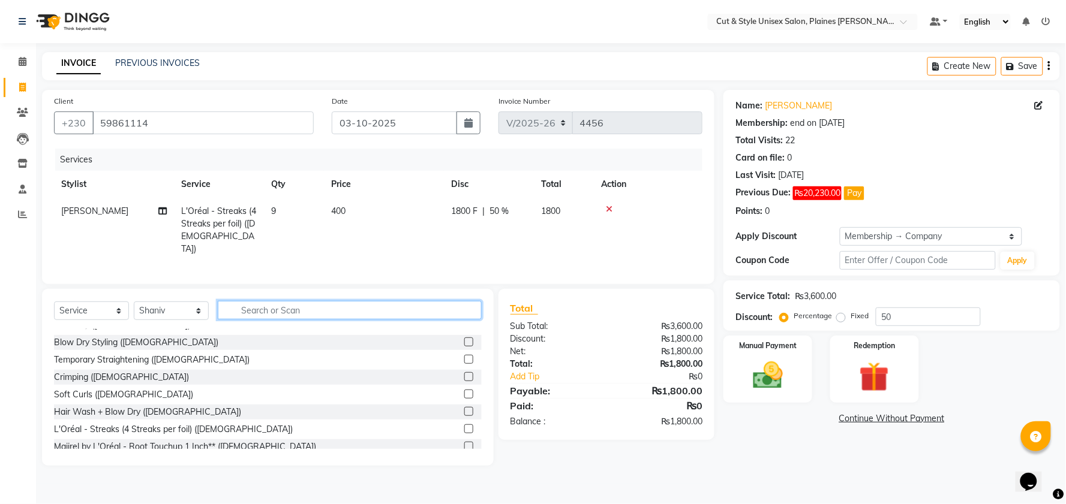
click at [274, 314] on input "text" at bounding box center [350, 310] width 264 height 19
click at [305, 306] on input "text" at bounding box center [350, 310] width 264 height 19
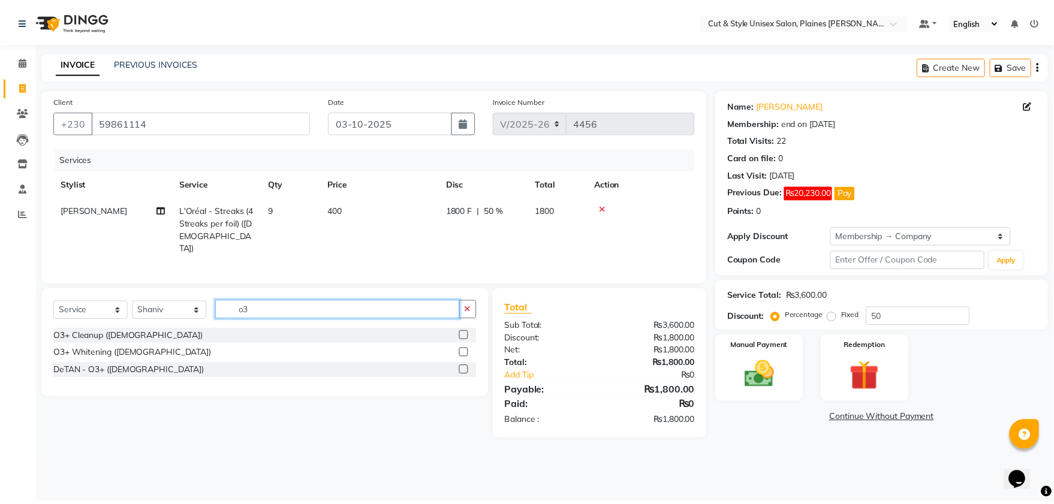
scroll to position [0, 0]
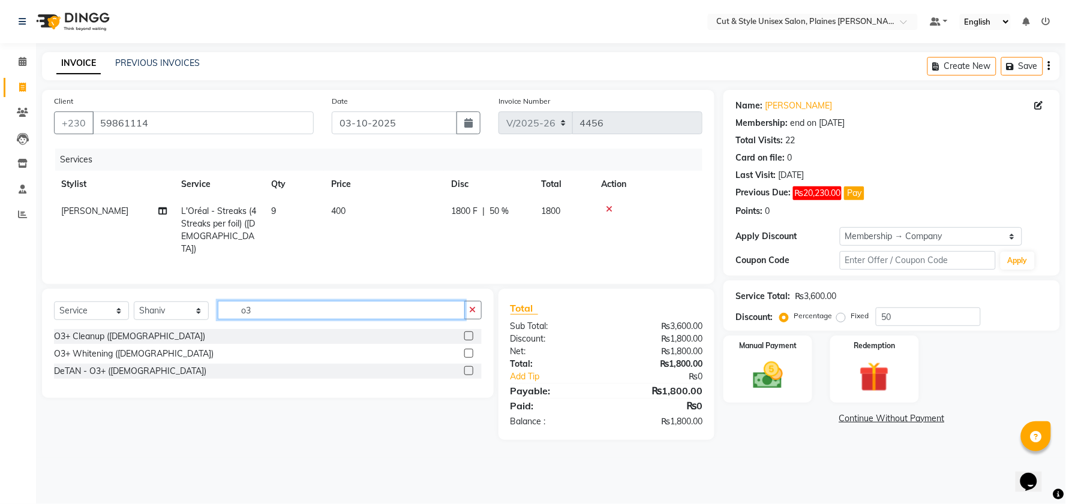
type input "o3"
drag, startPoint x: 468, startPoint y: 368, endPoint x: 461, endPoint y: 368, distance: 7.2
click at [467, 368] on label at bounding box center [468, 370] width 9 height 9
click at [467, 368] on input "checkbox" at bounding box center [468, 372] width 8 height 8
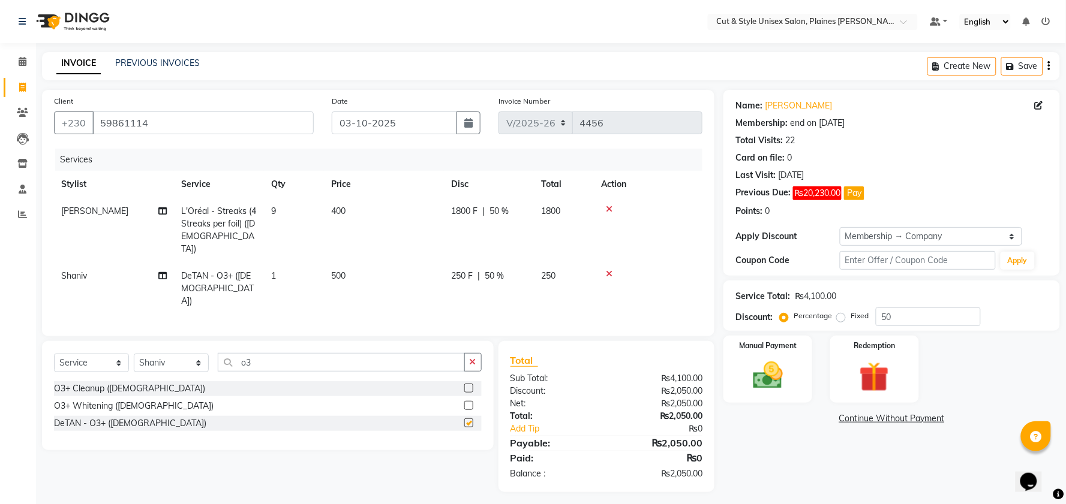
checkbox input "false"
click at [407, 353] on input "o3" at bounding box center [341, 362] width 247 height 19
type input "o"
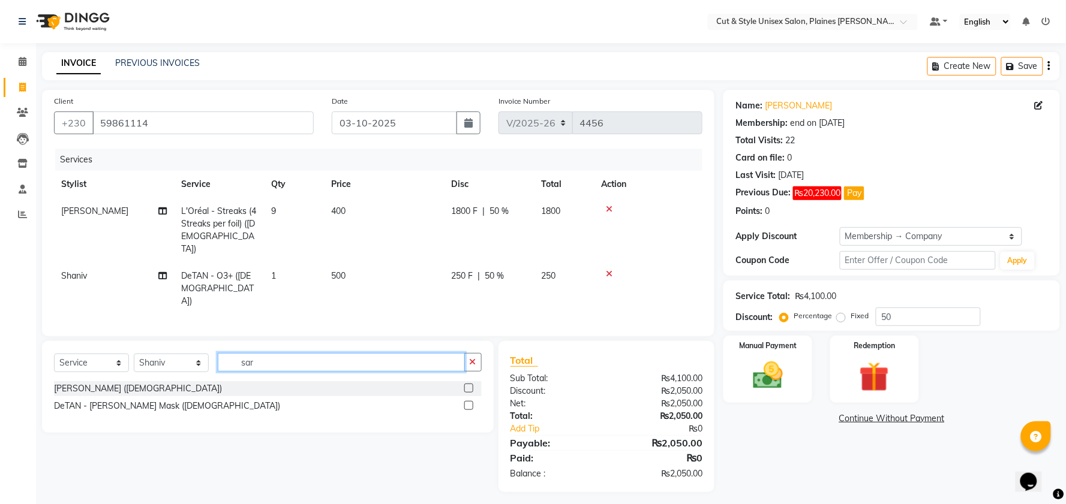
type input "sar"
click at [468, 401] on label at bounding box center [468, 405] width 9 height 9
click at [468, 402] on input "checkbox" at bounding box center [468, 406] width 8 height 8
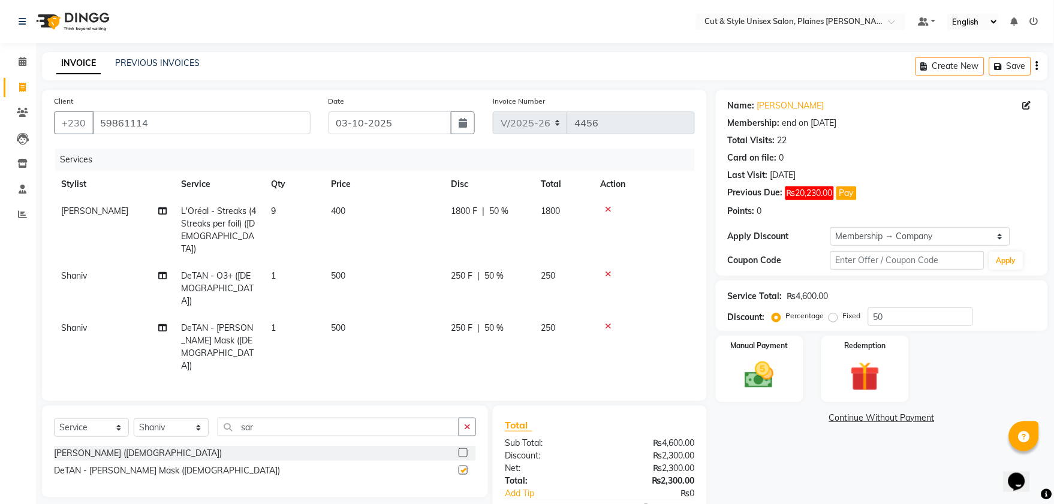
checkbox input "false"
click at [342, 418] on input "sar" at bounding box center [339, 427] width 242 height 19
type input "s"
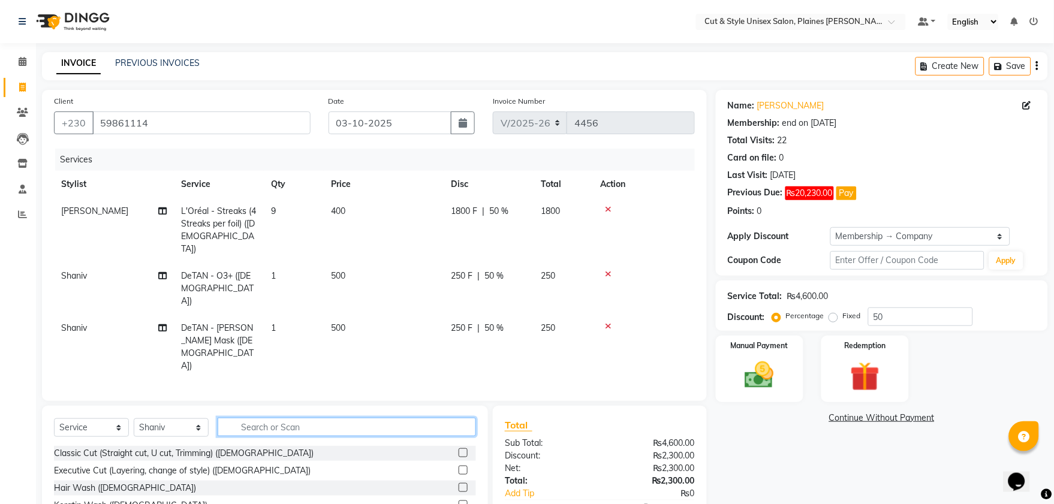
click at [319, 418] on input "text" at bounding box center [347, 427] width 259 height 19
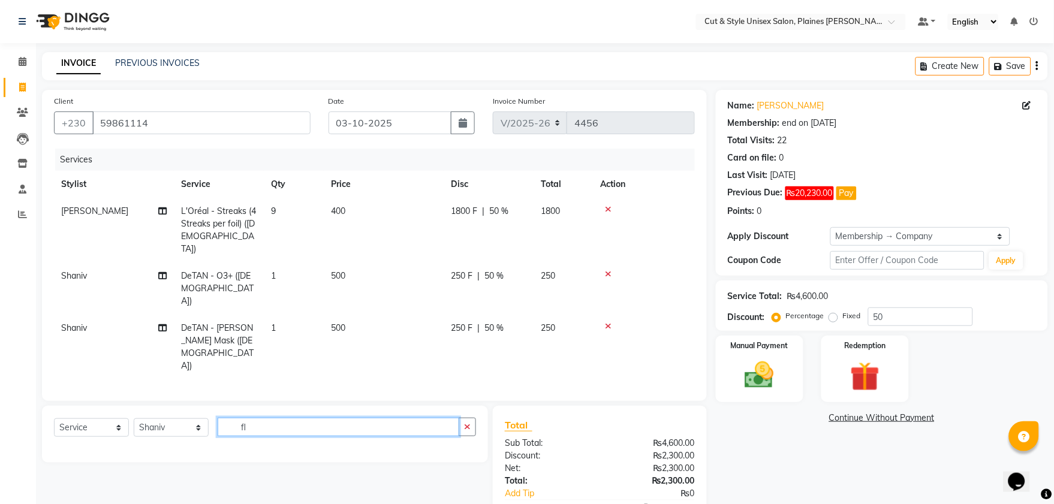
type input "f"
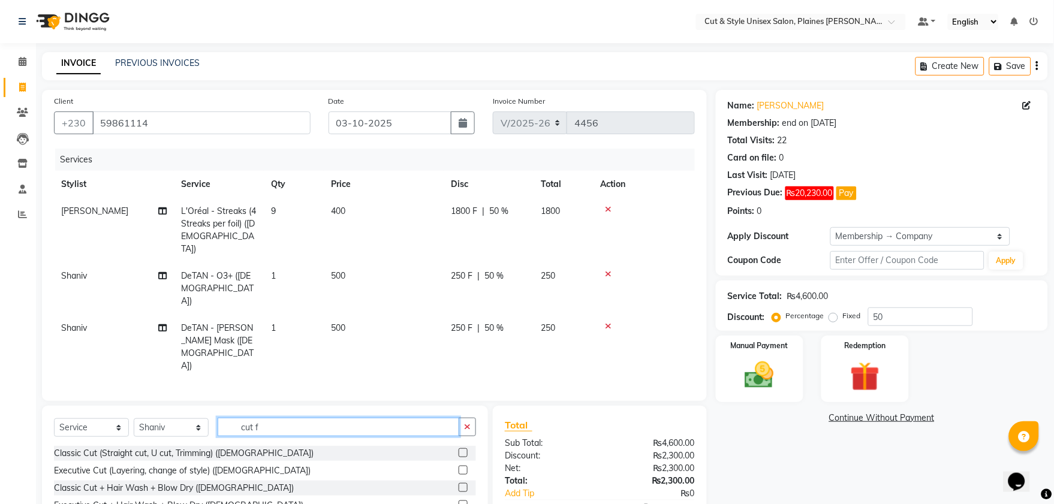
scroll to position [42, 0]
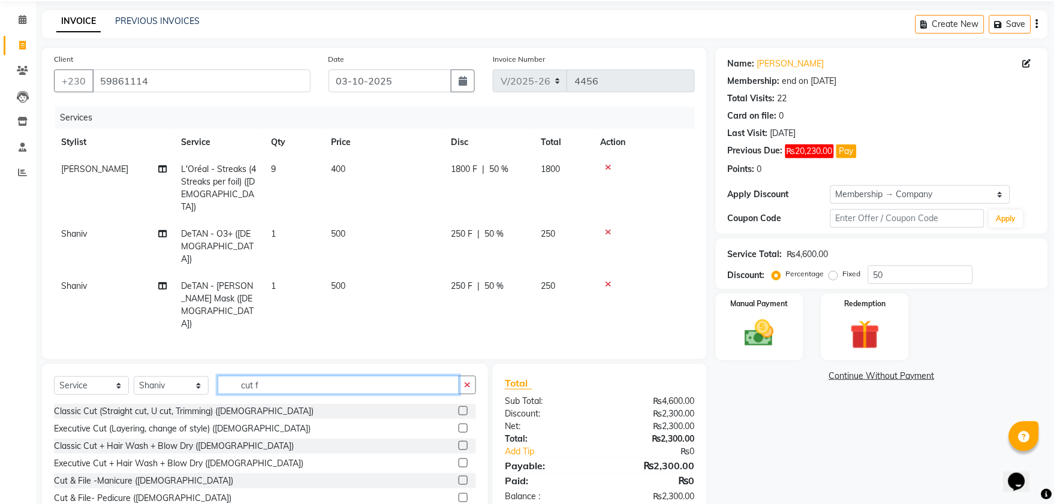
type input "cut f"
click at [462, 476] on label at bounding box center [463, 480] width 9 height 9
click at [462, 477] on input "checkbox" at bounding box center [463, 481] width 8 height 8
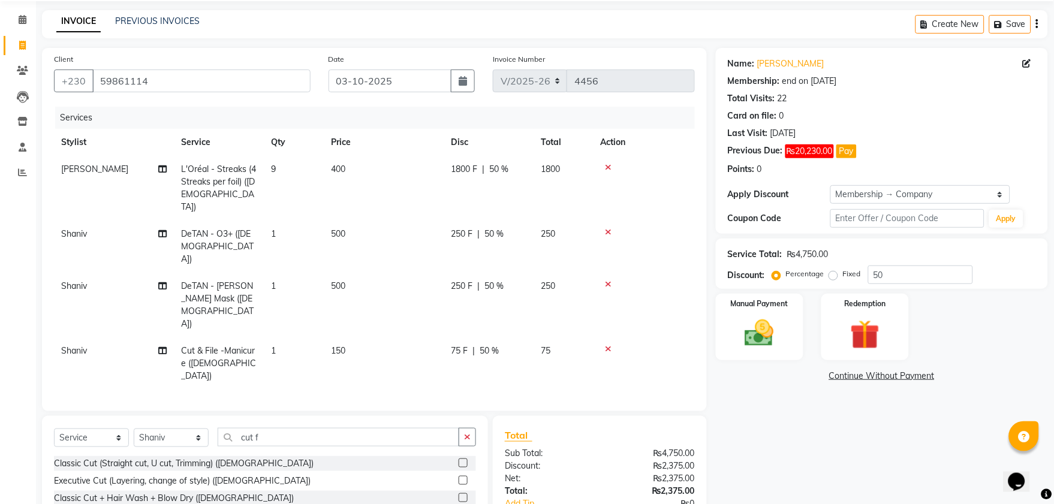
checkbox input "false"
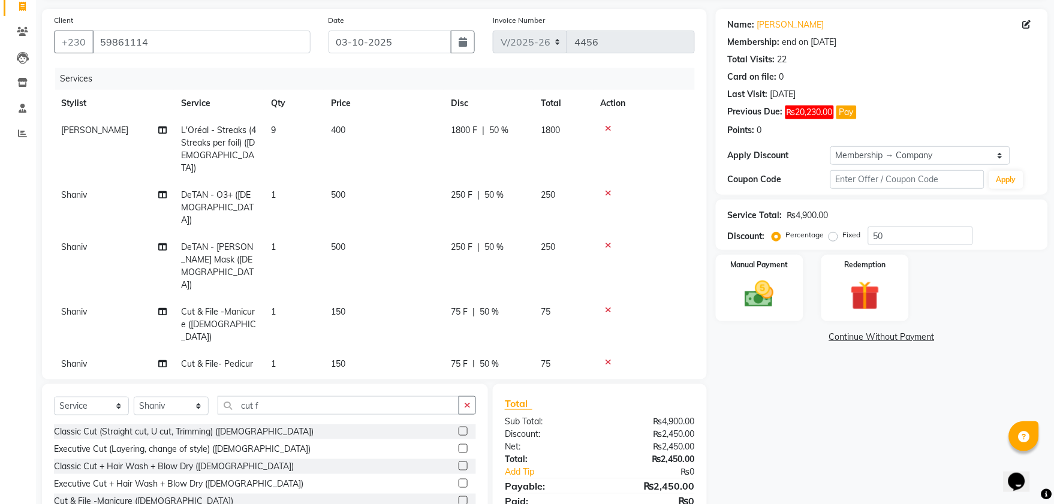
scroll to position [121, 0]
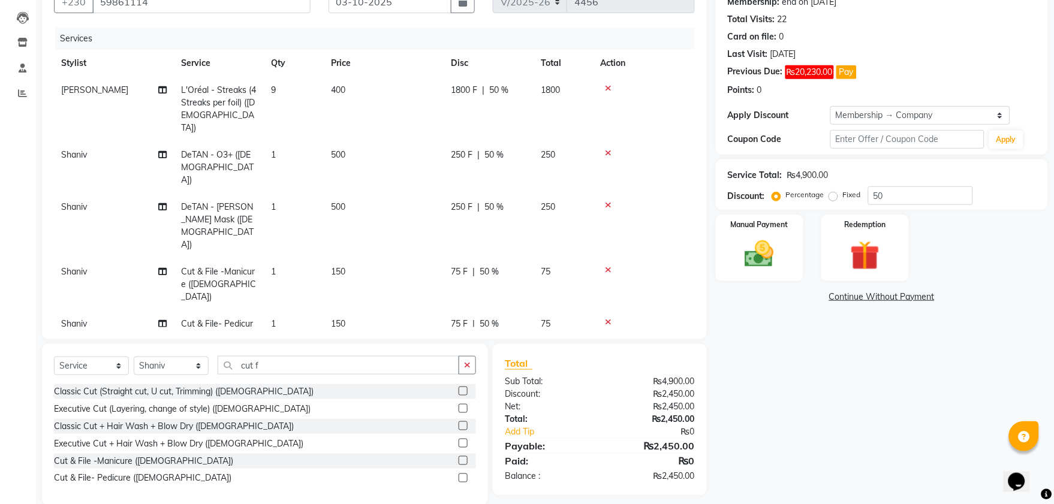
click at [463, 474] on label at bounding box center [463, 478] width 9 height 9
click at [463, 475] on input "checkbox" at bounding box center [463, 479] width 8 height 8
checkbox input "false"
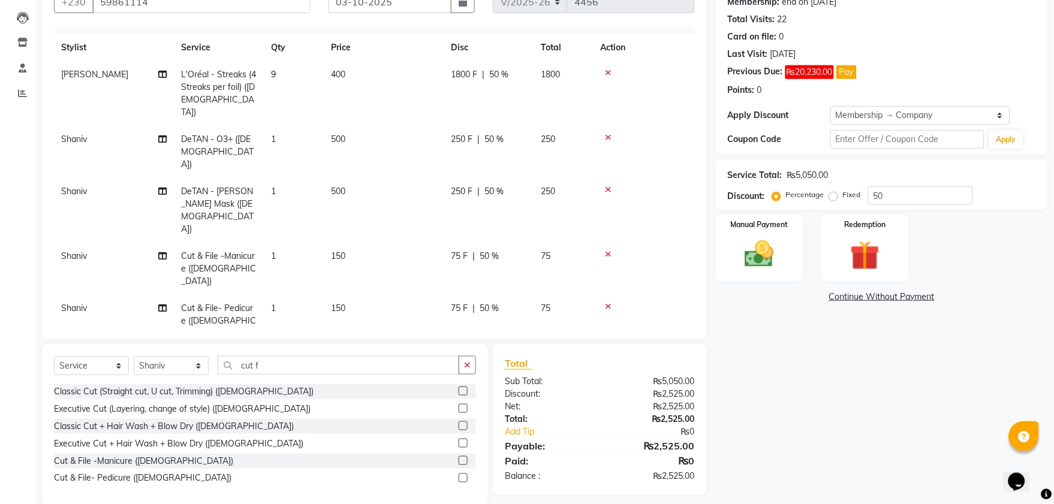
scroll to position [20, 0]
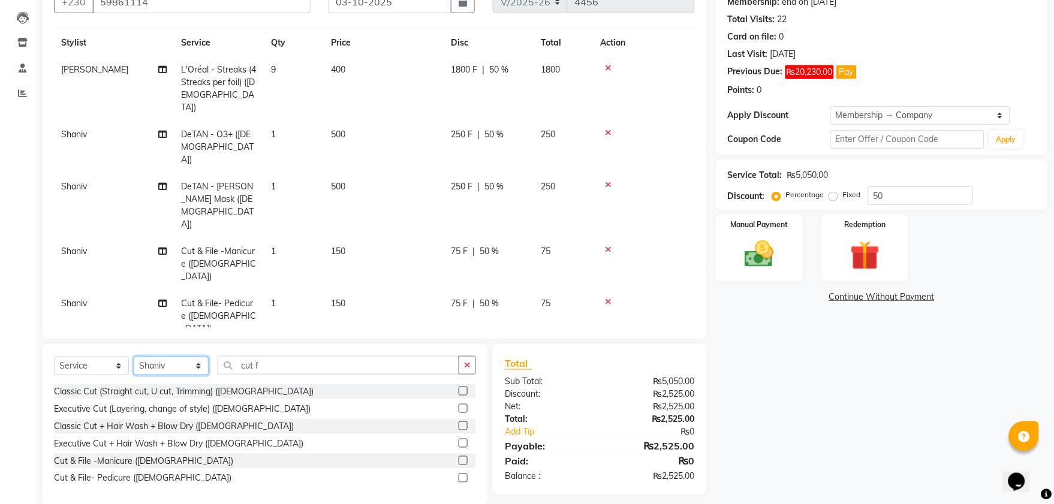
click at [177, 366] on select "Select Stylist [PERSON_NAME] Manager [PERSON_NAME]" at bounding box center [171, 366] width 75 height 19
select select "68909"
click at [134, 357] on select "Select Stylist [PERSON_NAME] Manager [PERSON_NAME]" at bounding box center [171, 366] width 75 height 19
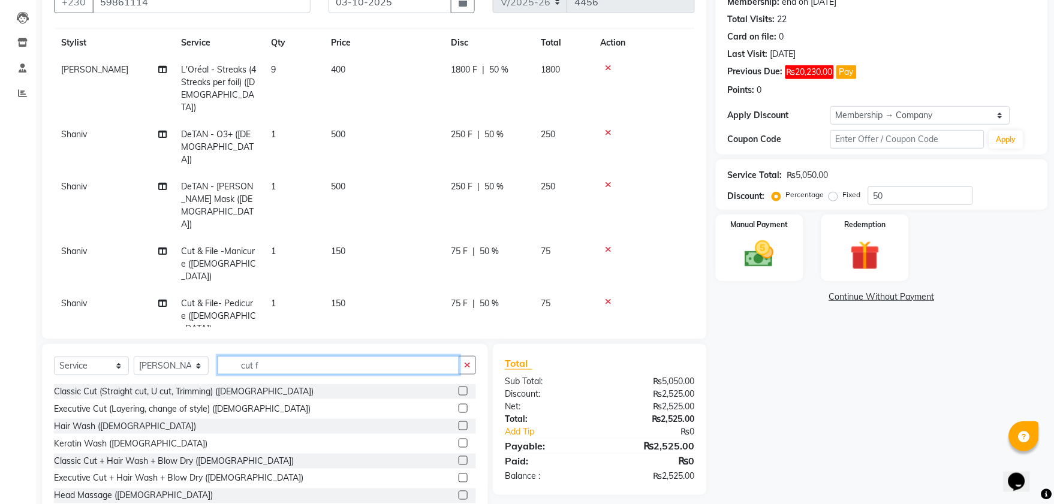
click at [266, 360] on input "cut f" at bounding box center [339, 365] width 242 height 19
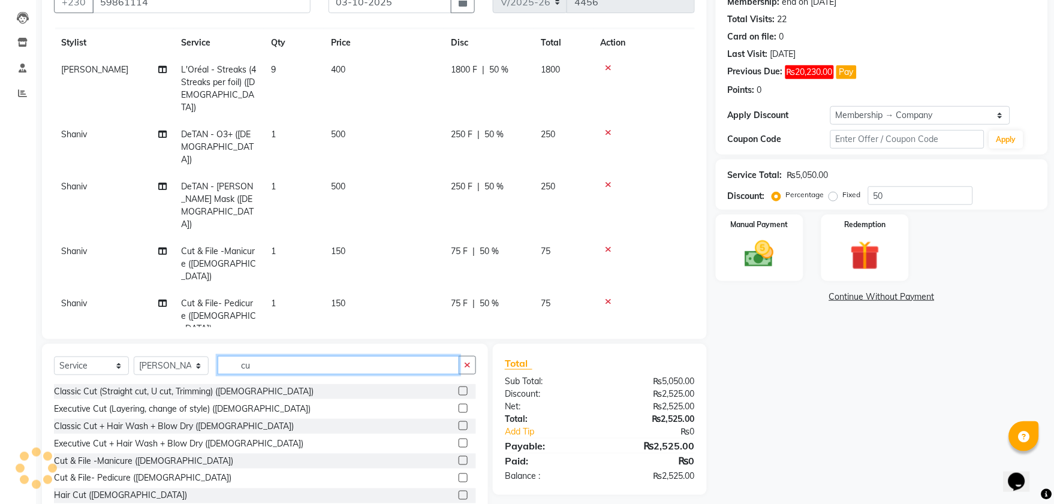
type input "c"
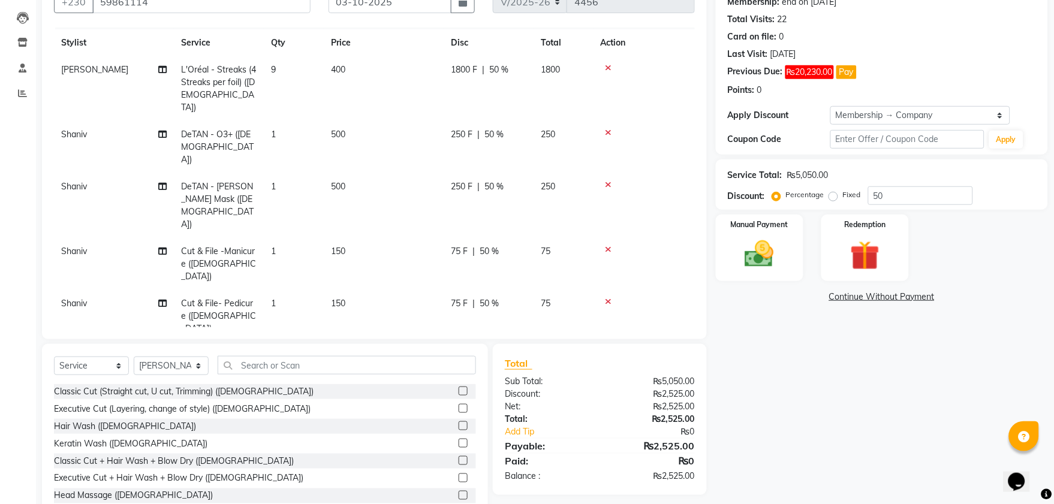
click at [459, 423] on label at bounding box center [463, 426] width 9 height 9
click at [459, 423] on input "checkbox" at bounding box center [463, 427] width 8 height 8
checkbox input "false"
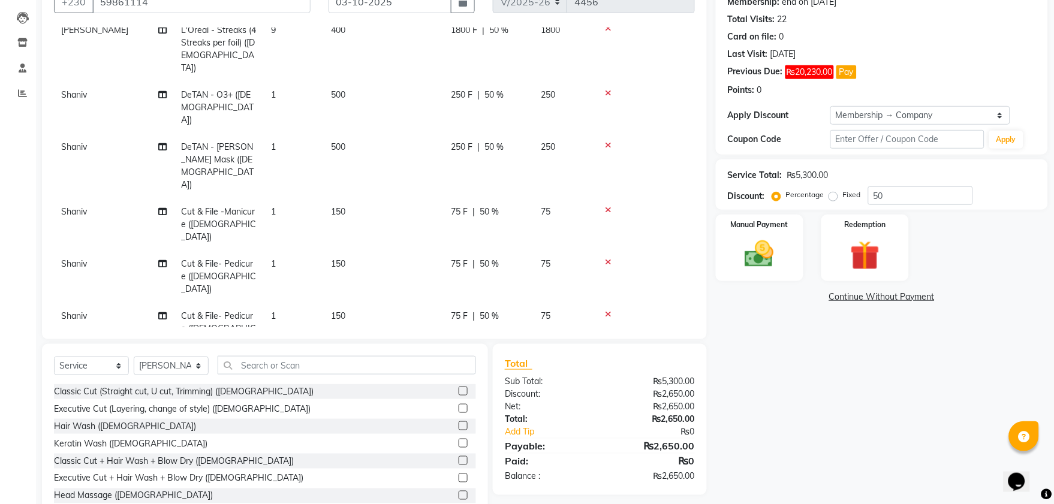
scroll to position [67, 0]
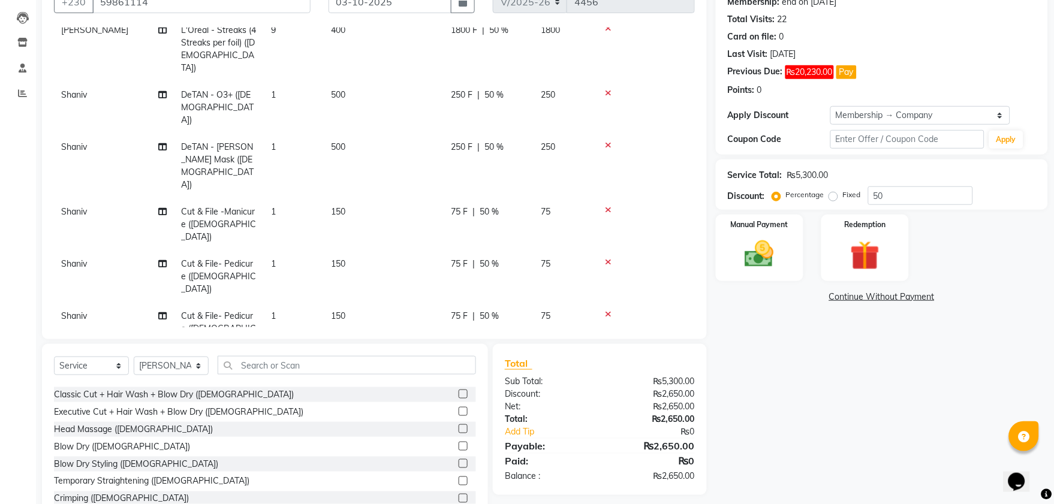
click at [459, 445] on label at bounding box center [463, 446] width 9 height 9
click at [459, 445] on input "checkbox" at bounding box center [463, 447] width 8 height 8
checkbox input "false"
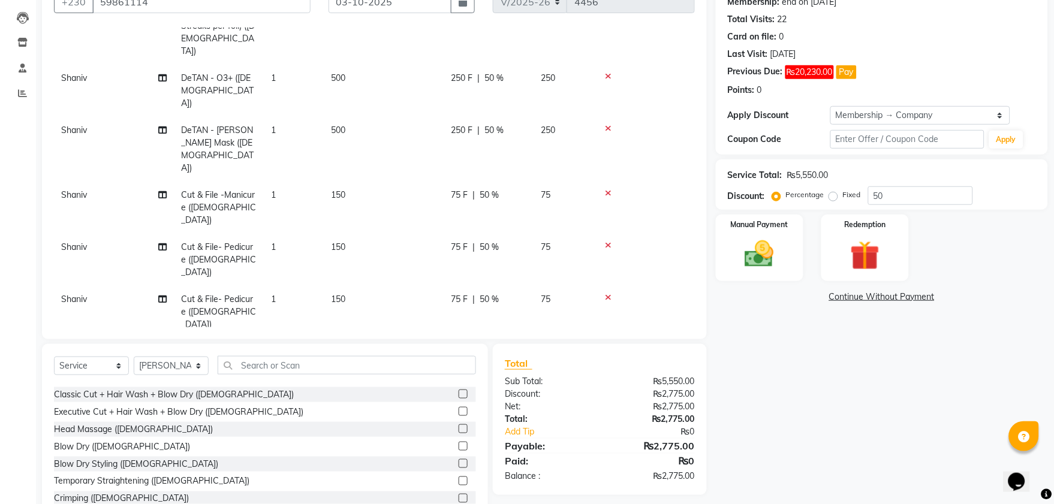
scroll to position [86, 0]
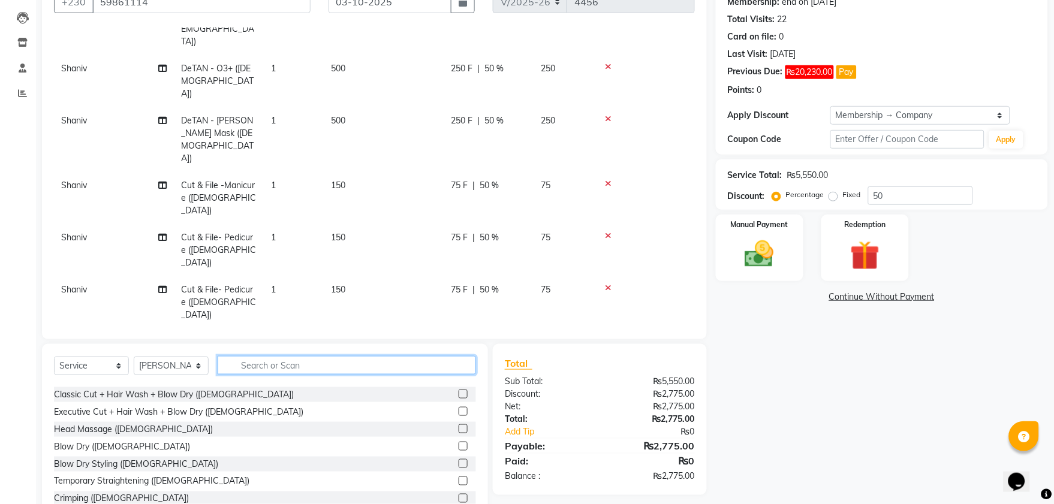
click at [350, 363] on input "text" at bounding box center [347, 365] width 259 height 19
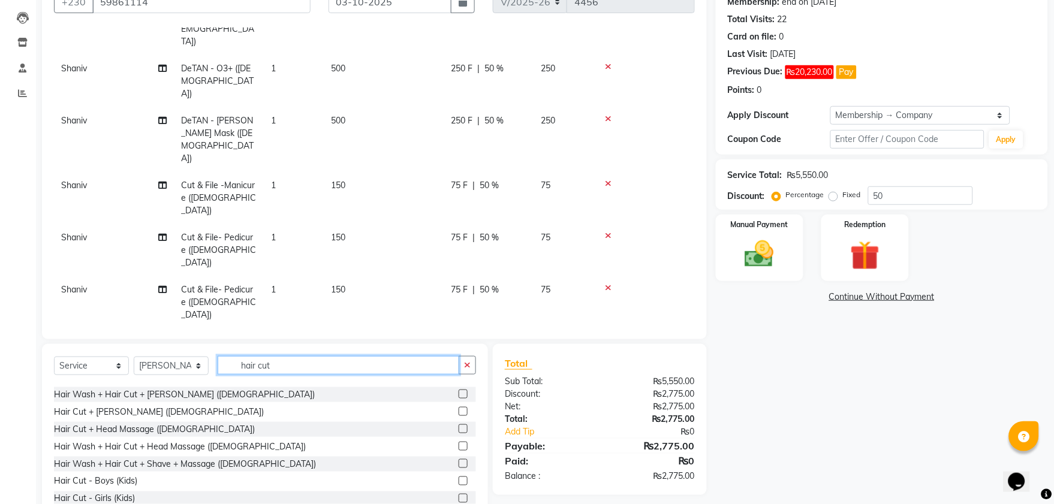
scroll to position [37, 0]
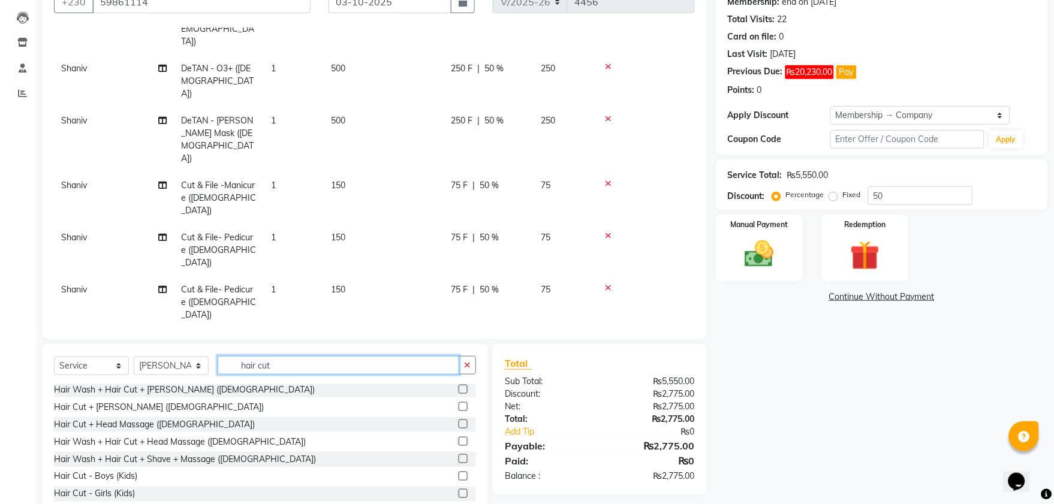
type input "hair cut"
click at [459, 490] on label at bounding box center [463, 493] width 9 height 9
click at [459, 491] on input "checkbox" at bounding box center [463, 495] width 8 height 8
checkbox input "false"
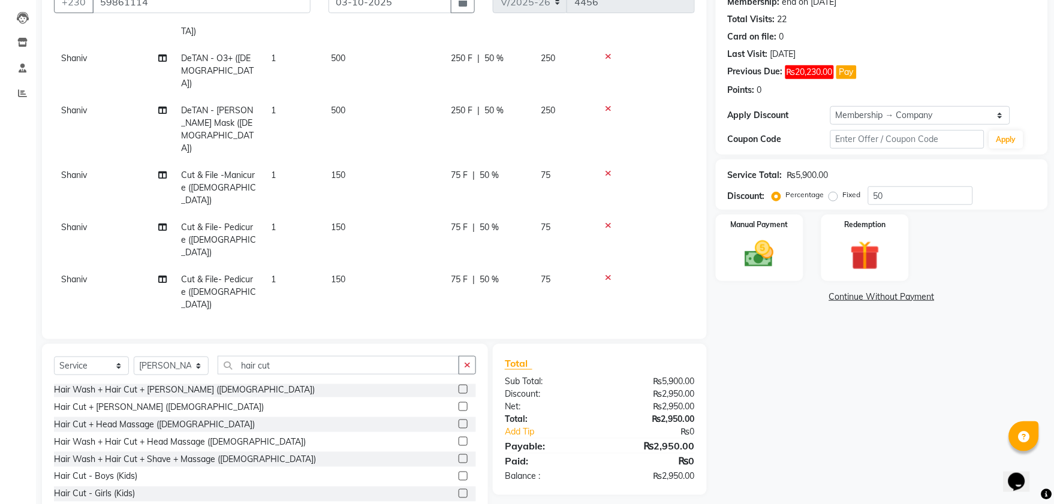
scroll to position [127, 0]
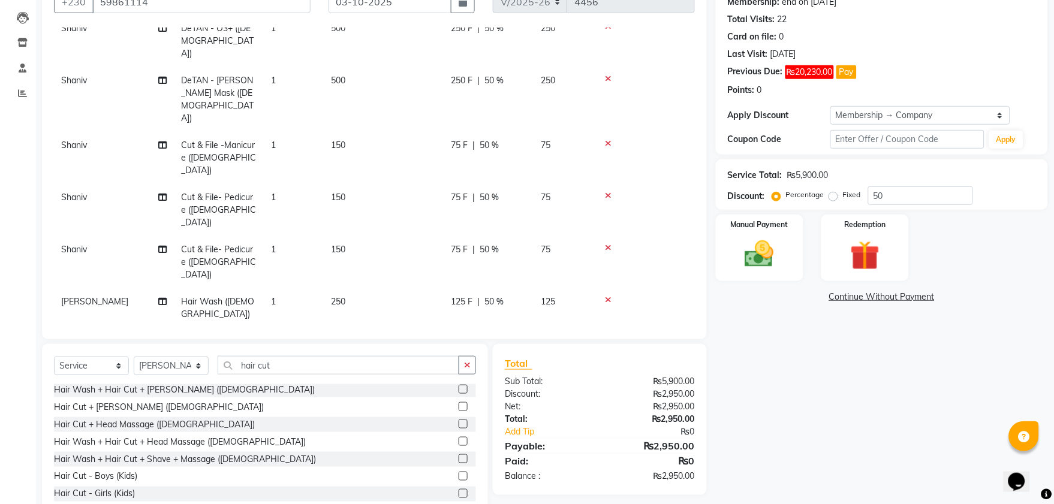
click at [854, 295] on link "Continue Without Payment" at bounding box center [882, 297] width 327 height 13
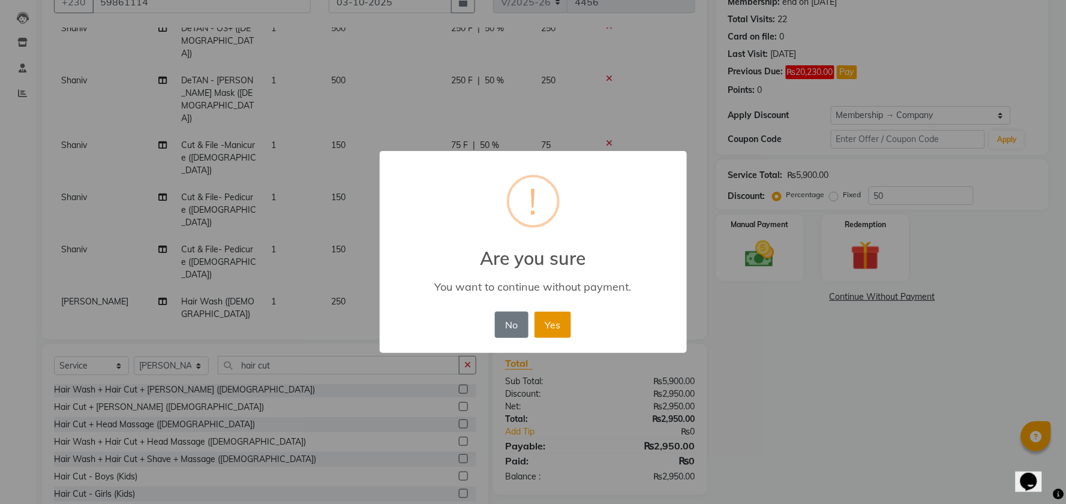
click at [558, 324] on button "Yes" at bounding box center [552, 325] width 37 height 26
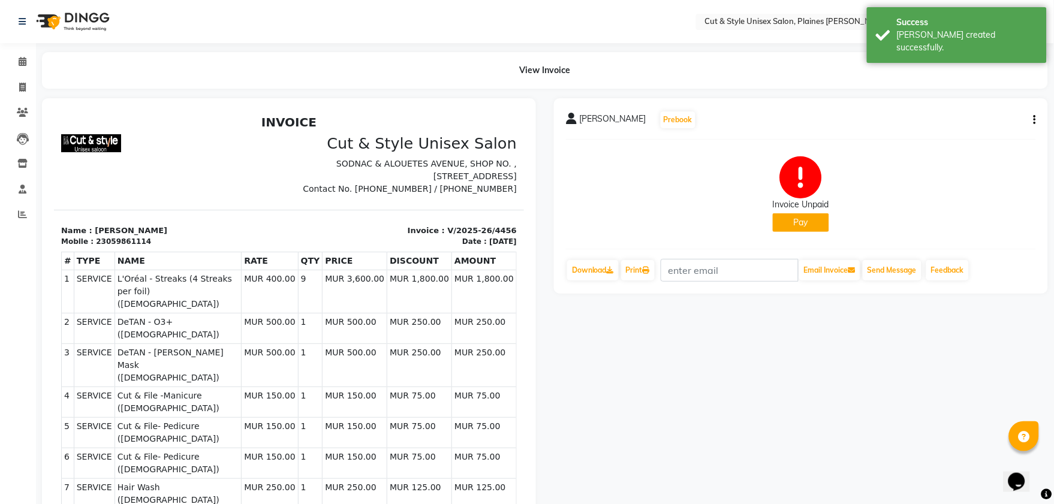
scroll to position [9, 0]
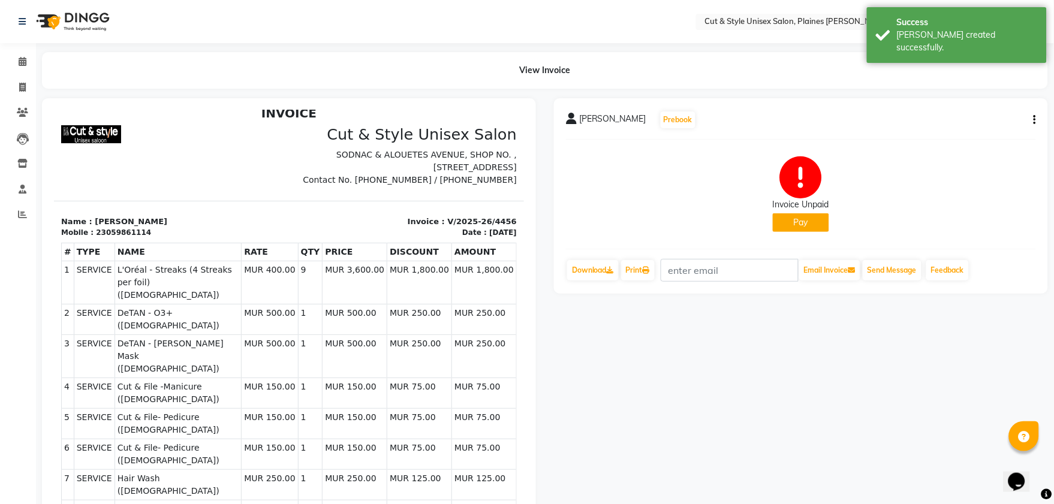
click at [78, 17] on img at bounding box center [72, 22] width 82 height 34
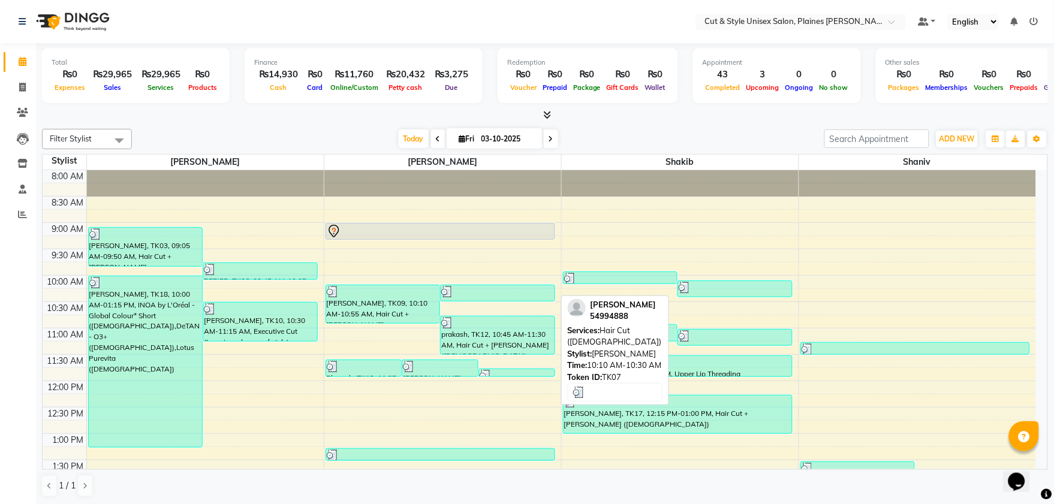
click at [455, 290] on div at bounding box center [497, 292] width 113 height 12
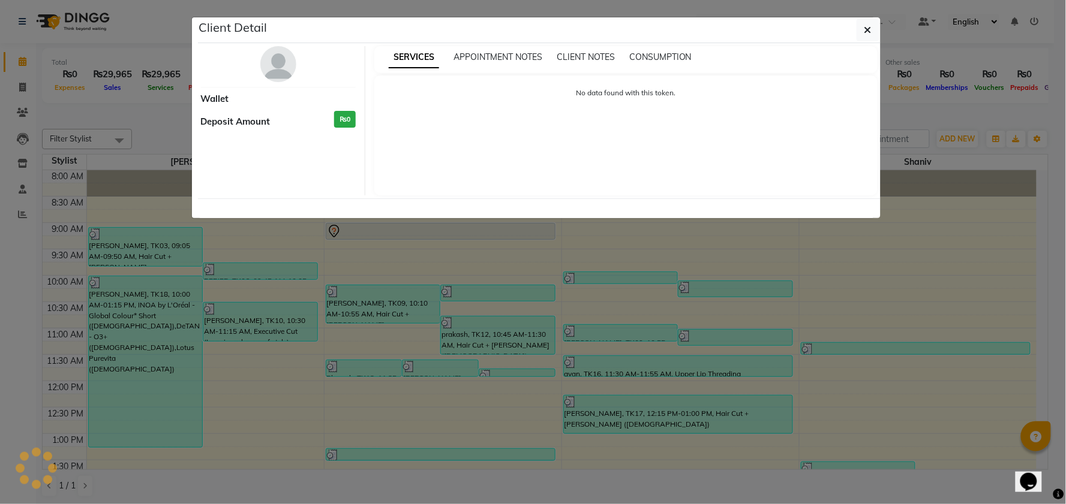
select select "3"
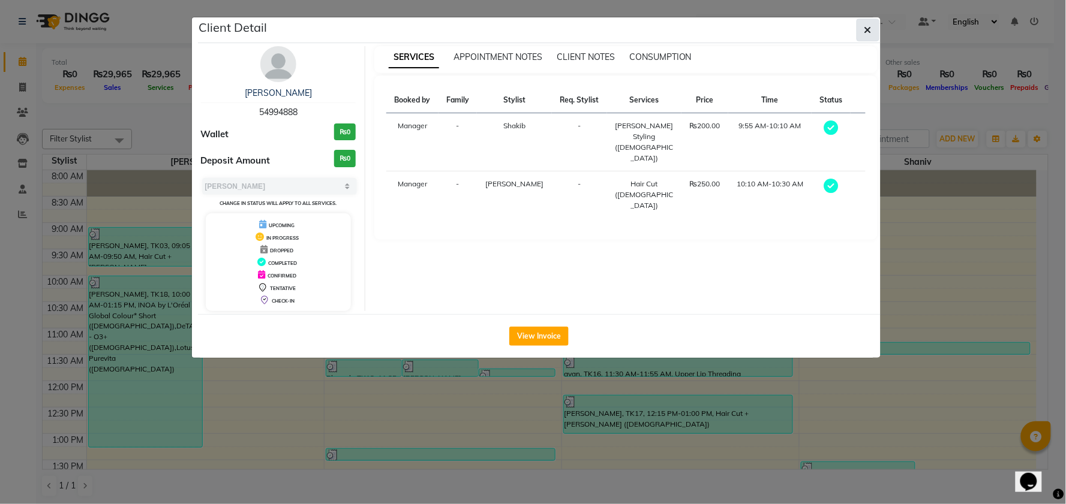
click at [868, 31] on icon "button" at bounding box center [867, 30] width 7 height 10
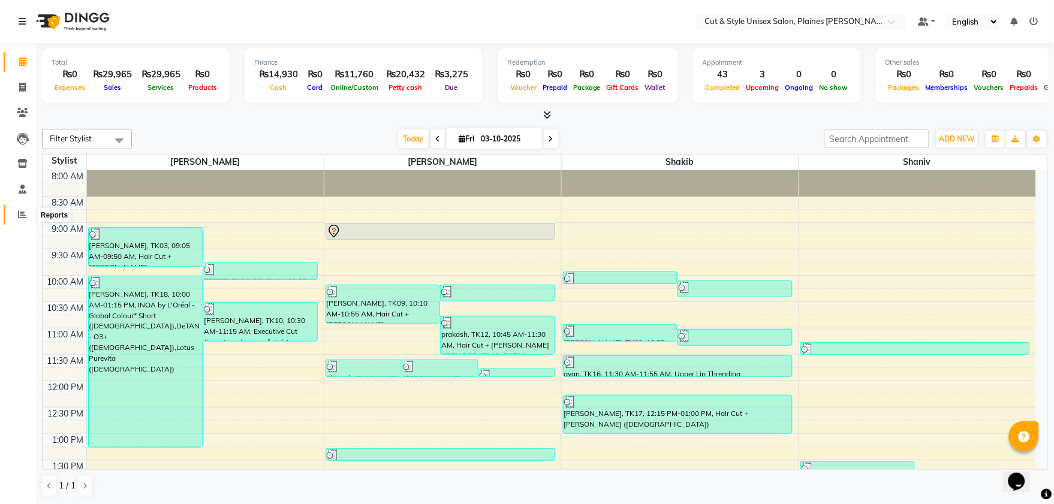
click at [14, 212] on span at bounding box center [22, 215] width 21 height 14
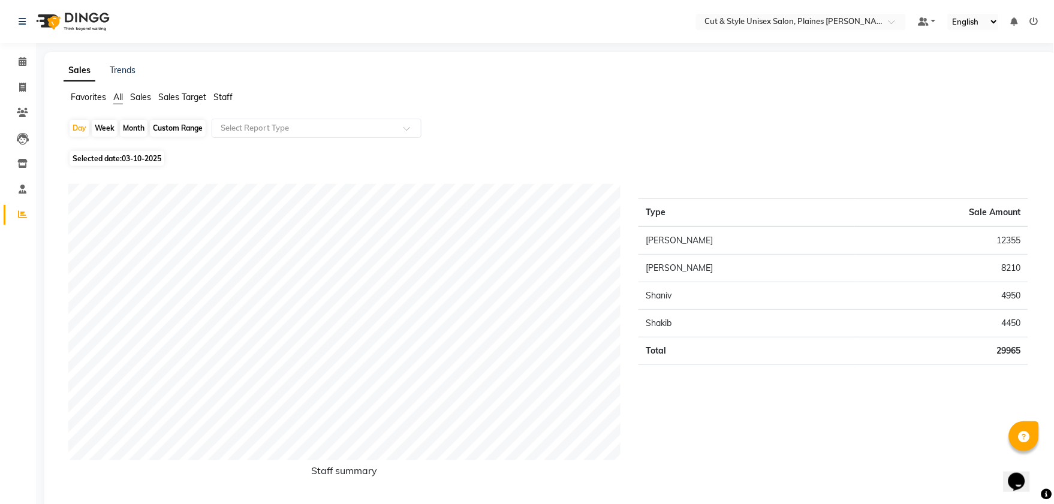
click at [97, 20] on img at bounding box center [72, 22] width 82 height 34
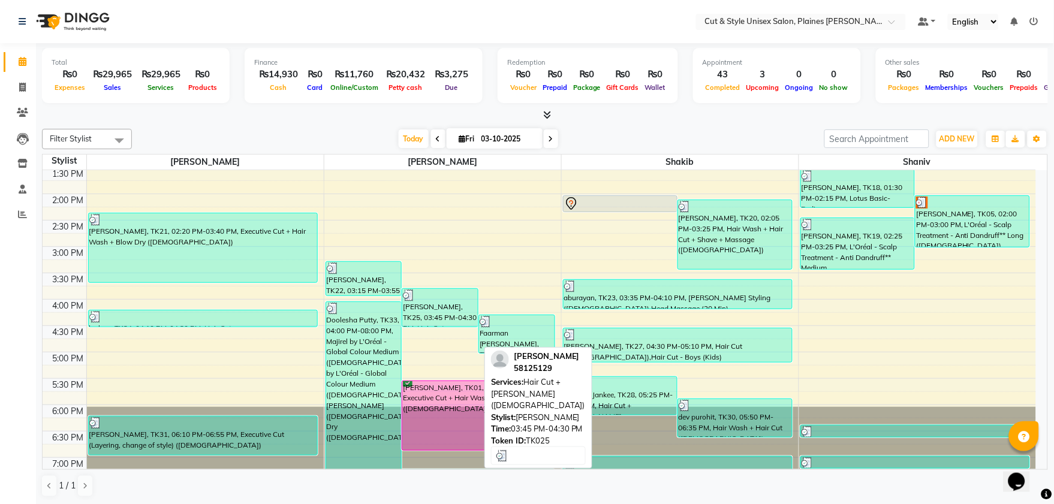
scroll to position [390, 0]
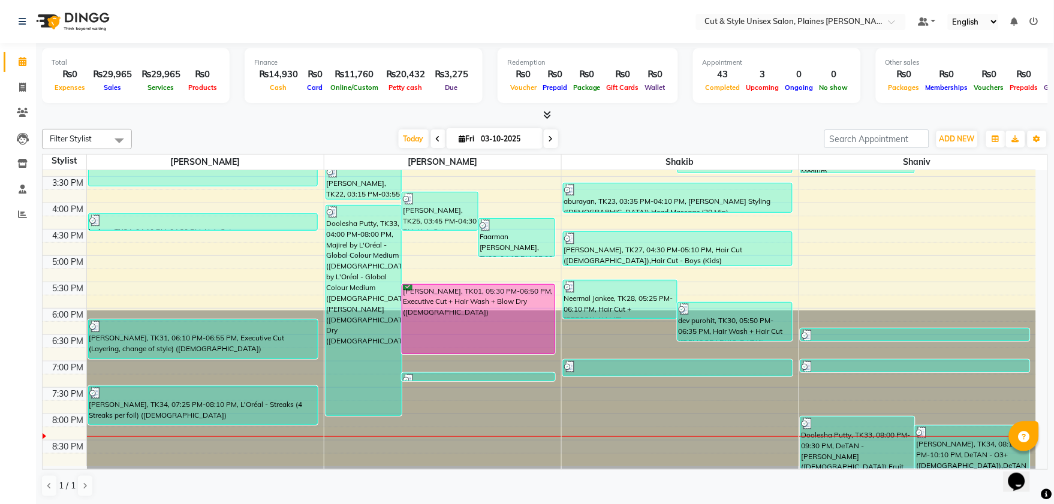
click at [548, 112] on icon at bounding box center [548, 114] width 8 height 9
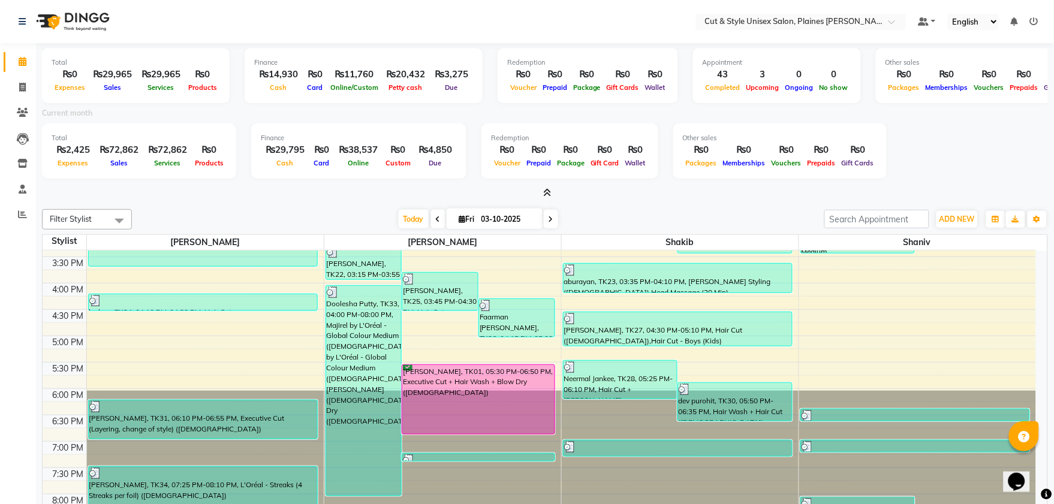
click at [547, 191] on icon at bounding box center [548, 192] width 8 height 9
